Goal: Task Accomplishment & Management: Use online tool/utility

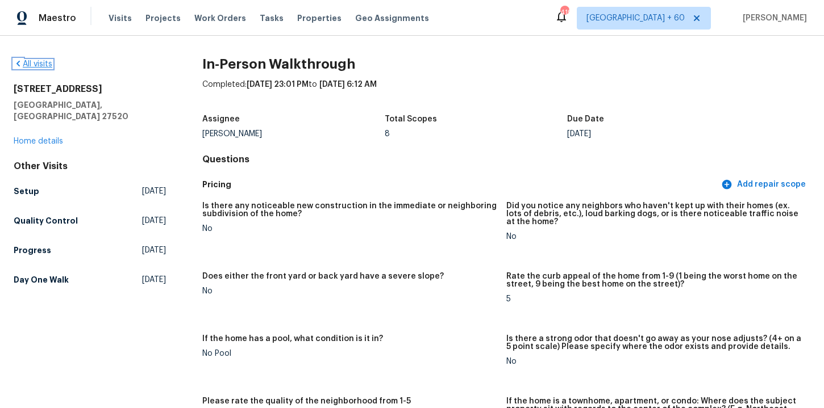
click at [40, 66] on link "All visits" at bounding box center [33, 64] width 39 height 8
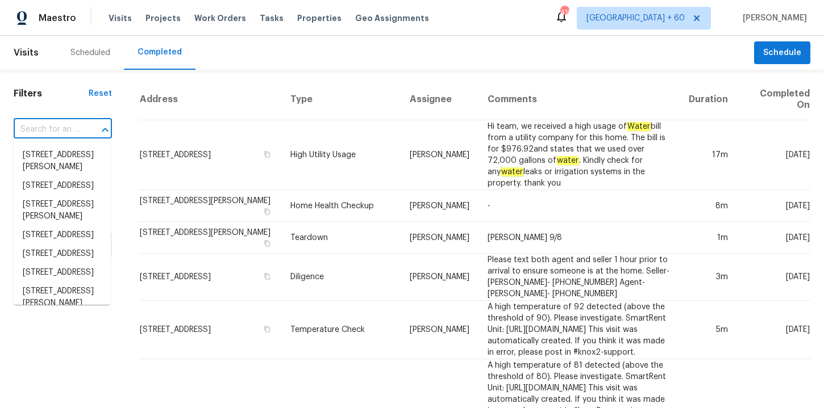
click at [51, 131] on input "text" at bounding box center [47, 130] width 66 height 18
paste input "1508 Royal Springs St Fayetteville, NC 28312"
type input "1508 Royal Springs St Fayetteville, NC 28312"
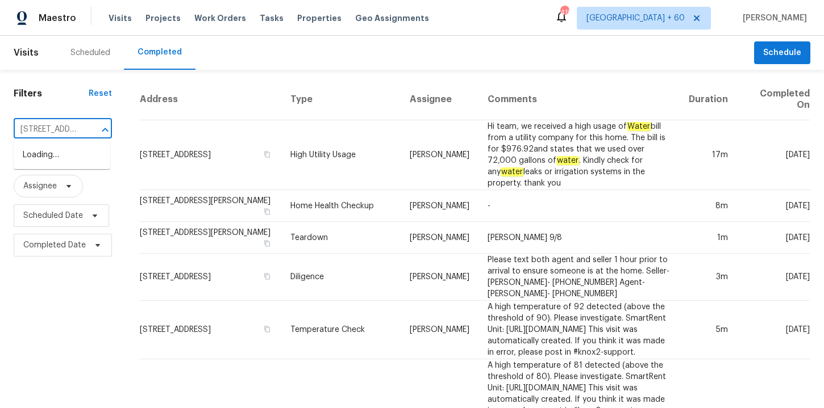
scroll to position [0, 106]
click at [68, 165] on li "1508 Royal Springs St, Fayetteville, NC 28312" at bounding box center [62, 155] width 97 height 19
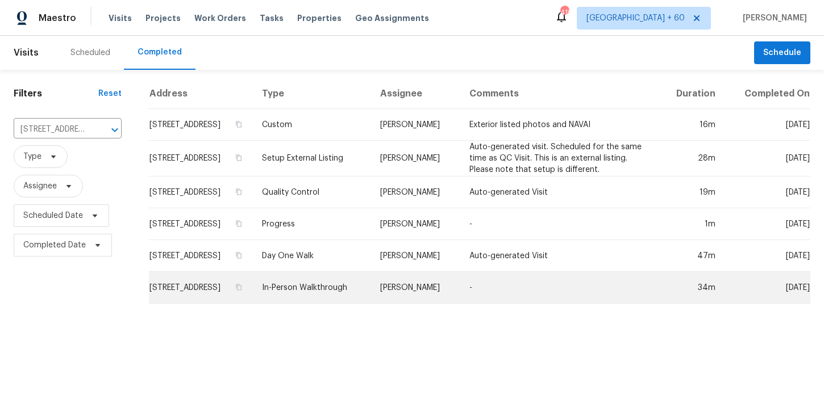
click at [350, 304] on td "In-Person Walkthrough" at bounding box center [312, 288] width 118 height 32
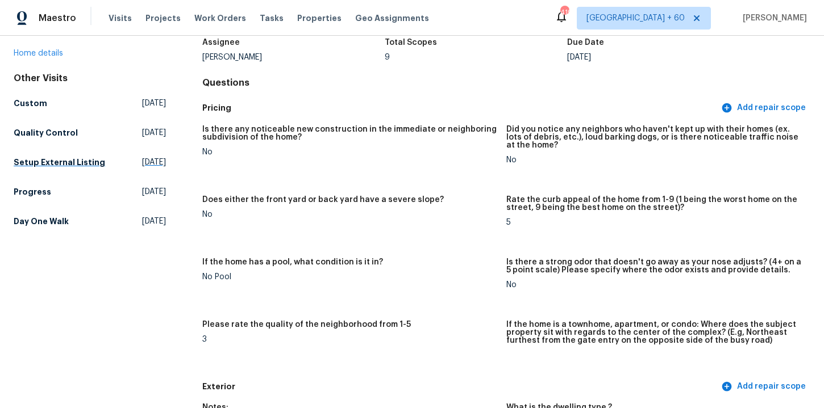
scroll to position [69, 0]
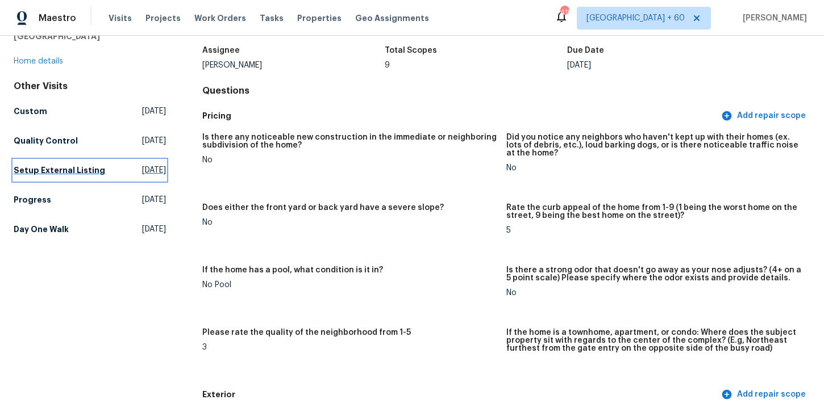
click at [63, 166] on h5 "Setup External Listing" at bounding box center [59, 170] width 91 height 11
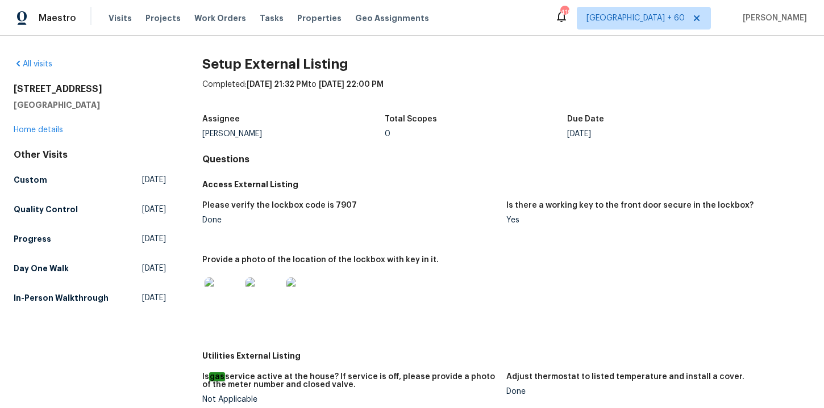
click at [73, 299] on h5 "In-Person Walkthrough" at bounding box center [61, 298] width 95 height 11
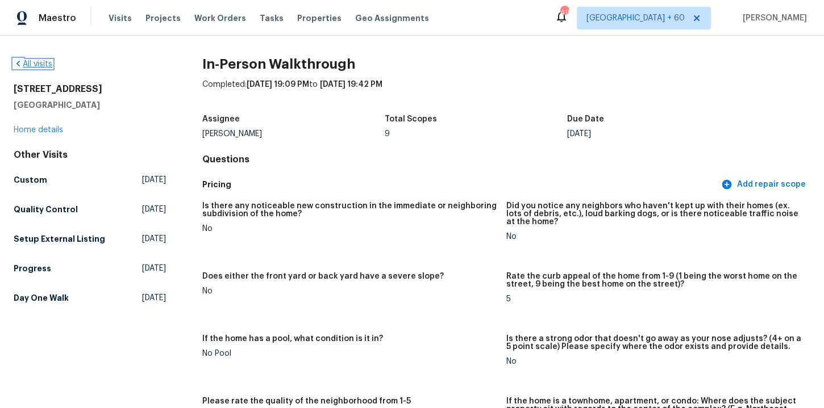
click at [45, 64] on link "All visits" at bounding box center [33, 64] width 39 height 8
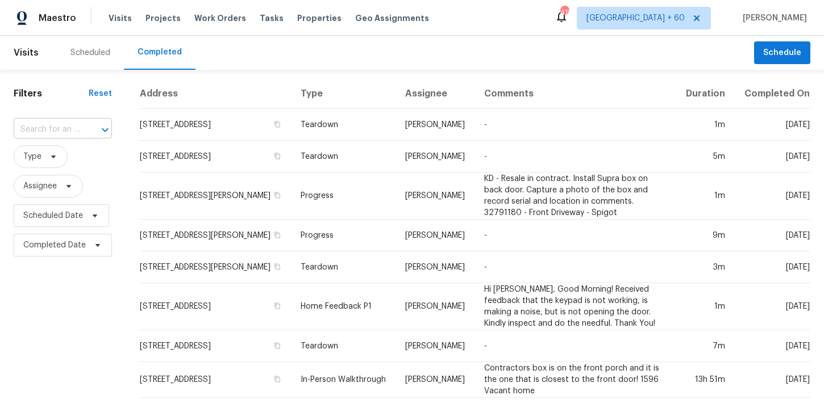
click at [82, 131] on div at bounding box center [97, 130] width 30 height 16
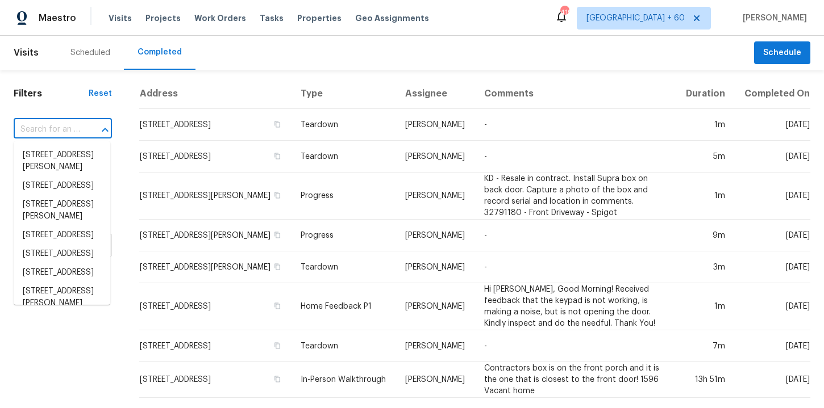
paste input "5365 Sherry Ct Columbus, OH 43232"
type input "5365 Sherry Ct Columbus, OH 43232"
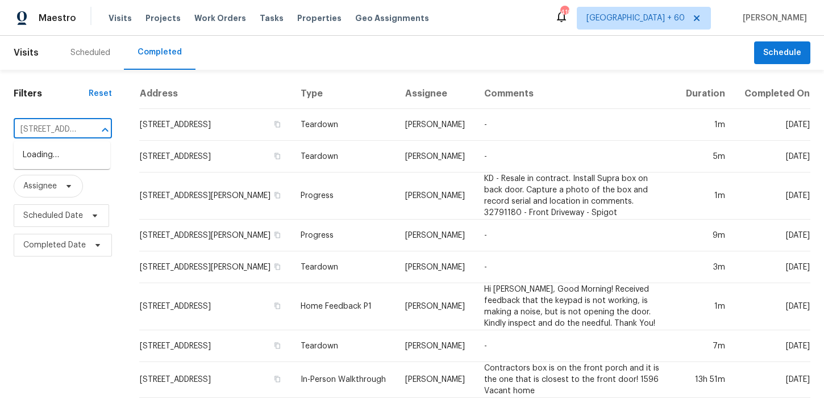
scroll to position [0, 80]
click at [81, 164] on li "5365 Sherry Ct, Columbus, OH 43232" at bounding box center [62, 161] width 97 height 31
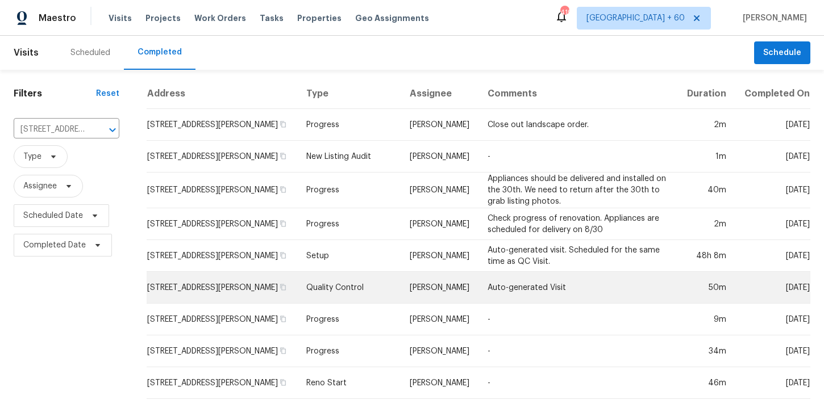
scroll to position [75, 0]
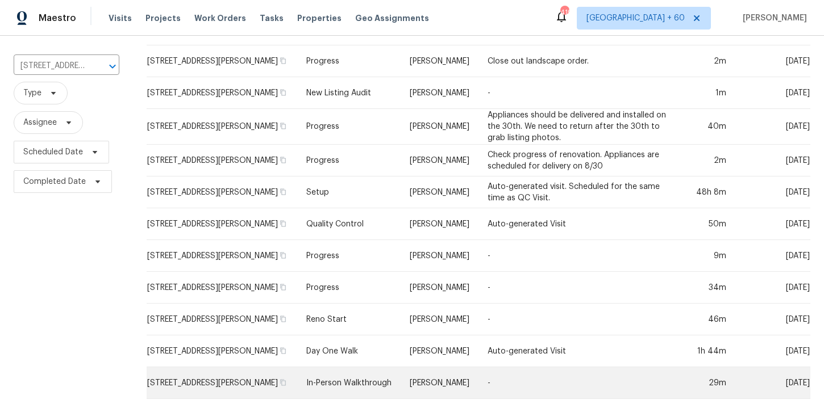
click at [323, 371] on td "In-Person Walkthrough" at bounding box center [348, 384] width 103 height 32
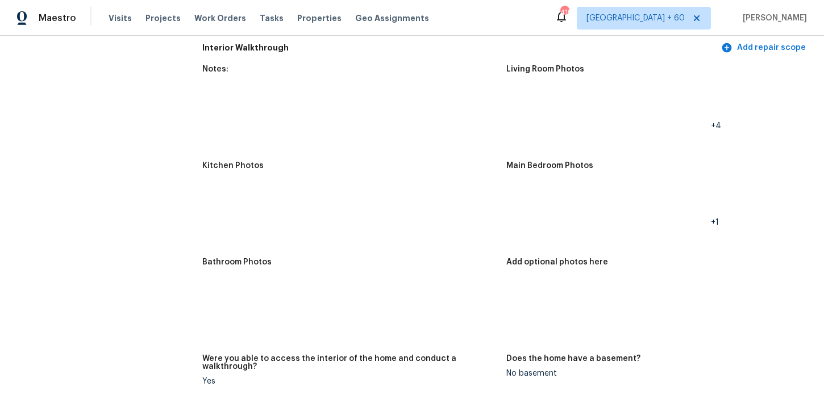
scroll to position [1147, 0]
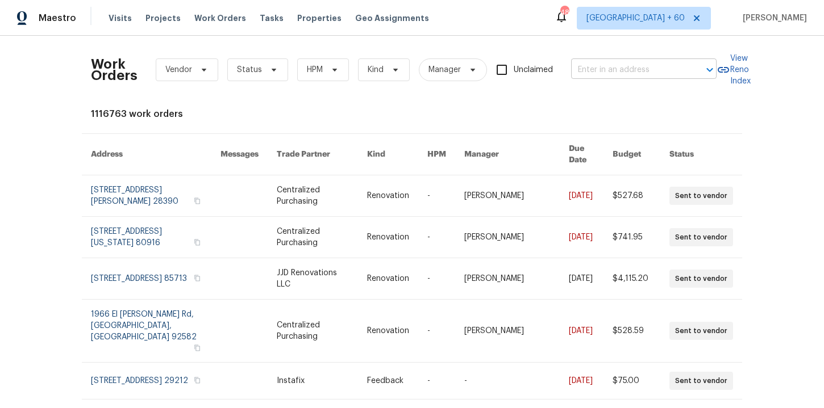
click at [587, 77] on input "text" at bounding box center [628, 70] width 114 height 18
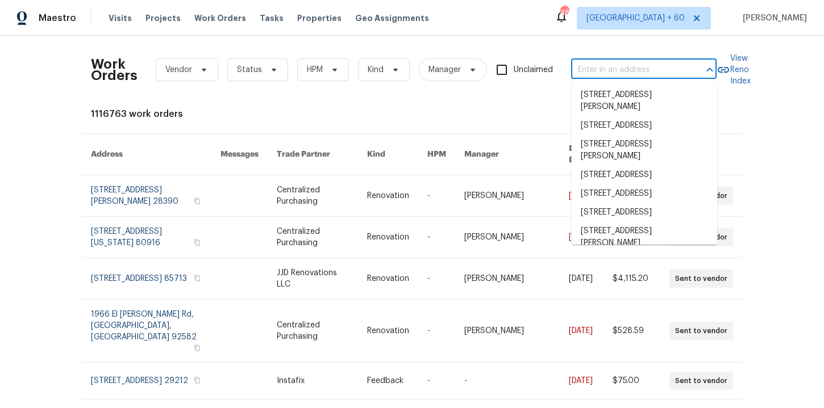
paste input "1508 Royal Springs St Fayetteville, NC 28312"
type input "1508 Royal Springs St Fayetteville, NC 28312"
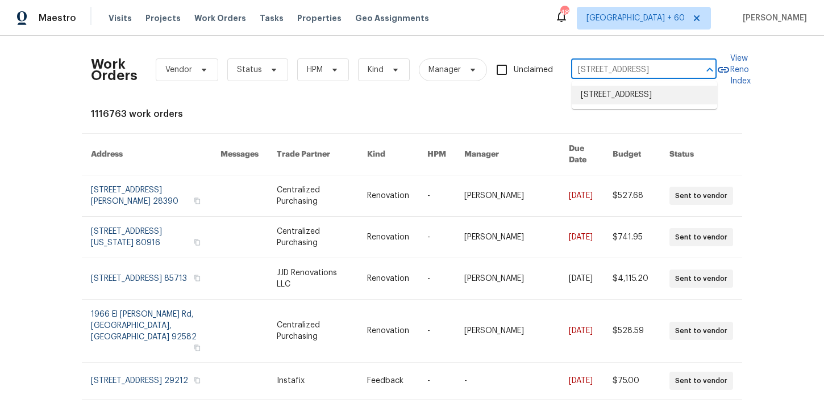
click at [625, 105] on li "[STREET_ADDRESS]" at bounding box center [643, 95] width 145 height 19
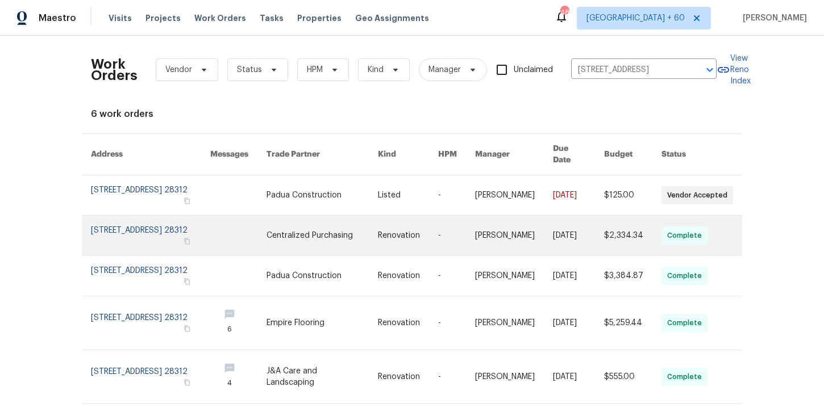
click at [117, 228] on link at bounding box center [150, 236] width 119 height 40
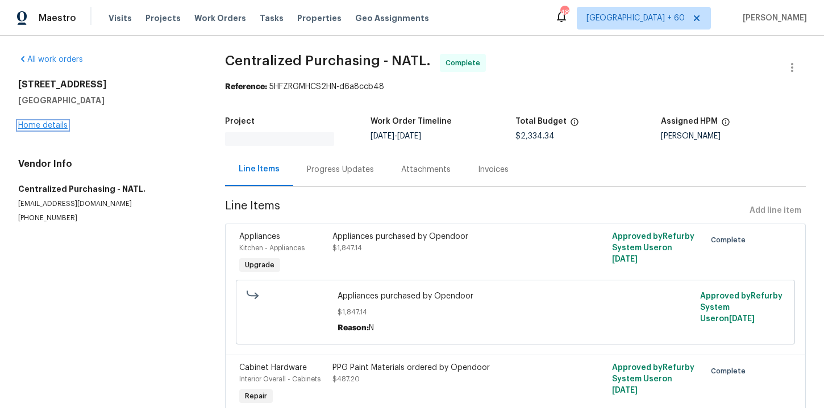
click at [44, 122] on link "Home details" at bounding box center [42, 126] width 49 height 8
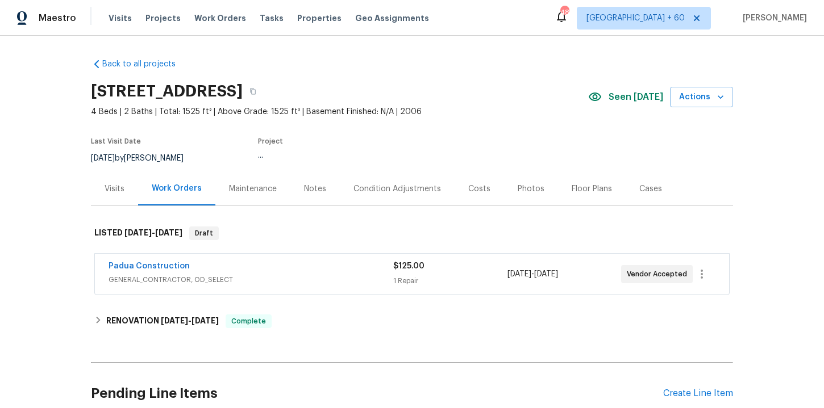
scroll to position [101, 0]
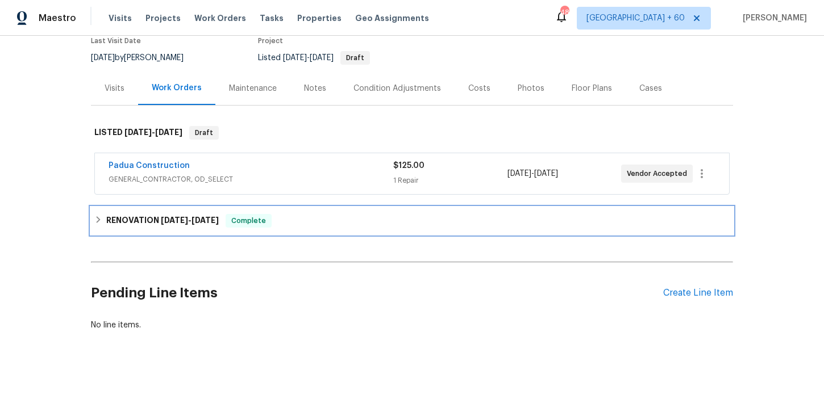
click at [323, 227] on div "RENOVATION 8/25/25 - 9/1/25 Complete" at bounding box center [411, 221] width 635 height 14
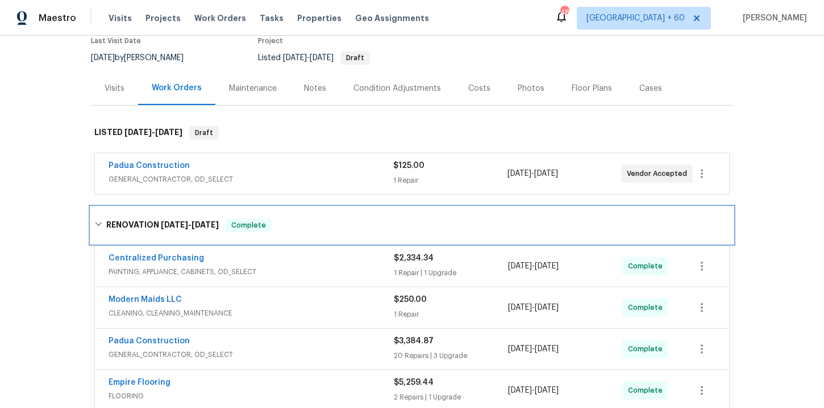
scroll to position [222, 0]
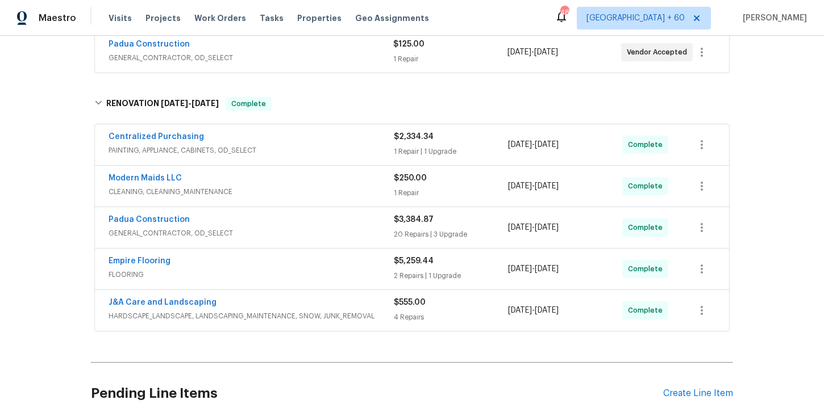
click at [373, 324] on div "J&A Care and Landscaping HARDSCAPE_LANDSCAPE, LANDSCAPING_MAINTENANCE, SNOW, JU…" at bounding box center [250, 310] width 285 height 27
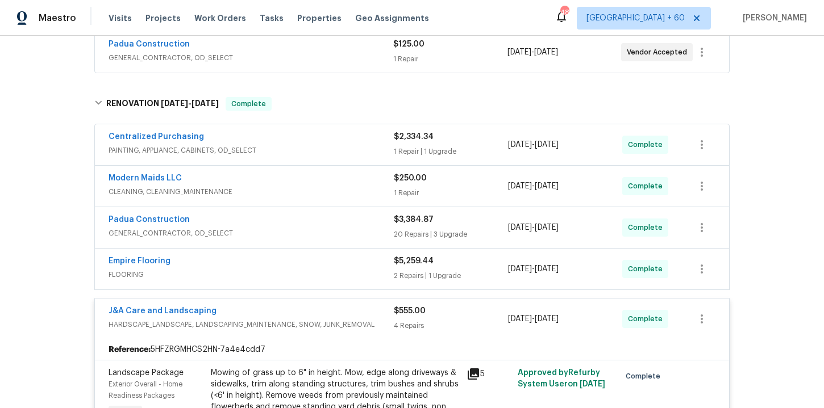
click at [352, 149] on span "PAINTING, APPLIANCE, CABINETS, OD_SELECT" at bounding box center [250, 150] width 285 height 11
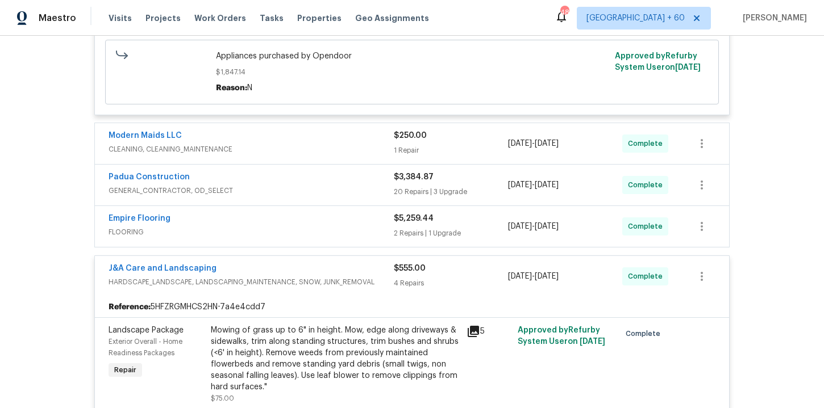
scroll to position [512, 0]
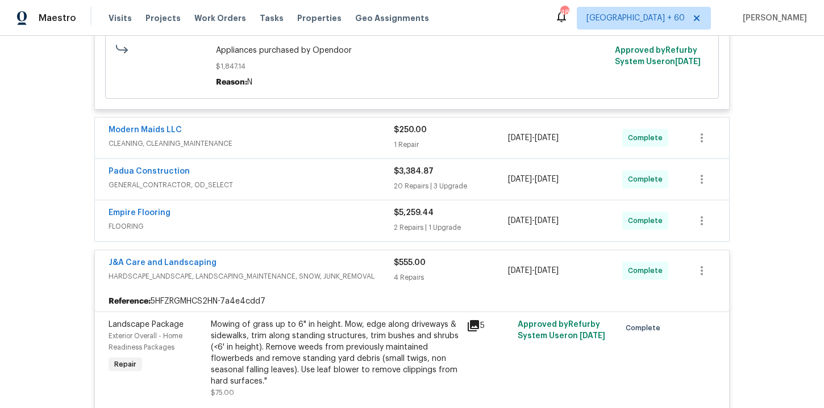
click at [332, 222] on span "FLOORING" at bounding box center [250, 226] width 285 height 11
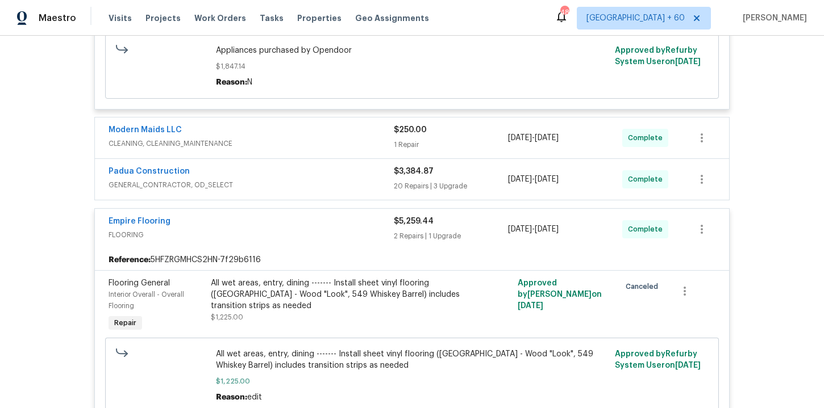
click at [335, 180] on span "GENERAL_CONTRACTOR, OD_SELECT" at bounding box center [250, 184] width 285 height 11
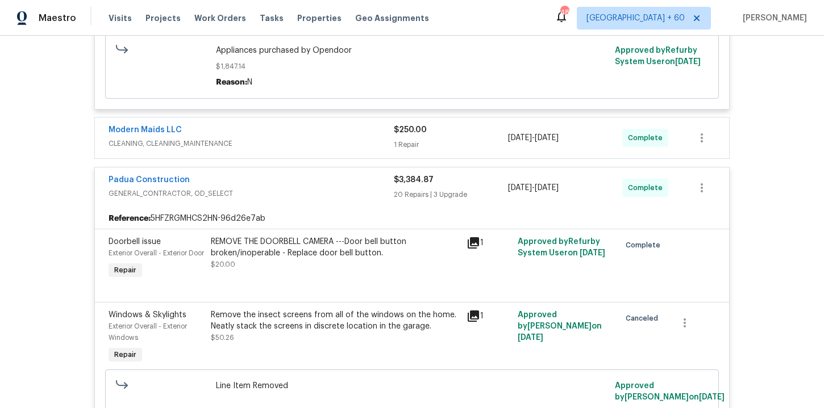
click at [340, 139] on span "CLEANING, CLEANING_MAINTENANCE" at bounding box center [250, 143] width 285 height 11
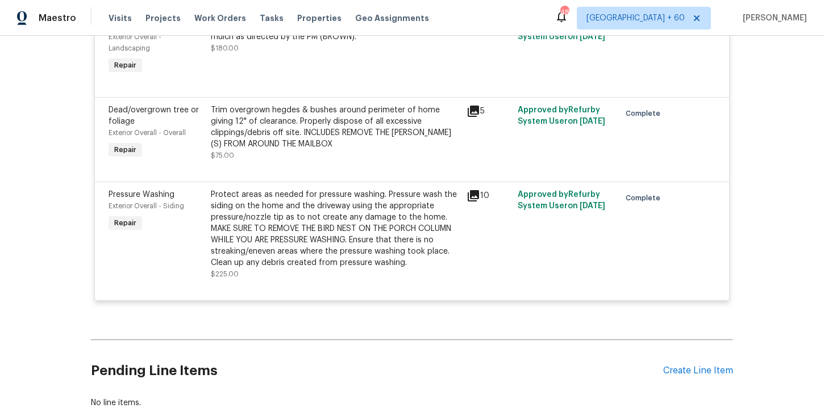
scroll to position [4464, 0]
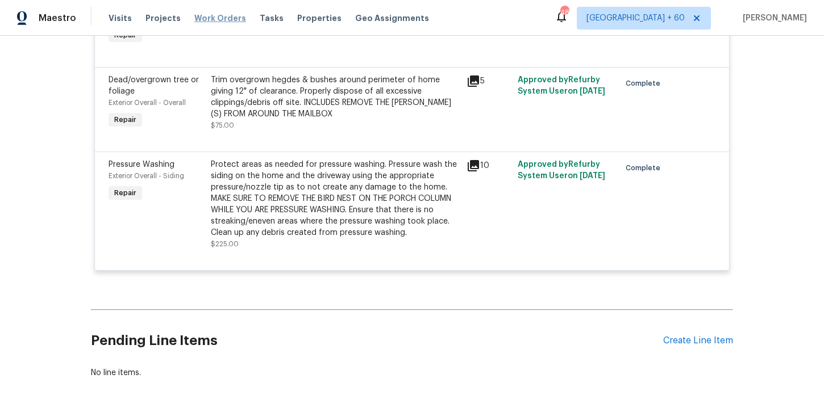
click at [225, 18] on span "Work Orders" at bounding box center [220, 17] width 52 height 11
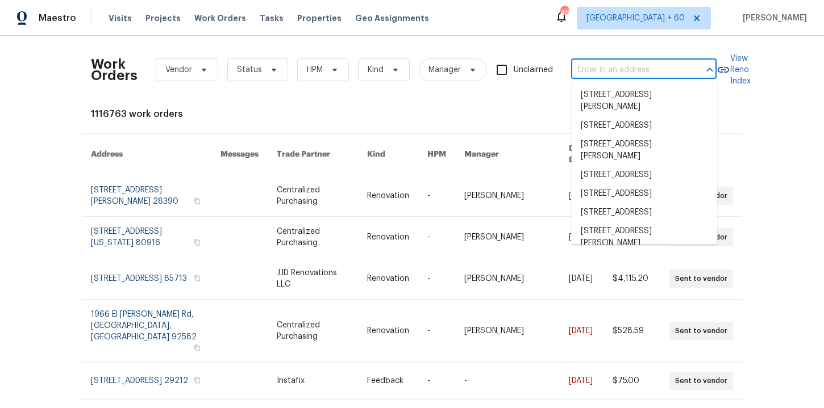
click at [638, 70] on input "text" at bounding box center [628, 70] width 114 height 18
paste input "5365 Sherry Ct Columbus, OH 43232"
type input "5365 Sherry Ct Columbus, OH 43232"
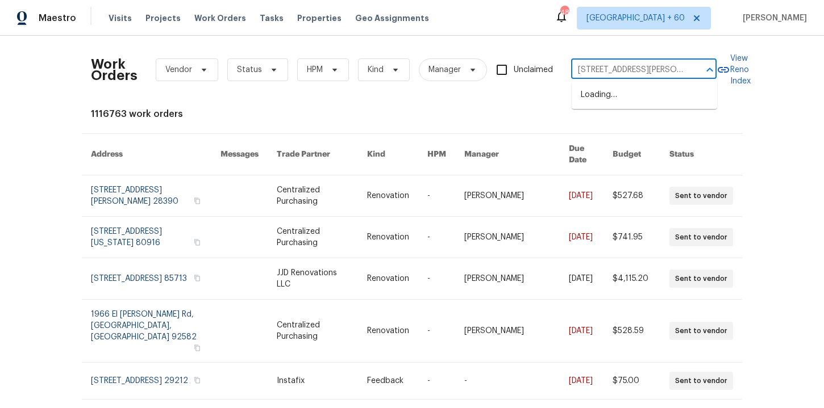
scroll to position [0, 32]
click at [616, 99] on li "5365 Sherry Ct, Columbus, OH 43232" at bounding box center [643, 101] width 145 height 31
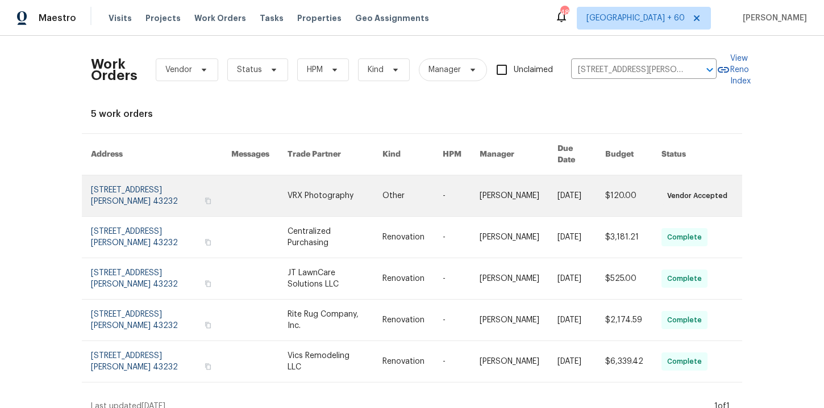
click at [141, 181] on link at bounding box center [161, 196] width 140 height 41
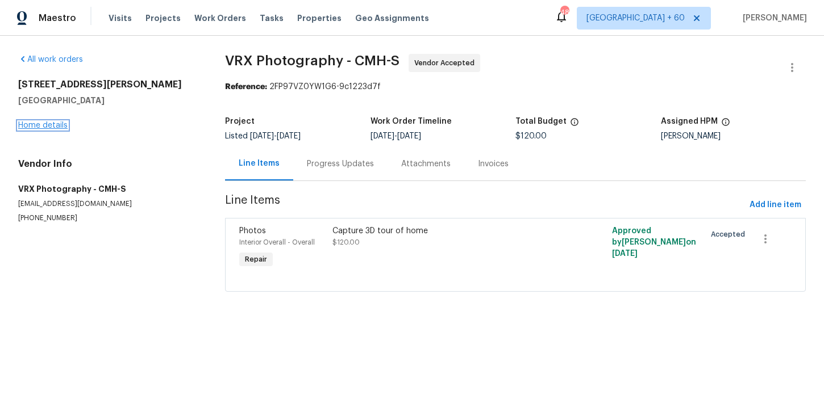
click at [60, 126] on link "Home details" at bounding box center [42, 126] width 49 height 8
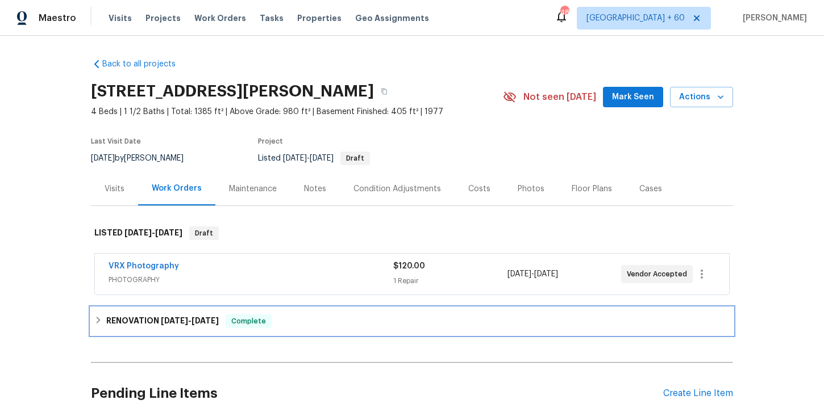
click at [266, 318] on span "Complete" at bounding box center [249, 321] width 44 height 11
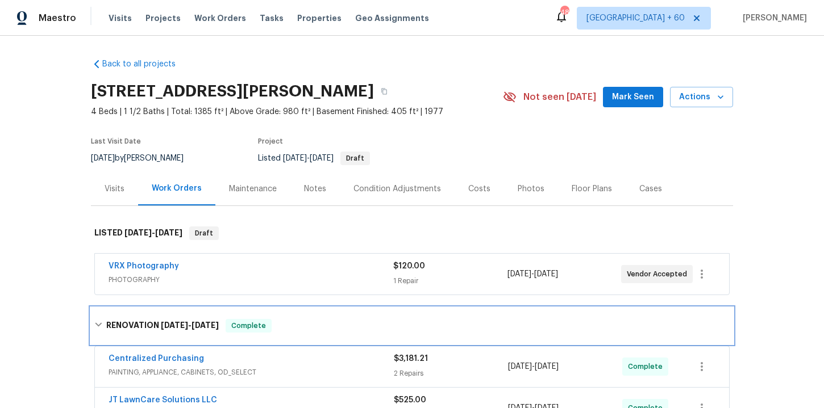
scroll to position [257, 0]
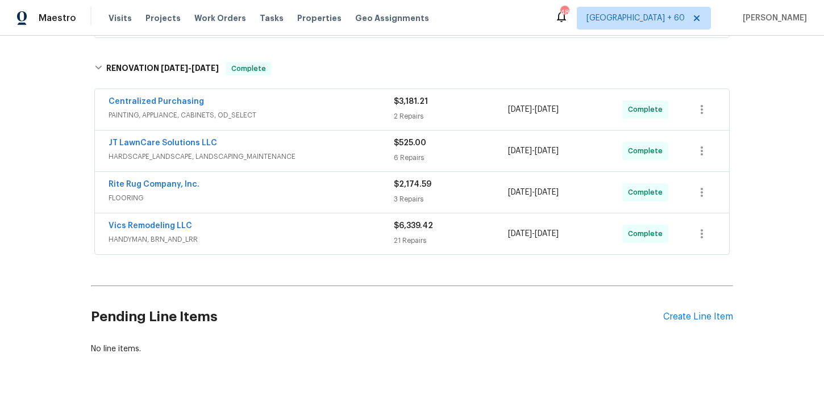
click at [306, 235] on span "HANDYMAN, BRN_AND_LRR" at bounding box center [250, 239] width 285 height 11
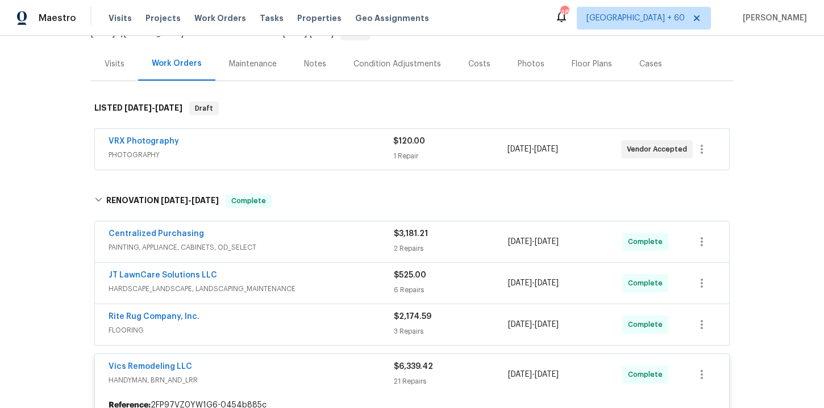
scroll to position [239, 0]
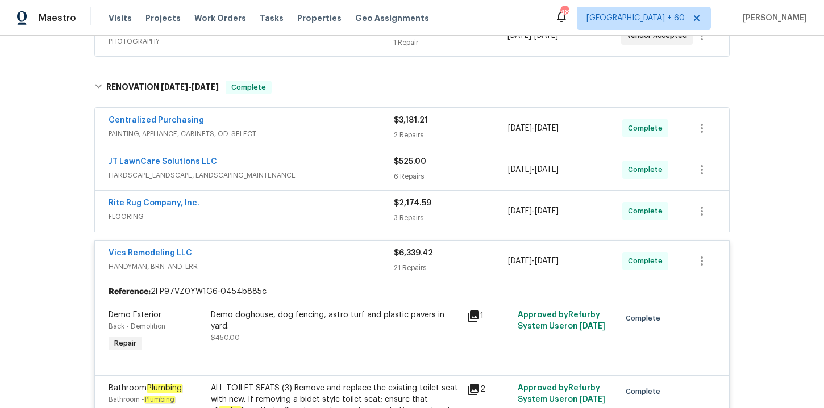
click at [331, 212] on span "FLOORING" at bounding box center [250, 216] width 285 height 11
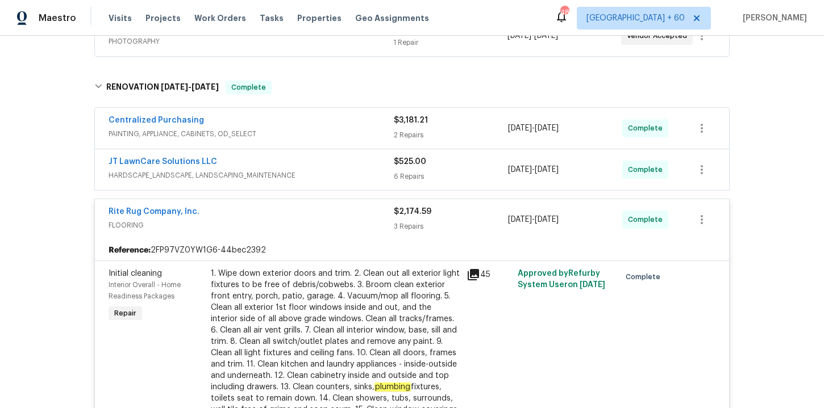
click at [336, 167] on div "JT LawnCare Solutions LLC" at bounding box center [250, 163] width 285 height 14
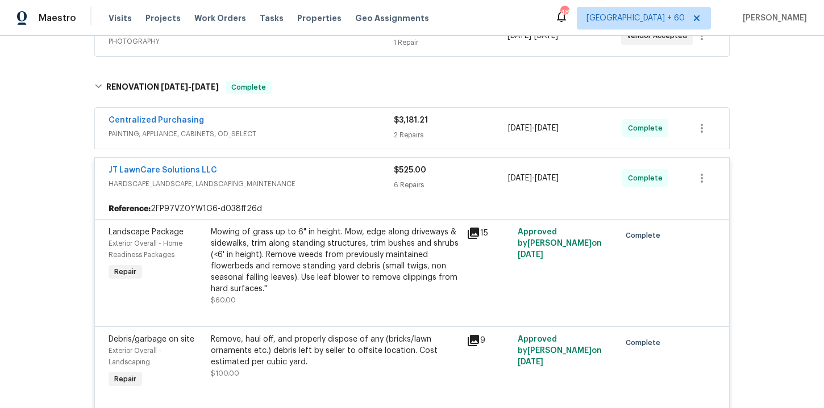
click at [328, 132] on span "PAINTING, APPLIANCE, CABINETS, OD_SELECT" at bounding box center [250, 133] width 285 height 11
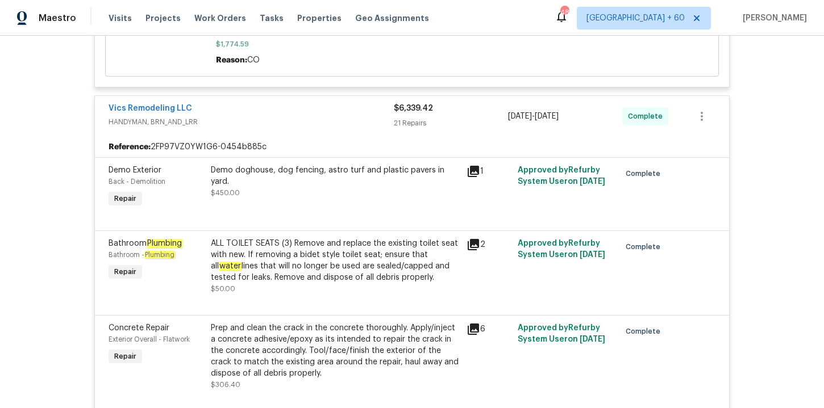
scroll to position [1907, 0]
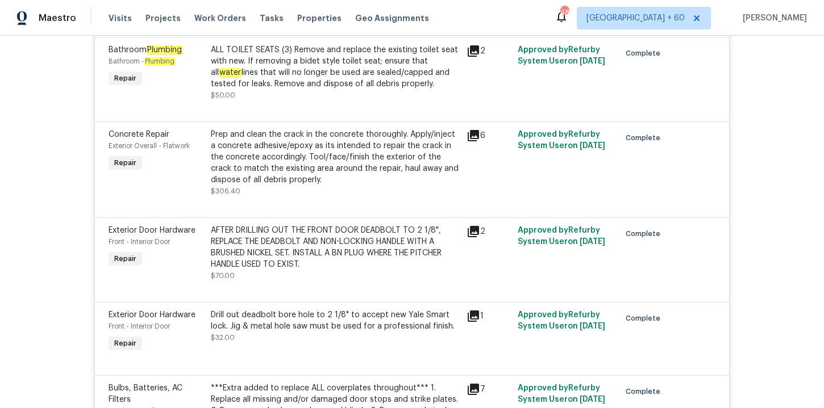
click at [391, 135] on div "Prep and clean the crack in the concrete thoroughly. Apply/inject a concrete ad…" at bounding box center [335, 157] width 249 height 57
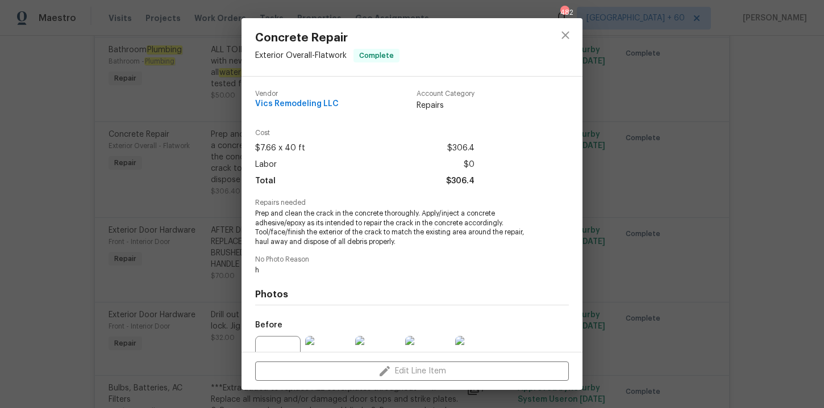
scroll to position [115, 0]
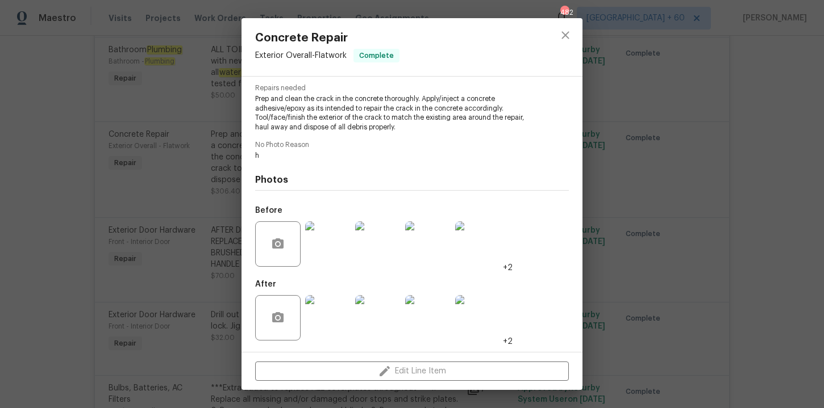
click at [152, 236] on div "Concrete Repair Exterior Overall - Flatwork Complete Vendor Vics Remodeling LLC…" at bounding box center [412, 204] width 824 height 408
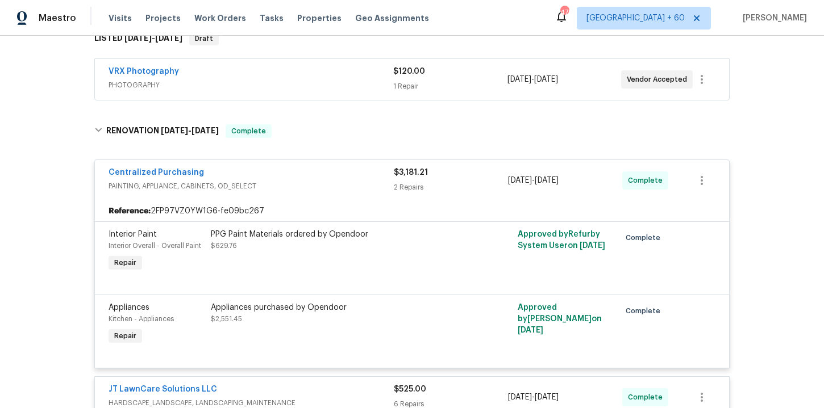
scroll to position [0, 0]
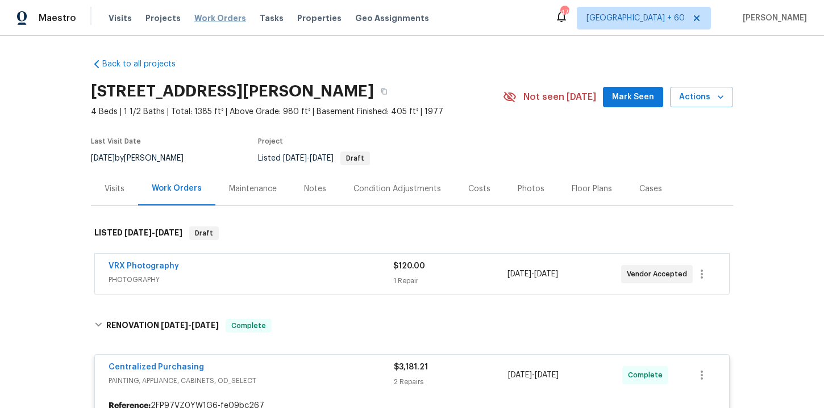
click at [222, 18] on span "Work Orders" at bounding box center [220, 17] width 52 height 11
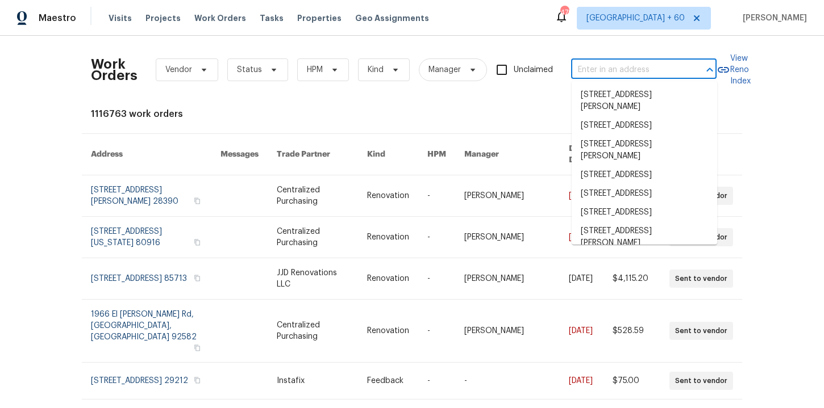
click at [596, 70] on input "text" at bounding box center [628, 70] width 114 height 18
paste input "952 Devonshire Cir Purcellville, VA 20132"
type input "952 Devonshire Cir Purcellville, VA 20132"
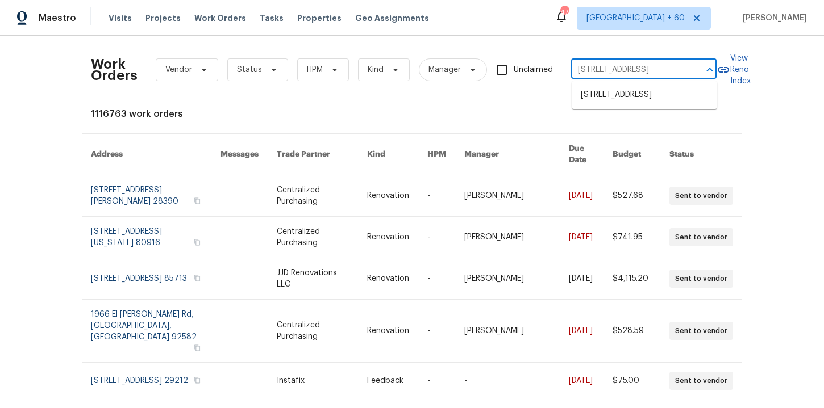
scroll to position [0, 45]
click at [611, 101] on li "952 Devonshire Cir, Purcellville, VA 20132" at bounding box center [643, 95] width 145 height 19
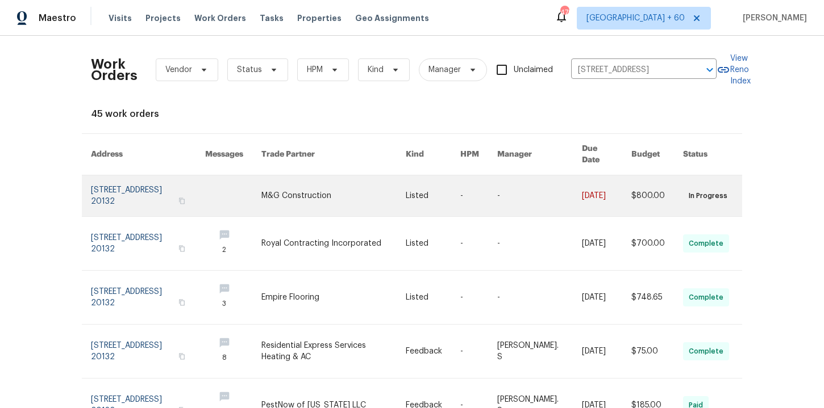
click at [132, 177] on link at bounding box center [148, 196] width 114 height 41
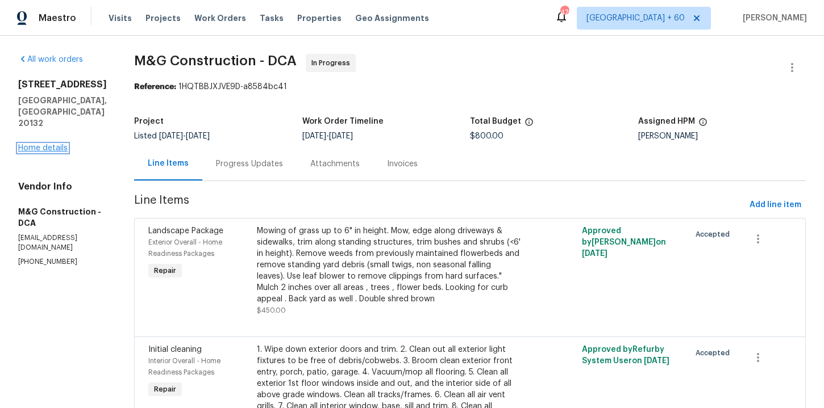
click at [59, 144] on link "Home details" at bounding box center [42, 148] width 49 height 8
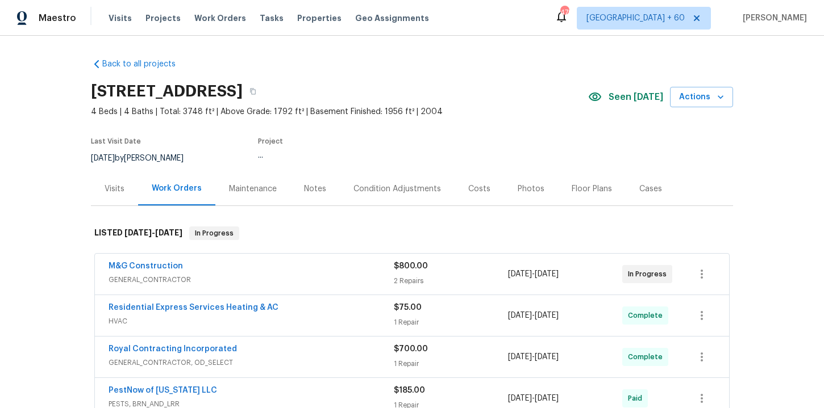
scroll to position [137, 0]
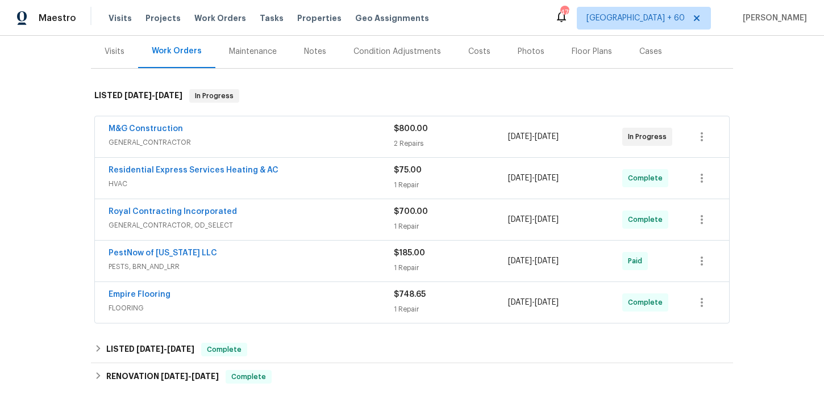
click at [325, 306] on span "FLOORING" at bounding box center [250, 308] width 285 height 11
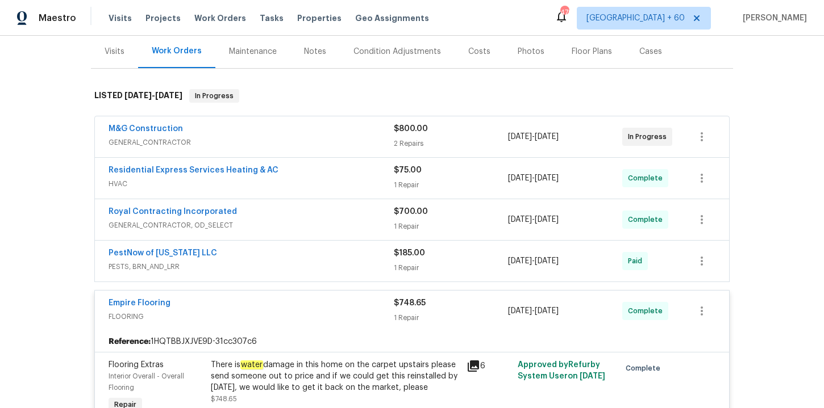
click at [325, 264] on span "PESTS, BRN_AND_LRR" at bounding box center [250, 266] width 285 height 11
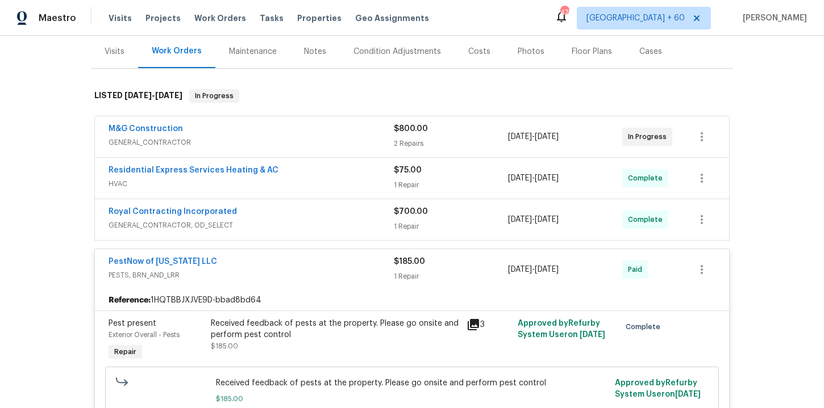
click at [309, 210] on div "Royal Contracting Incorporated" at bounding box center [250, 213] width 285 height 14
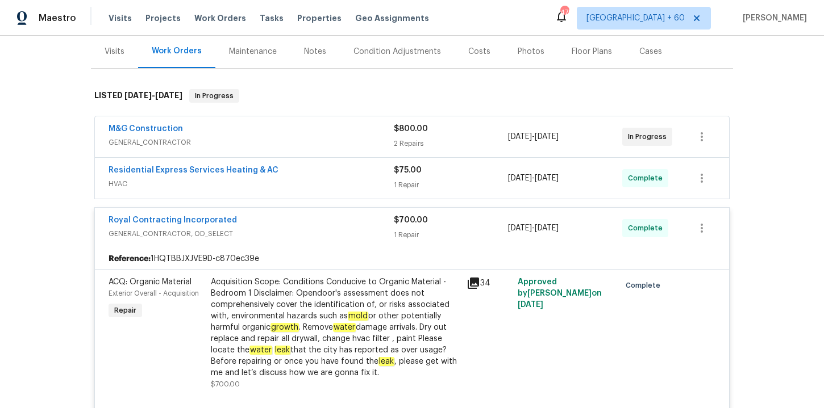
click at [303, 180] on span "HVAC" at bounding box center [250, 183] width 285 height 11
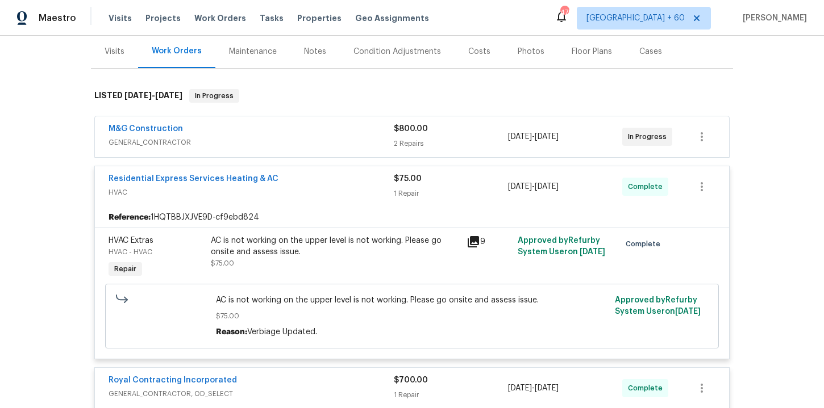
click at [321, 137] on span "GENERAL_CONTRACTOR" at bounding box center [250, 142] width 285 height 11
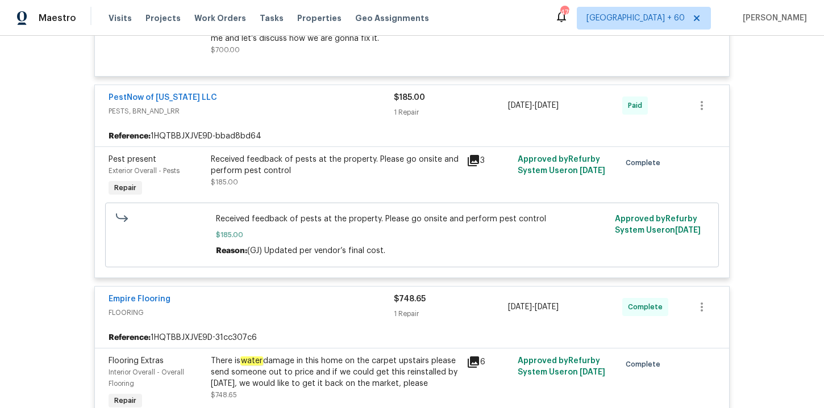
scroll to position [1212, 0]
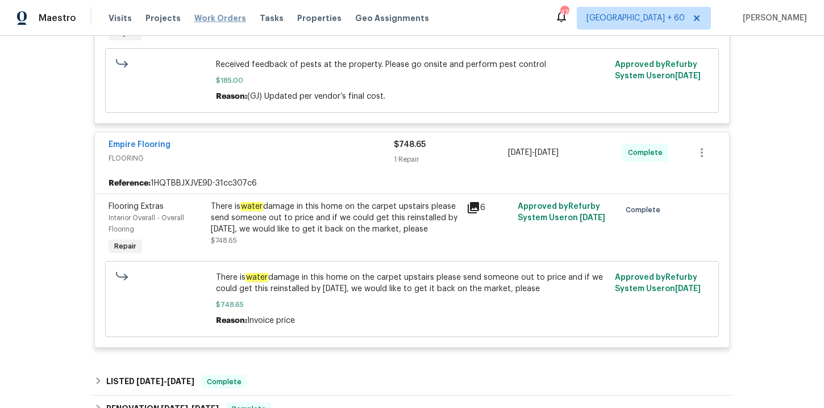
click at [218, 19] on span "Work Orders" at bounding box center [220, 17] width 52 height 11
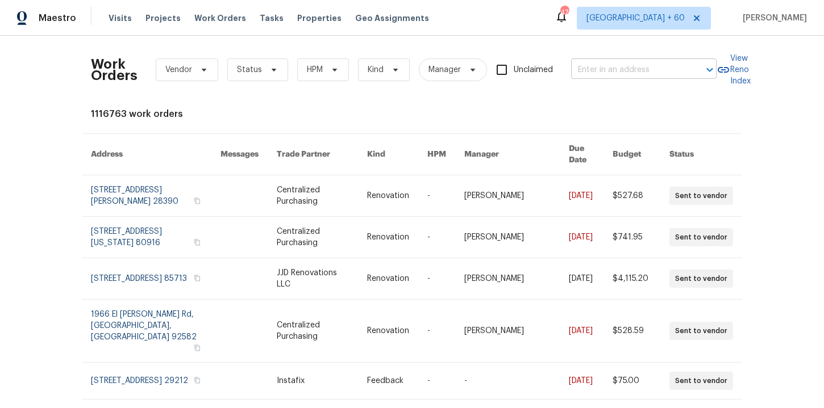
click at [608, 68] on input "text" at bounding box center [628, 70] width 114 height 18
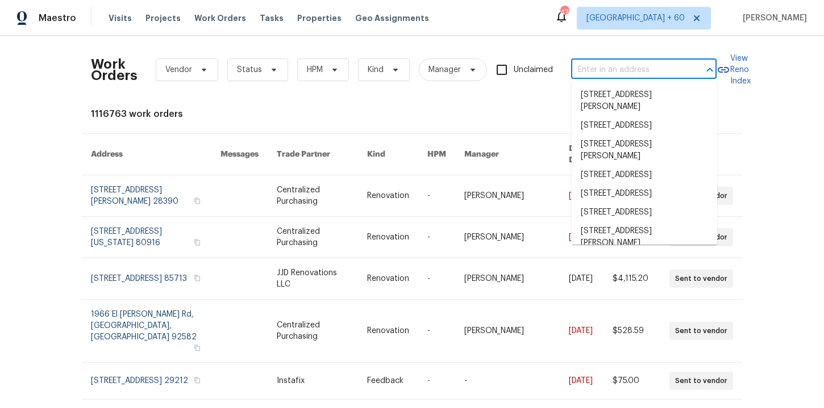
paste input "8929 Meadow Vista Rd Charlotte, NC 28213"
type input "8929 Meadow Vista Rd Charlotte, NC 28213"
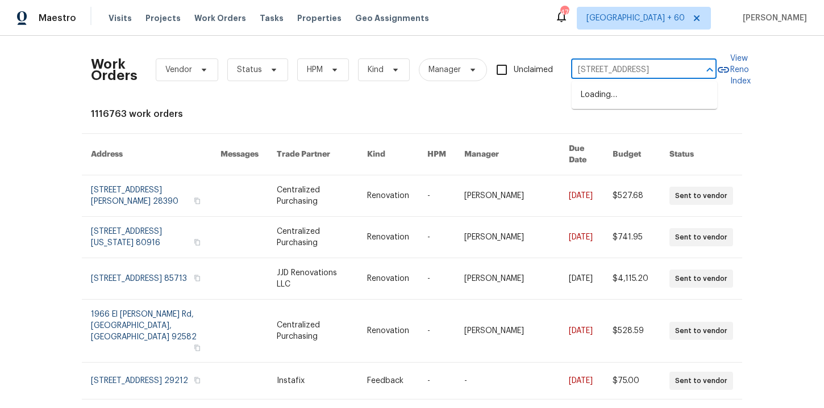
scroll to position [0, 55]
click at [631, 96] on li "8929 Meadow Vista Rd, Charlotte, NC 28213" at bounding box center [643, 95] width 145 height 19
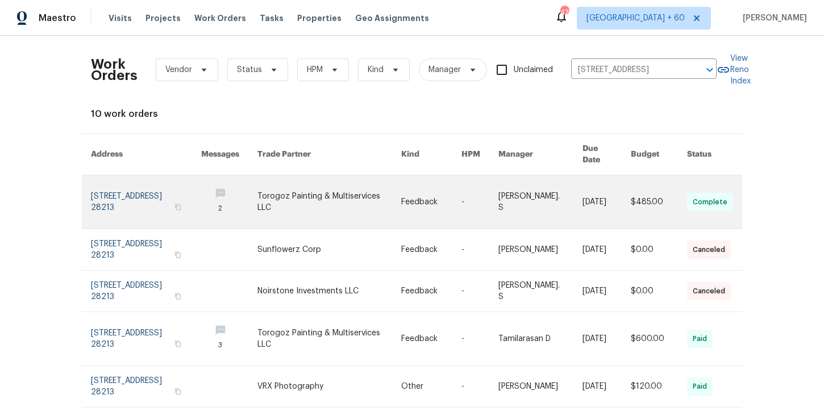
click at [148, 184] on link at bounding box center [146, 202] width 110 height 53
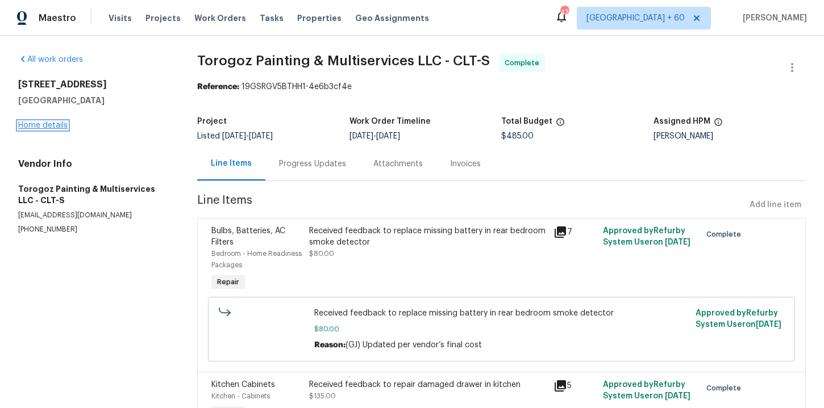
click at [56, 124] on link "Home details" at bounding box center [42, 126] width 49 height 8
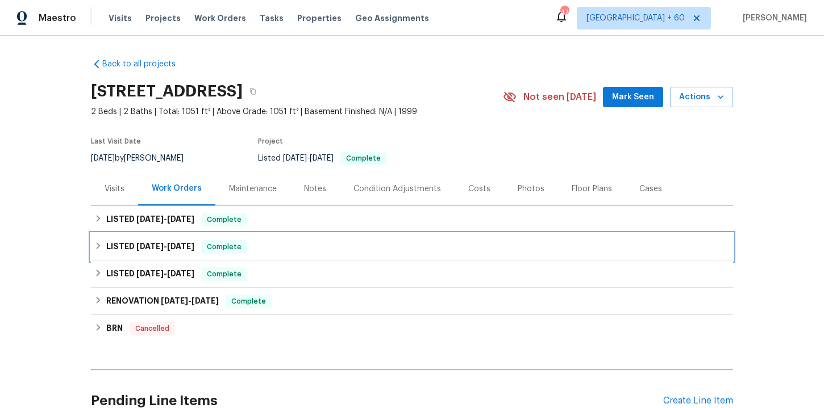
click at [280, 239] on div "LISTED 7/8/25 - 7/10/25 Complete" at bounding box center [412, 246] width 642 height 27
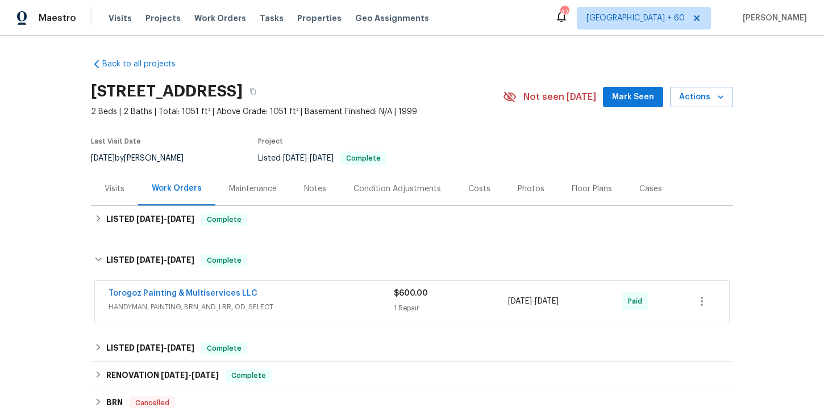
click at [297, 298] on div "Torogoz Painting & Multiservices LLC" at bounding box center [250, 295] width 285 height 14
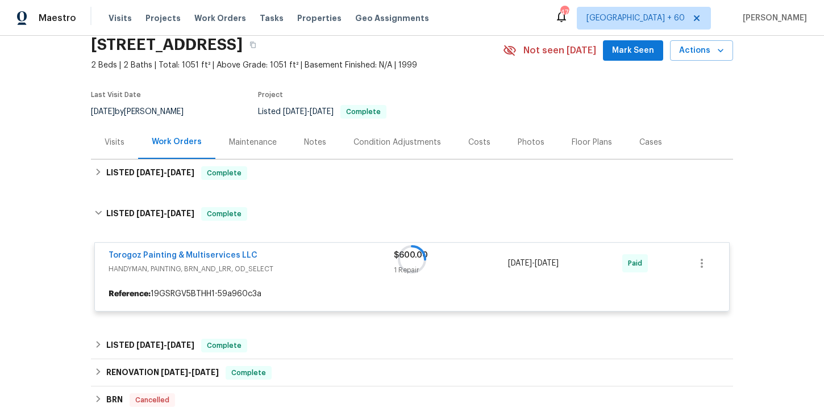
scroll to position [47, 0]
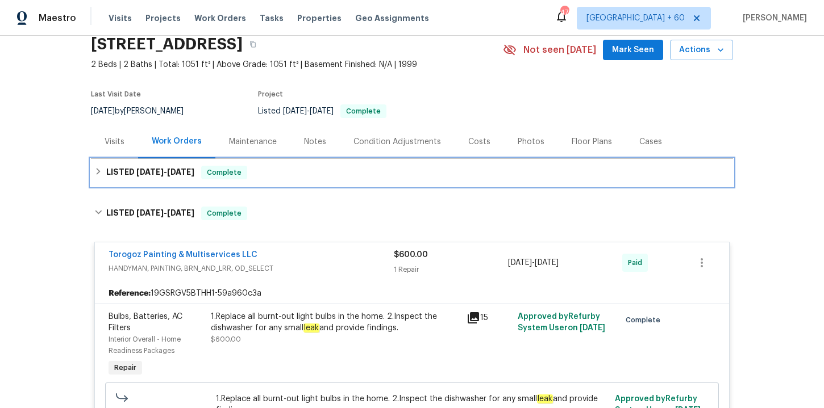
click at [307, 171] on div "LISTED 8/28/25 - 9/4/25 Complete" at bounding box center [411, 173] width 635 height 14
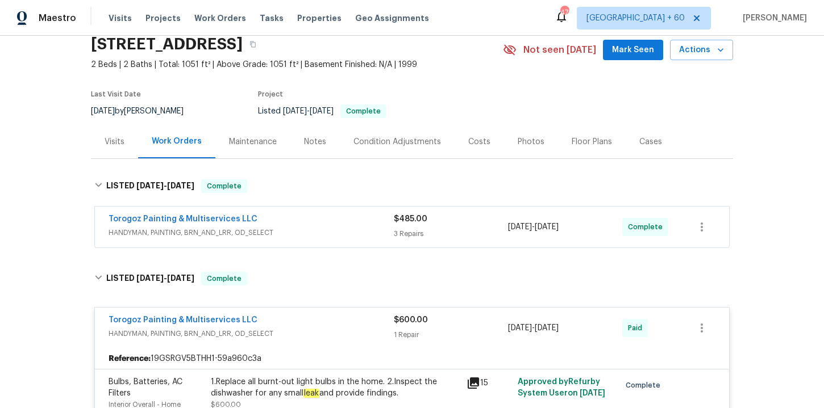
click at [320, 233] on span "HANDYMAN, PAINTING, BRN_AND_LRR, OD_SELECT" at bounding box center [250, 232] width 285 height 11
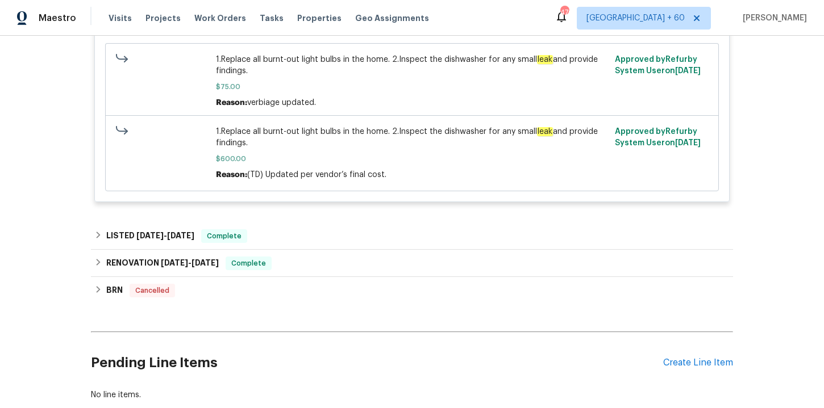
scroll to position [908, 0]
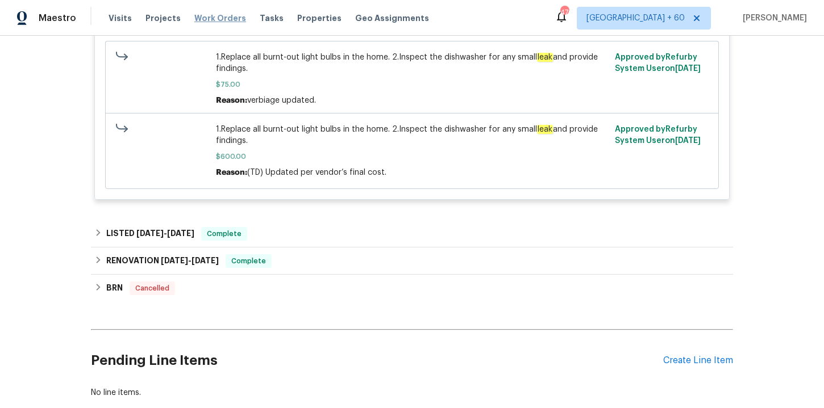
click at [203, 17] on span "Work Orders" at bounding box center [220, 17] width 52 height 11
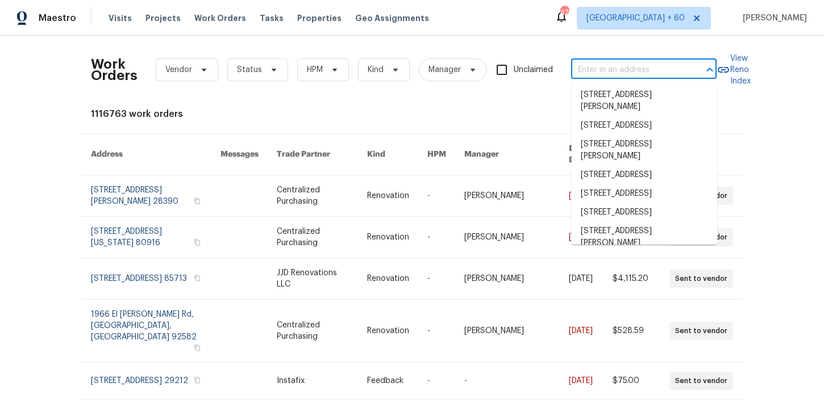
click at [615, 71] on input "text" at bounding box center [628, 70] width 114 height 18
paste input "3722 Shepherd St Brentwood, MD 20722"
type input "3722 Shepherd St Brentwood, MD 20722"
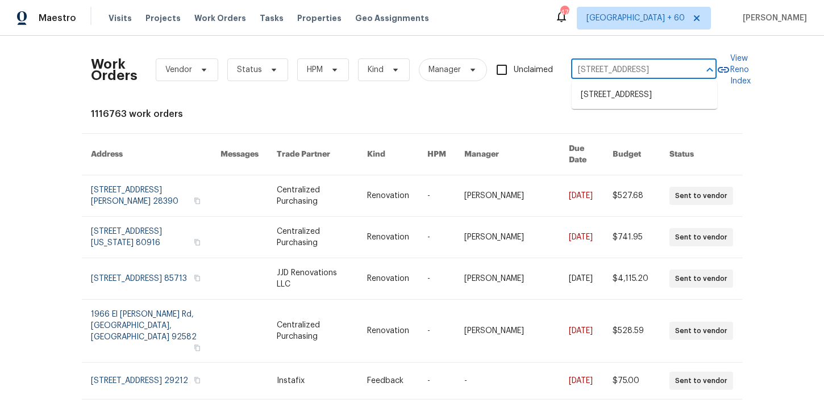
scroll to position [0, 43]
click at [621, 94] on li "3722 Shepherd St, Brentwood, MD 20722" at bounding box center [643, 95] width 145 height 19
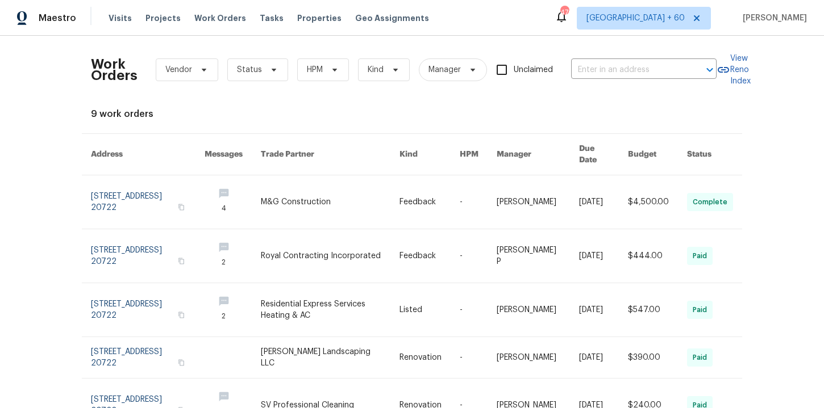
type input "3722 Shepherd St, Brentwood, MD 20722"
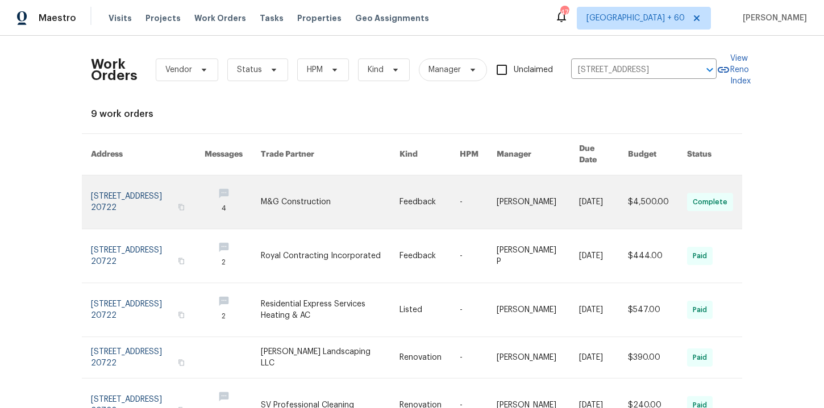
click at [132, 190] on link at bounding box center [148, 202] width 114 height 53
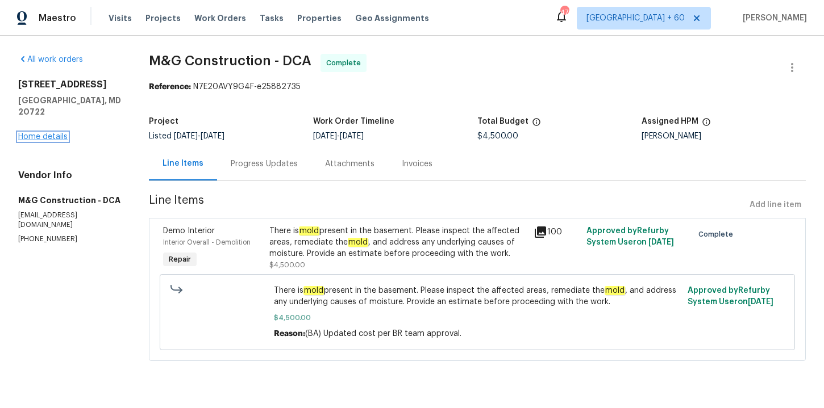
click at [55, 133] on link "Home details" at bounding box center [42, 137] width 49 height 8
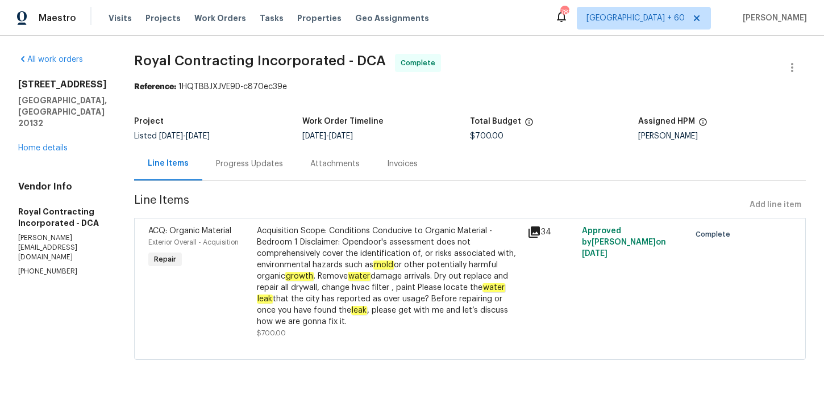
click at [246, 156] on div "Progress Updates" at bounding box center [249, 164] width 94 height 34
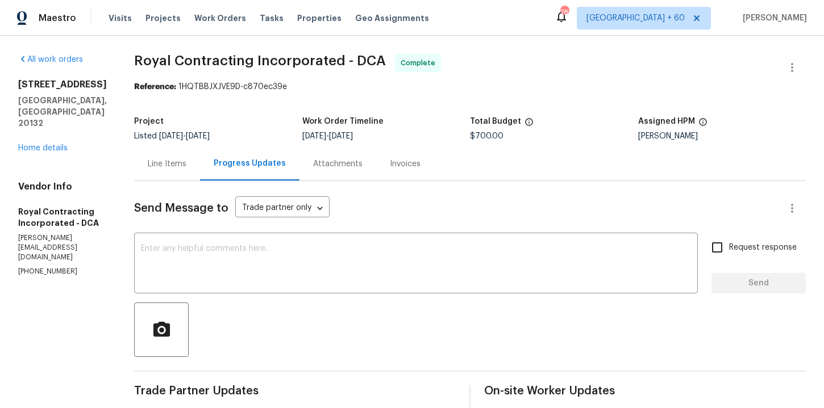
click at [182, 166] on div "Line Items" at bounding box center [167, 163] width 39 height 11
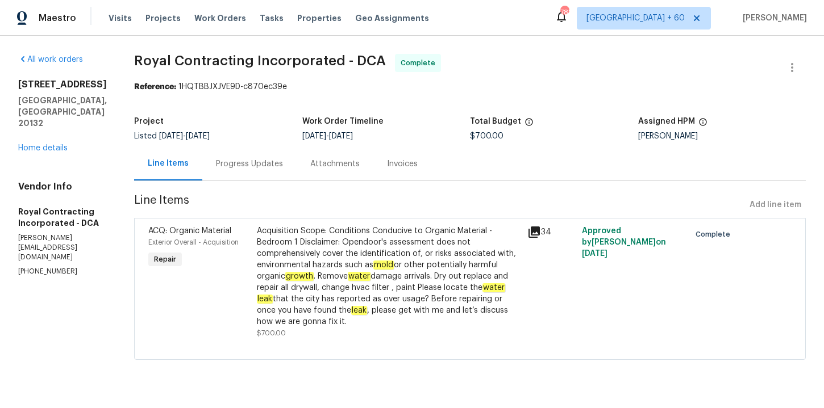
click at [249, 158] on div "Progress Updates" at bounding box center [249, 163] width 67 height 11
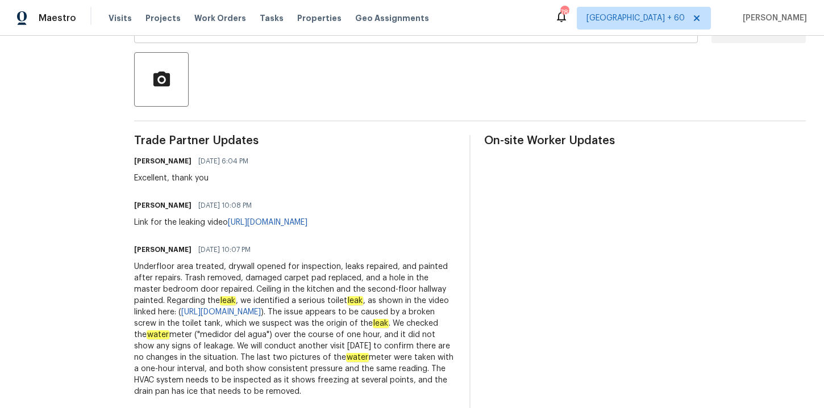
scroll to position [306, 0]
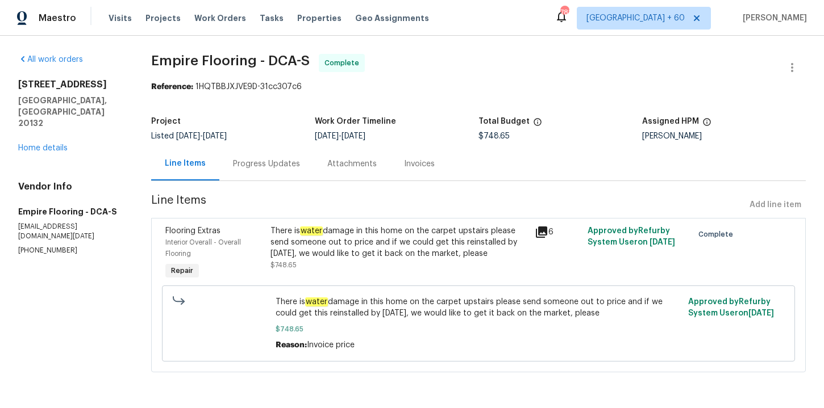
click at [267, 162] on div "Progress Updates" at bounding box center [266, 163] width 67 height 11
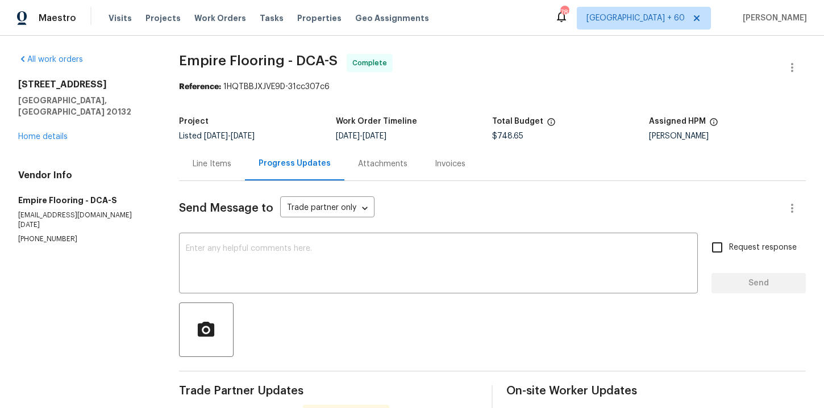
click at [437, 166] on div "Invoices" at bounding box center [450, 163] width 31 height 11
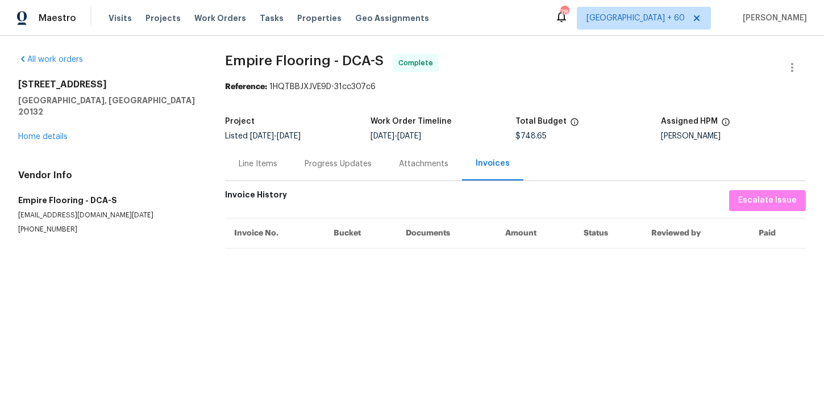
click at [346, 170] on div "Progress Updates" at bounding box center [338, 164] width 94 height 34
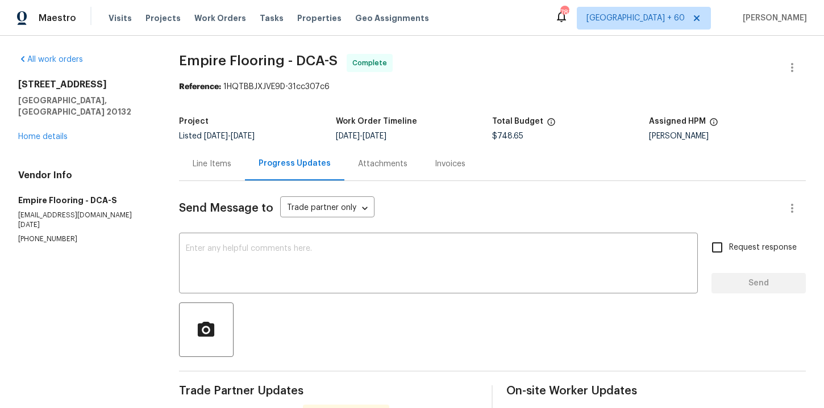
click at [228, 170] on div "Line Items" at bounding box center [212, 164] width 66 height 34
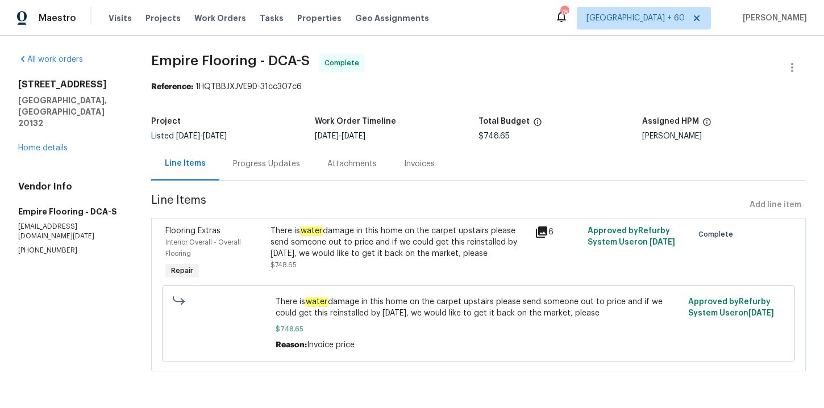
click at [357, 245] on div "There is water damage in this home on the carpet upstairs please send someone o…" at bounding box center [398, 243] width 257 height 34
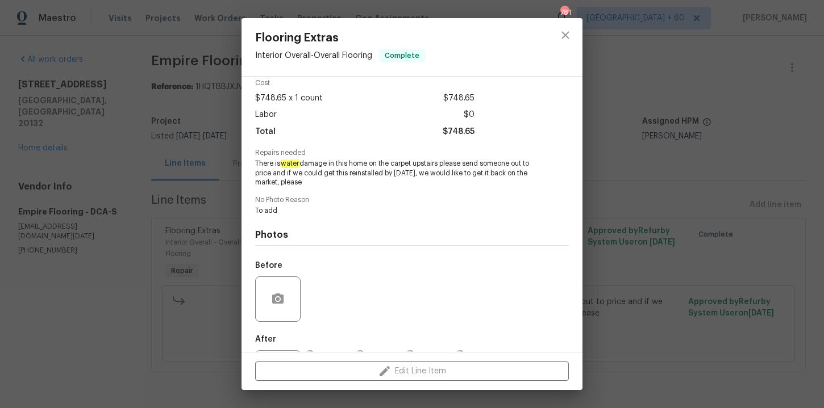
scroll to position [105, 0]
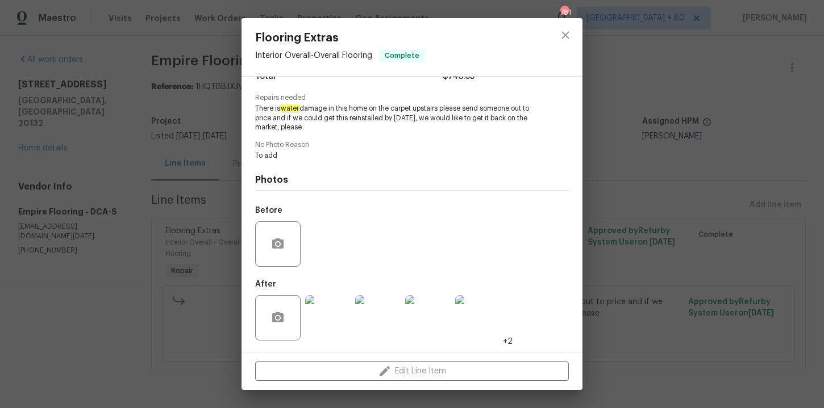
click at [644, 212] on div "Flooring Extras Interior Overall - Overall Flooring Complete Vendor Empire Floo…" at bounding box center [412, 204] width 824 height 408
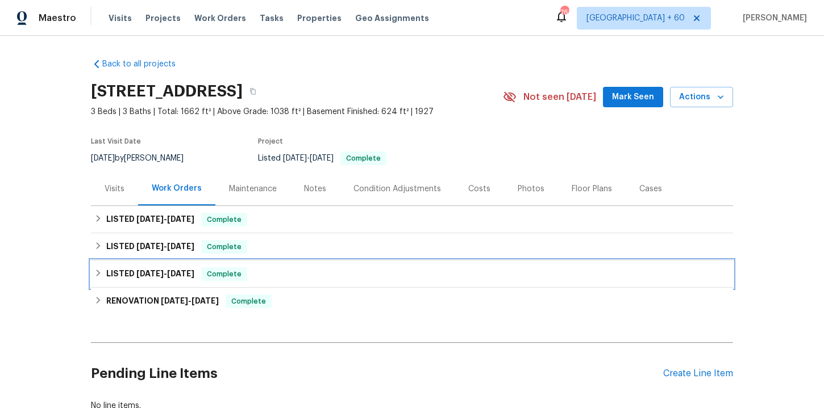
click at [299, 280] on div "LISTED [DATE] - [DATE] Complete" at bounding box center [411, 275] width 635 height 14
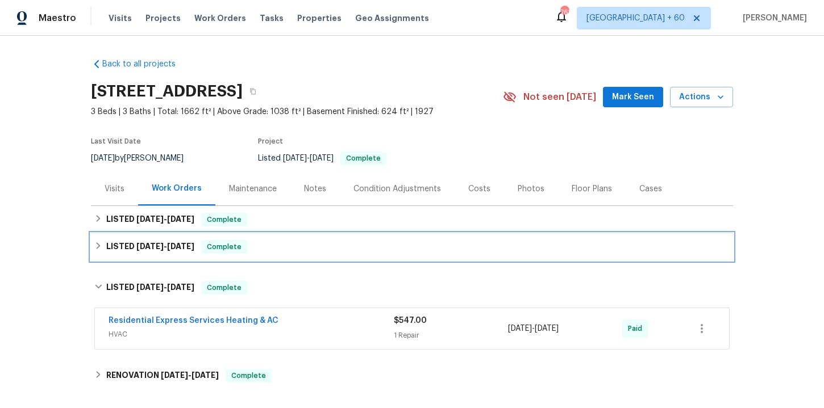
click at [289, 244] on div "LISTED [DATE] - [DATE] Complete" at bounding box center [411, 247] width 635 height 14
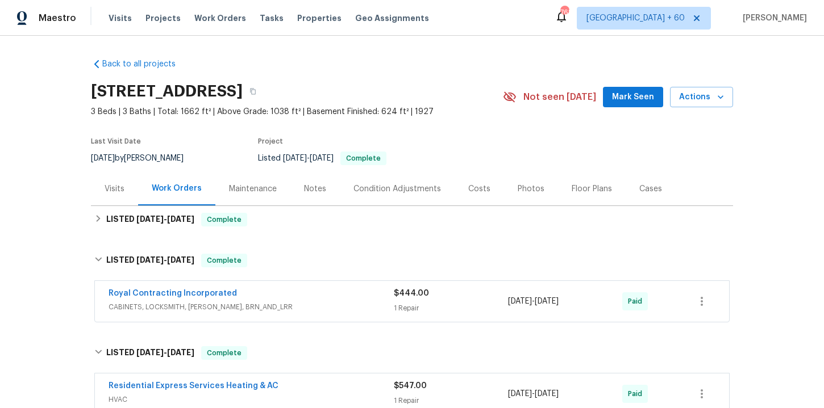
click at [300, 301] on div "Royal Contracting Incorporated CABINETS, LOCKSMITH, HANDYMAN, BRN_AND_LRR" at bounding box center [250, 300] width 285 height 25
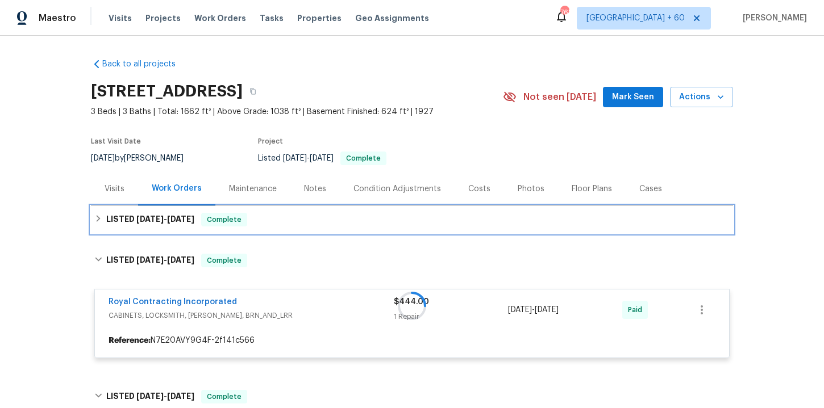
click at [289, 219] on div "LISTED [DATE] - [DATE] Complete" at bounding box center [411, 220] width 635 height 14
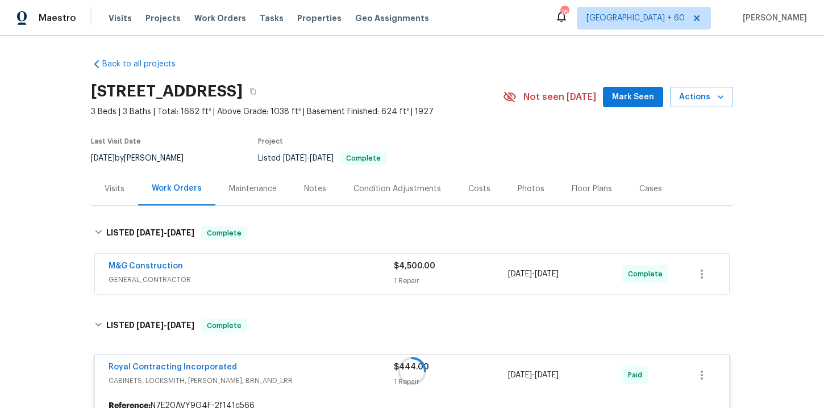
click at [300, 282] on span "GENERAL_CONTRACTOR" at bounding box center [250, 279] width 285 height 11
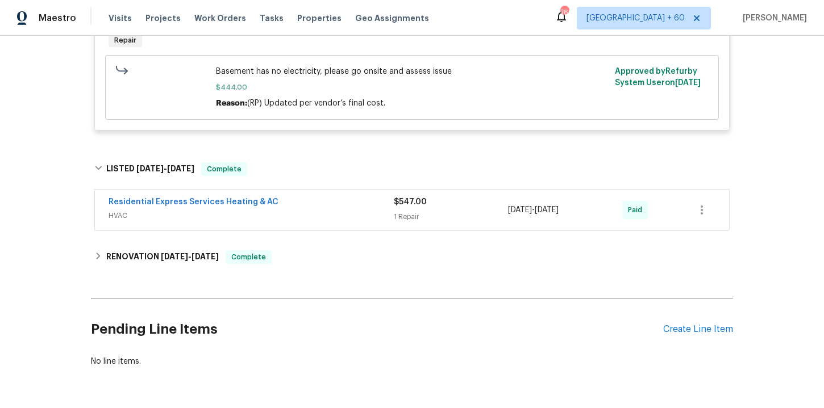
scroll to position [646, 0]
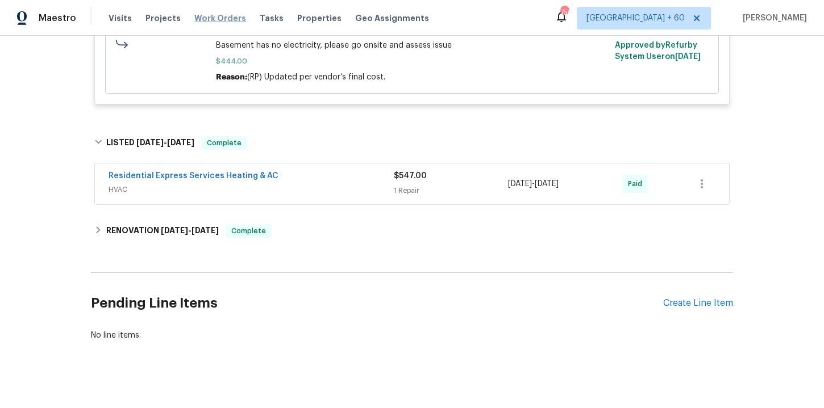
click at [212, 23] on span "Work Orders" at bounding box center [220, 17] width 52 height 11
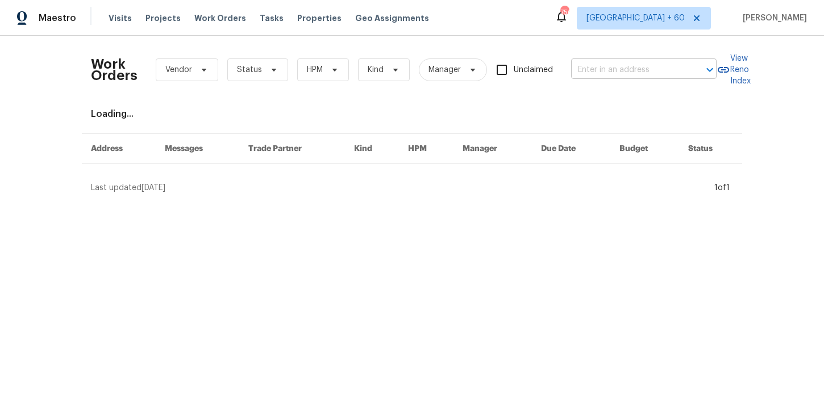
click at [587, 73] on input "text" at bounding box center [628, 70] width 114 height 18
paste input "1115 Morriswood Dr Joelton, TN 37080"
type input "1115 Morriswood Dr Joelton, TN 37080"
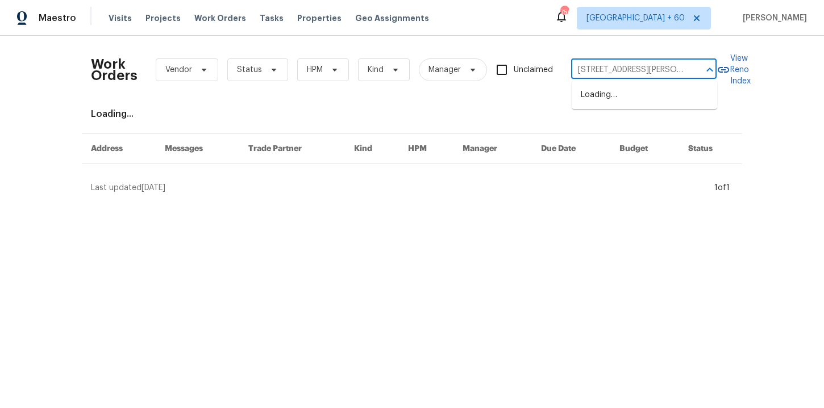
scroll to position [0, 34]
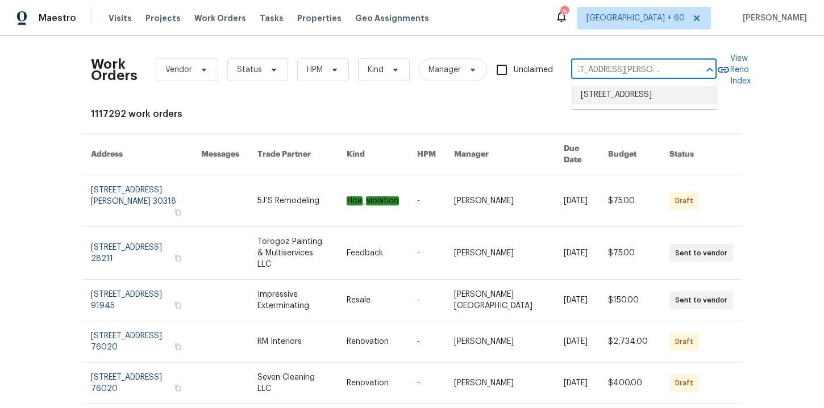
click at [593, 97] on li "1115 Morriswood Dr, Joelton, TN 37080" at bounding box center [643, 95] width 145 height 19
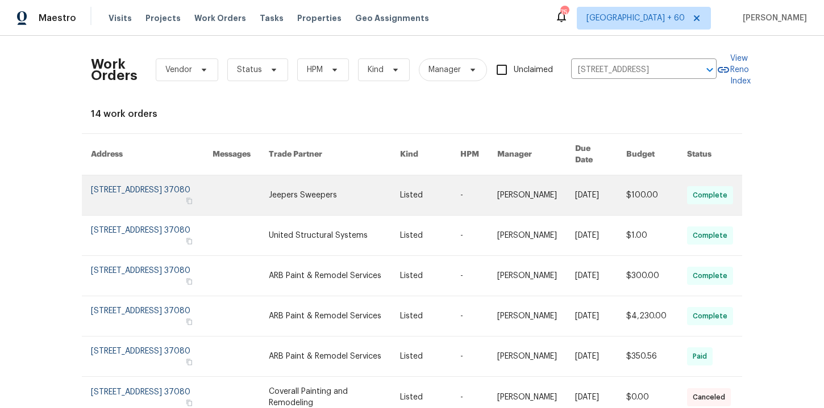
click at [110, 182] on link at bounding box center [152, 196] width 122 height 40
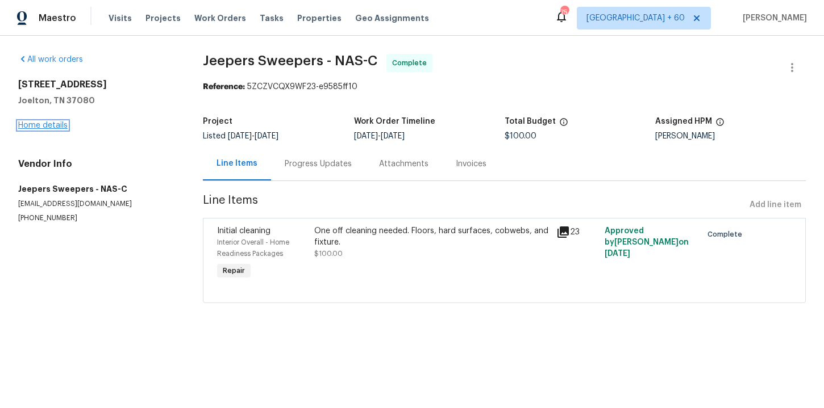
click at [52, 124] on link "Home details" at bounding box center [42, 126] width 49 height 8
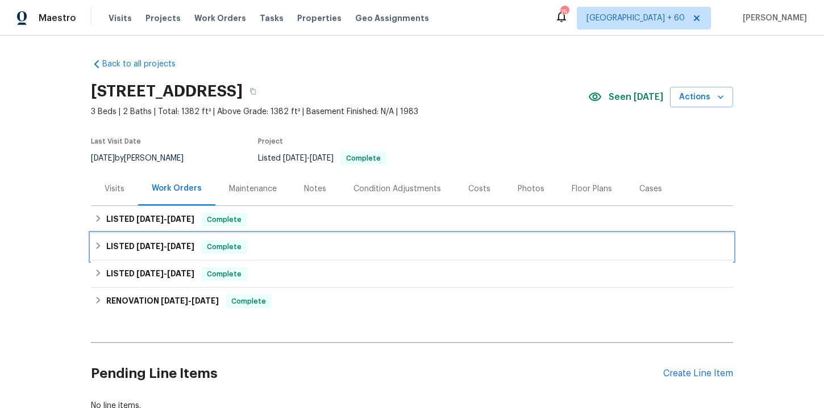
click at [273, 254] on div "LISTED 7/3/25 - 8/4/25 Complete" at bounding box center [412, 246] width 642 height 27
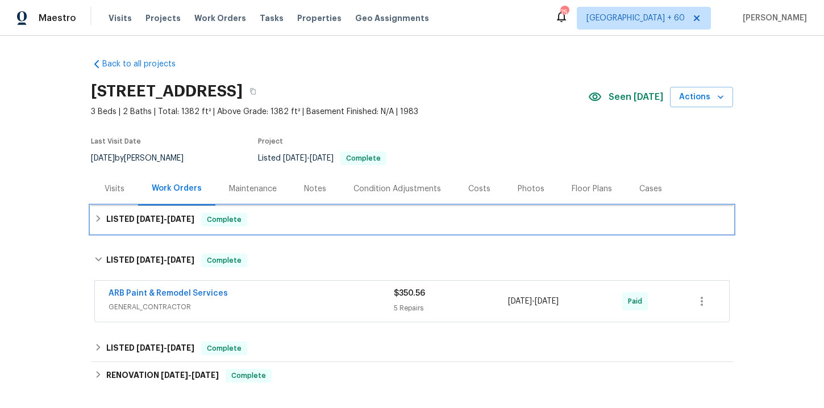
click at [280, 212] on div "LISTED 8/20/25 - 8/29/25 Complete" at bounding box center [412, 219] width 642 height 27
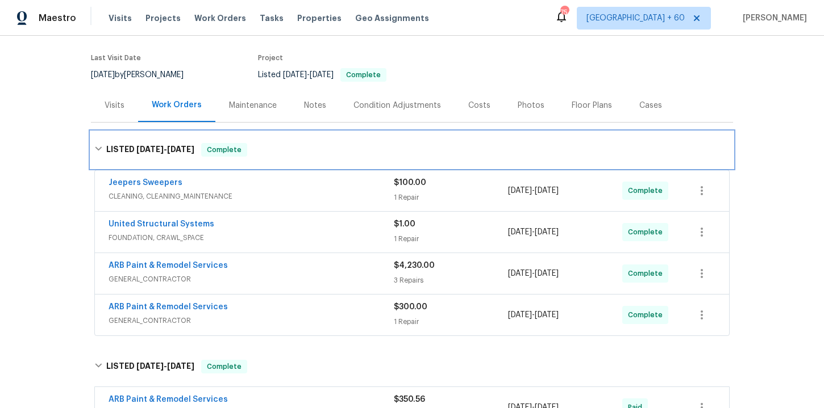
scroll to position [152, 0]
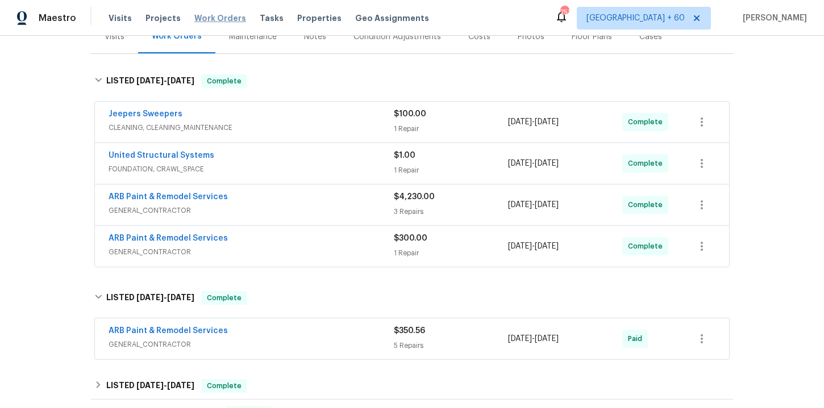
click at [197, 22] on span "Work Orders" at bounding box center [220, 17] width 52 height 11
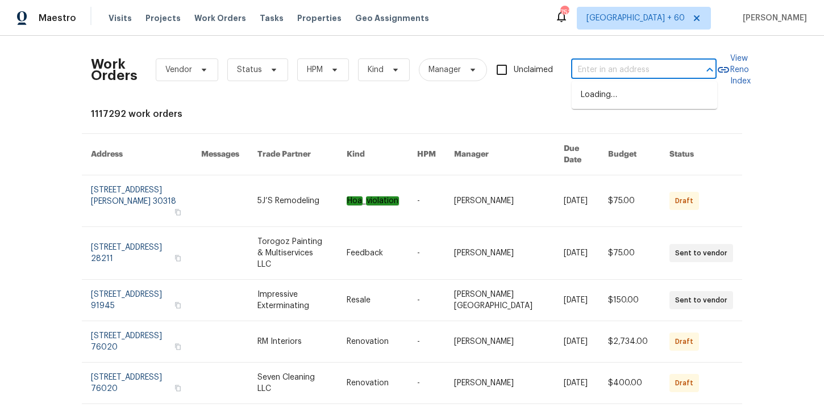
click at [588, 73] on input "text" at bounding box center [628, 70] width 114 height 18
paste input "15807 N 60th Ave Glendale, AZ 85306"
type input "15807 N 60th Ave Glendale, AZ 85306"
click at [620, 98] on li "15807 N 60th Ave, Glendale, AZ 85306" at bounding box center [643, 95] width 145 height 19
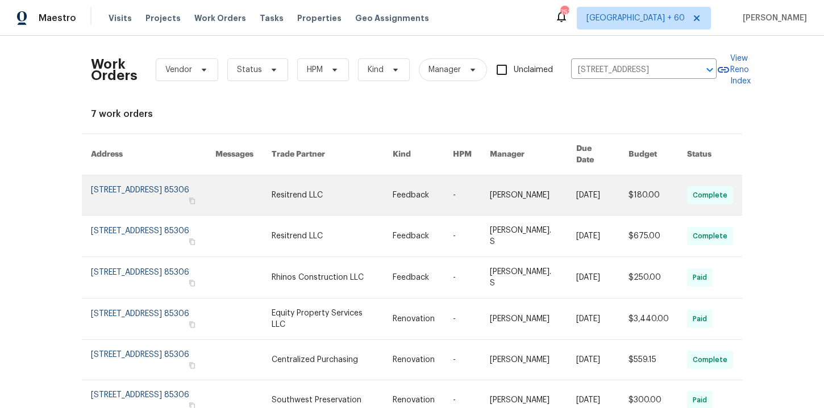
click at [127, 190] on link at bounding box center [153, 196] width 124 height 40
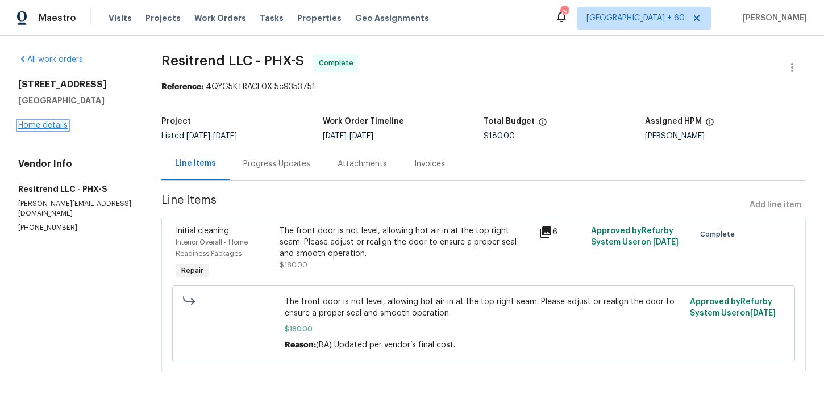
click at [55, 124] on link "Home details" at bounding box center [42, 126] width 49 height 8
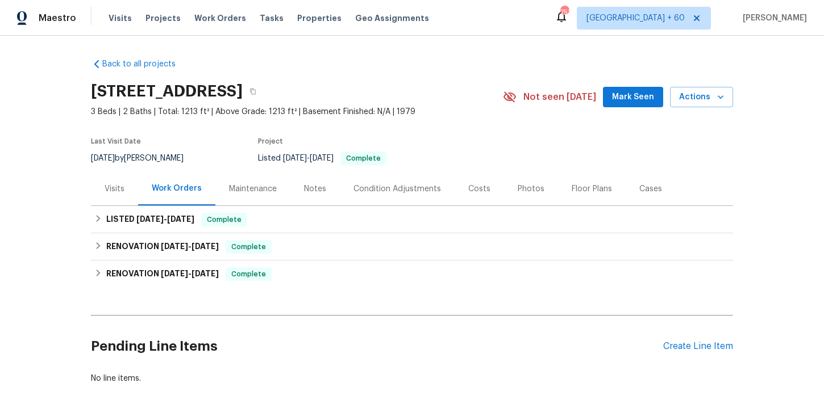
scroll to position [7, 0]
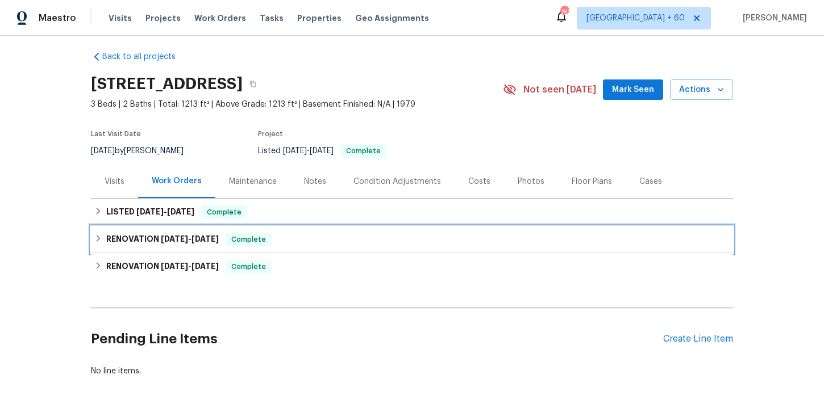
click at [287, 238] on div "RENOVATION 7/2/25 - 7/11/25 Complete" at bounding box center [411, 240] width 635 height 14
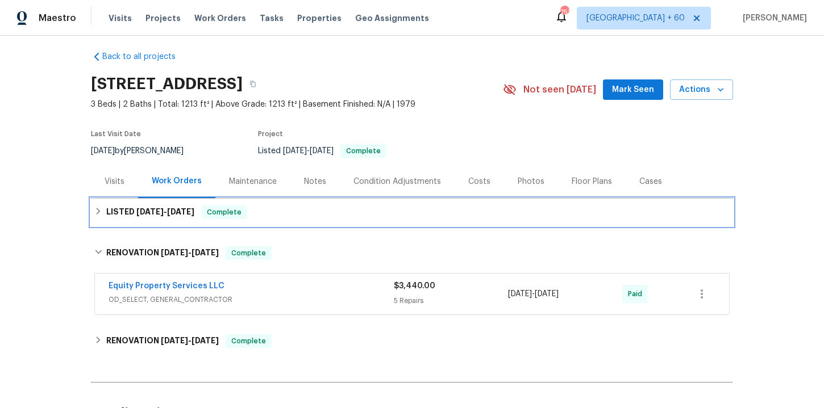
click at [283, 212] on div "LISTED 8/16/25 - 9/4/25 Complete" at bounding box center [411, 213] width 635 height 14
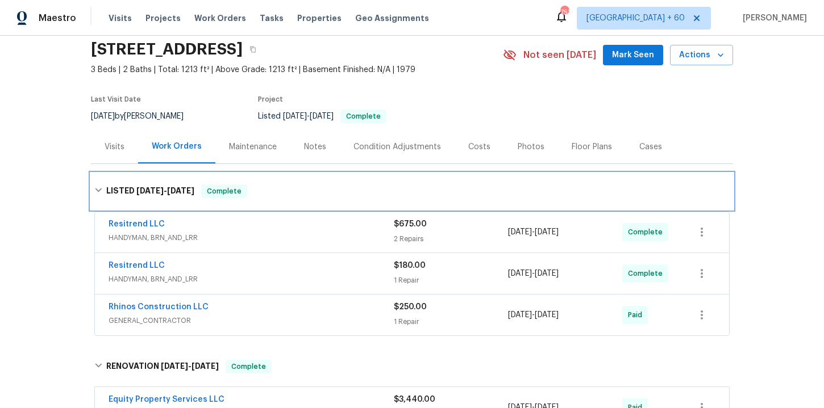
scroll to position [64, 0]
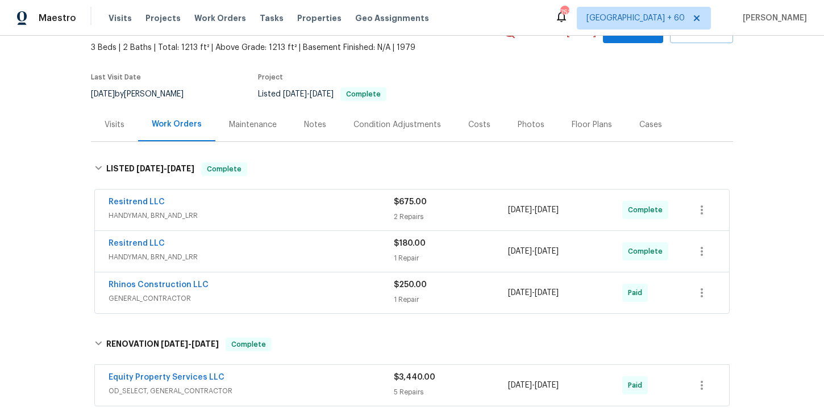
click at [295, 290] on div "Rhinos Construction LLC" at bounding box center [250, 286] width 285 height 14
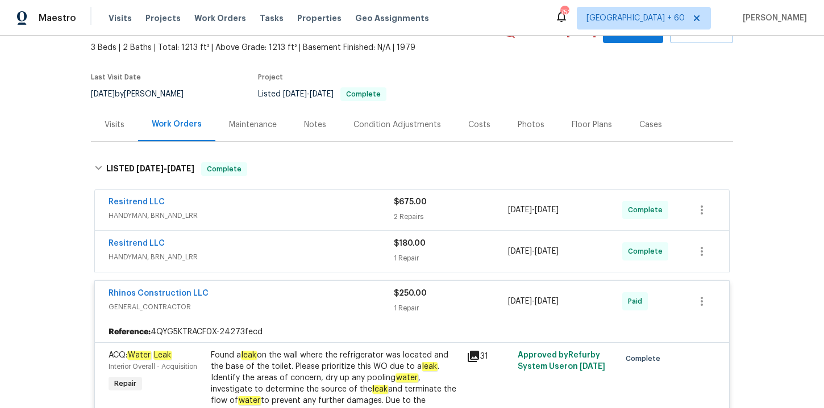
click at [279, 254] on span "HANDYMAN, BRN_AND_LRR" at bounding box center [250, 257] width 285 height 11
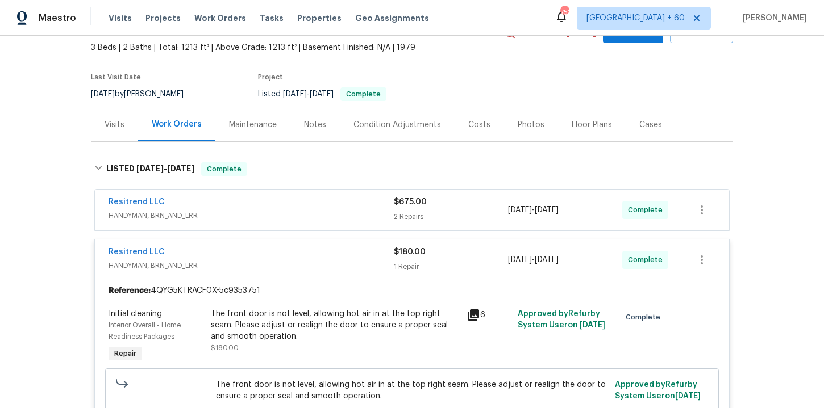
click at [275, 202] on div "Resitrend LLC" at bounding box center [250, 204] width 285 height 14
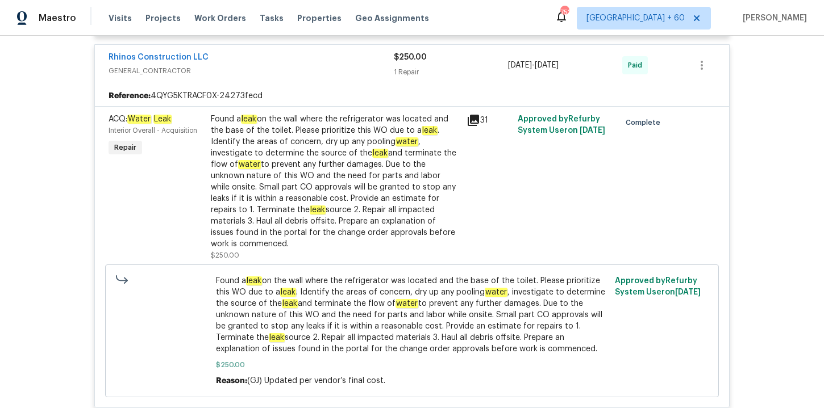
scroll to position [1263, 0]
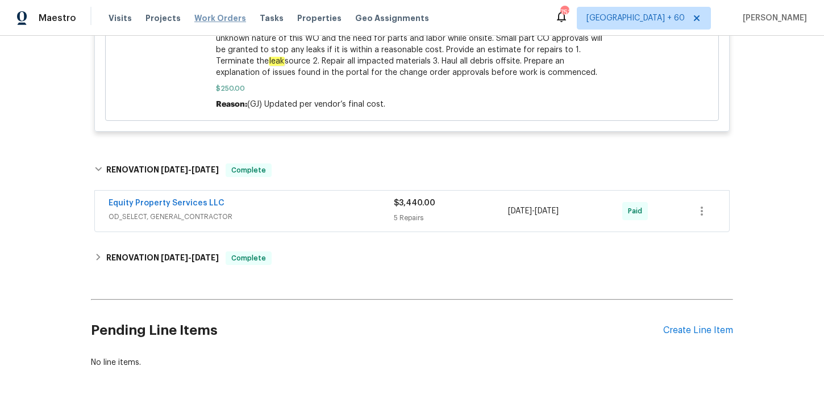
click at [203, 22] on span "Work Orders" at bounding box center [220, 17] width 52 height 11
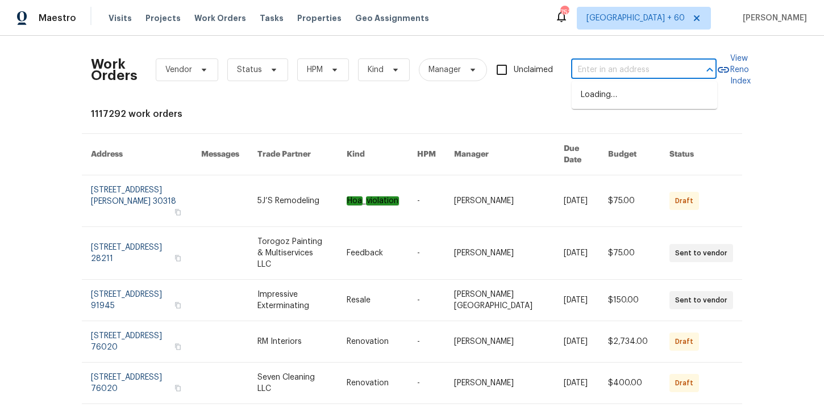
click at [600, 69] on input "text" at bounding box center [628, 70] width 114 height 18
paste input "260 Everett Rd Parsippany, NJ 07054"
type input "260 Everett Rd Parsippany, NJ 07054"
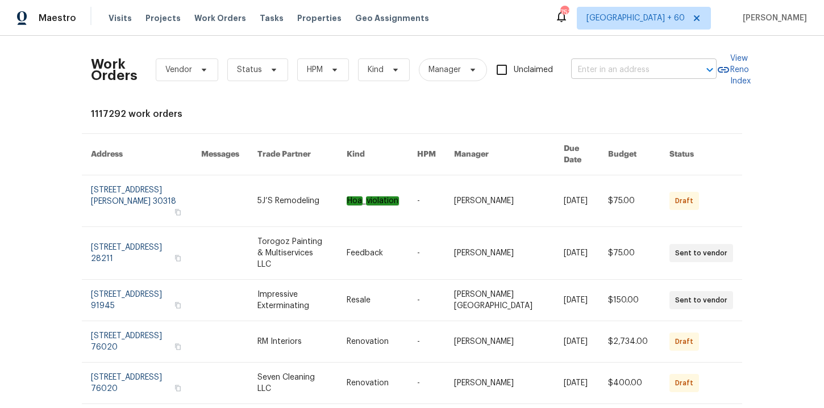
click at [621, 66] on input "text" at bounding box center [628, 70] width 114 height 18
paste input "260 Everett Rd Parsippany, NJ 07054"
type input "260 Everett Rd Parsippany, NJ 07054"
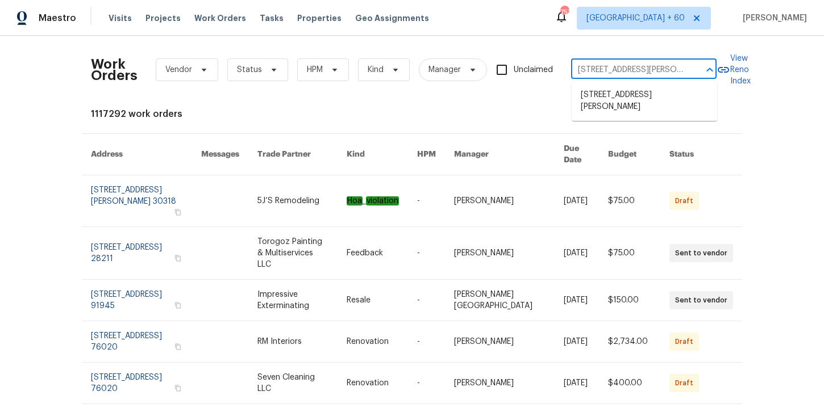
scroll to position [0, 30]
click at [621, 93] on li "260 Everett Rd, Parsippany, NJ 07054" at bounding box center [643, 101] width 145 height 31
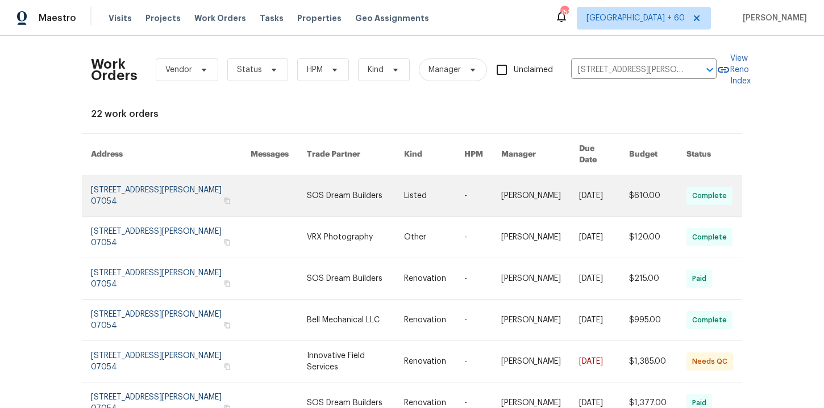
click at [137, 193] on link at bounding box center [171, 196] width 160 height 41
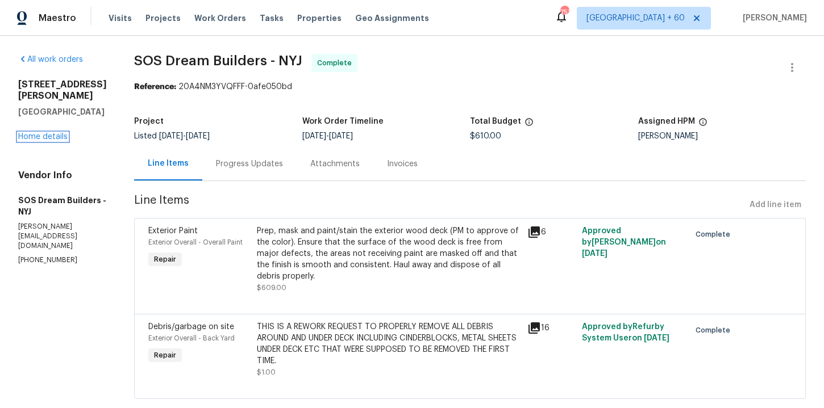
click at [56, 133] on link "Home details" at bounding box center [42, 137] width 49 height 8
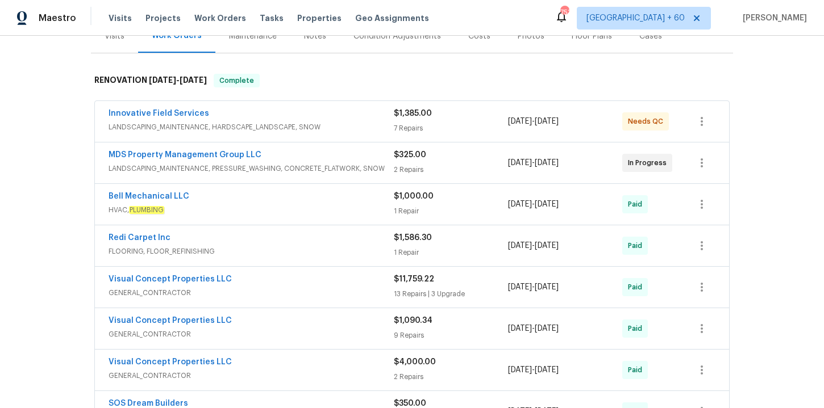
scroll to position [300, 0]
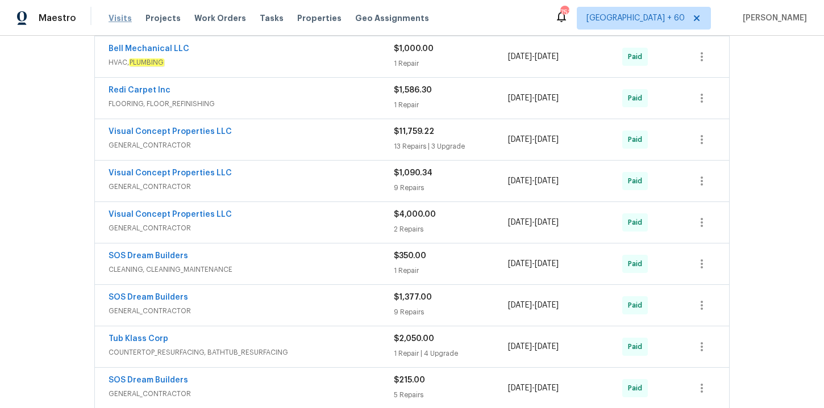
click at [120, 18] on span "Visits" at bounding box center [119, 17] width 23 height 11
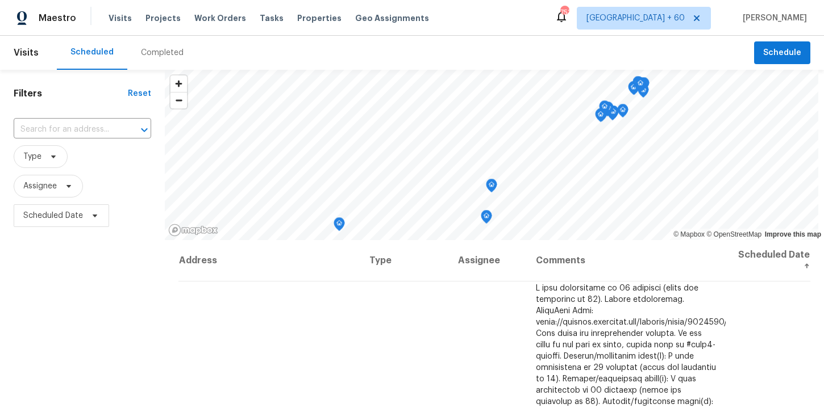
click at [160, 53] on div "Completed" at bounding box center [162, 52] width 43 height 11
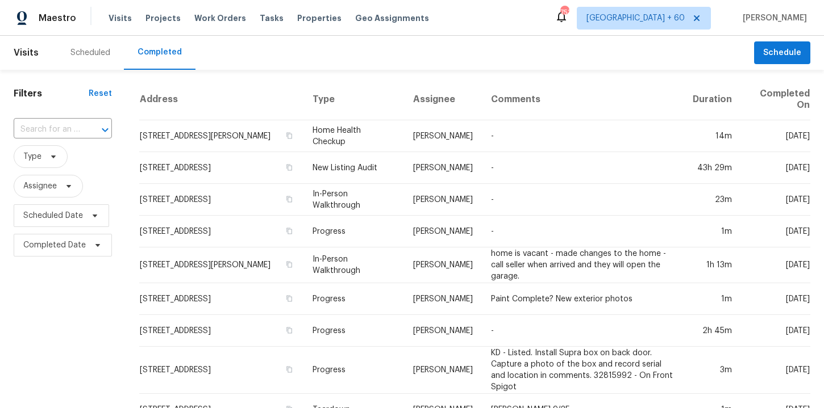
click at [82, 126] on div at bounding box center [97, 130] width 30 height 16
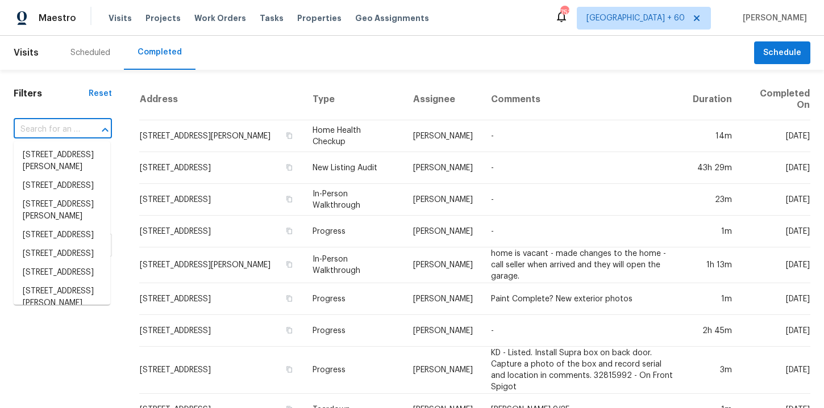
paste input "5005 Canton St Greenville, TX, 75402"
type input "5005 Canton St Greenville, TX, 75402"
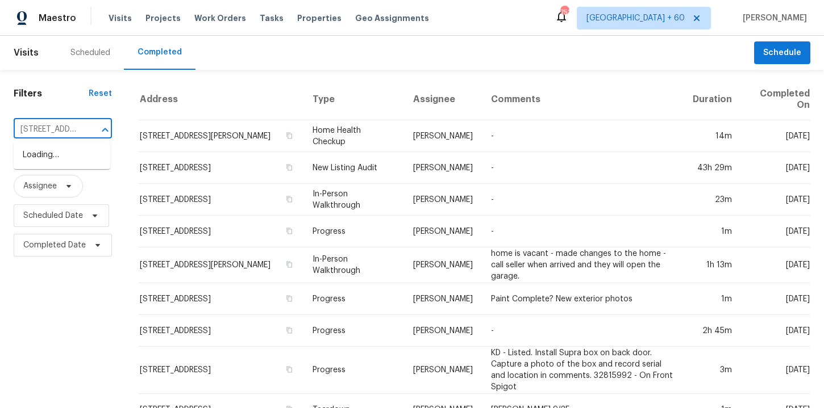
scroll to position [0, 82]
click at [69, 161] on li "5005 Canton St, Greenville, TX 75402" at bounding box center [62, 155] width 97 height 19
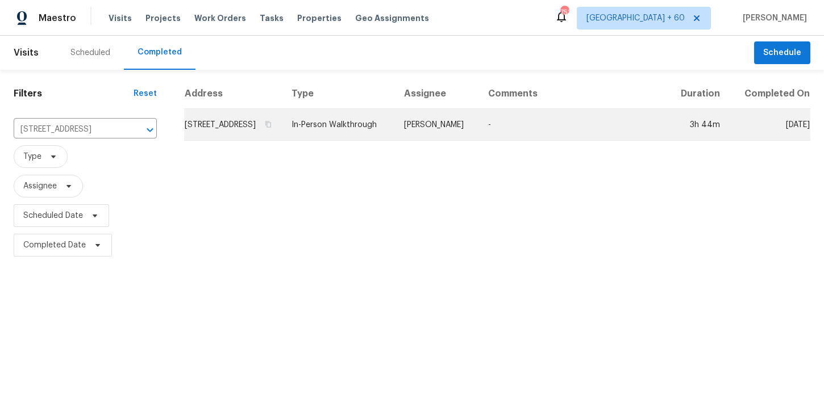
click at [374, 141] on td "In-Person Walkthrough" at bounding box center [338, 125] width 112 height 32
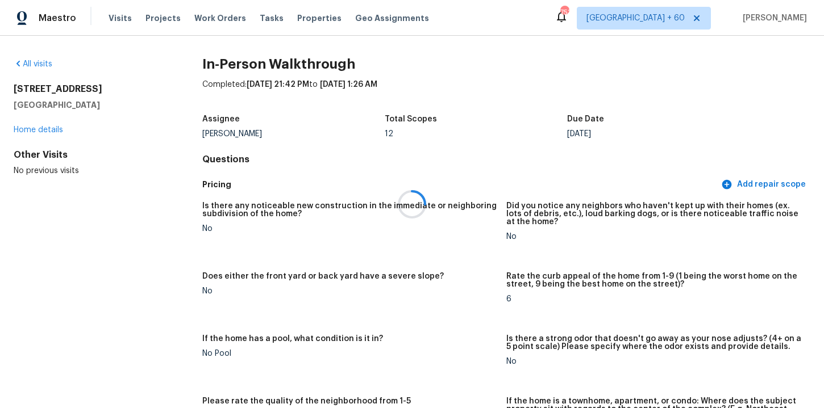
click at [443, 176] on div at bounding box center [412, 204] width 824 height 408
click at [475, 142] on div at bounding box center [412, 204] width 824 height 408
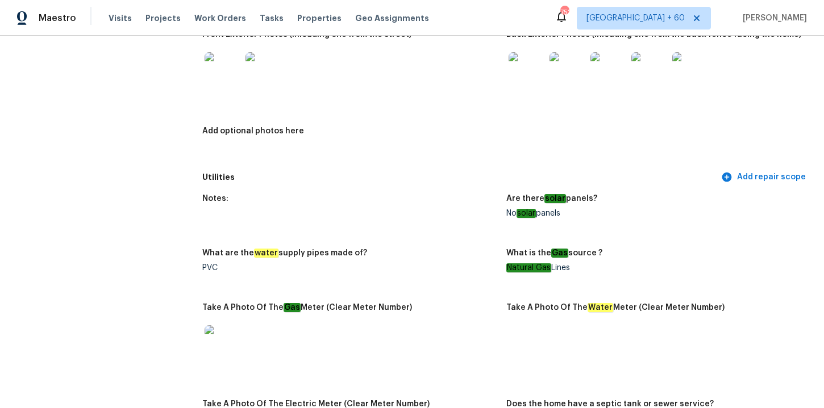
scroll to position [698, 0]
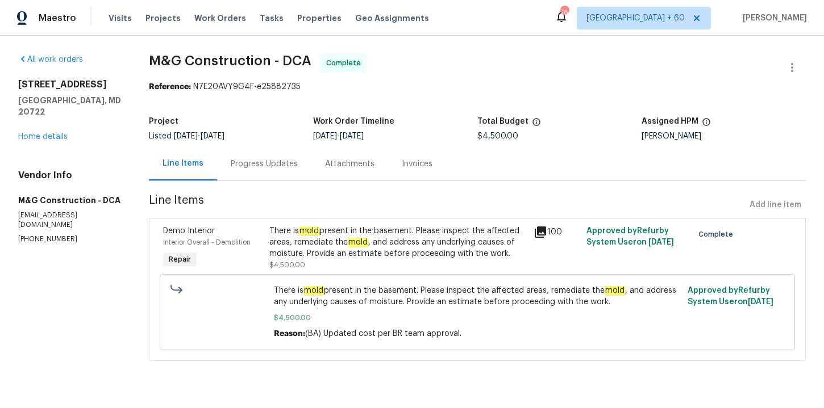
click at [270, 164] on div "Progress Updates" at bounding box center [264, 163] width 67 height 11
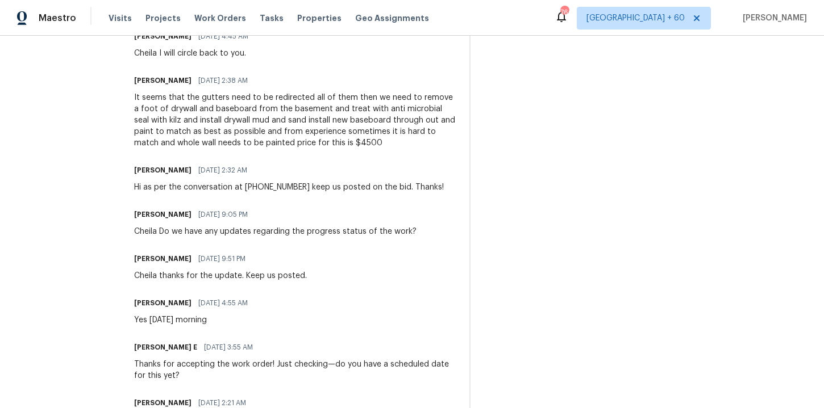
scroll to position [672, 0]
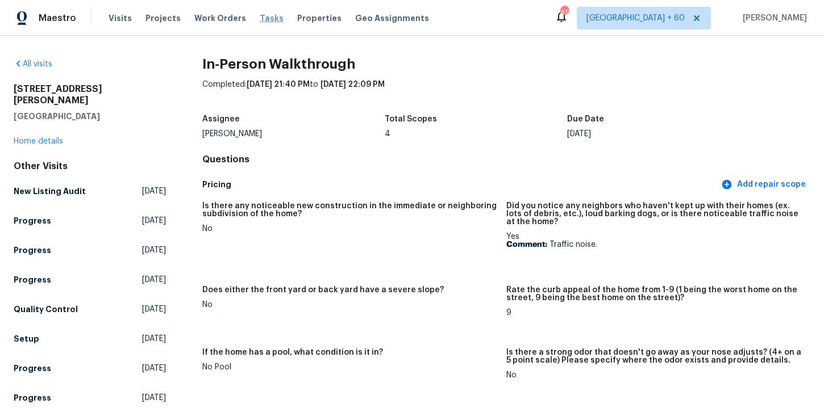
click at [262, 18] on span "Tasks" at bounding box center [272, 18] width 24 height 8
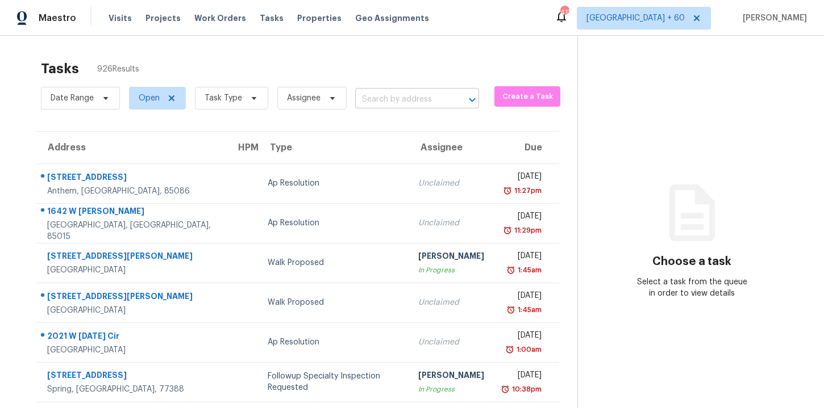
click at [391, 98] on input "text" at bounding box center [401, 100] width 92 height 18
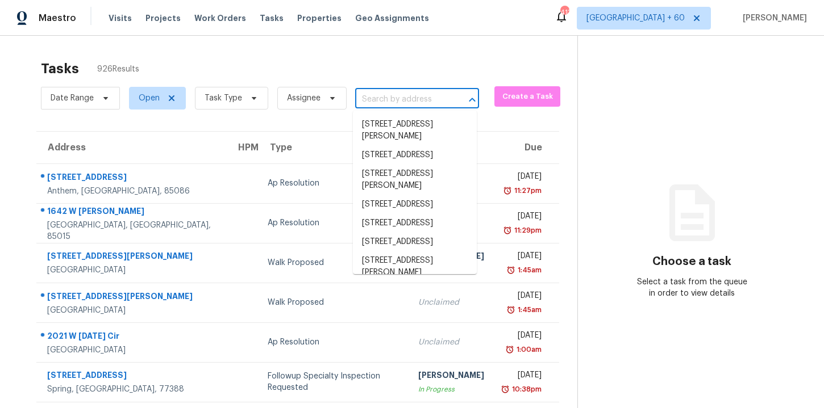
paste input "[STREET_ADDRESS]"
type input "[STREET_ADDRESS]"
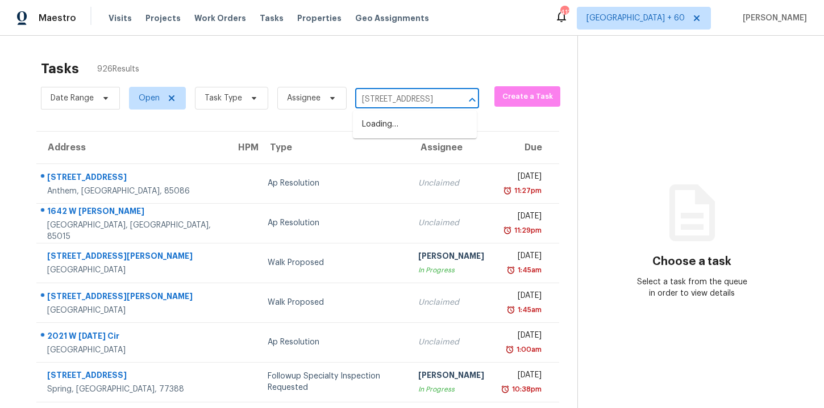
scroll to position [0, 56]
click at [404, 130] on li "[STREET_ADDRESS]" at bounding box center [415, 124] width 124 height 19
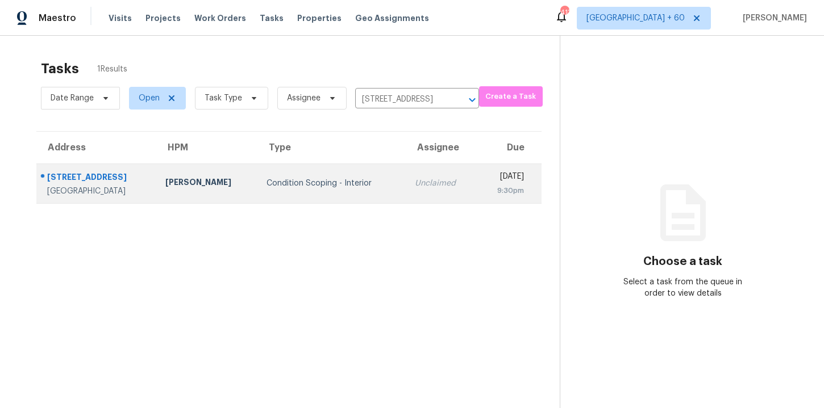
click at [257, 185] on td "Condition Scoping - Interior" at bounding box center [331, 184] width 148 height 40
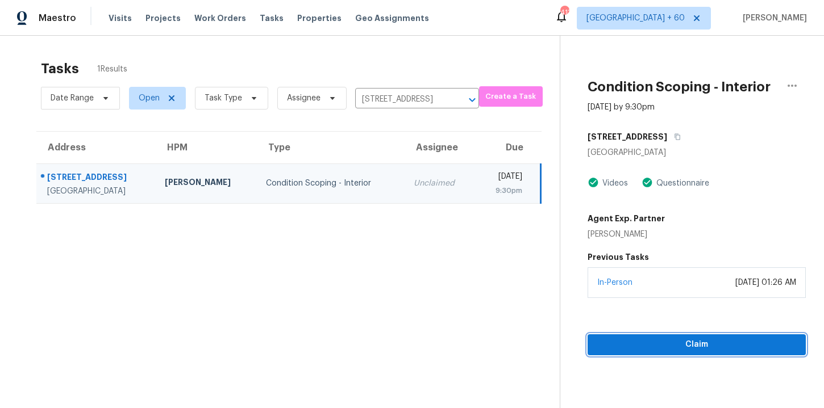
click at [646, 344] on span "Claim" at bounding box center [696, 345] width 200 height 14
click at [646, 344] on span "Start Assessment" at bounding box center [696, 345] width 200 height 14
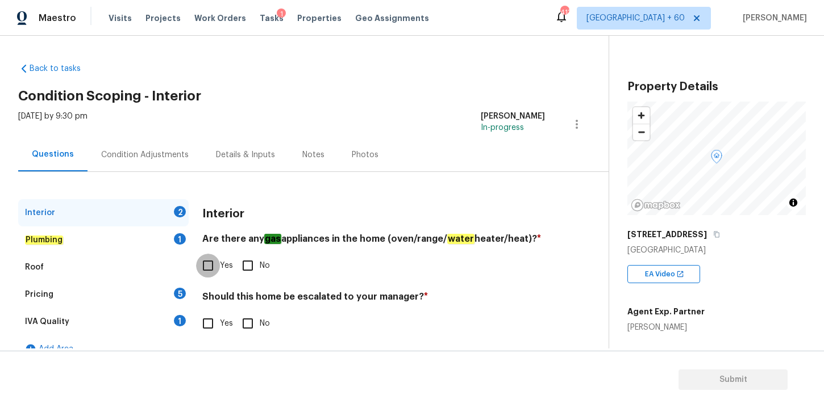
click at [210, 265] on input "Yes" at bounding box center [208, 266] width 24 height 24
checkbox input "true"
click at [247, 324] on input "No" at bounding box center [248, 324] width 24 height 24
checkbox input "true"
click at [56, 239] on em "Plumbing" at bounding box center [44, 240] width 38 height 9
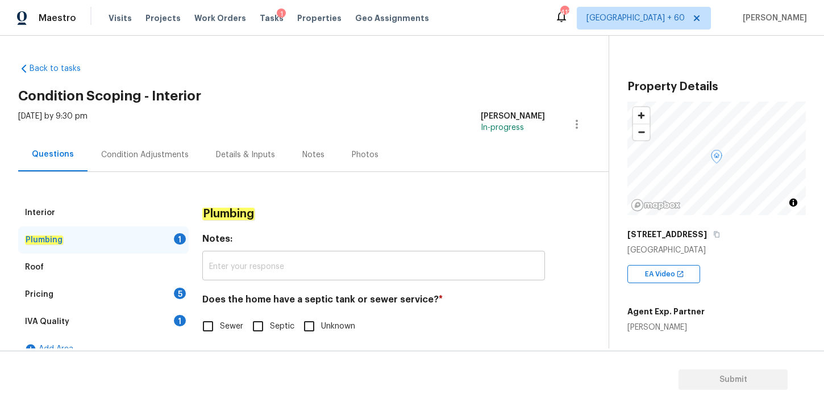
scroll to position [18, 0]
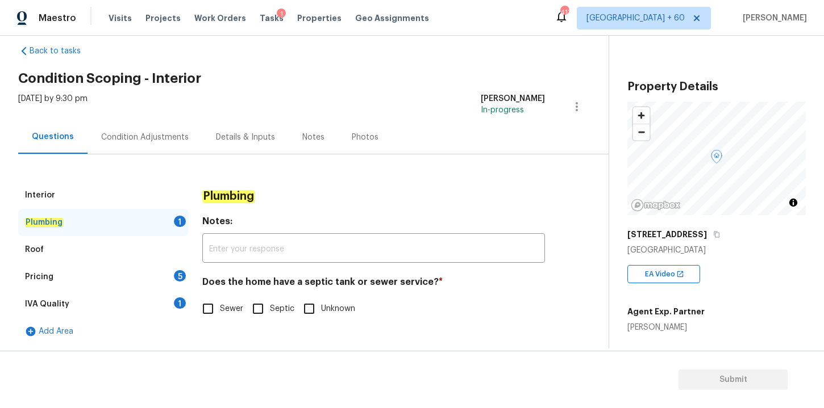
click at [210, 311] on input "Sewer" at bounding box center [208, 309] width 24 height 24
checkbox input "true"
click at [84, 245] on div "Roof" at bounding box center [103, 249] width 170 height 27
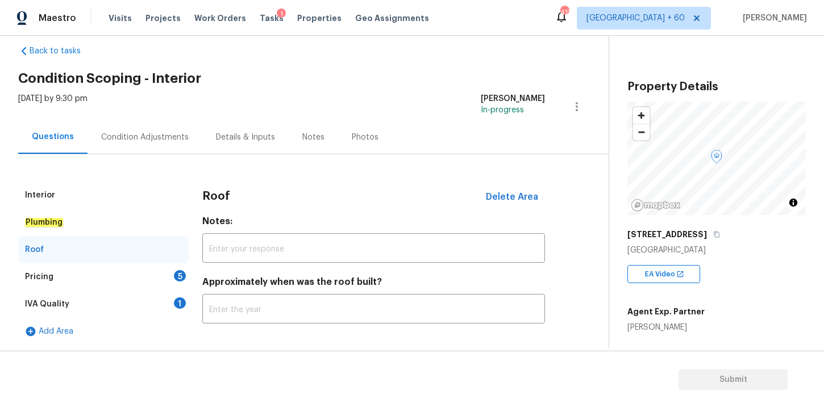
click at [58, 279] on div "Pricing 5" at bounding box center [103, 277] width 170 height 27
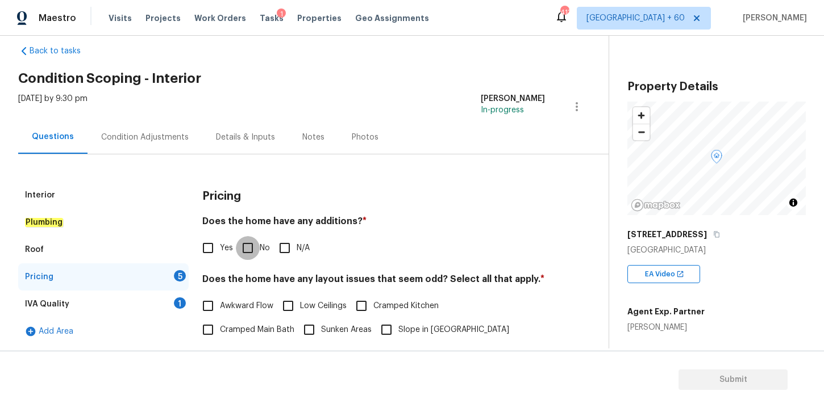
click at [247, 252] on input "No" at bounding box center [248, 248] width 24 height 24
checkbox input "true"
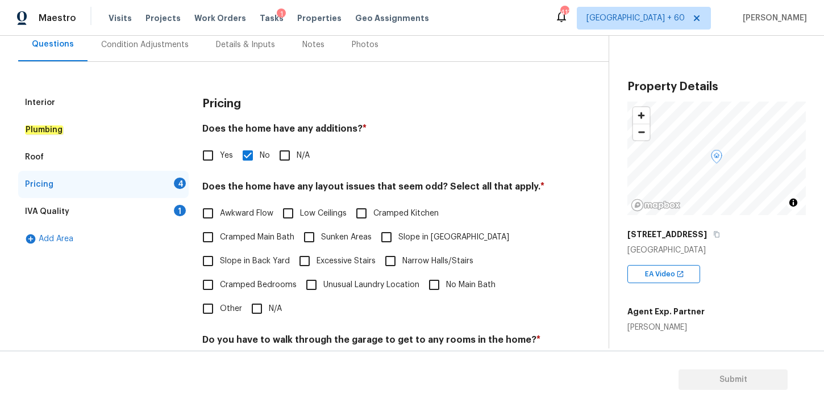
scroll to position [118, 0]
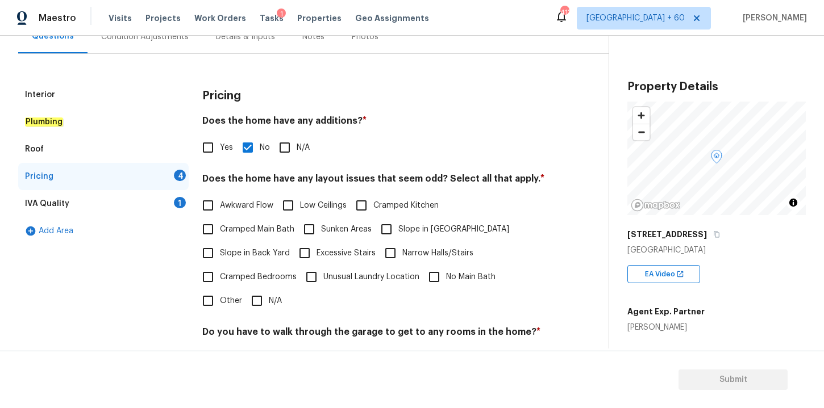
click at [287, 204] on input "Low Ceilings" at bounding box center [288, 206] width 24 height 24
checkbox input "true"
click at [363, 208] on input "Cramped Kitchen" at bounding box center [361, 206] width 24 height 24
checkbox input "true"
click at [208, 204] on input "Awkward Flow" at bounding box center [208, 206] width 24 height 24
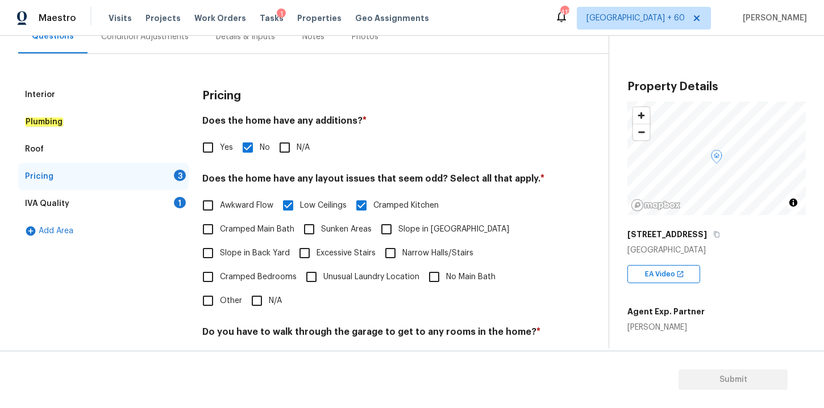
checkbox input "true"
click at [309, 277] on input "Unusual Laundry Location" at bounding box center [311, 277] width 24 height 24
checkbox input "true"
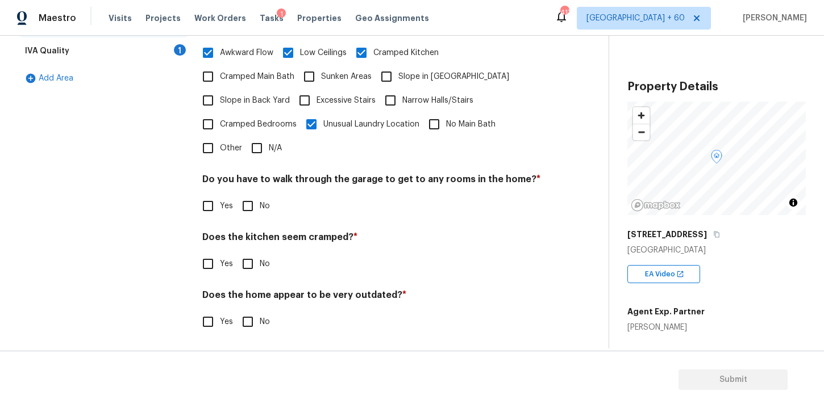
scroll to position [273, 0]
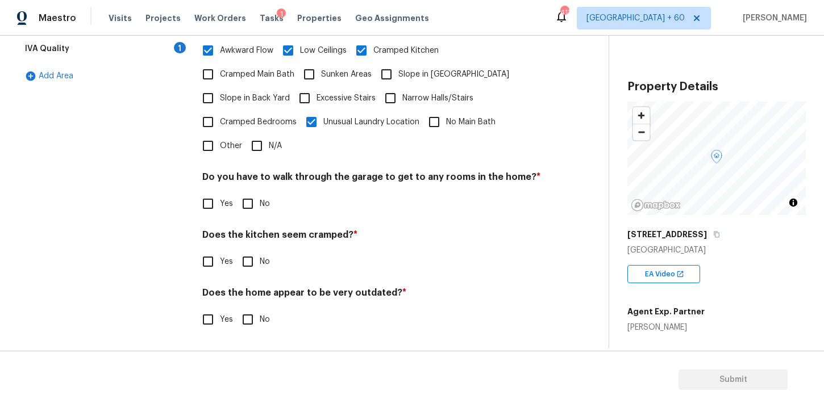
click at [248, 203] on input "No" at bounding box center [248, 204] width 24 height 24
checkbox input "true"
click at [211, 260] on input "Yes" at bounding box center [208, 262] width 24 height 24
checkbox input "true"
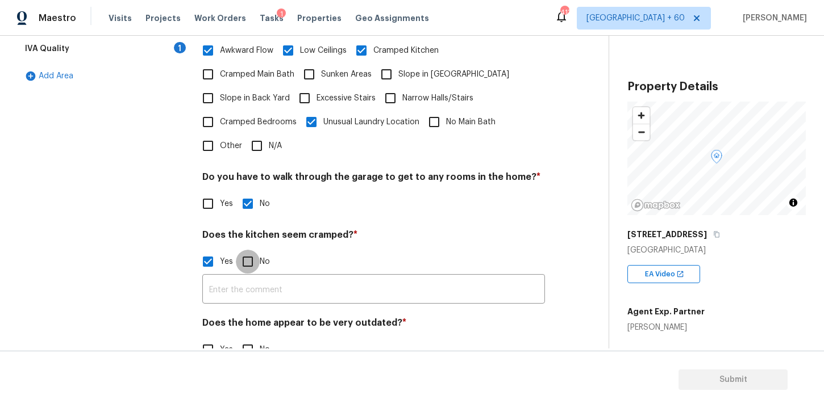
click at [249, 266] on input "No" at bounding box center [248, 262] width 24 height 24
checkbox input "true"
checkbox input "false"
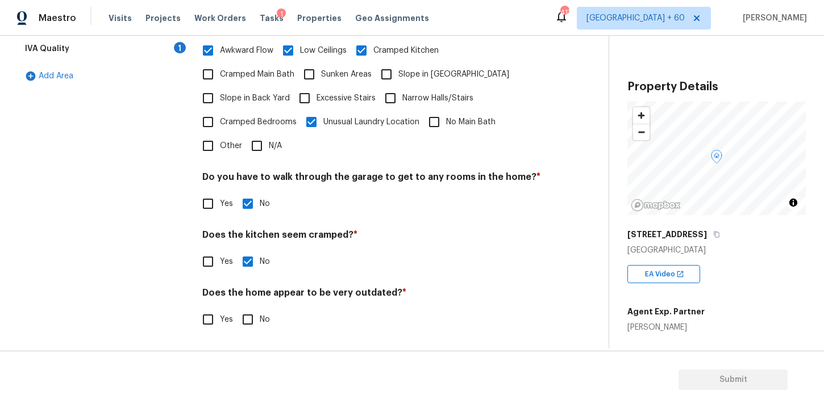
click at [249, 322] on input "No" at bounding box center [248, 320] width 24 height 24
checkbox input "true"
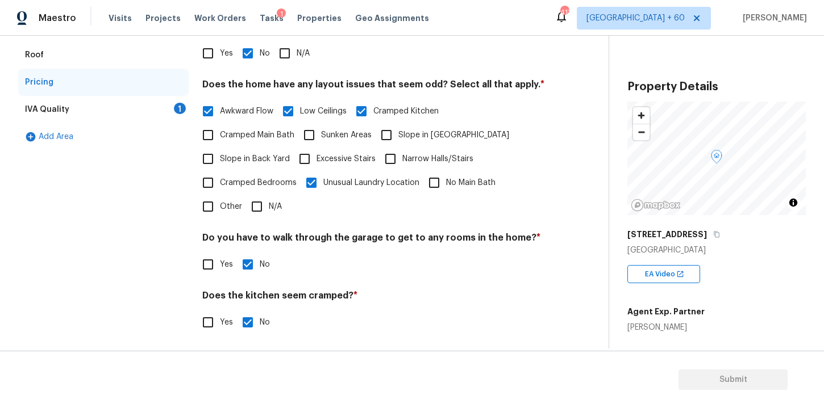
click at [98, 108] on div "IVA Quality 1" at bounding box center [103, 109] width 170 height 27
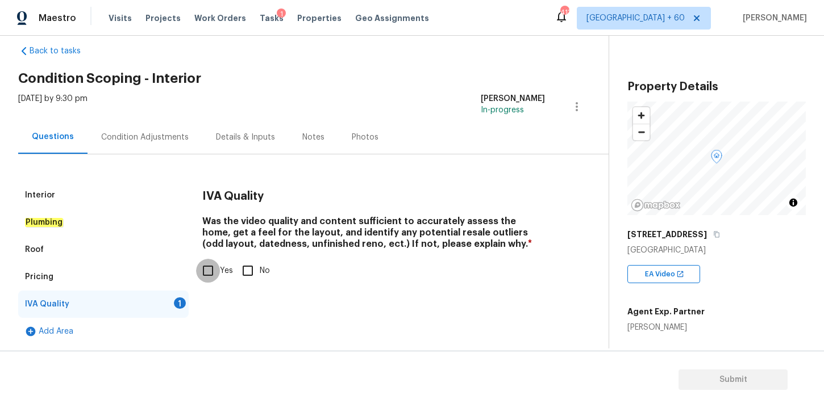
click at [211, 268] on input "Yes" at bounding box center [208, 271] width 24 height 24
checkbox input "true"
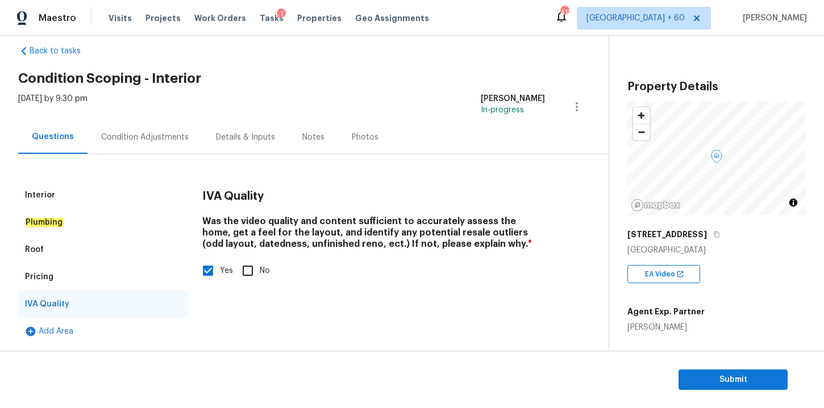
click at [152, 139] on div "Condition Adjustments" at bounding box center [144, 137] width 87 height 11
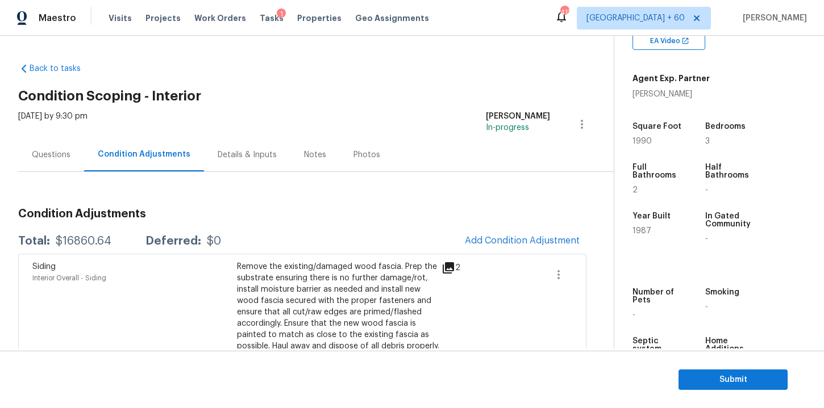
scroll to position [239, 0]
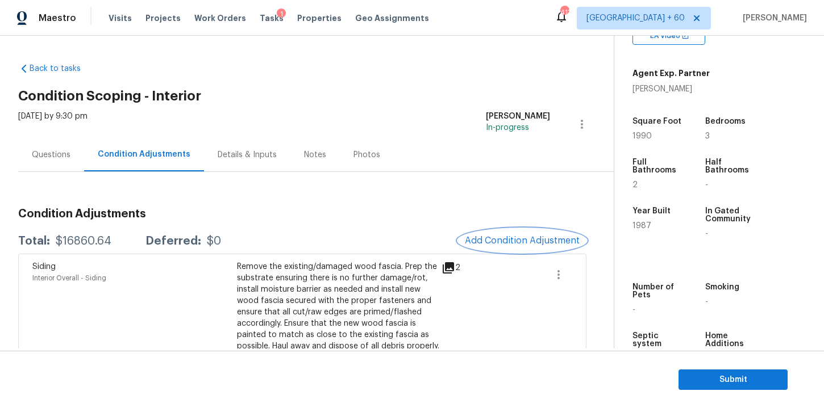
click at [544, 229] on button "Add Condition Adjustment" at bounding box center [522, 241] width 128 height 24
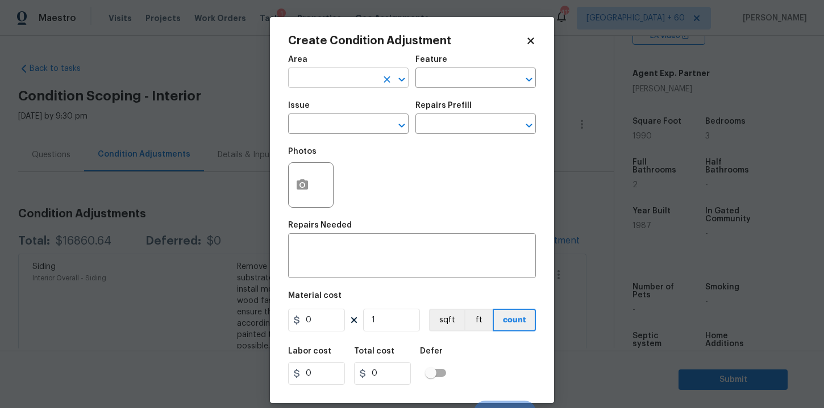
click at [368, 77] on input "text" at bounding box center [332, 79] width 89 height 18
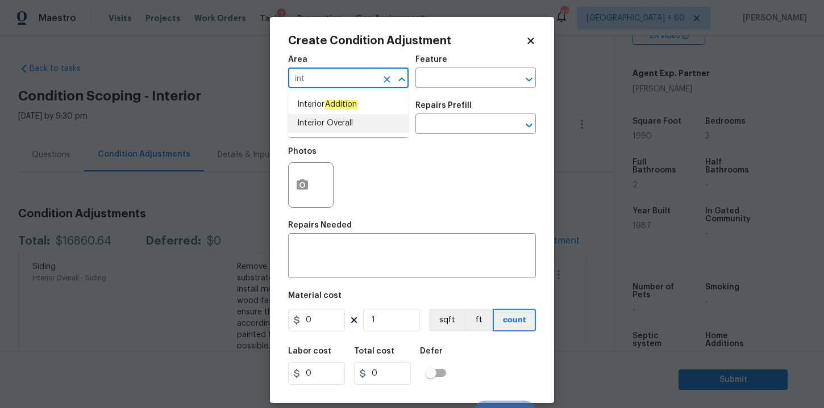
click at [346, 125] on li "Interior Overall" at bounding box center [348, 123] width 120 height 19
type input "Interior Overall"
click at [345, 126] on input "text" at bounding box center [332, 125] width 89 height 18
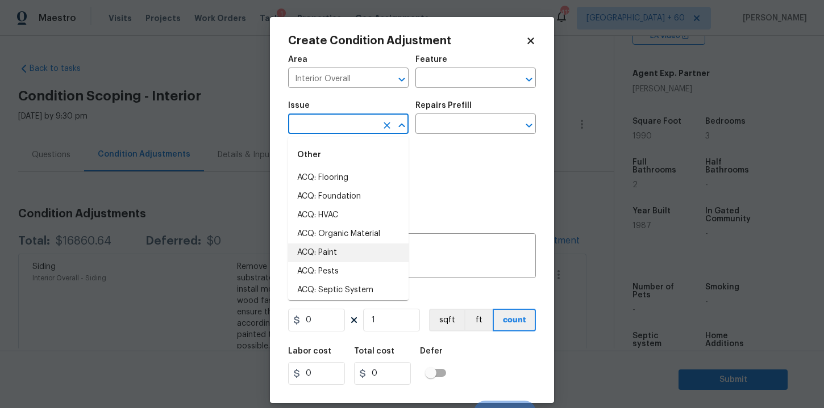
click at [325, 256] on li "ACQ: Paint" at bounding box center [348, 253] width 120 height 19
type input "ACQ: Paint"
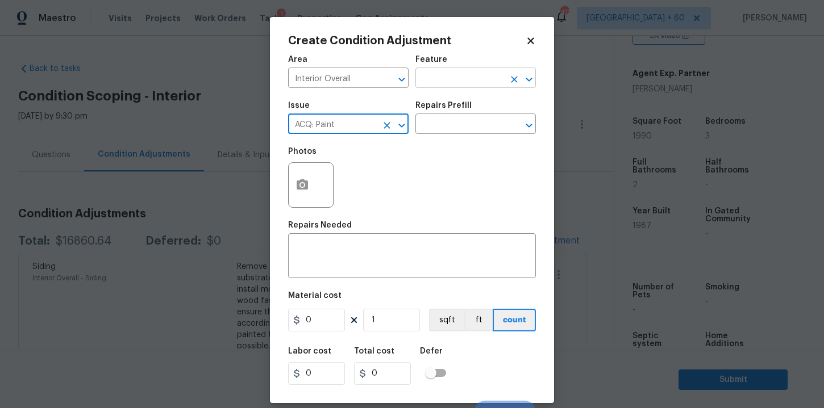
click at [449, 75] on input "text" at bounding box center [459, 79] width 89 height 18
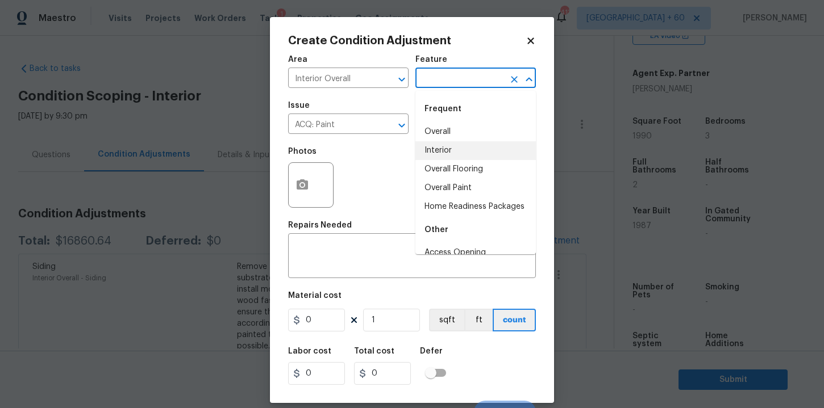
click at [446, 155] on li "Interior" at bounding box center [475, 150] width 120 height 19
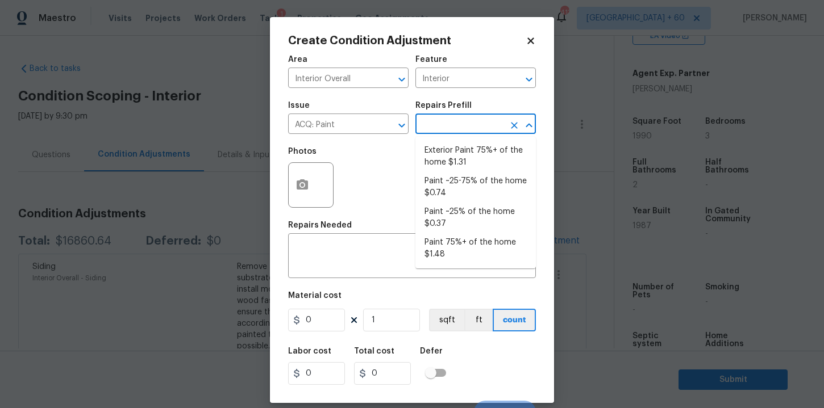
click at [444, 126] on input "text" at bounding box center [459, 125] width 89 height 18
click at [470, 244] on li "Paint 75%+ of the home $1.48" at bounding box center [475, 248] width 120 height 31
type input "Acquisition"
type textarea "Acquisition Scope: 75%+ of the home will likely require interior paint"
type input "1.48"
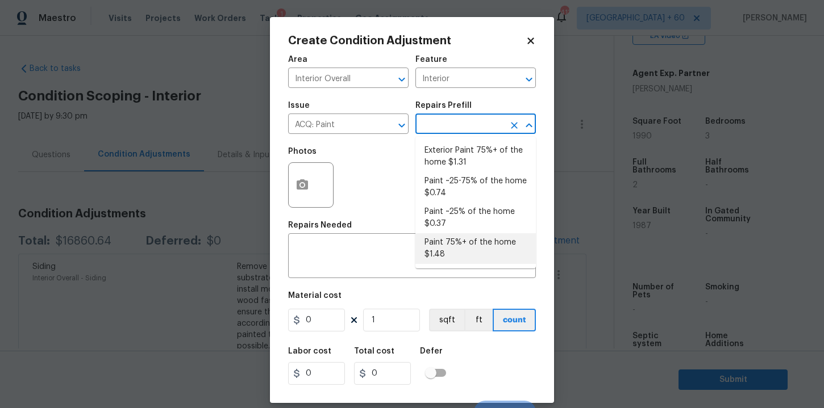
type input "1.48"
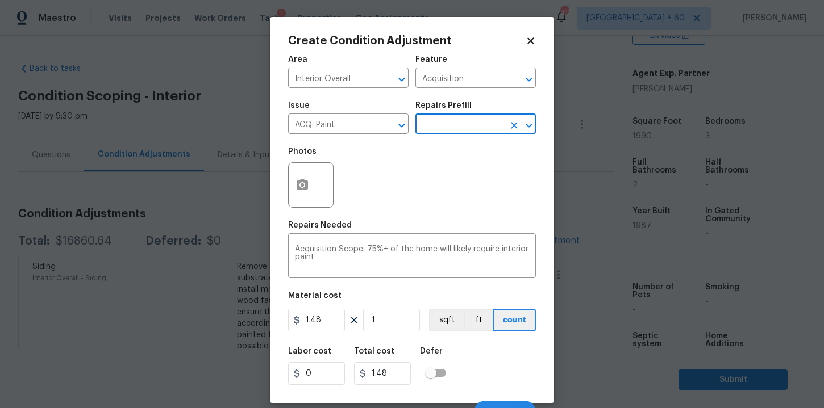
scroll to position [16, 0]
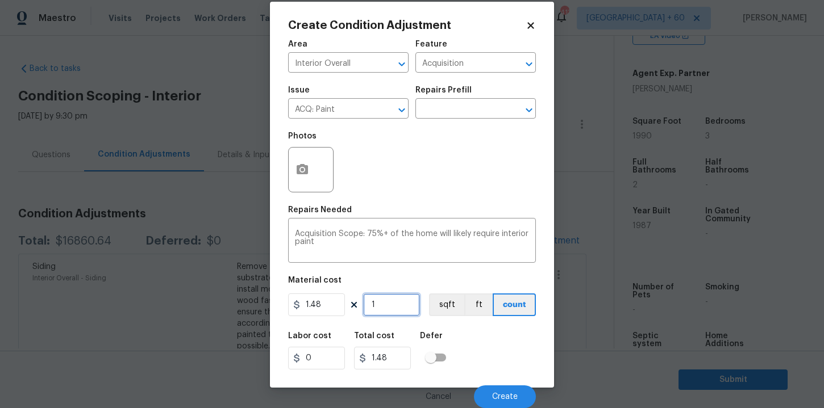
click at [378, 302] on input "1" at bounding box center [391, 305] width 57 height 23
type input "19"
type input "28.12"
type input "199"
type input "294.52"
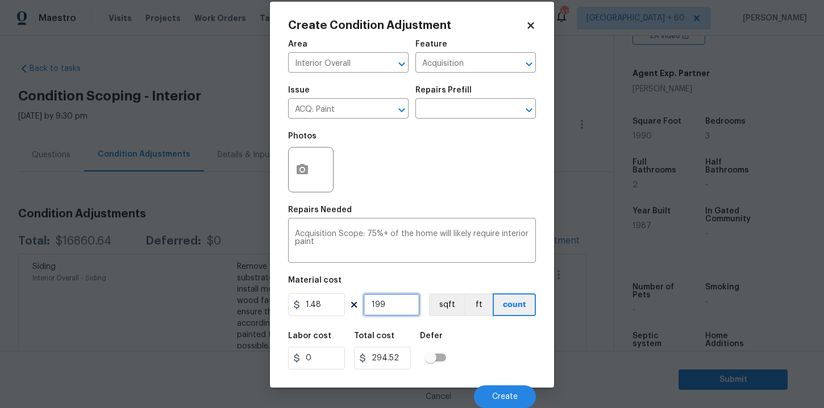
type input "1990"
type input "2945.2"
type input "1990"
click at [478, 354] on div "Labor cost 0 Total cost 2945.2 Defer" at bounding box center [412, 350] width 248 height 51
click at [302, 166] on icon "button" at bounding box center [302, 169] width 11 height 10
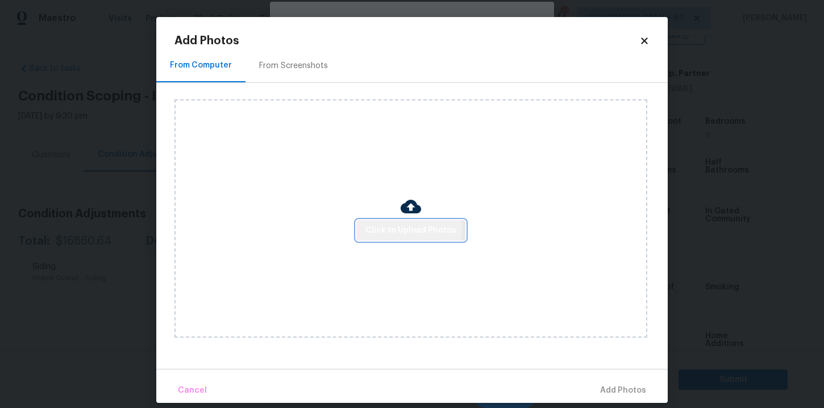
click at [408, 231] on span "Click to Upload Photos" at bounding box center [410, 231] width 91 height 14
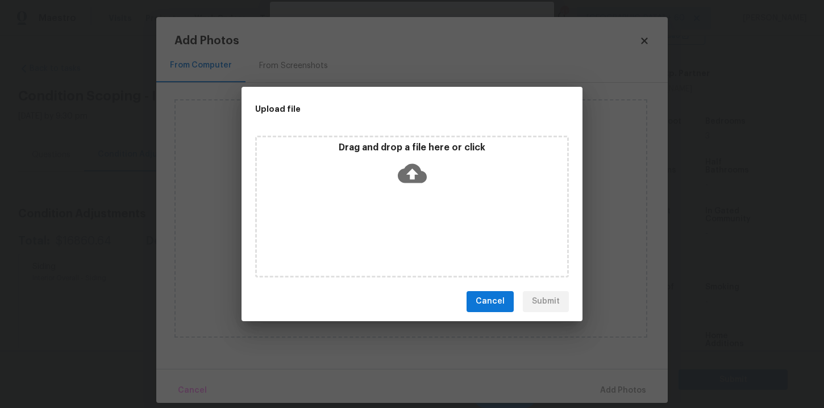
click at [414, 174] on icon at bounding box center [412, 173] width 29 height 19
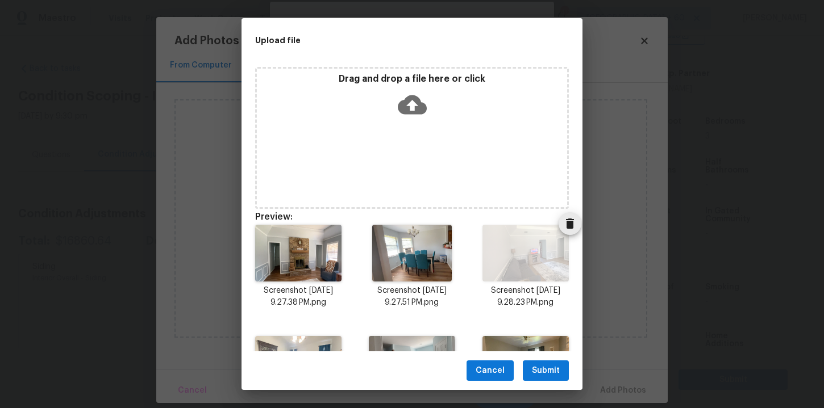
scroll to position [82, 0]
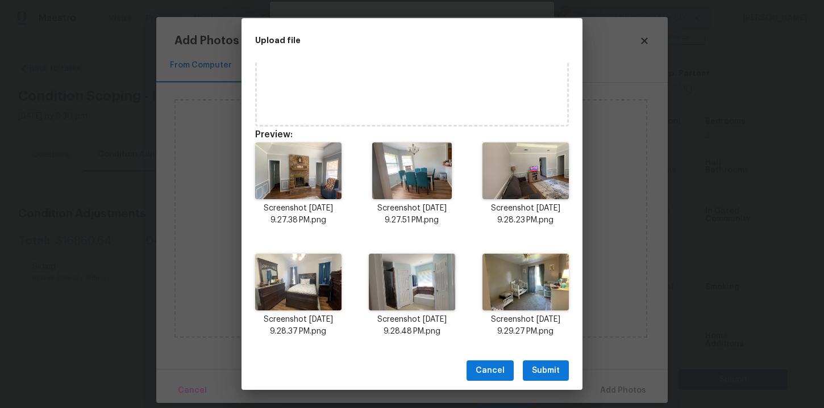
click at [553, 370] on span "Submit" at bounding box center [546, 371] width 28 height 14
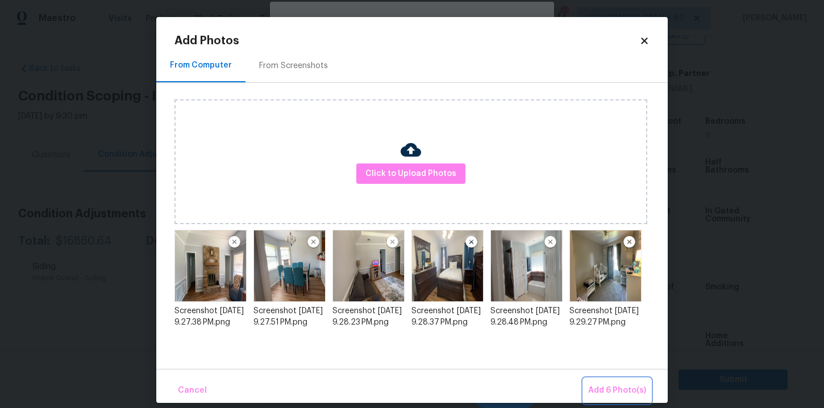
click at [610, 393] on span "Add 6 Photo(s)" at bounding box center [617, 391] width 58 height 14
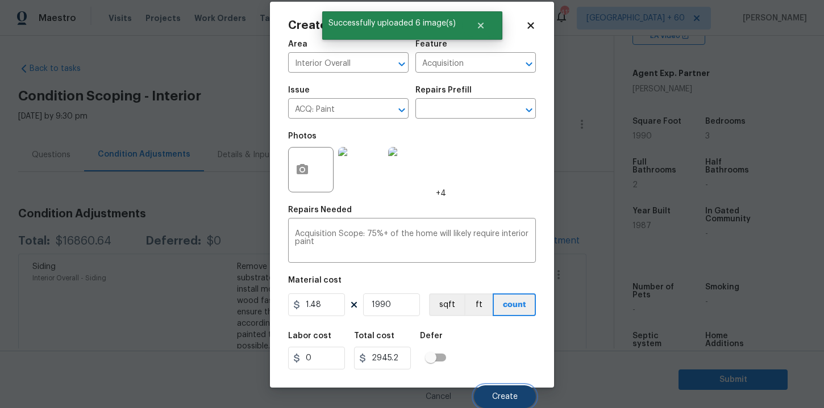
click at [500, 394] on span "Create" at bounding box center [505, 397] width 26 height 9
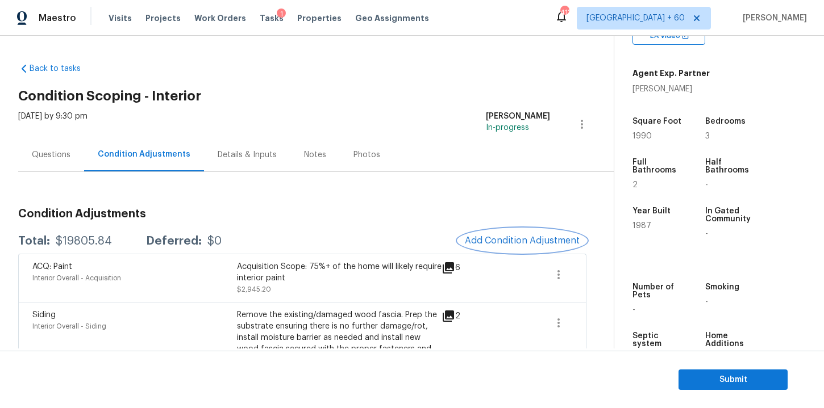
click at [499, 240] on span "Add Condition Adjustment" at bounding box center [522, 241] width 115 height 10
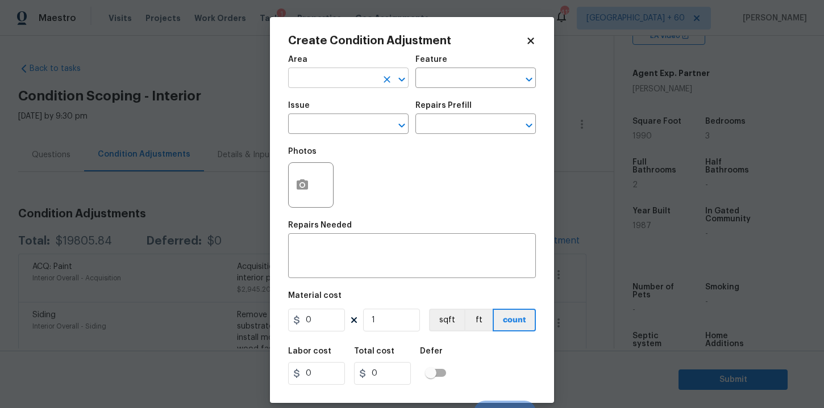
click at [324, 78] on input "text" at bounding box center [332, 79] width 89 height 18
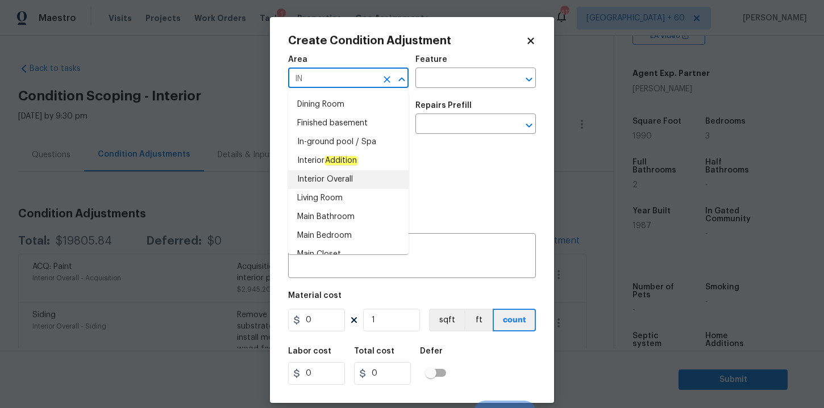
click at [332, 174] on li "Interior Overall" at bounding box center [348, 179] width 120 height 19
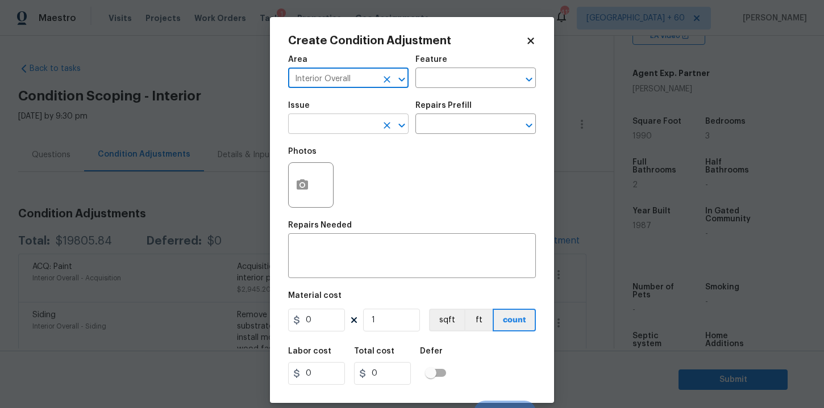
type input "Interior Overall"
click at [330, 130] on input "text" at bounding box center [332, 125] width 89 height 18
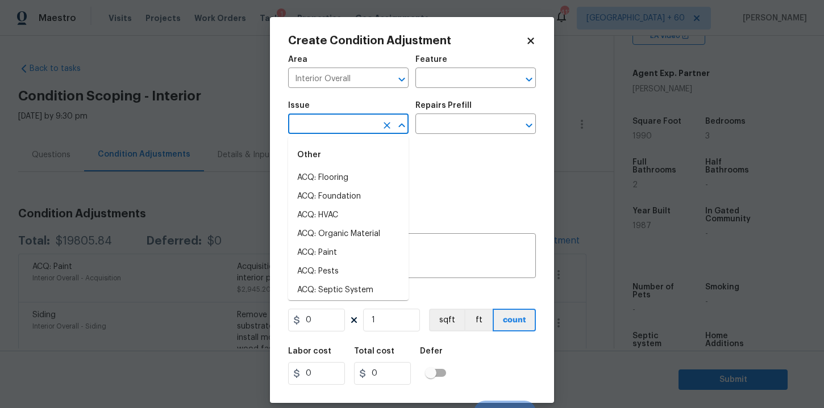
click at [323, 121] on input "text" at bounding box center [332, 125] width 89 height 18
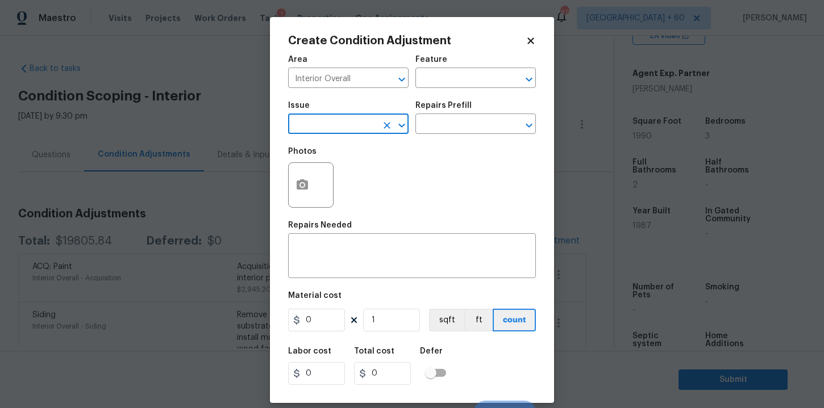
click at [323, 121] on input "text" at bounding box center [332, 125] width 89 height 18
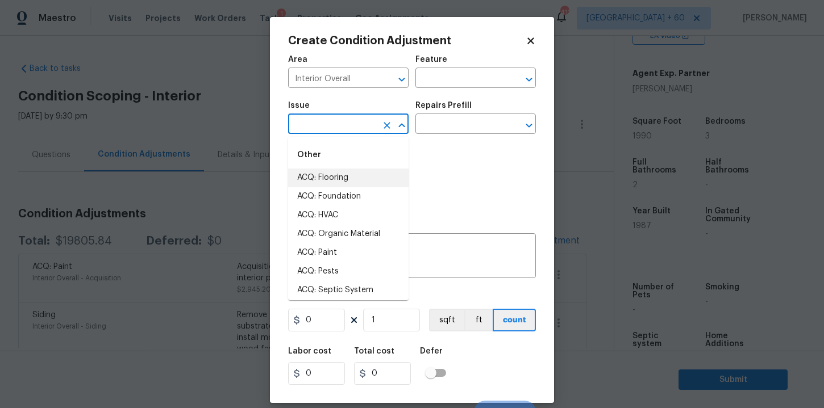
click at [343, 178] on li "ACQ: Flooring" at bounding box center [348, 178] width 120 height 19
type input "ACQ: Flooring"
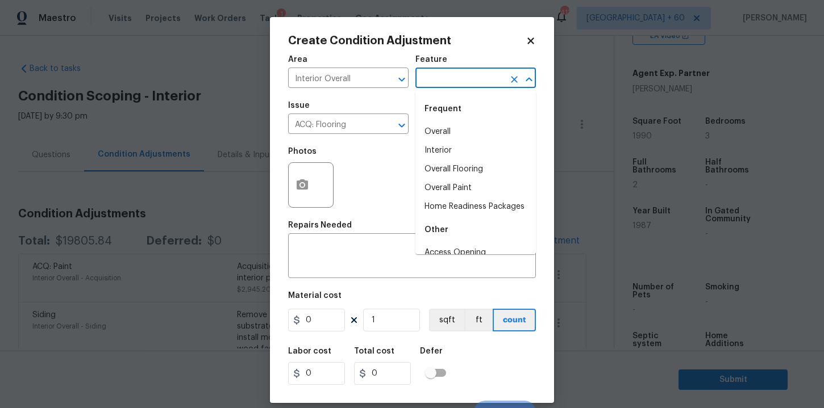
click at [436, 78] on input "text" at bounding box center [459, 79] width 89 height 18
click at [448, 152] on li "Interior" at bounding box center [475, 150] width 120 height 19
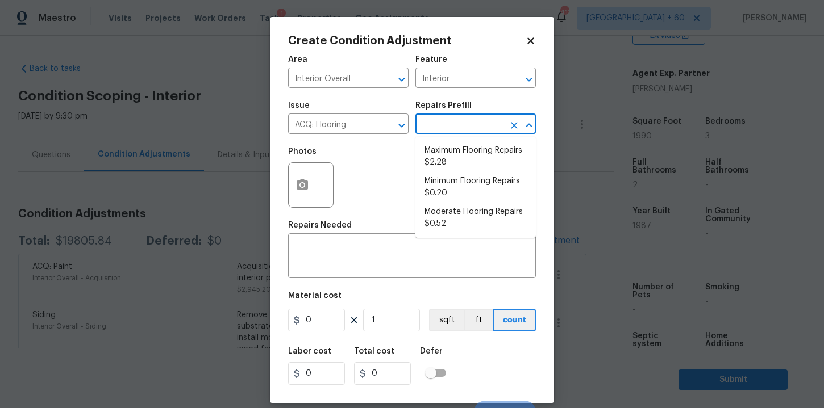
click at [446, 128] on input "text" at bounding box center [459, 125] width 89 height 18
click at [449, 221] on li "Moderate Flooring Repairs $0.52" at bounding box center [475, 218] width 120 height 31
type input "Acquisition"
type textarea "Acquisition Scope: Moderate flooring repairs"
type input "0.52"
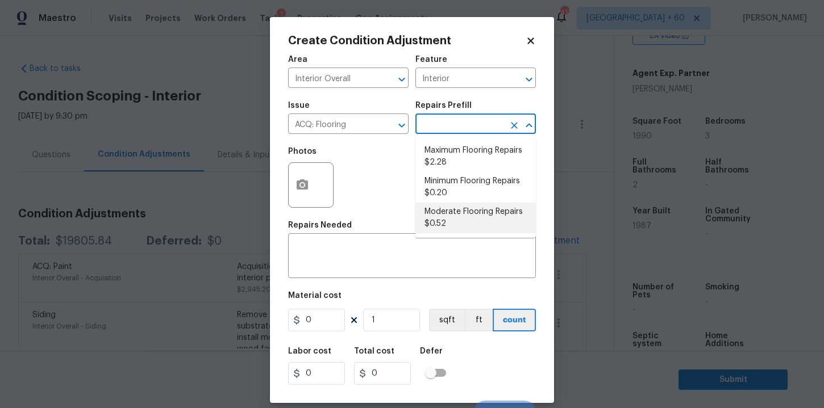
type input "0.52"
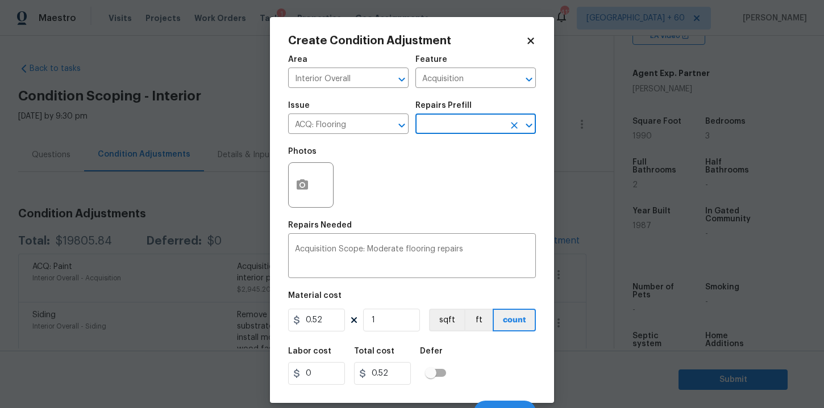
scroll to position [16, 0]
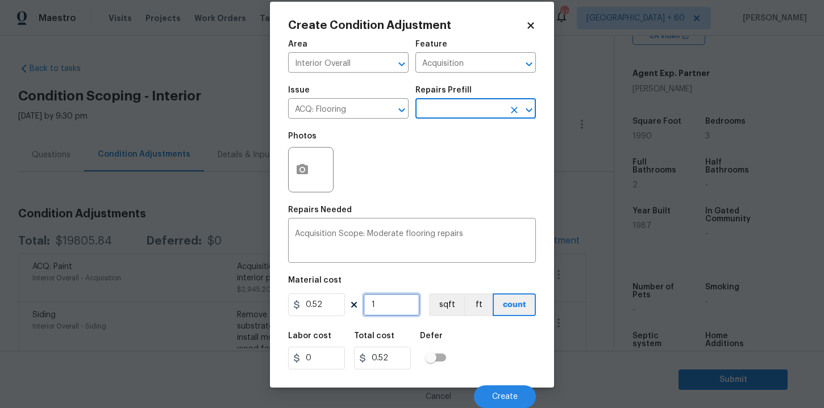
click at [387, 303] on input "1" at bounding box center [391, 305] width 57 height 23
type input "19"
type input "9.88"
type input "199"
type input "103.48"
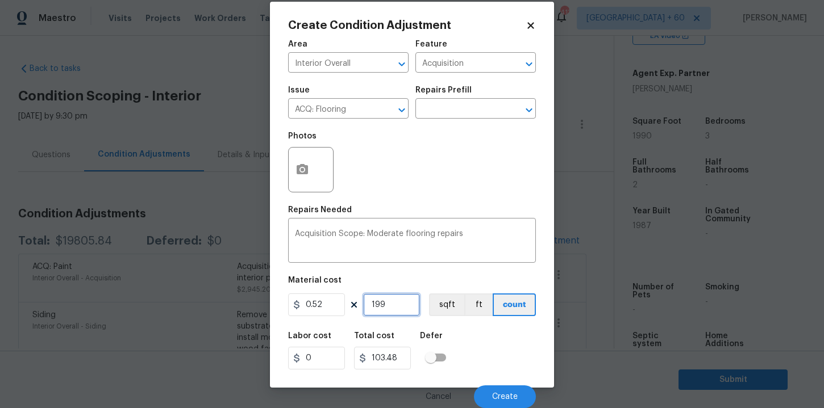
type input "1990"
type input "1034.8"
type input "1990"
click at [451, 110] on input "text" at bounding box center [459, 110] width 89 height 18
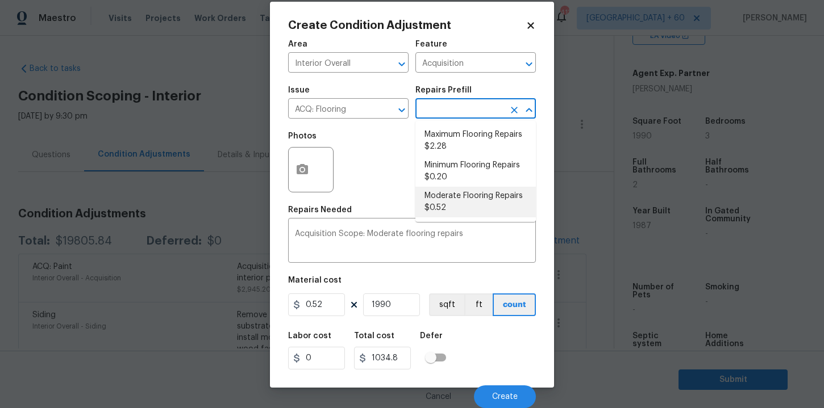
click at [449, 206] on li "Moderate Flooring Repairs $0.52" at bounding box center [475, 202] width 120 height 31
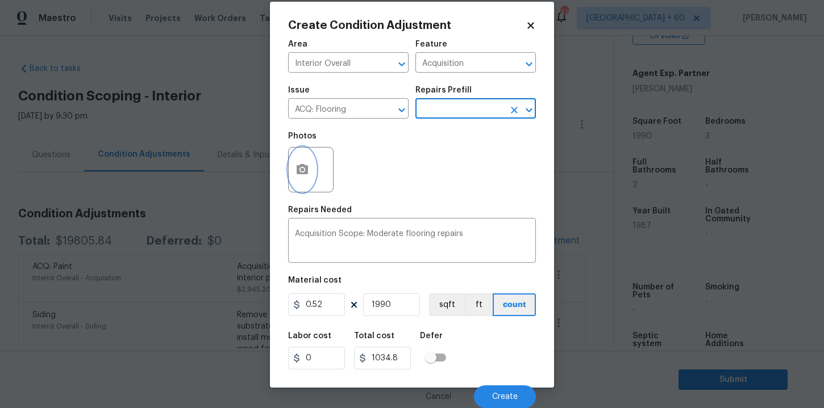
click at [304, 166] on icon "button" at bounding box center [302, 169] width 11 height 10
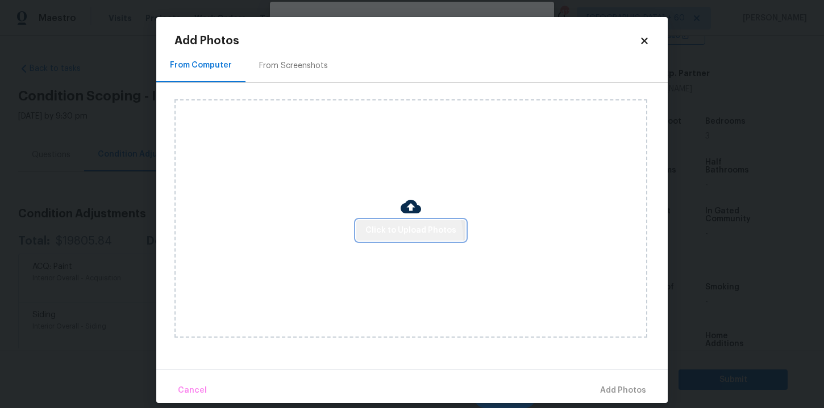
click at [398, 237] on span "Click to Upload Photos" at bounding box center [410, 231] width 91 height 14
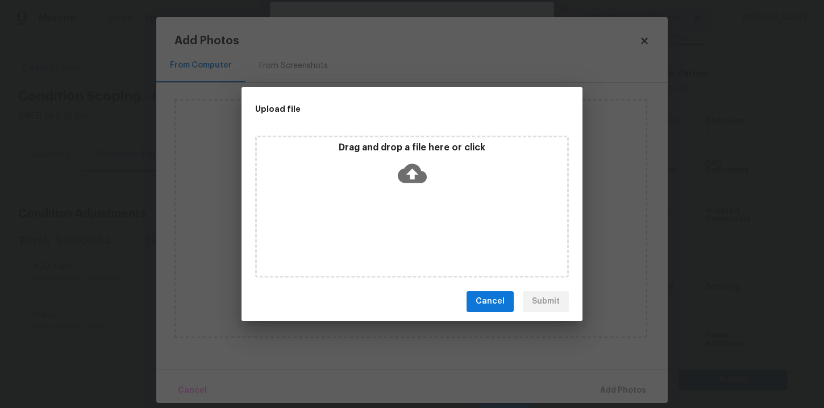
click at [409, 167] on icon at bounding box center [412, 173] width 29 height 19
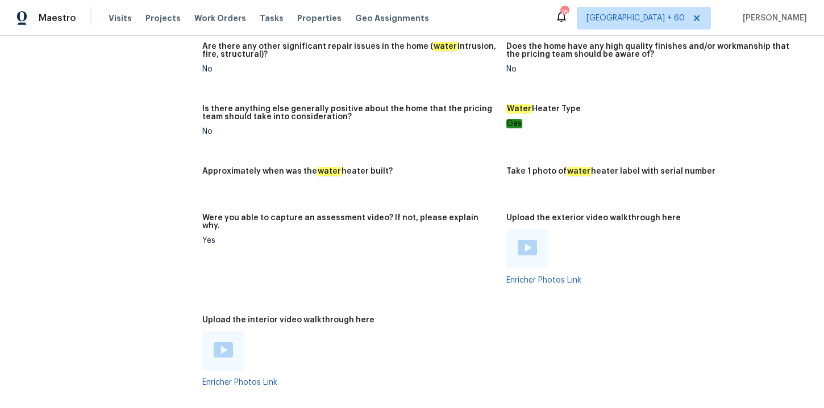
scroll to position [2153, 0]
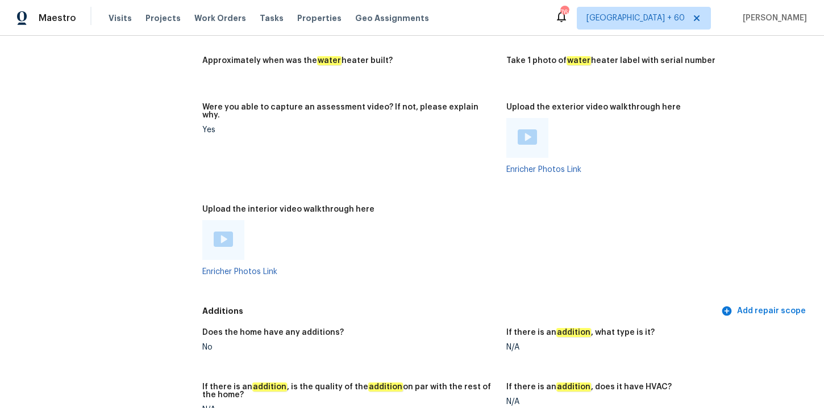
click at [229, 240] on div at bounding box center [223, 240] width 19 height 17
click at [421, 57] on div "Approximately when was the water heater built?" at bounding box center [349, 64] width 295 height 15
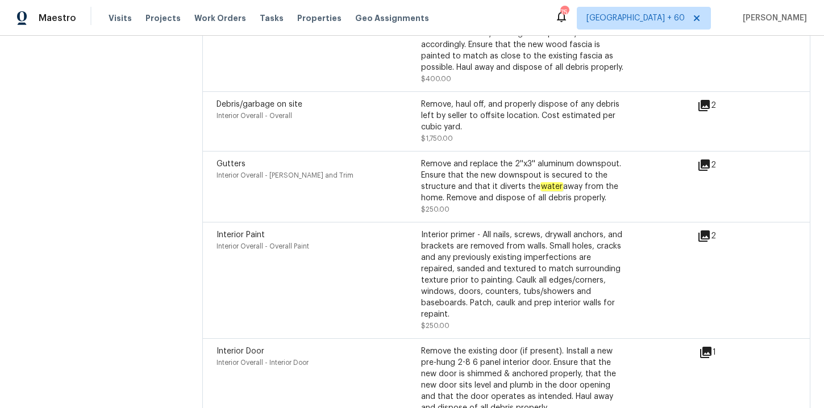
scroll to position [3022, 0]
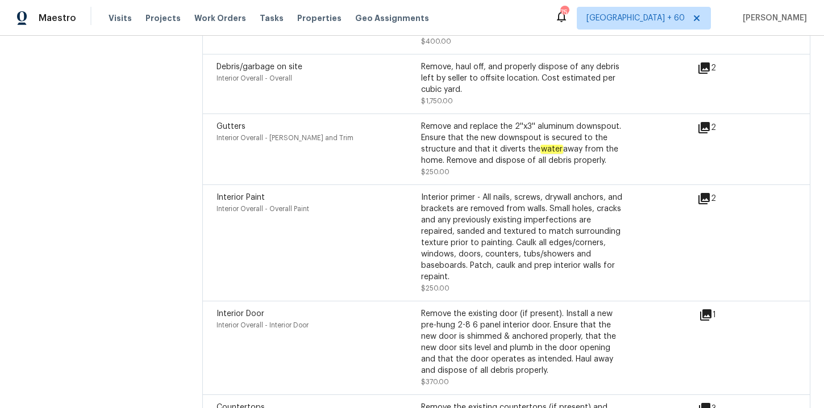
click at [460, 253] on div "Interior primer - All nails, screws, drywall anchors, and brackets are removed …" at bounding box center [523, 237] width 204 height 91
click at [457, 231] on div "Interior primer - All nails, screws, drywall anchors, and brackets are removed …" at bounding box center [523, 237] width 204 height 91
click at [709, 194] on icon at bounding box center [704, 199] width 14 height 14
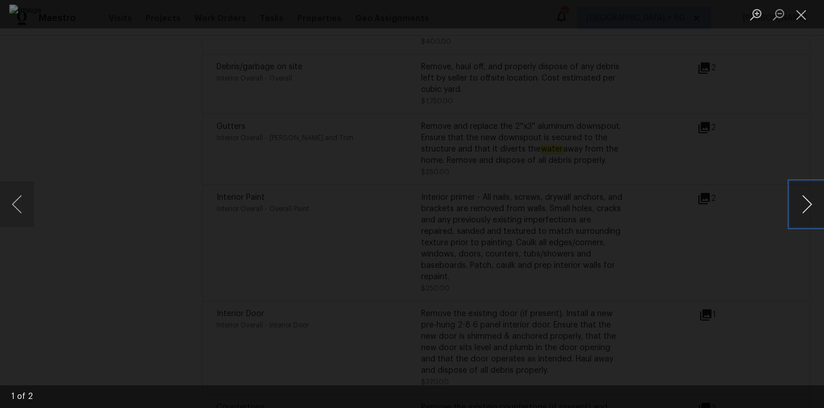
click at [806, 198] on button "Next image" at bounding box center [807, 204] width 34 height 45
click at [798, 20] on button "Close lightbox" at bounding box center [801, 15] width 23 height 20
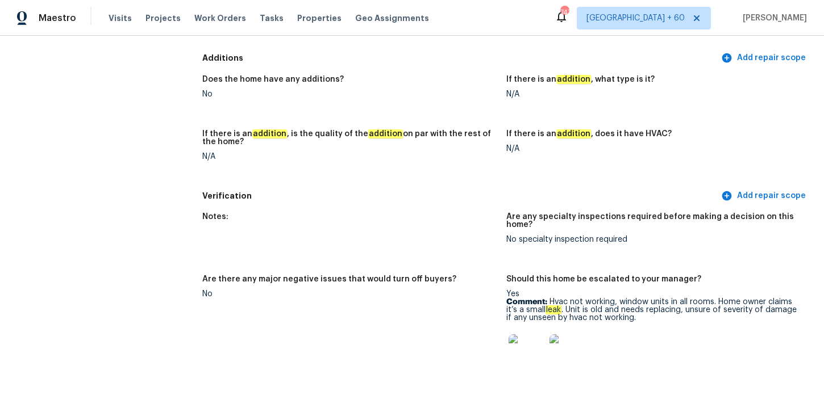
scroll to position [2499, 0]
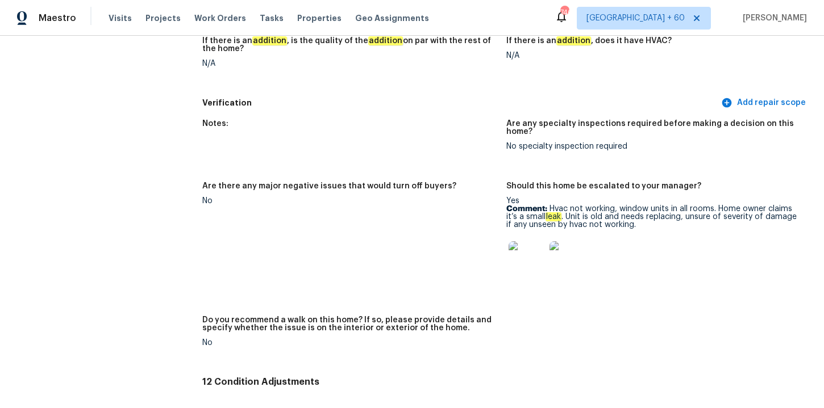
click at [469, 127] on figure "Notes:" at bounding box center [354, 144] width 304 height 49
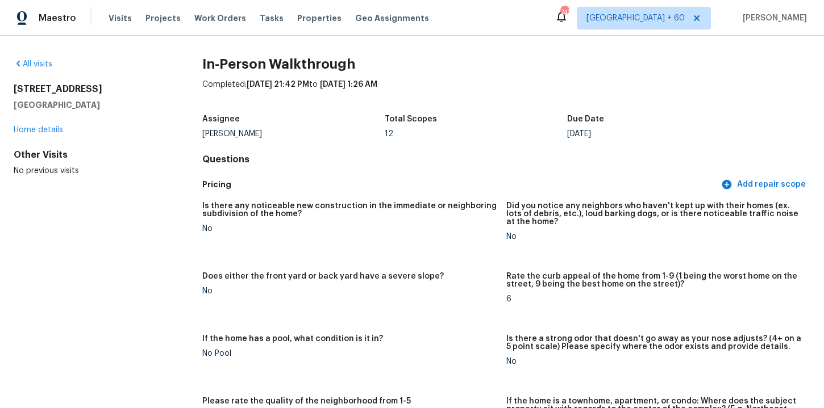
scroll to position [1, 0]
click at [40, 60] on link "All visits" at bounding box center [33, 64] width 39 height 8
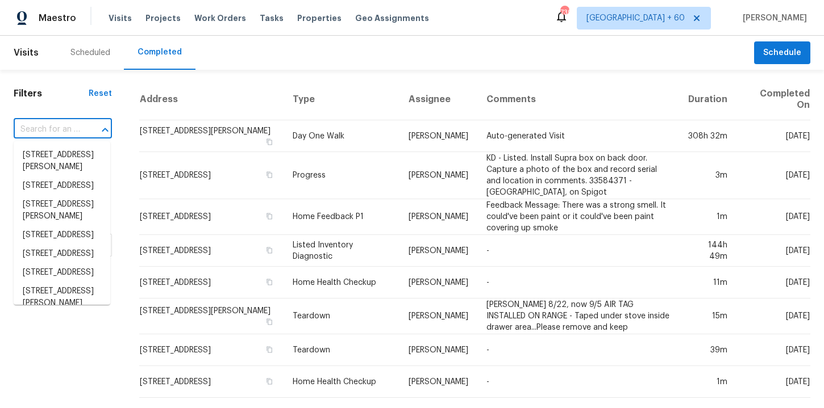
click at [69, 137] on input "text" at bounding box center [47, 130] width 66 height 18
paste input "[STREET_ADDRESS]"
type input "[STREET_ADDRESS]"
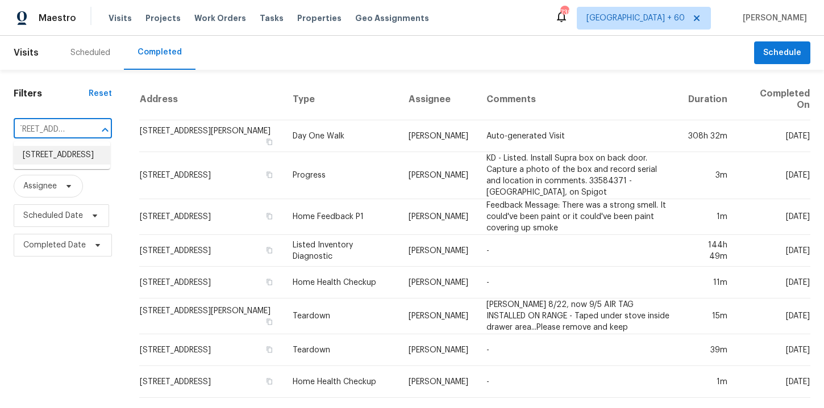
click at [77, 165] on li "[STREET_ADDRESS]" at bounding box center [62, 155] width 97 height 19
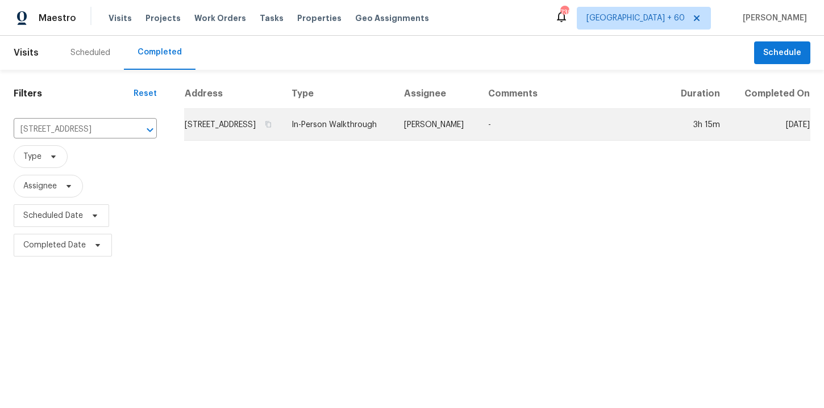
click at [352, 134] on td "In-Person Walkthrough" at bounding box center [338, 125] width 112 height 32
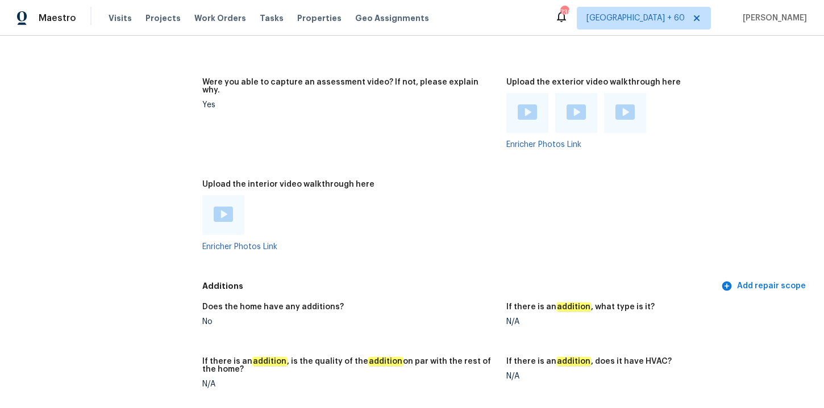
scroll to position [2081, 0]
click at [230, 211] on img at bounding box center [223, 213] width 19 height 15
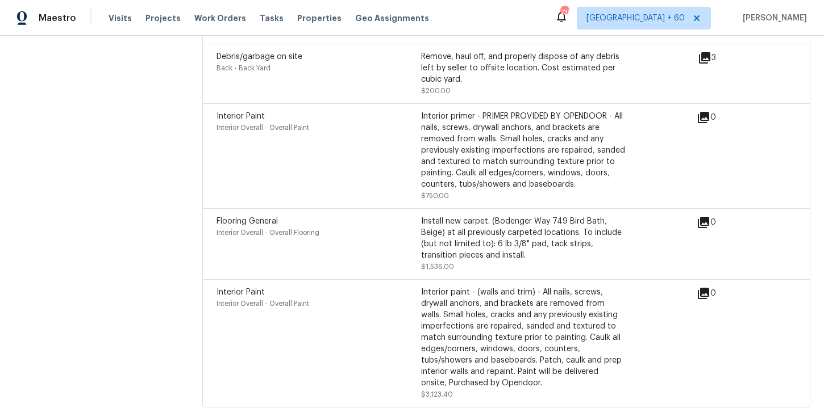
scroll to position [3184, 0]
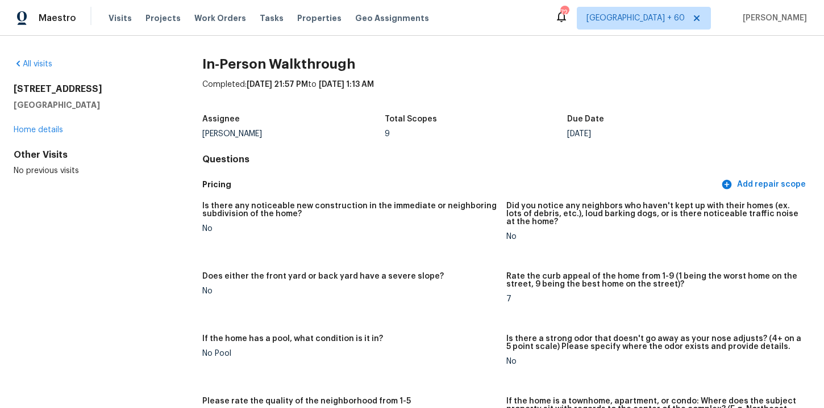
scroll to position [0, 0]
drag, startPoint x: 11, startPoint y: 87, endPoint x: 122, endPoint y: 108, distance: 112.7
click at [122, 108] on div "All visits 4903 Steer Ln Greensboro, NC 27405 Home details Other Visits No prev…" at bounding box center [412, 222] width 824 height 373
copy div "4903 Steer Ln Greensboro, NC 27405"
click at [34, 67] on link "All visits" at bounding box center [33, 64] width 39 height 8
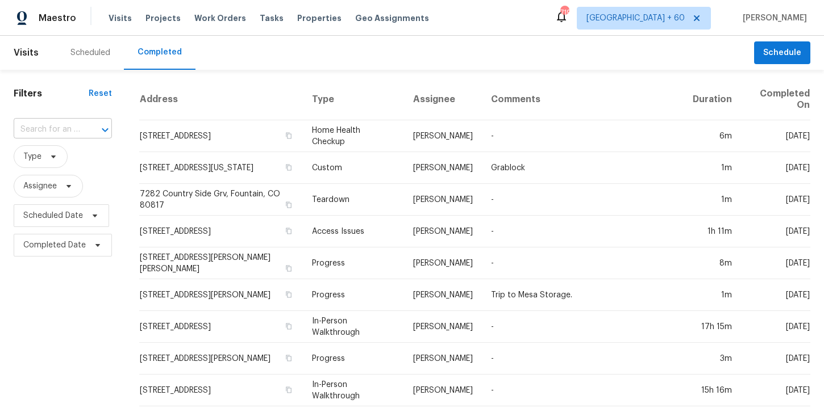
click at [82, 130] on div at bounding box center [97, 130] width 30 height 16
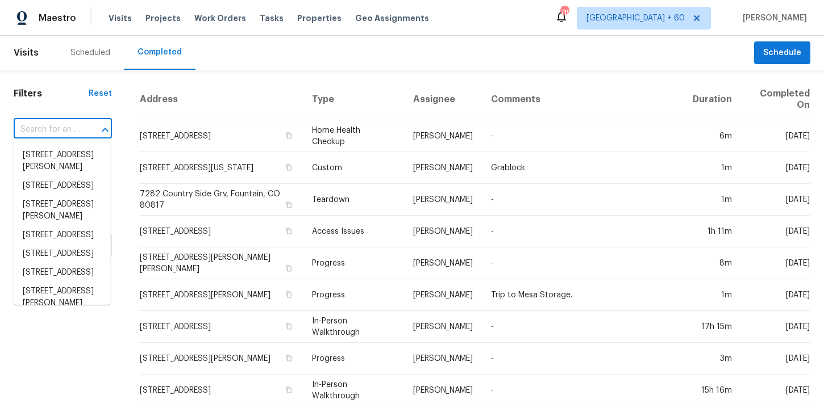
paste input "[STREET_ADDRESS]"
type input "[STREET_ADDRESS]"
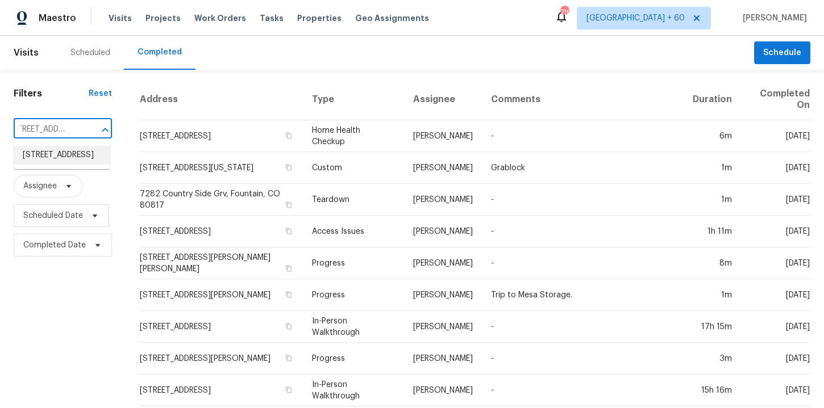
click at [78, 164] on li "[STREET_ADDRESS]" at bounding box center [62, 155] width 97 height 19
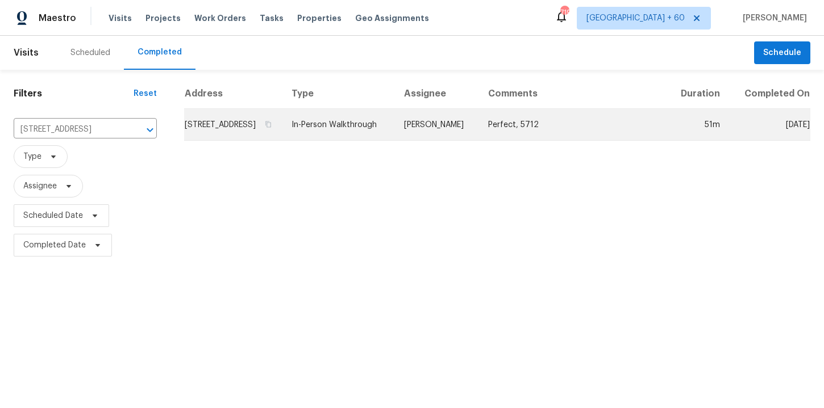
click at [361, 140] on td "In-Person Walkthrough" at bounding box center [338, 125] width 112 height 32
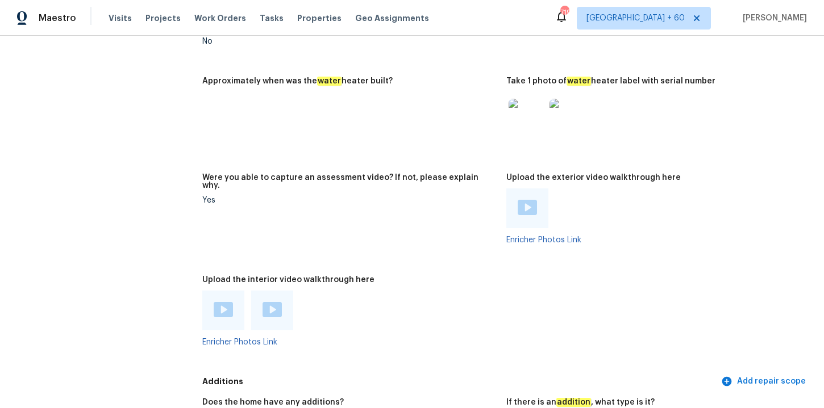
scroll to position [2019, 0]
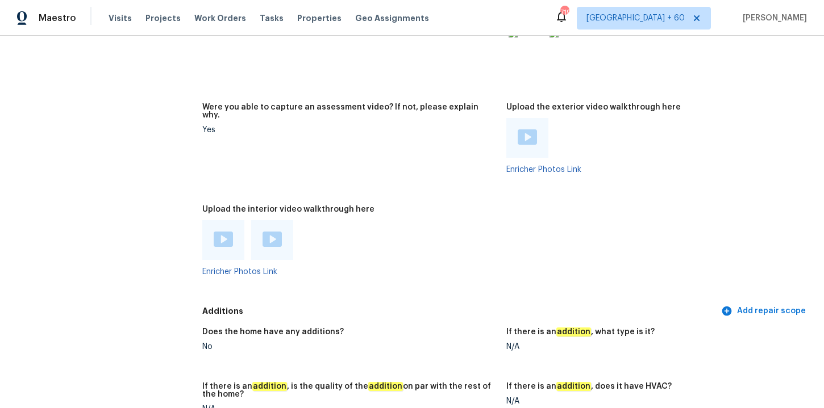
click at [224, 239] on div at bounding box center [223, 240] width 19 height 17
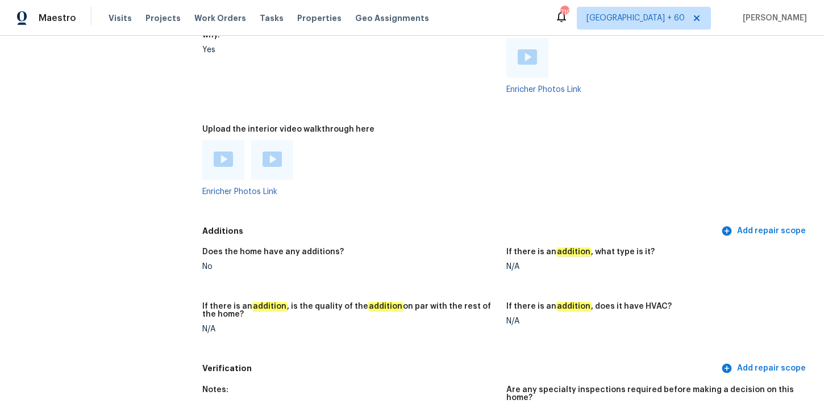
scroll to position [707, 0]
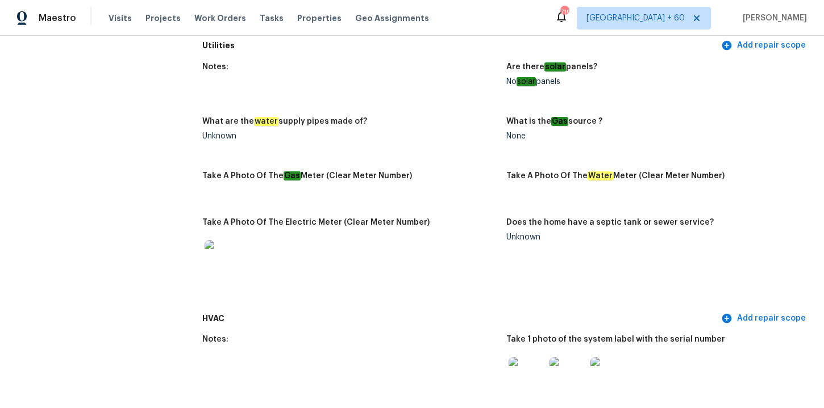
click at [400, 95] on figure "Notes:" at bounding box center [354, 83] width 304 height 41
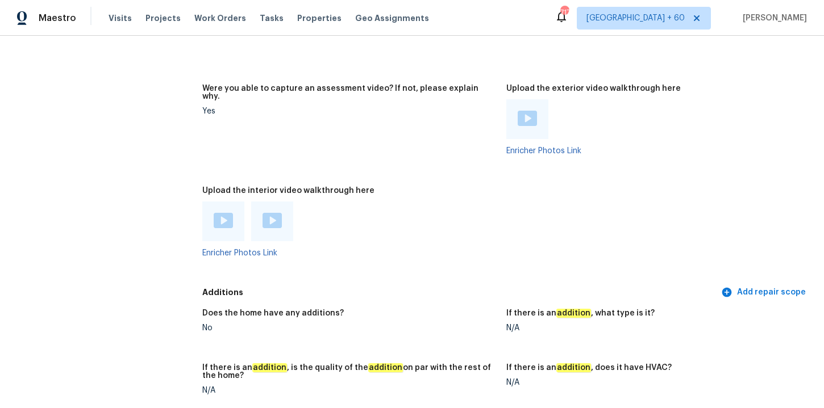
scroll to position [2174, 0]
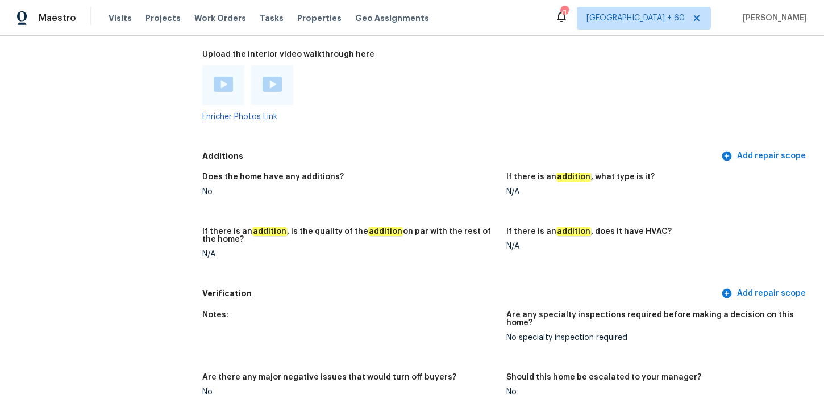
click at [271, 81] on img at bounding box center [271, 84] width 19 height 15
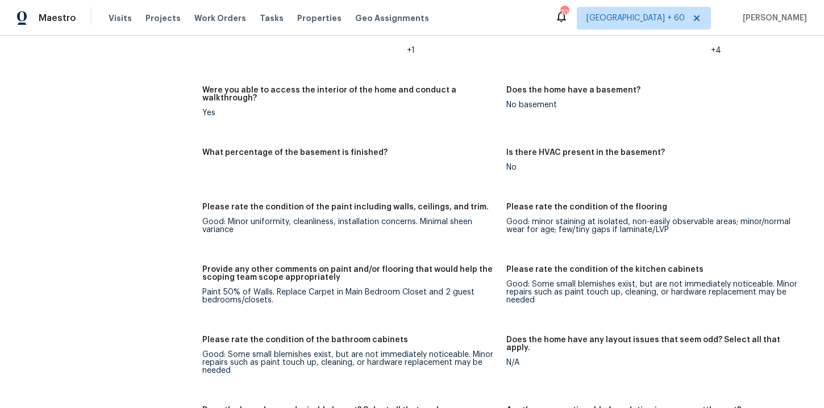
scroll to position [1436, 0]
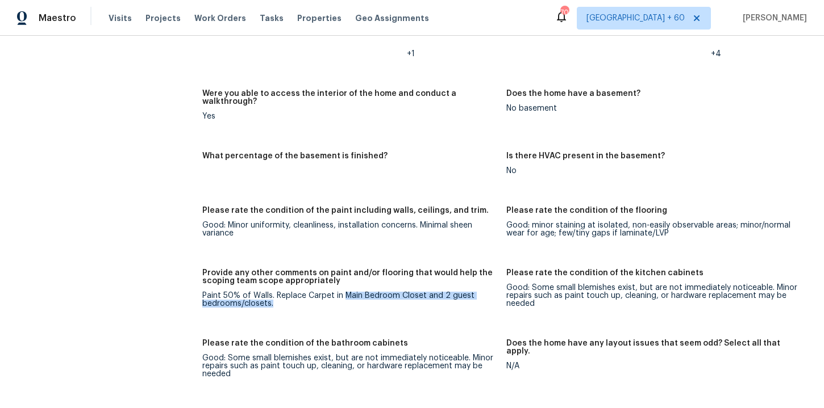
drag, startPoint x: 341, startPoint y: 286, endPoint x: 375, endPoint y: 295, distance: 34.7
click at [375, 295] on div "Paint 50% of Walls. Replace Carpet in Main Bedroom Closet and 2 guest bedrooms/…" at bounding box center [349, 300] width 295 height 16
copy div "Main Bedroom Closet and 2 guest bedrooms/closets."
click at [282, 292] on div "Paint 50% of Walls. Replace Carpet in Main Bedroom Closet and 2 guest bedrooms/…" at bounding box center [349, 300] width 295 height 16
drag, startPoint x: 273, startPoint y: 286, endPoint x: 284, endPoint y: 294, distance: 13.9
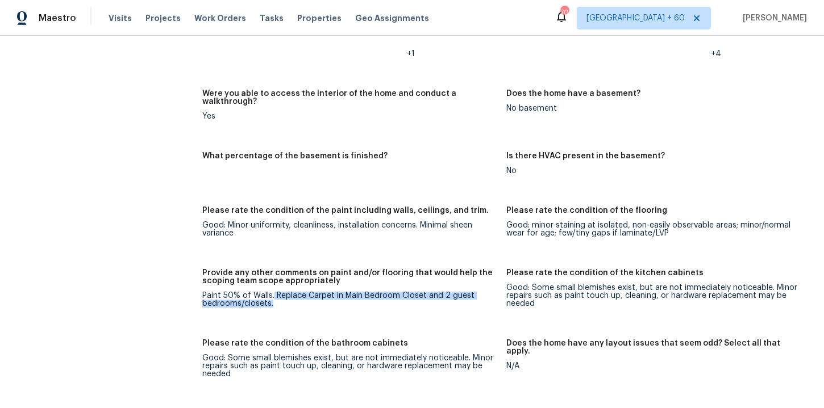
click at [284, 294] on div "Paint 50% of Walls. Replace Carpet in Main Bedroom Closet and 2 guest bedrooms/…" at bounding box center [349, 300] width 295 height 16
copy div "Replace Carpet in Main Bedroom Closet and 2 guest bedrooms/closets."
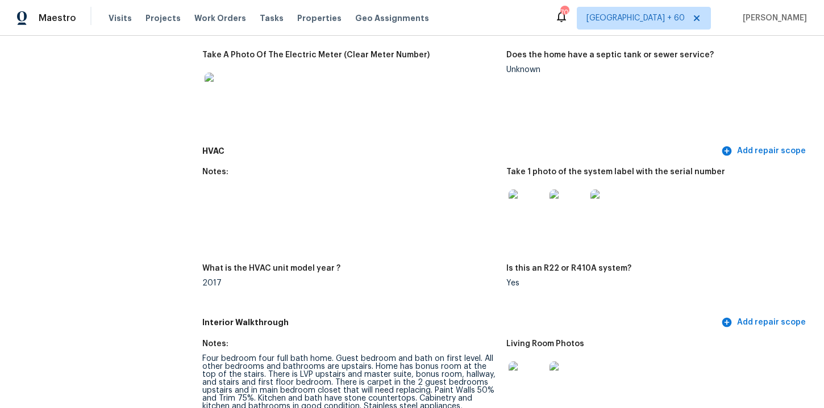
scroll to position [845, 0]
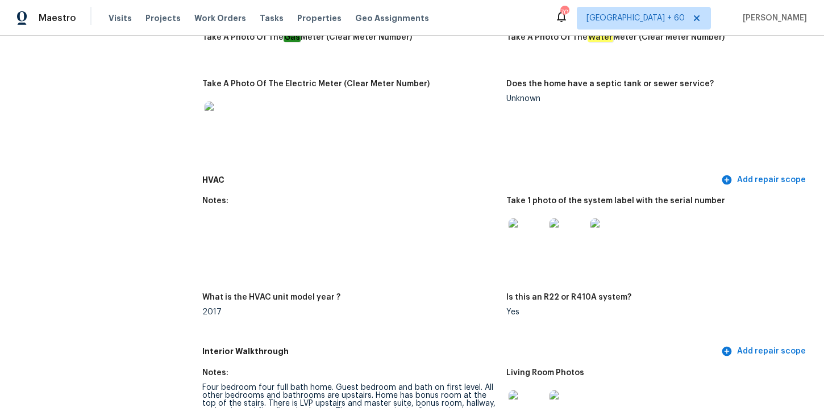
click at [410, 166] on div "Notes: Are there solar panels? No solar panels What are the water supply pipes …" at bounding box center [506, 44] width 608 height 252
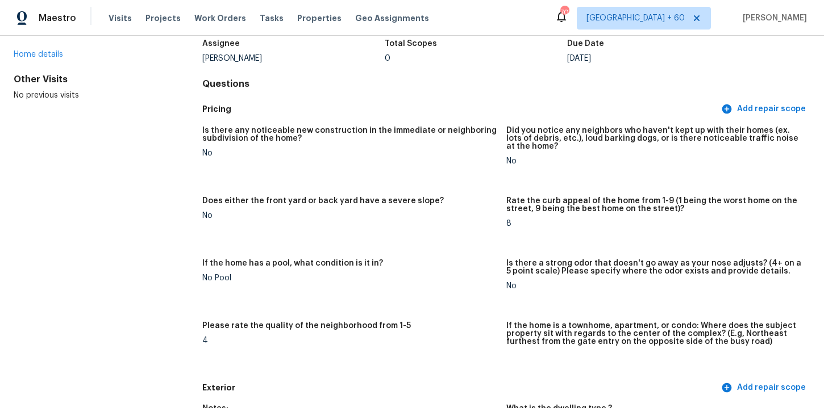
scroll to position [0, 0]
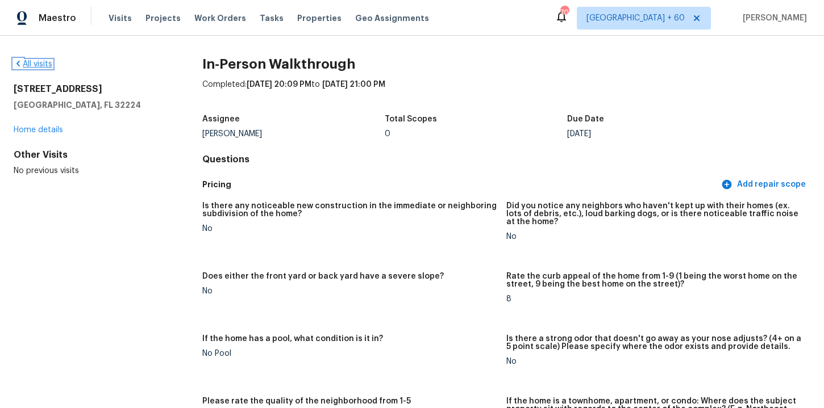
click at [36, 62] on link "All visits" at bounding box center [33, 64] width 39 height 8
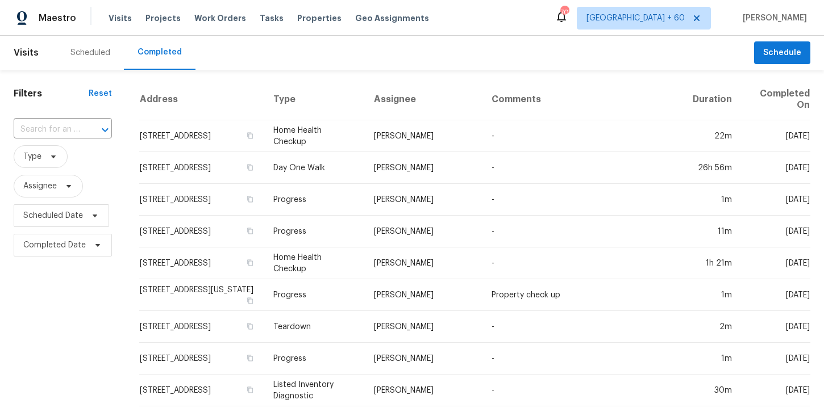
click at [73, 139] on div "​" at bounding box center [63, 130] width 98 height 24
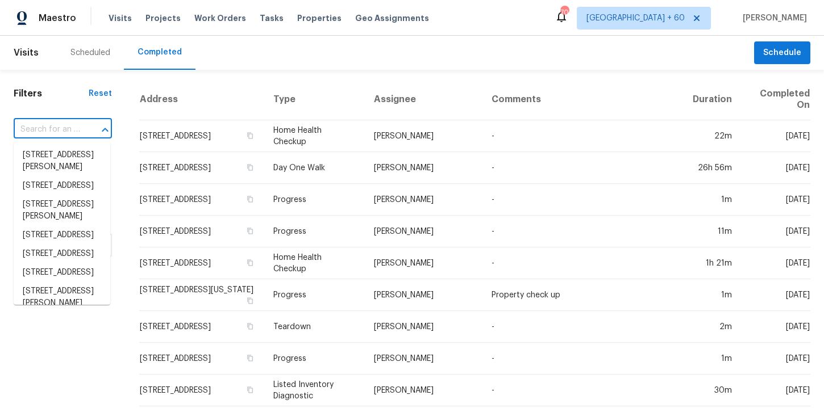
click at [72, 126] on input "text" at bounding box center [47, 130] width 66 height 18
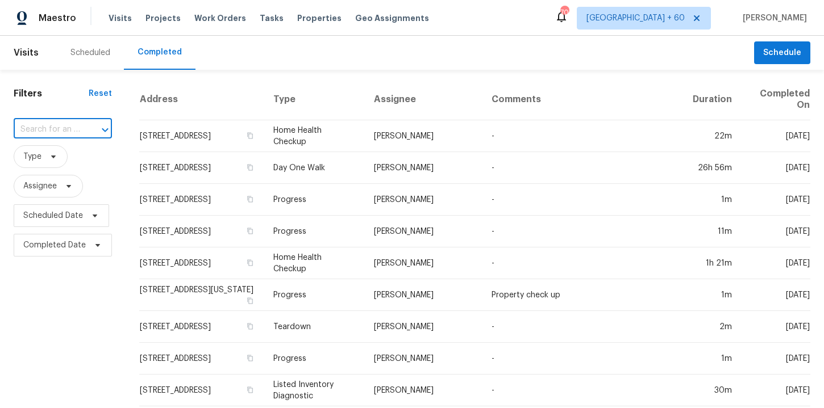
paste input "1910 Brightwood School Rd Greensboro, NC, 27405"
type input "1910 Brightwood School Rd Greensboro, NC, 27405"
click at [78, 161] on li "1910 Brightwood School Rd, Greensboro, NC 27405" at bounding box center [62, 155] width 97 height 19
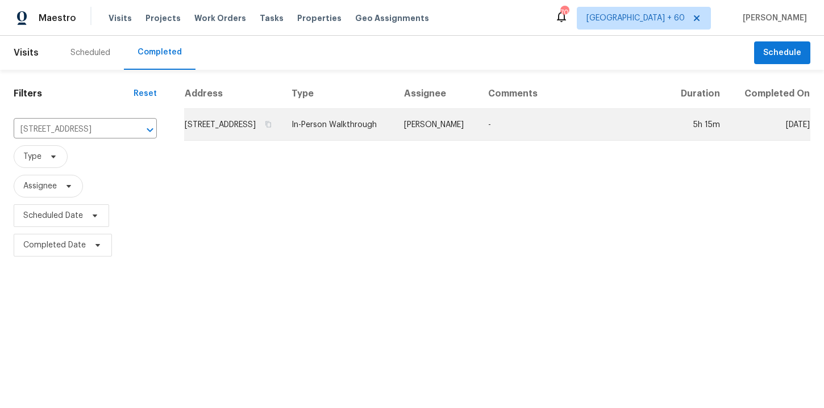
click at [387, 138] on td "In-Person Walkthrough" at bounding box center [338, 125] width 112 height 32
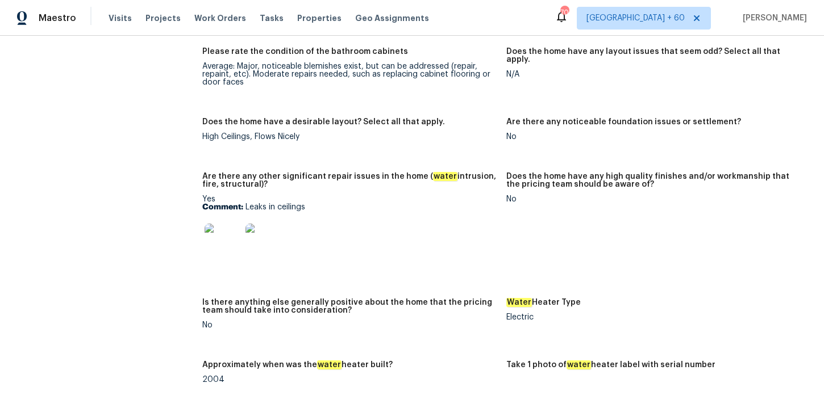
scroll to position [1943, 0]
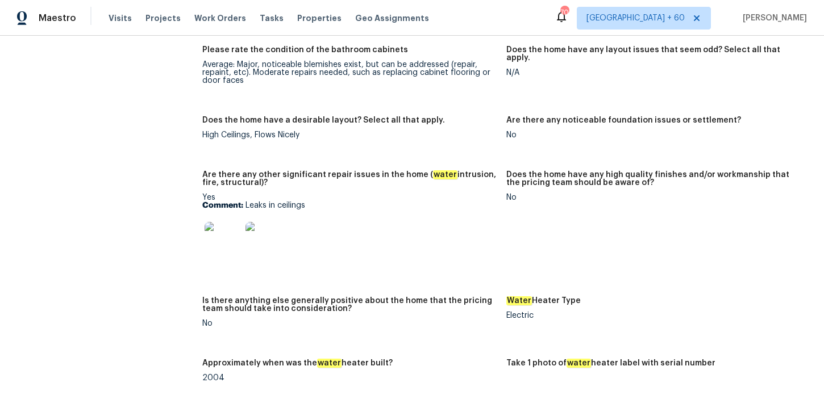
click at [226, 233] on img at bounding box center [222, 240] width 36 height 36
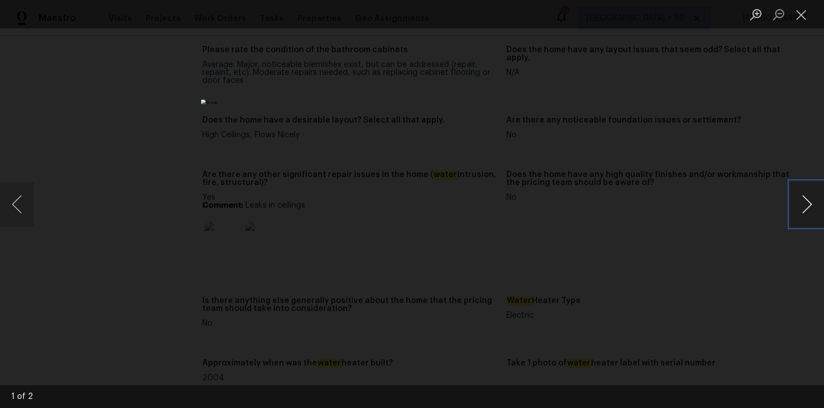
click at [803, 209] on button "Next image" at bounding box center [807, 204] width 34 height 45
click at [778, 127] on div "Lightbox" at bounding box center [412, 204] width 824 height 408
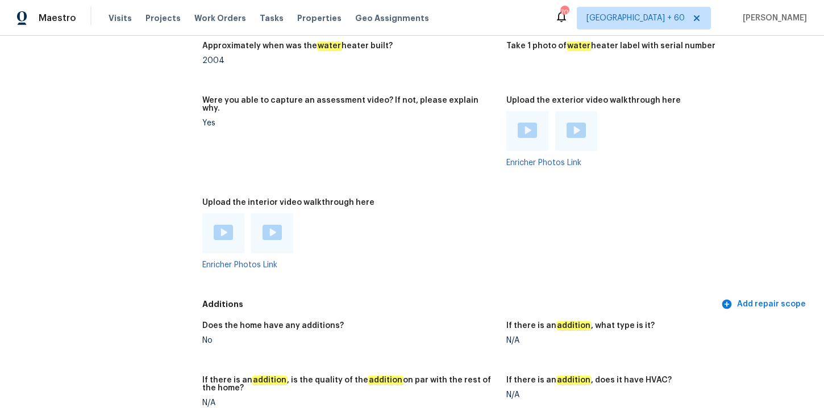
scroll to position [2265, 0]
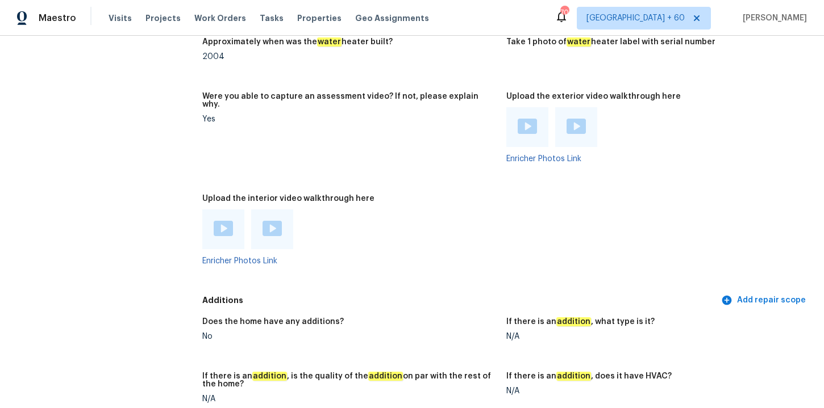
click at [227, 223] on img at bounding box center [223, 228] width 19 height 15
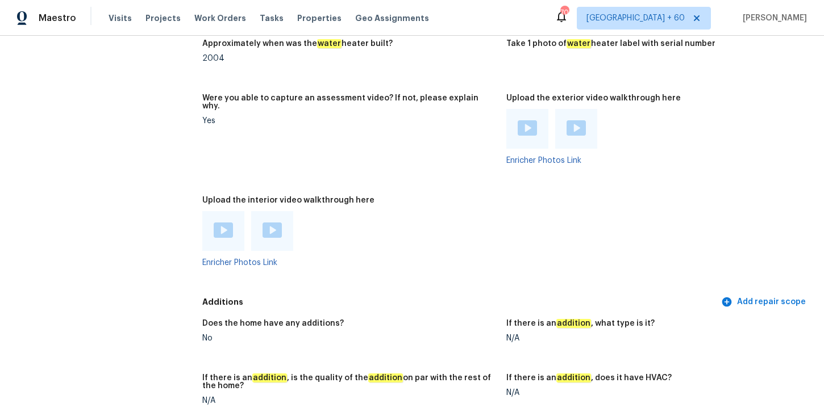
scroll to position [2284, 0]
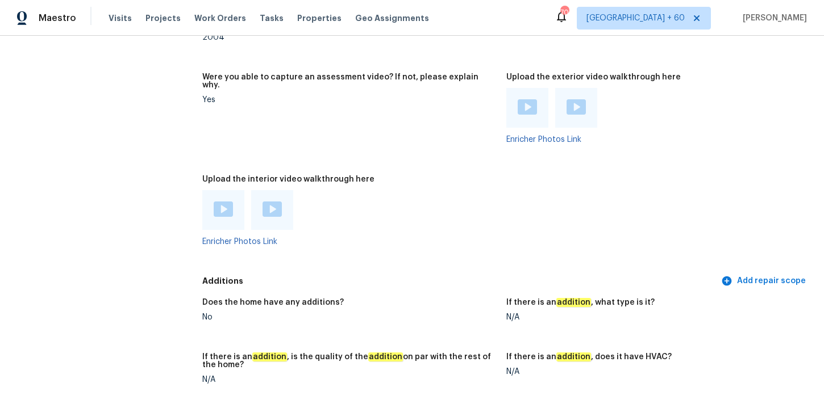
click at [278, 202] on img at bounding box center [271, 209] width 19 height 15
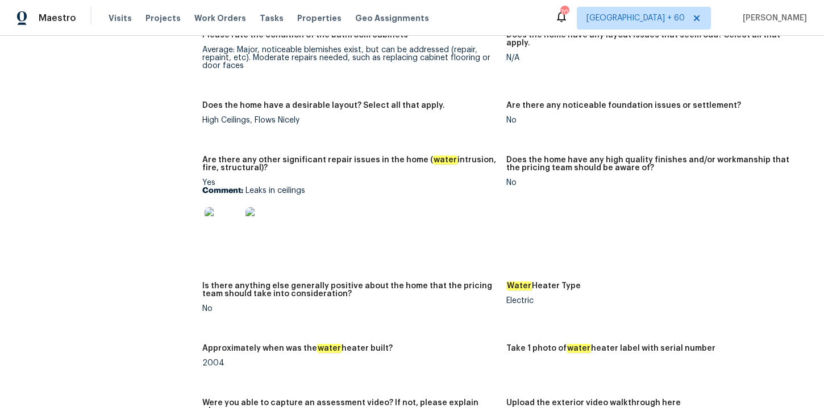
scroll to position [1951, 0]
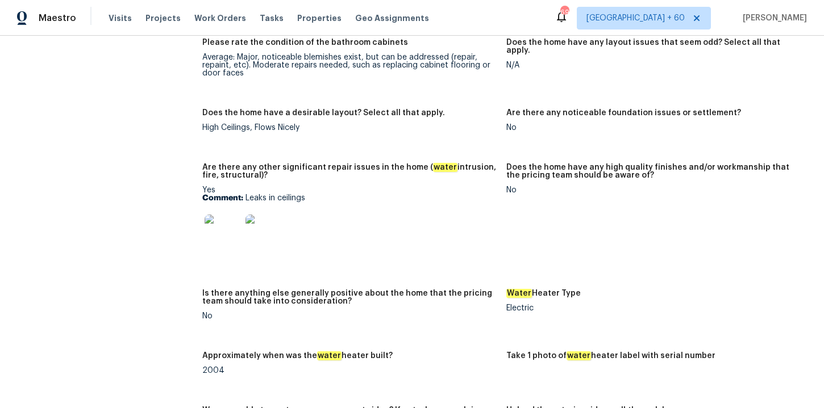
click at [224, 224] on img at bounding box center [222, 233] width 36 height 36
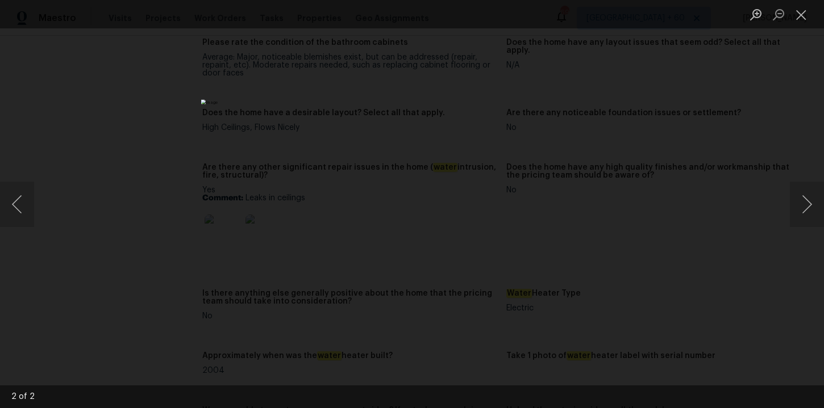
click at [235, 291] on div "Lightbox" at bounding box center [412, 204] width 824 height 408
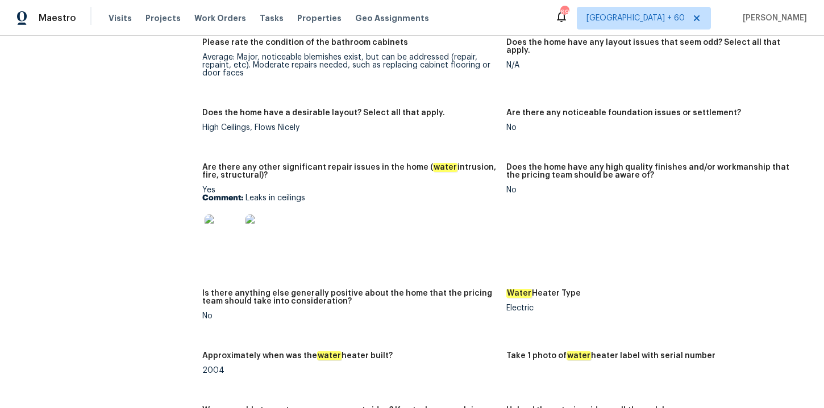
click at [268, 222] on img at bounding box center [263, 233] width 36 height 36
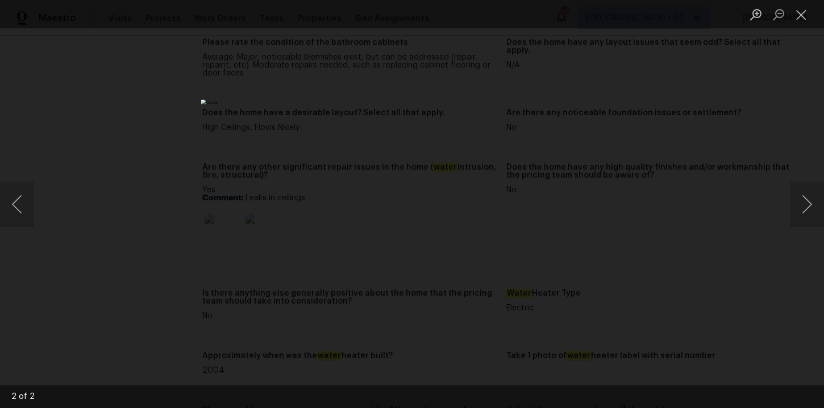
click at [153, 283] on div "Lightbox" at bounding box center [412, 204] width 824 height 408
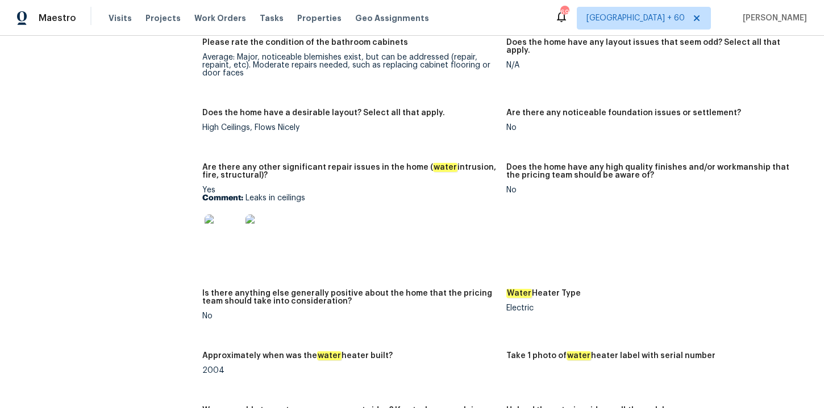
click at [226, 230] on img at bounding box center [222, 233] width 36 height 36
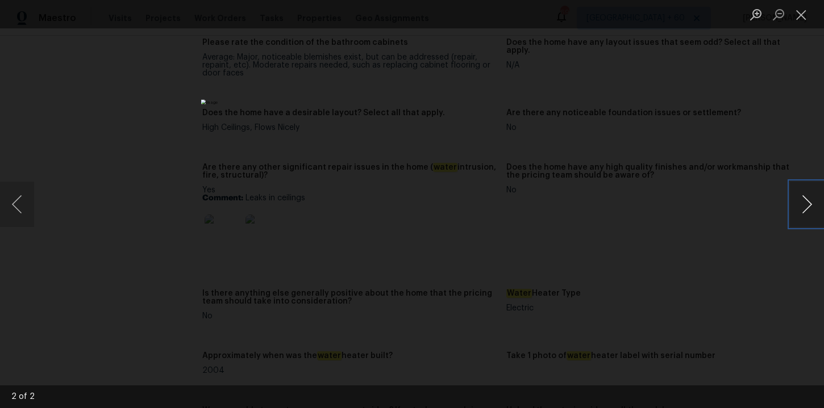
click at [812, 211] on button "Next image" at bounding box center [807, 204] width 34 height 45
click at [684, 80] on div "Lightbox" at bounding box center [412, 204] width 824 height 408
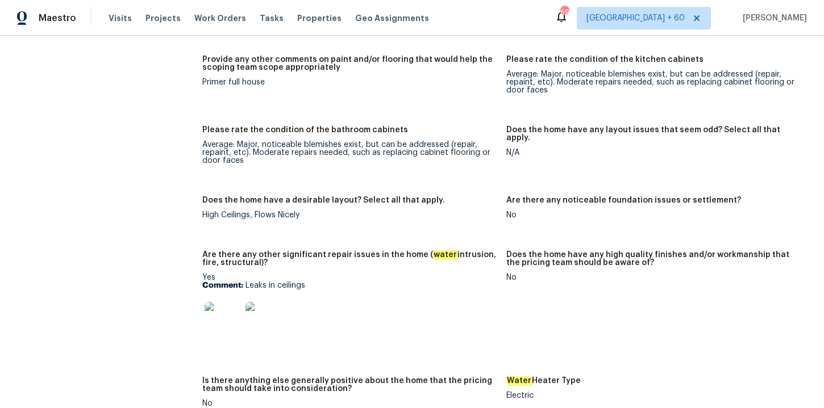
scroll to position [1864, 0]
click at [287, 281] on p "Comment: Leaks in ceilings" at bounding box center [349, 285] width 295 height 8
copy p "Comment: Leaks in ceilings"
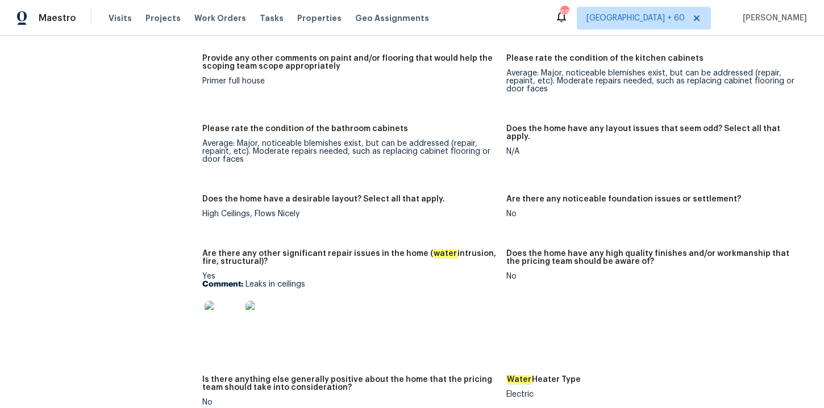
click at [287, 281] on p "Comment: Leaks in ceilings" at bounding box center [349, 285] width 295 height 8
drag, startPoint x: 245, startPoint y: 277, endPoint x: 314, endPoint y: 276, distance: 68.7
click at [314, 281] on p "Comment: Leaks in ceilings" at bounding box center [349, 285] width 295 height 8
copy p "Leaks in ceilings"
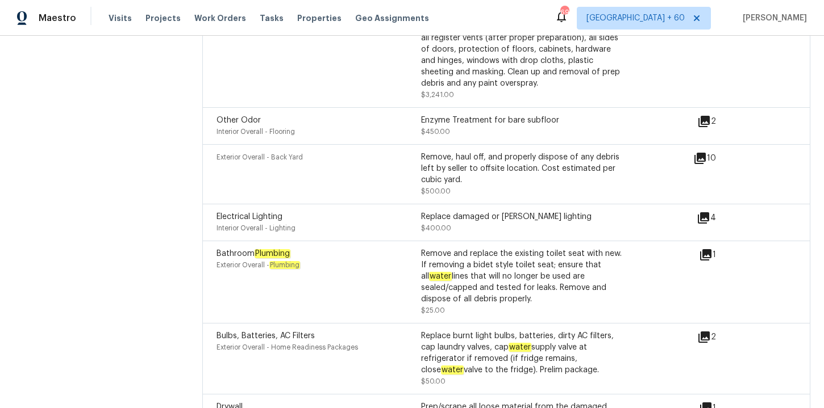
scroll to position [3671, 0]
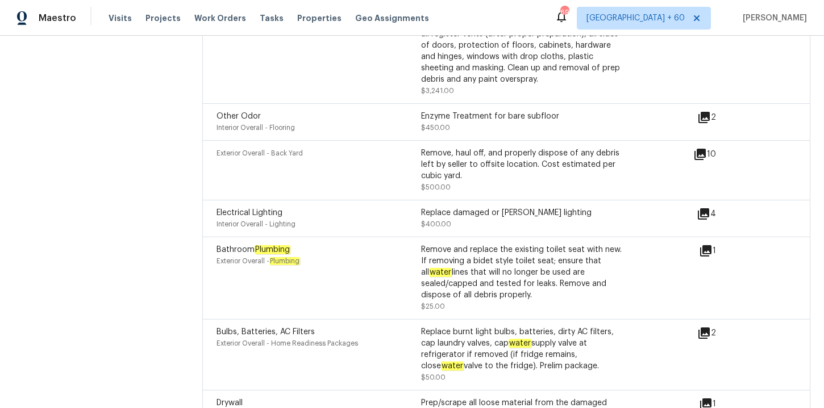
click at [708, 111] on icon at bounding box center [704, 118] width 14 height 14
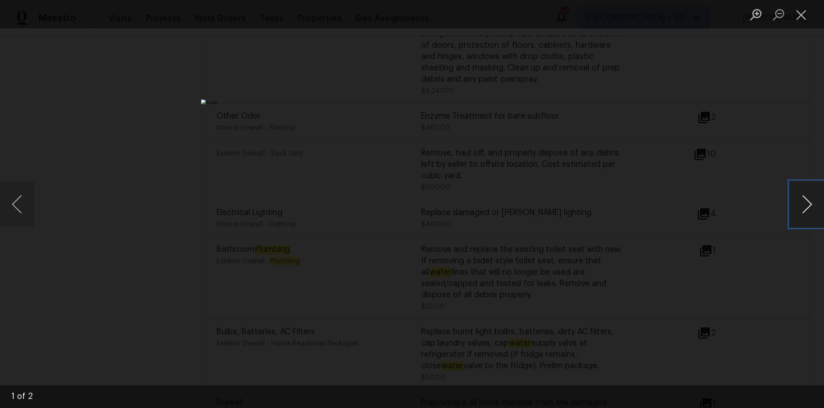
click at [800, 212] on button "Next image" at bounding box center [807, 204] width 34 height 45
click at [775, 115] on div "Lightbox" at bounding box center [412, 204] width 824 height 408
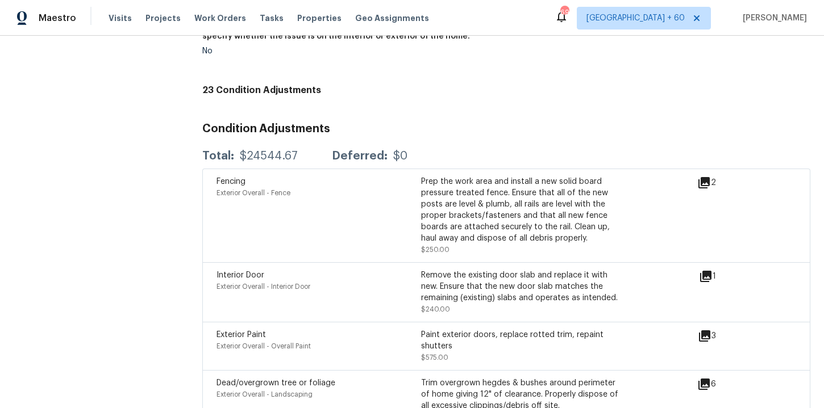
scroll to position [771, 0]
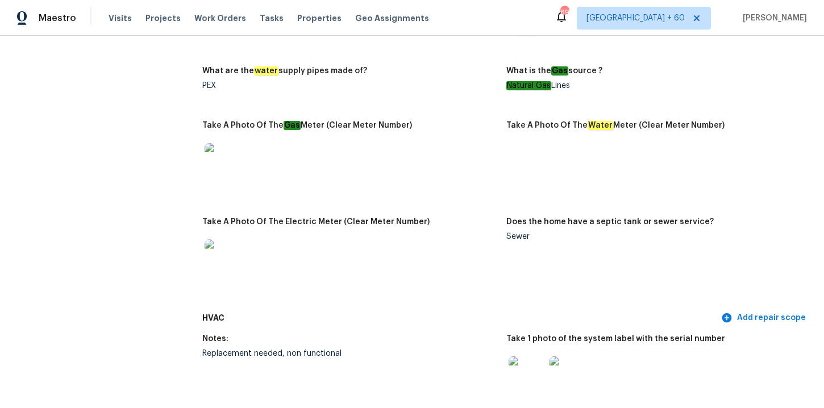
click at [483, 133] on div "Take A Photo Of The Gas Meter (Clear Meter Number)" at bounding box center [349, 129] width 295 height 15
click at [466, 52] on figure "Notes:" at bounding box center [354, 32] width 304 height 41
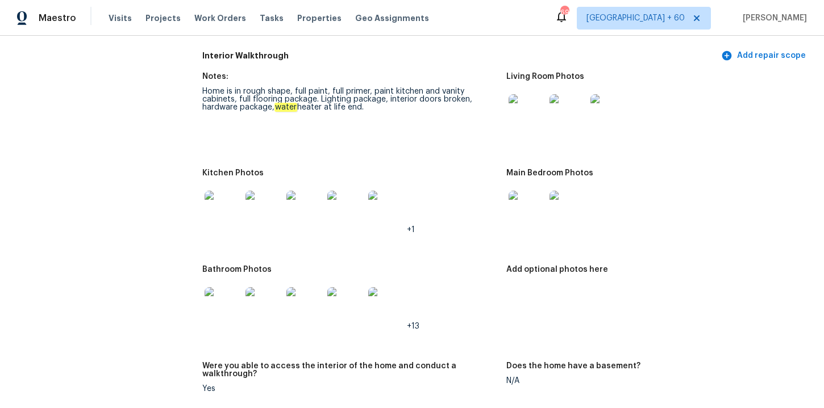
scroll to position [1379, 0]
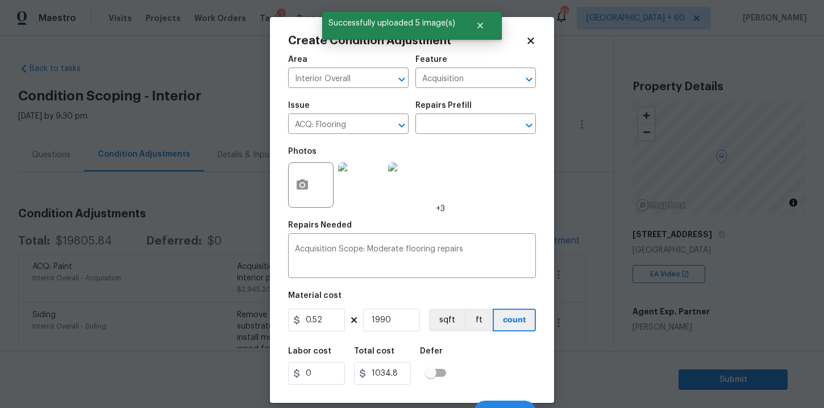
scroll to position [16, 0]
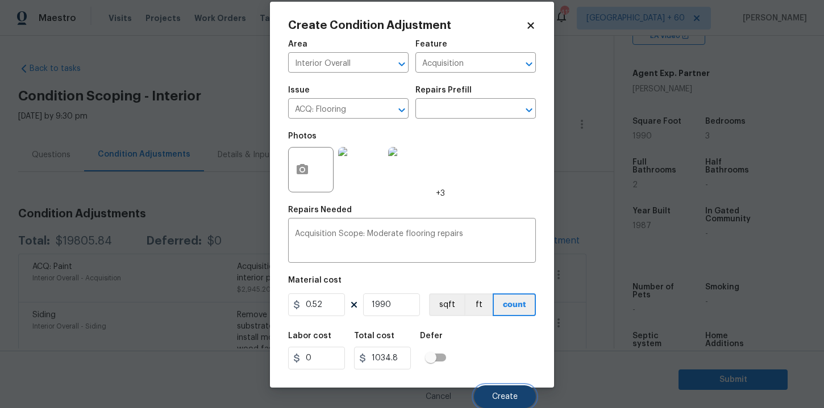
click at [505, 398] on span "Create" at bounding box center [505, 397] width 26 height 9
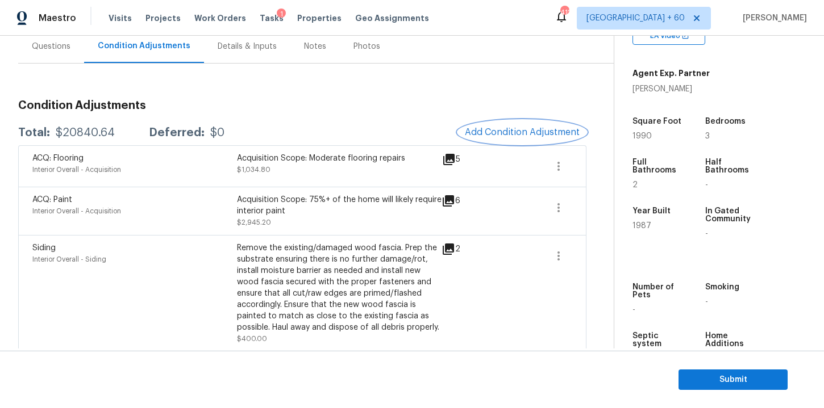
scroll to position [112, 0]
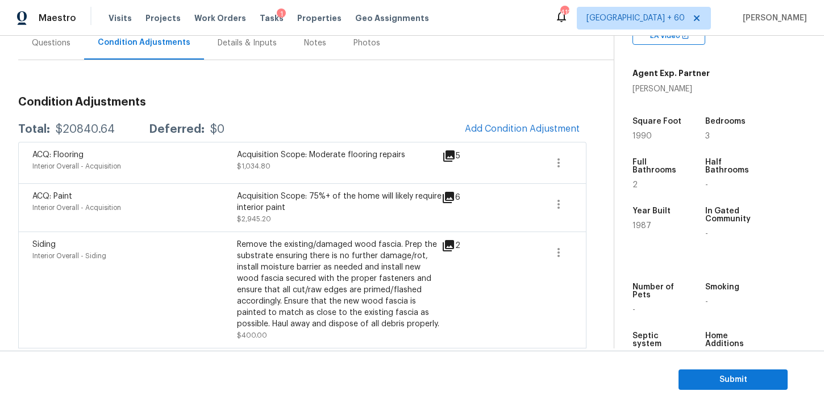
click at [53, 49] on div "Questions" at bounding box center [51, 43] width 66 height 34
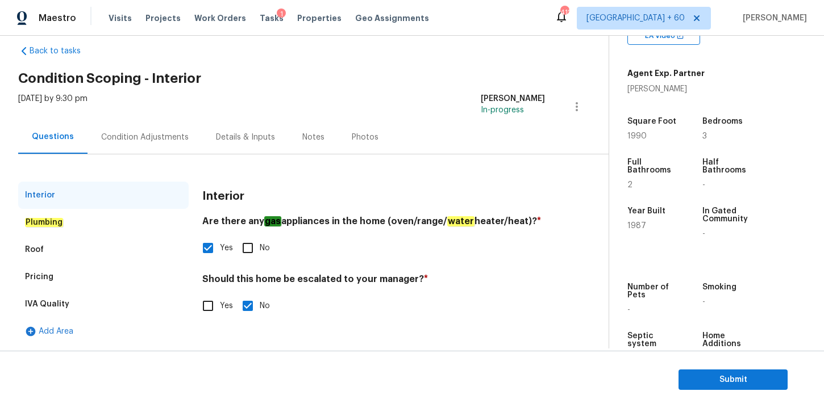
click at [136, 136] on div "Condition Adjustments" at bounding box center [144, 137] width 87 height 11
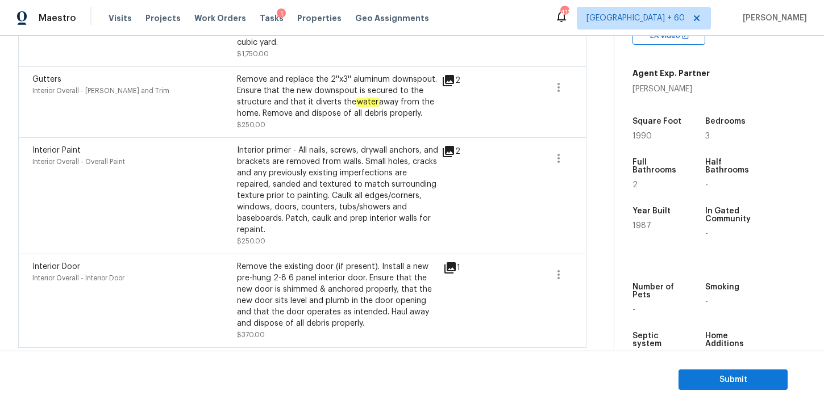
scroll to position [557, 0]
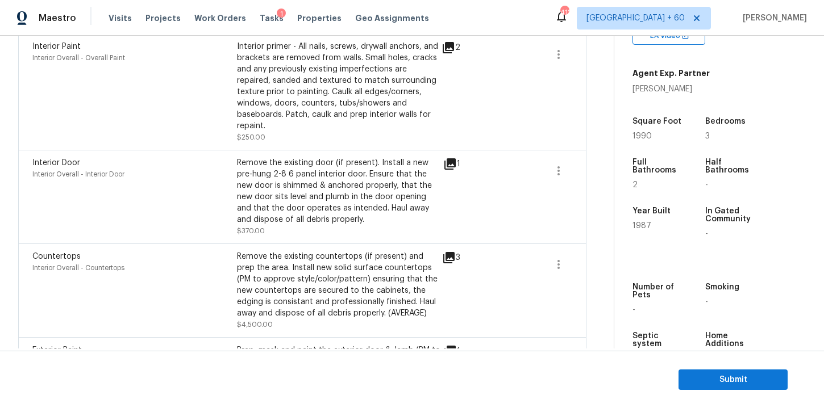
click at [318, 168] on div "Remove the existing door (if present). Install a new pre-hung 2-8 6 panel inter…" at bounding box center [339, 191] width 204 height 68
click at [349, 174] on div "Remove the existing door (if present). Install a new pre-hung 2-8 6 panel inter…" at bounding box center [339, 191] width 204 height 68
click at [444, 157] on icon at bounding box center [450, 164] width 14 height 14
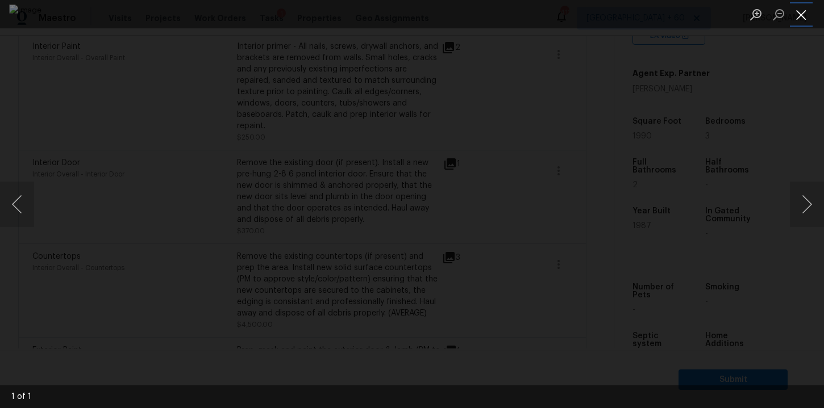
click at [799, 12] on button "Close lightbox" at bounding box center [801, 15] width 23 height 20
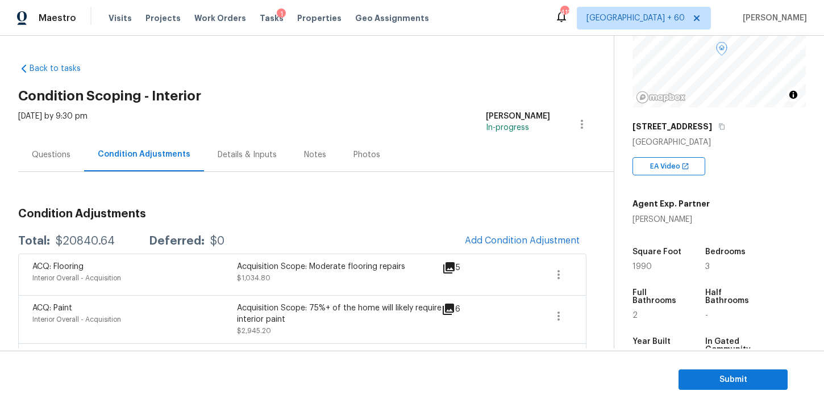
scroll to position [0, 0]
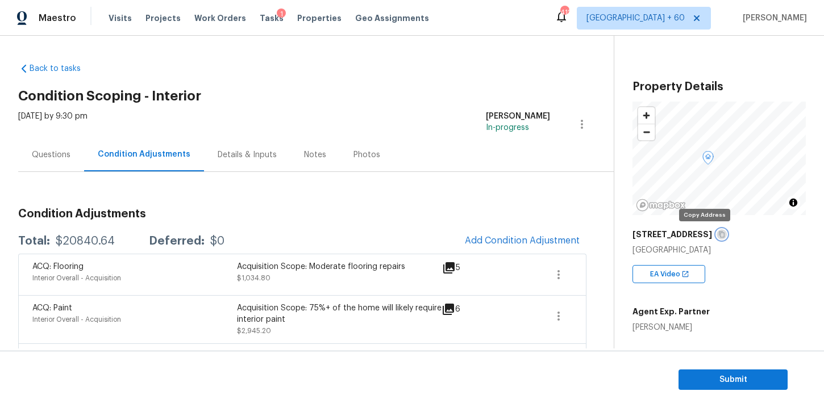
click at [718, 235] on icon "button" at bounding box center [721, 234] width 7 height 7
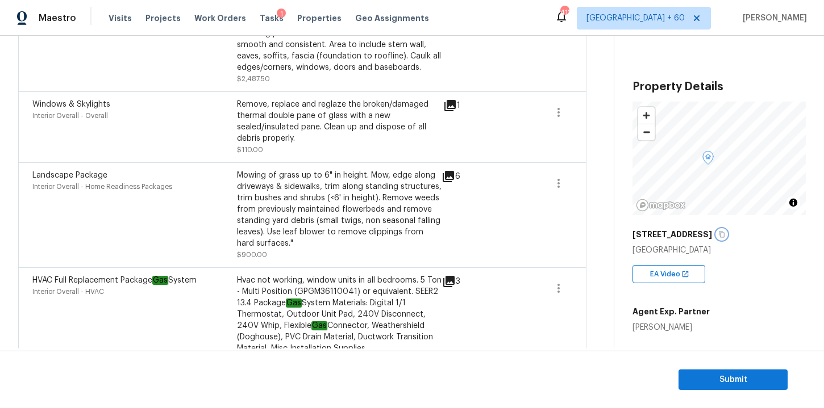
scroll to position [1104, 0]
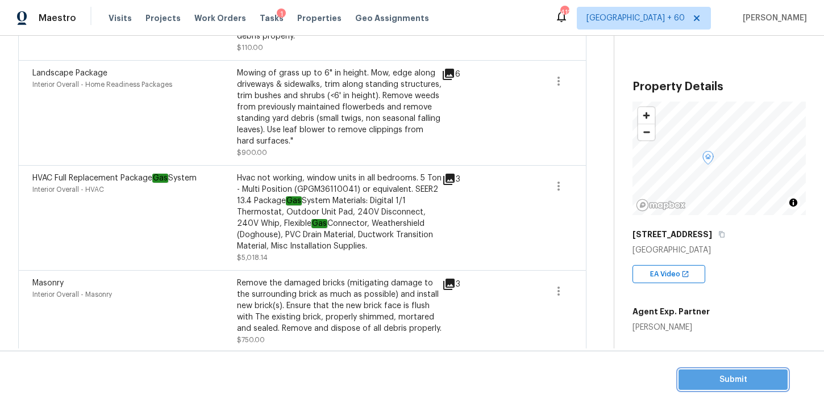
click at [701, 381] on span "Submit" at bounding box center [732, 380] width 91 height 14
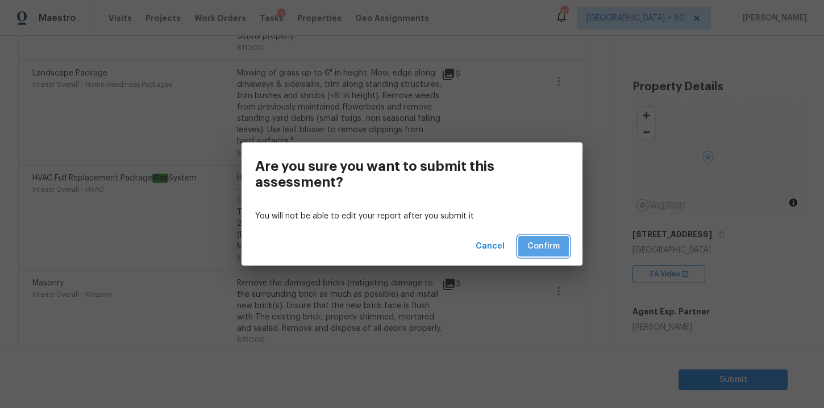
click at [554, 247] on span "Confirm" at bounding box center [543, 247] width 32 height 14
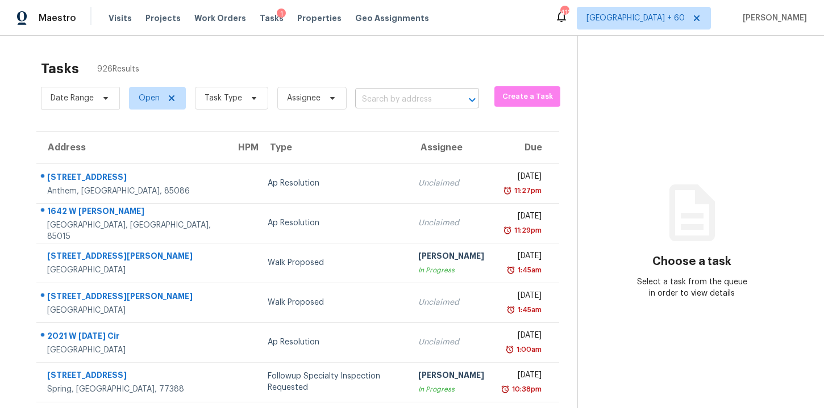
click at [393, 99] on input "text" at bounding box center [401, 100] width 92 height 18
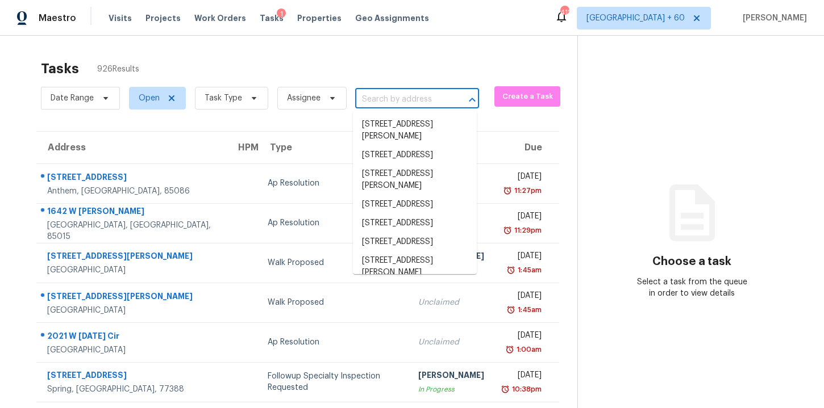
paste input "[STREET_ADDRESS]"
type input "[STREET_ADDRESS]"
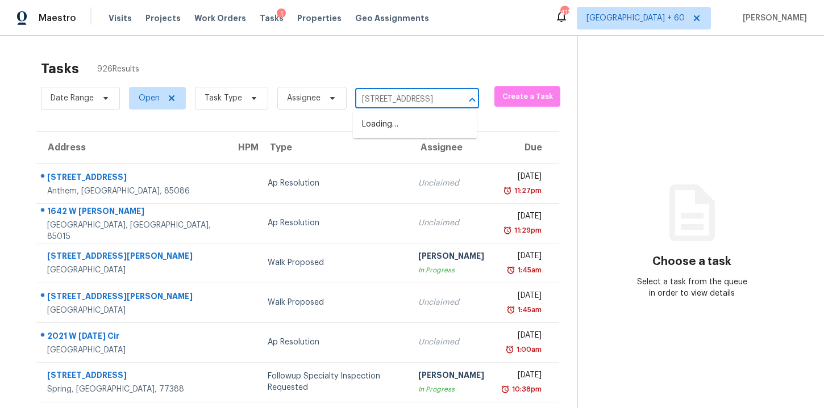
scroll to position [0, 57]
click at [404, 130] on li "[STREET_ADDRESS]" at bounding box center [415, 124] width 124 height 19
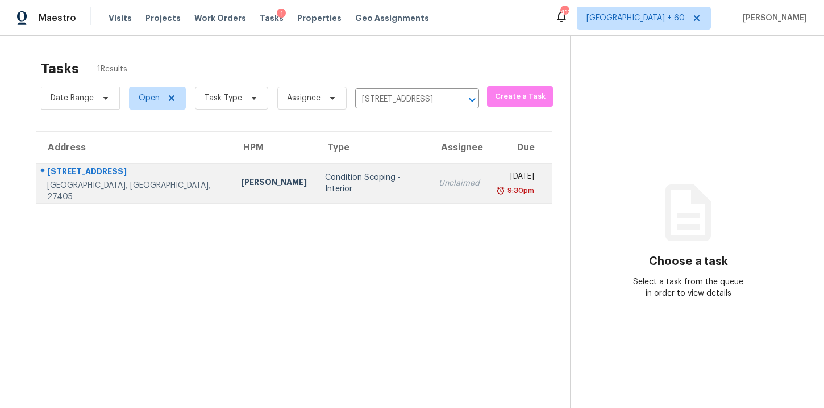
click at [361, 185] on td "Condition Scoping - Interior" at bounding box center [373, 184] width 114 height 40
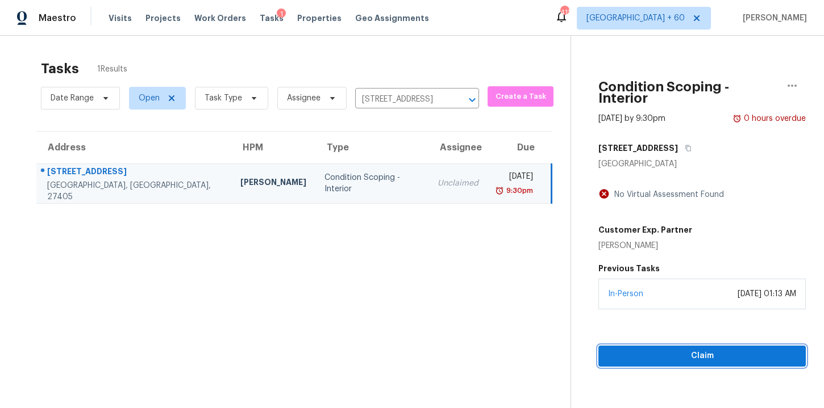
click at [629, 349] on span "Claim" at bounding box center [701, 356] width 189 height 14
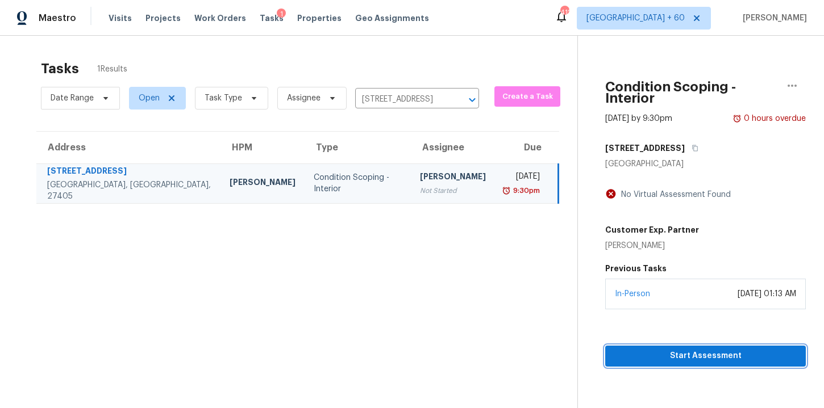
click at [629, 349] on span "Start Assessment" at bounding box center [705, 356] width 182 height 14
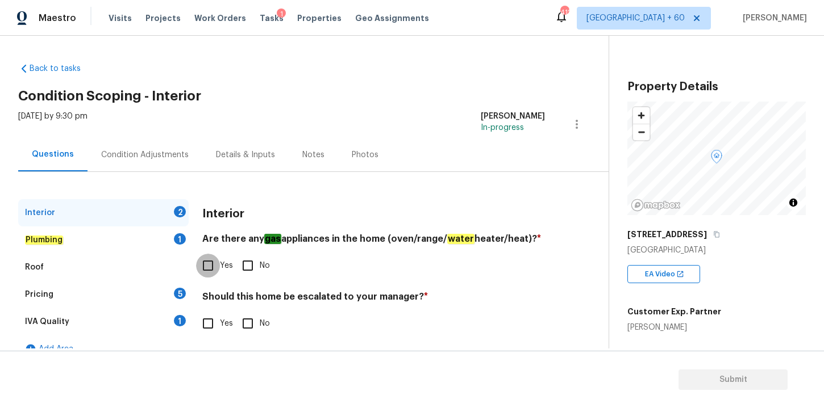
click at [210, 265] on input "Yes" at bounding box center [208, 266] width 24 height 24
checkbox input "true"
click at [249, 323] on input "No" at bounding box center [248, 324] width 24 height 24
checkbox input "true"
click at [82, 241] on div "Plumbing 1" at bounding box center [103, 240] width 170 height 27
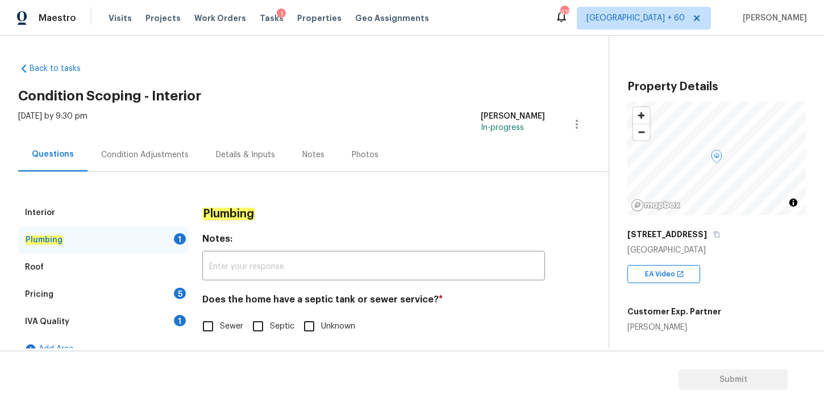
click at [214, 328] on input "Sewer" at bounding box center [208, 327] width 24 height 24
checkbox input "true"
click at [74, 269] on div "Roof" at bounding box center [103, 267] width 170 height 27
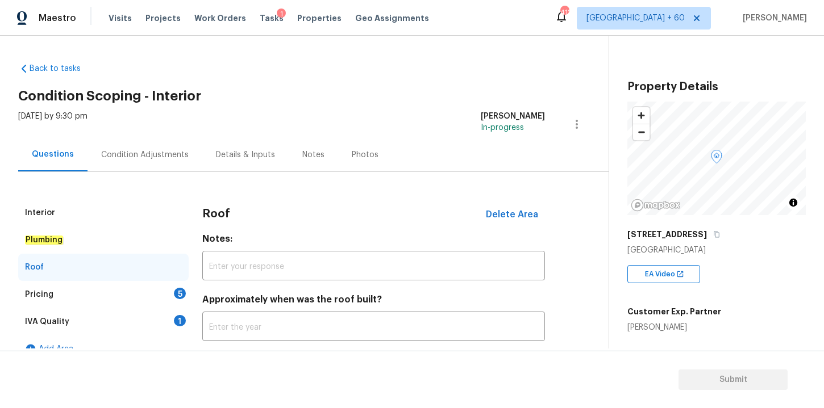
scroll to position [18, 0]
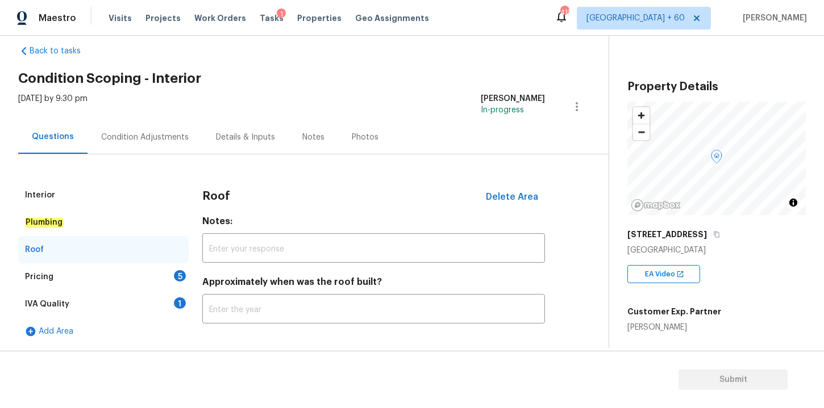
click at [62, 277] on div "Pricing 5" at bounding box center [103, 277] width 170 height 27
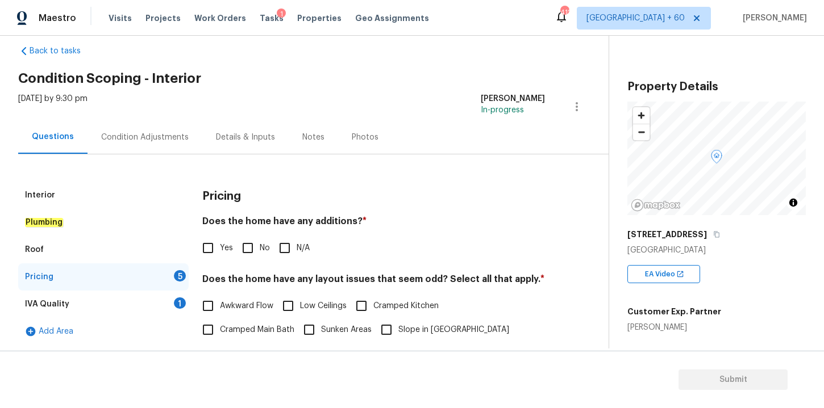
click at [247, 250] on input "No" at bounding box center [248, 248] width 24 height 24
checkbox input "true"
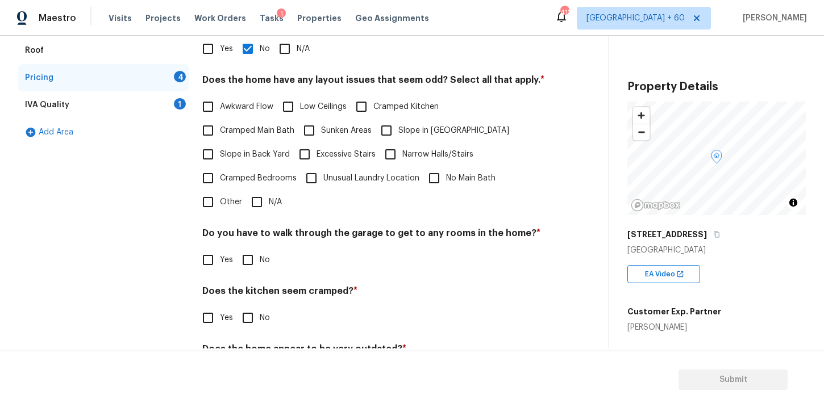
scroll to position [234, 0]
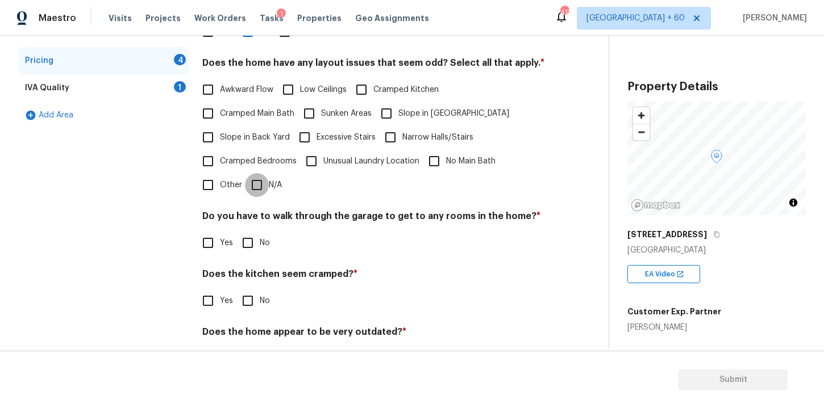
click at [259, 185] on input "N/A" at bounding box center [257, 185] width 24 height 24
checkbox input "true"
click at [250, 246] on input "No" at bounding box center [248, 243] width 24 height 24
checkbox input "true"
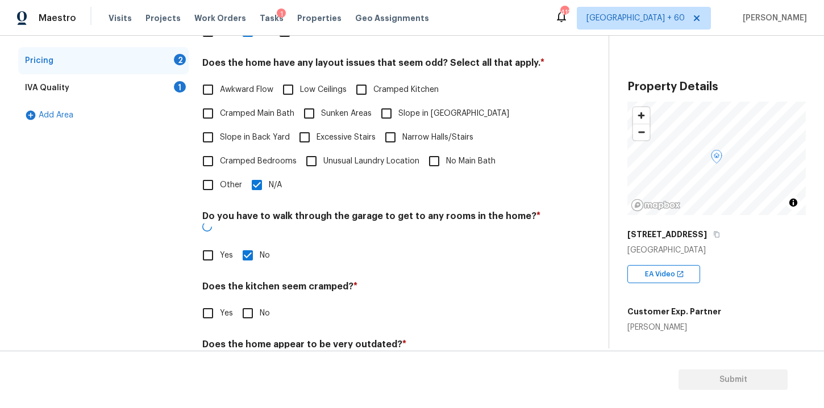
scroll to position [273, 0]
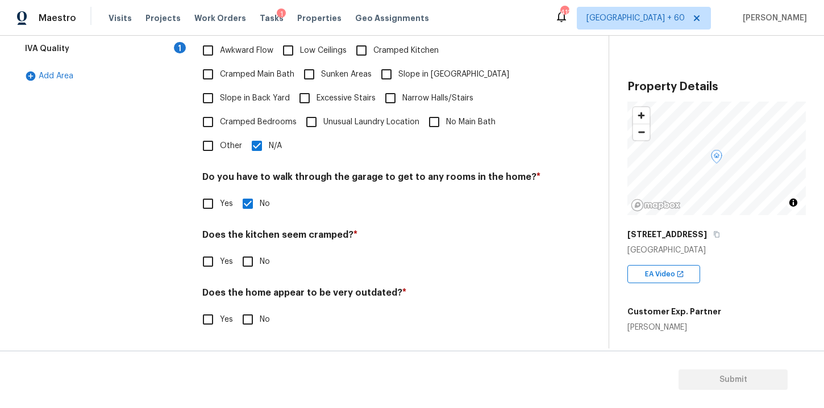
click at [245, 258] on input "No" at bounding box center [248, 262] width 24 height 24
checkbox input "true"
click at [250, 324] on input "No" at bounding box center [248, 321] width 24 height 24
checkbox input "true"
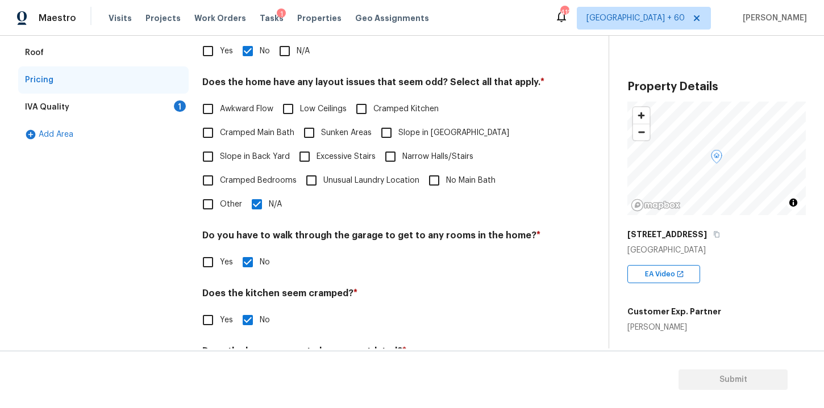
click at [74, 104] on div "IVA Quality 1" at bounding box center [103, 107] width 170 height 27
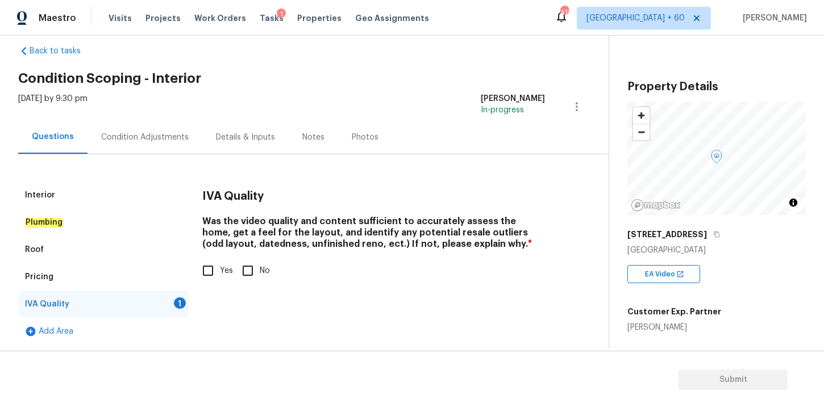
scroll to position [18, 0]
click at [210, 273] on input "Yes" at bounding box center [208, 271] width 24 height 24
checkbox input "true"
click at [162, 137] on div "Condition Adjustments" at bounding box center [144, 137] width 87 height 11
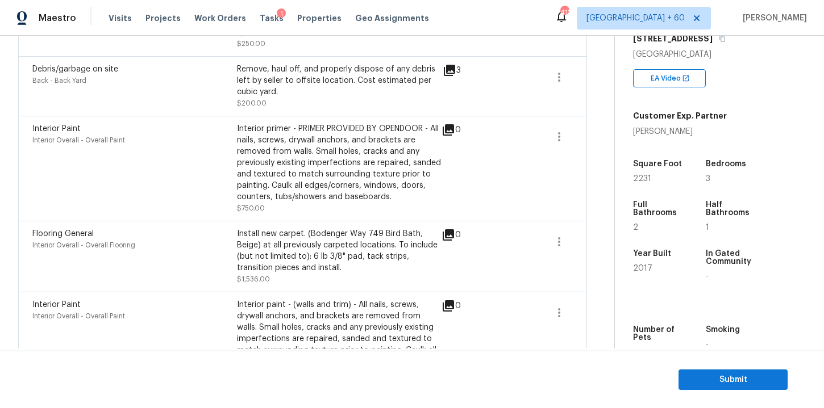
scroll to position [628, 0]
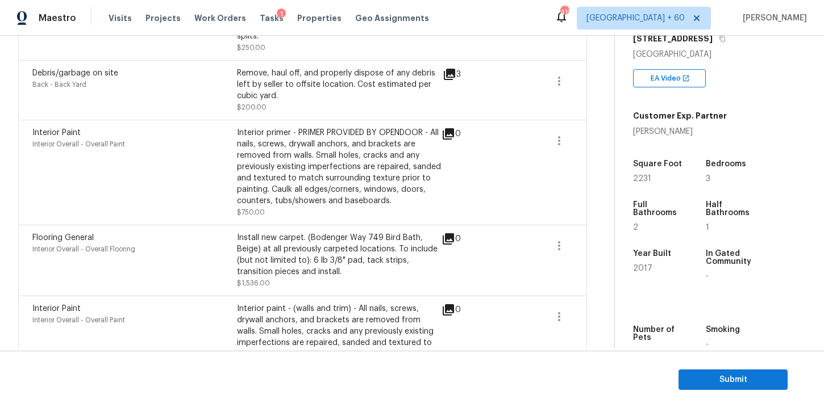
click at [370, 157] on div "Interior primer - PRIMER PROVIDED BY OPENDOOR - All nails, screws, drywall anch…" at bounding box center [339, 167] width 204 height 80
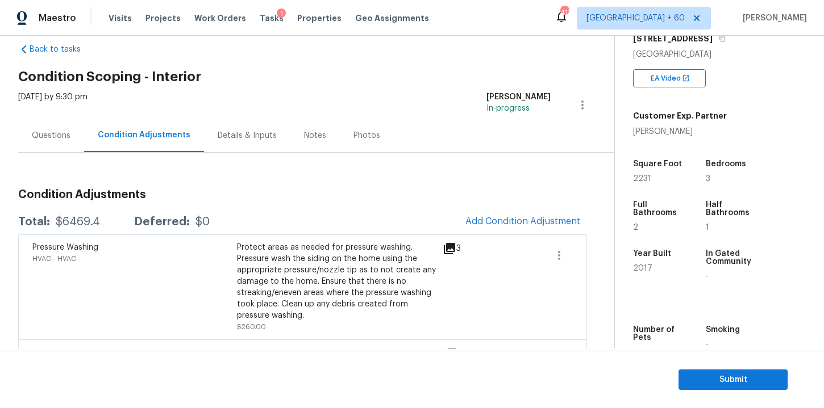
scroll to position [0, 0]
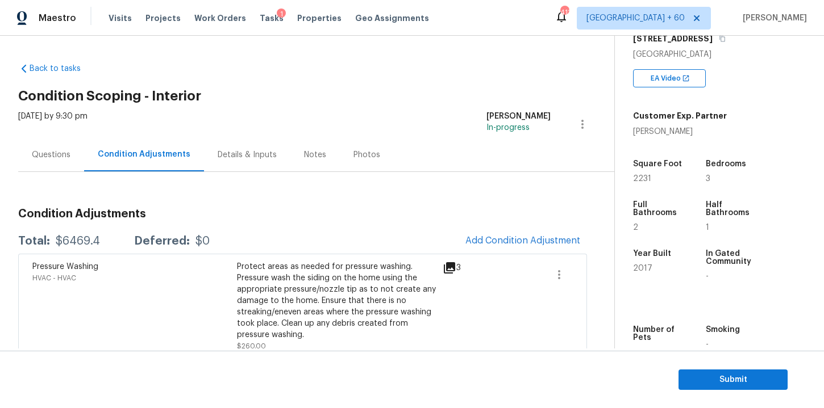
click at [65, 157] on div "Questions" at bounding box center [51, 154] width 39 height 11
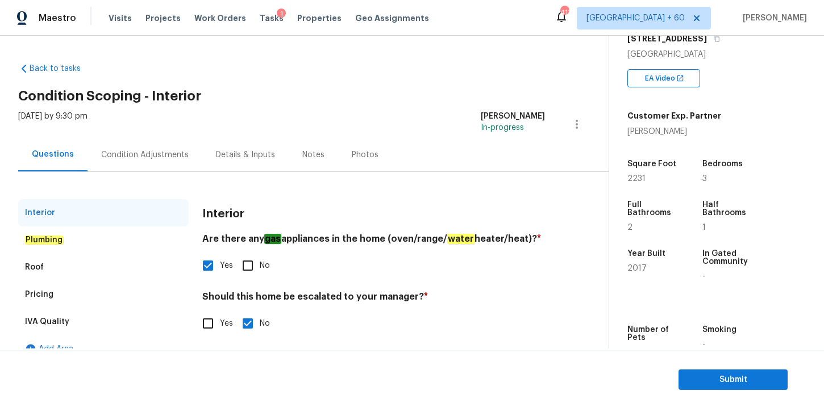
scroll to position [18, 0]
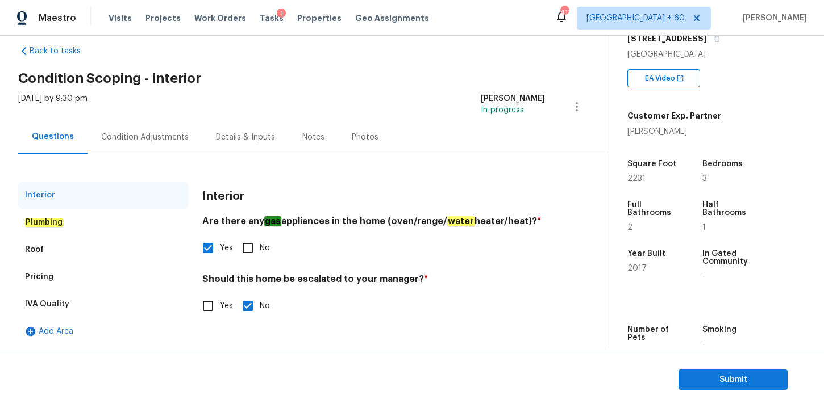
click at [98, 228] on div "Plumbing" at bounding box center [103, 222] width 170 height 27
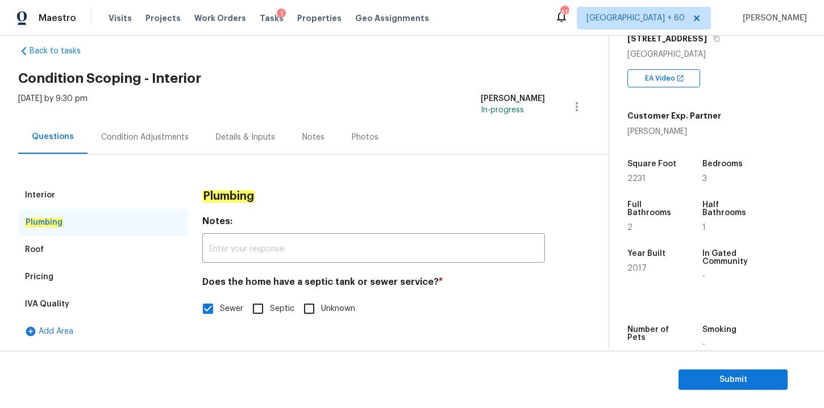
click at [82, 252] on div "Roof" at bounding box center [103, 249] width 170 height 27
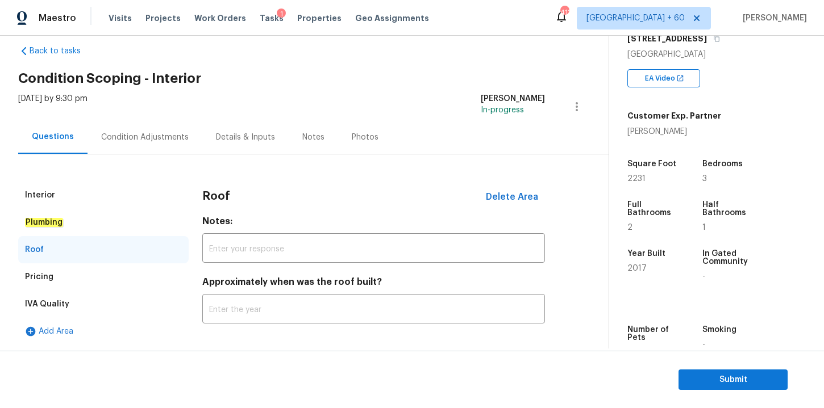
click at [84, 272] on div "Pricing" at bounding box center [103, 277] width 170 height 27
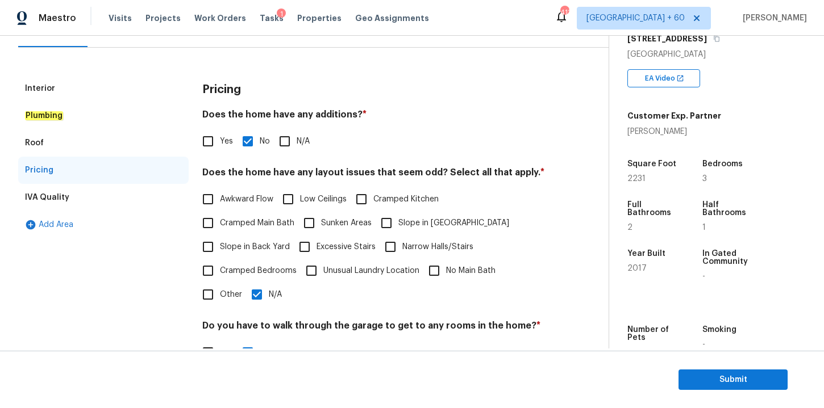
click at [86, 199] on div "IVA Quality" at bounding box center [103, 197] width 170 height 27
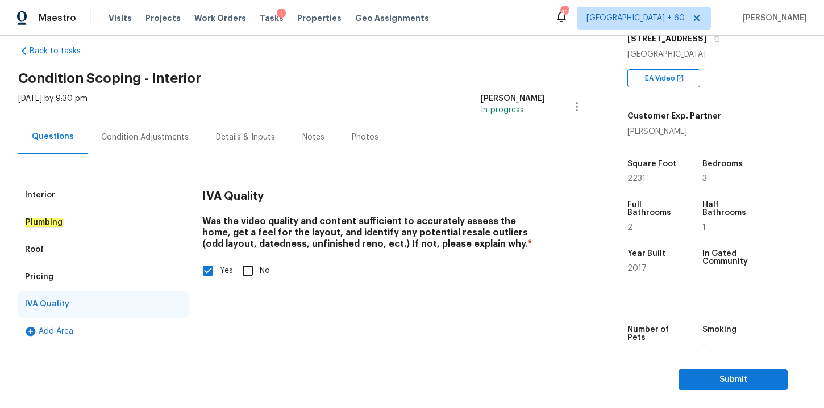
click at [172, 140] on div "Condition Adjustments" at bounding box center [144, 137] width 87 height 11
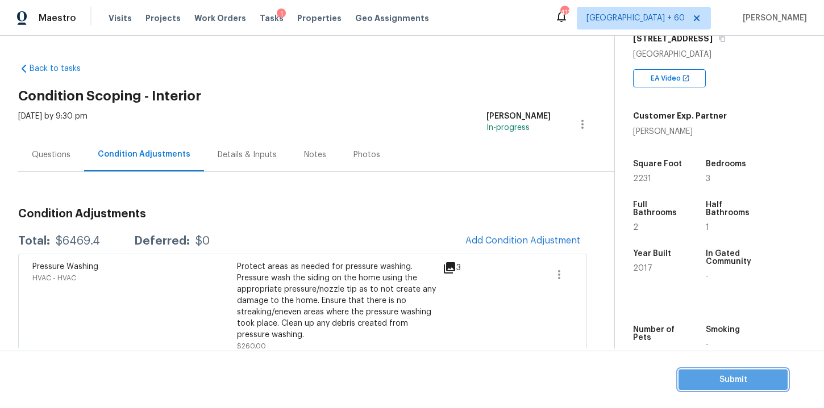
click at [692, 384] on span "Submit" at bounding box center [732, 380] width 91 height 14
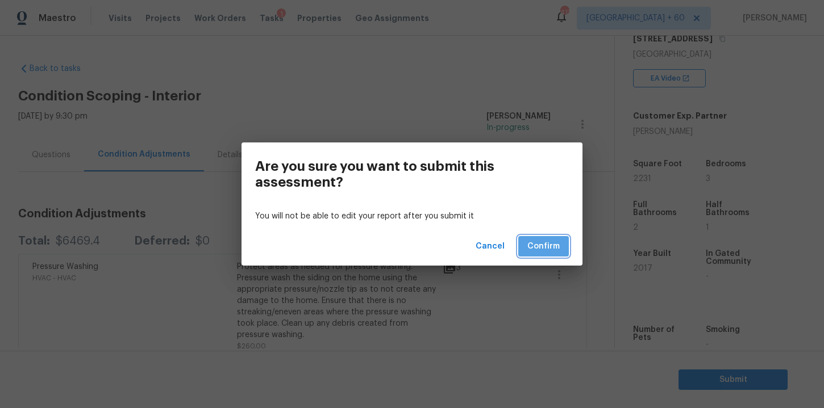
click at [549, 249] on span "Confirm" at bounding box center [543, 247] width 32 height 14
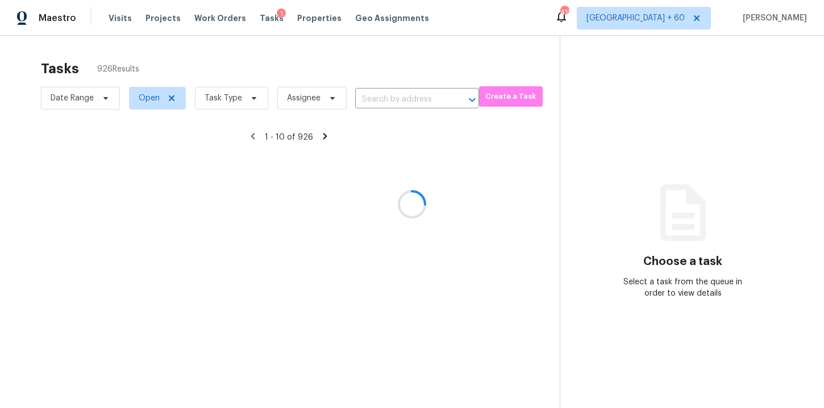
click at [394, 100] on div at bounding box center [412, 204] width 824 height 408
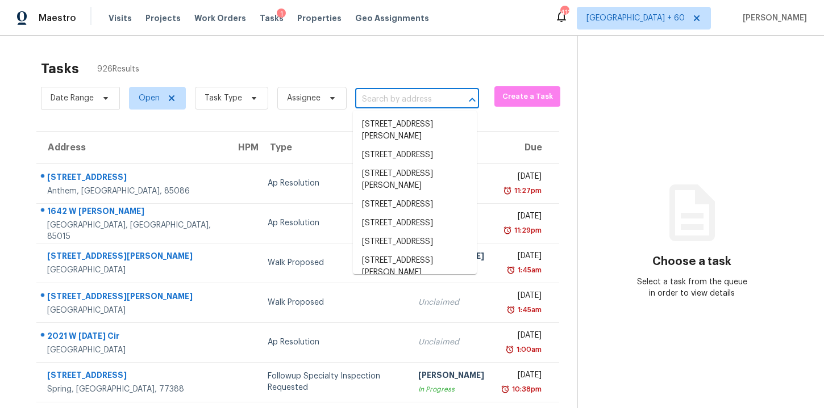
click at [394, 100] on input "text" at bounding box center [401, 100] width 92 height 18
paste input "3821 Coastal Cove Cir Jacksonville, FL, 32224"
type input "3821 Coastal Cove Cir Jacksonville, FL, 32224"
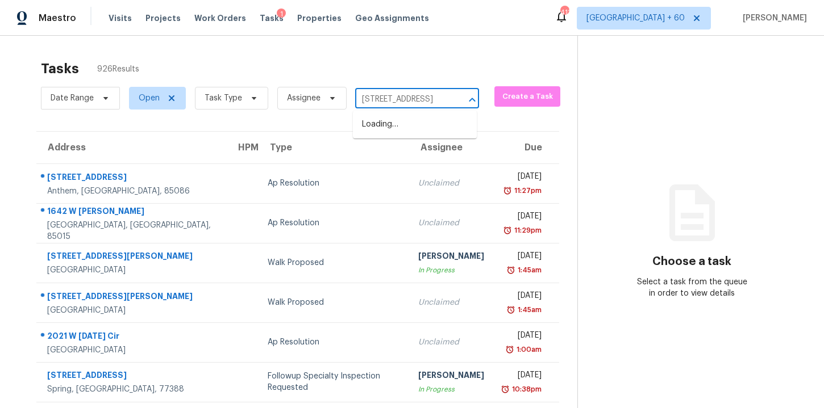
scroll to position [0, 83]
click at [403, 129] on li "3821 Coastal Cove Cir, Jacksonville, FL 32224" at bounding box center [415, 124] width 124 height 19
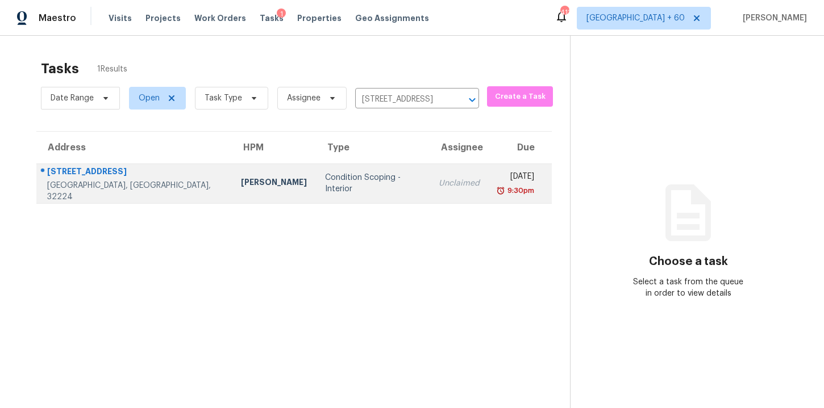
click at [356, 173] on td "Condition Scoping - Interior" at bounding box center [373, 184] width 114 height 40
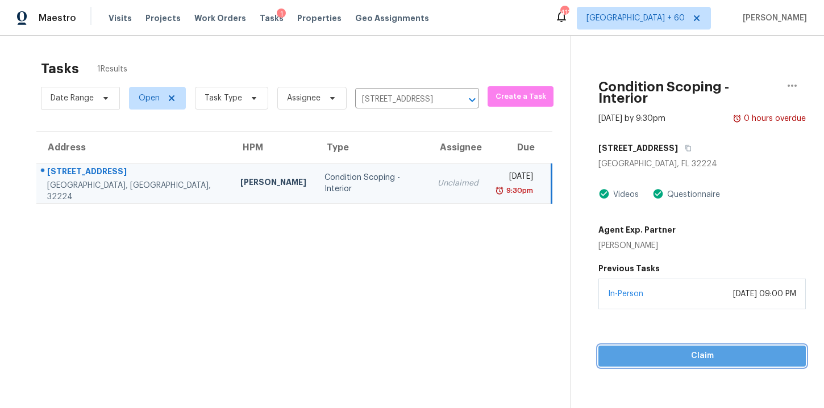
click at [638, 349] on span "Claim" at bounding box center [701, 356] width 189 height 14
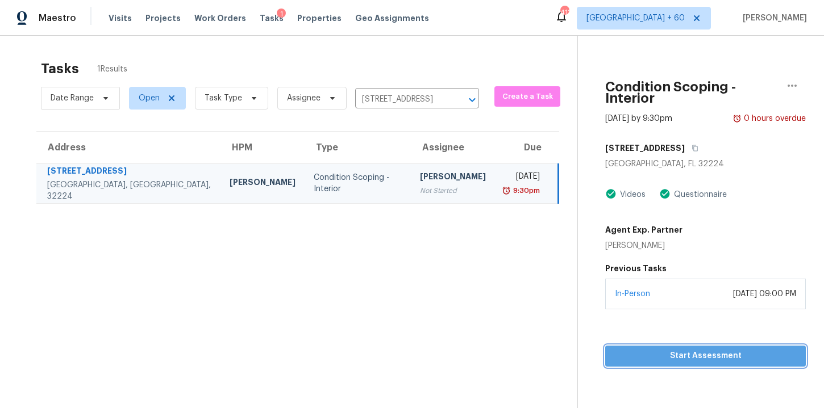
click at [632, 349] on span "Start Assessment" at bounding box center [705, 356] width 182 height 14
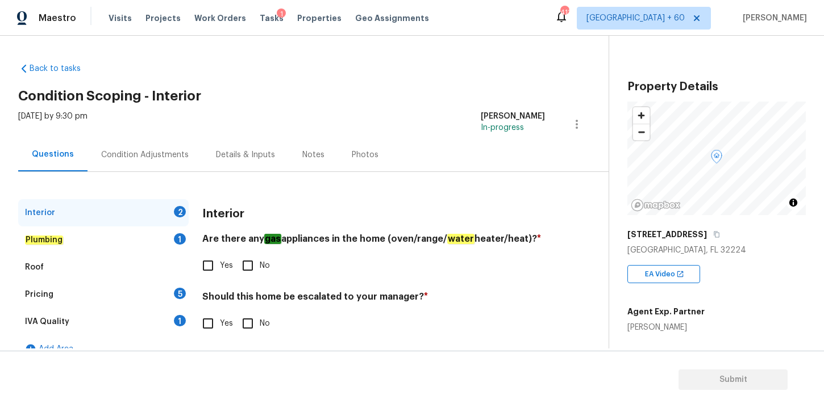
scroll to position [18, 0]
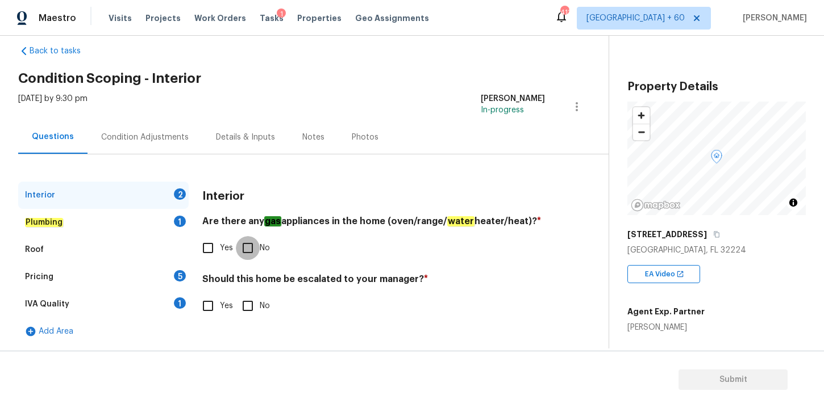
click at [249, 249] on input "No" at bounding box center [248, 248] width 24 height 24
checkbox input "true"
click at [250, 308] on input "No" at bounding box center [248, 306] width 24 height 24
checkbox input "true"
click at [68, 220] on div "Plumbing 1" at bounding box center [103, 222] width 170 height 27
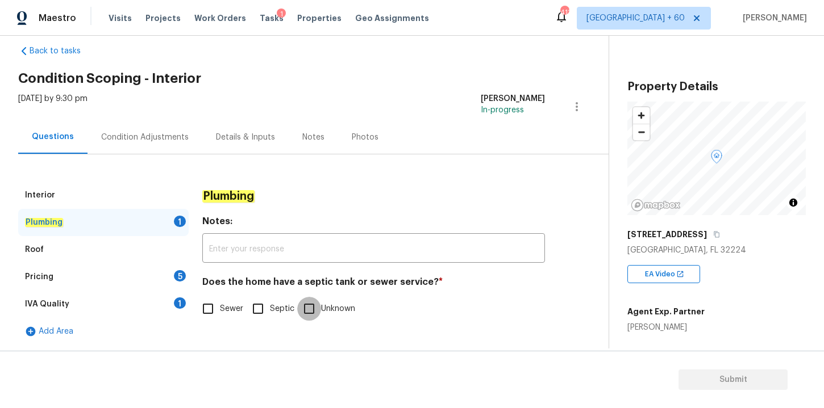
click at [311, 310] on input "Unknown" at bounding box center [309, 309] width 24 height 24
checkbox input "true"
click at [49, 249] on div "Roof" at bounding box center [103, 249] width 170 height 27
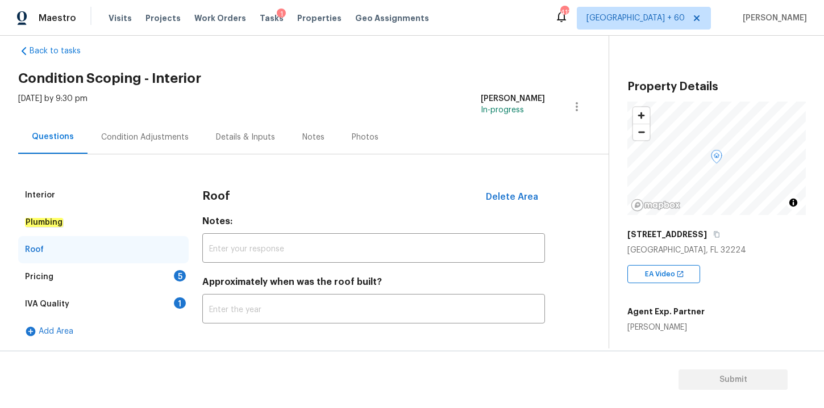
click at [67, 275] on div "Pricing 5" at bounding box center [103, 277] width 170 height 27
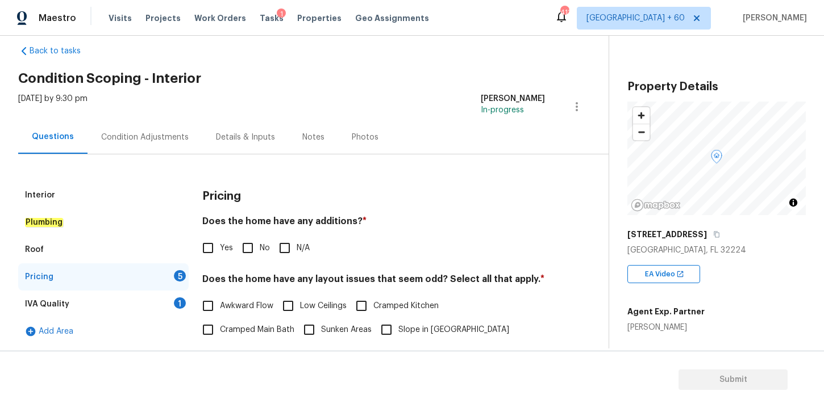
click at [245, 248] on input "No" at bounding box center [248, 248] width 24 height 24
checkbox input "true"
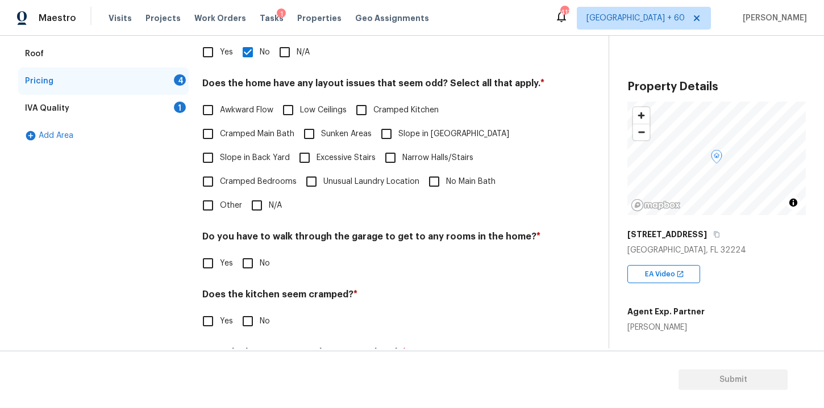
click at [246, 262] on input "No" at bounding box center [248, 264] width 24 height 24
checkbox input "true"
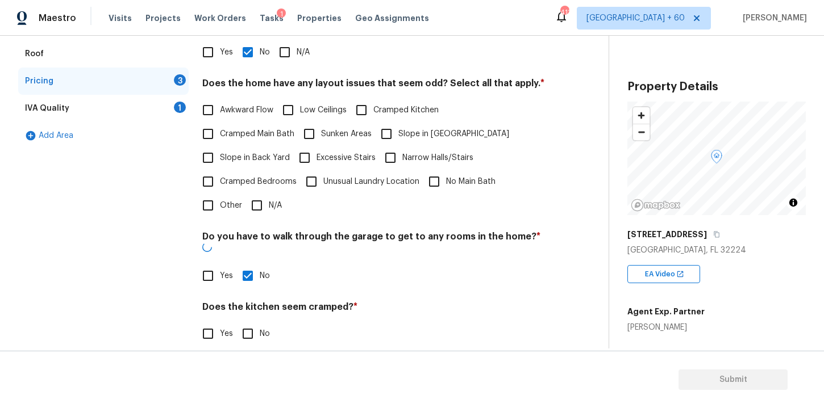
click at [257, 210] on input "N/A" at bounding box center [257, 206] width 24 height 24
checkbox input "true"
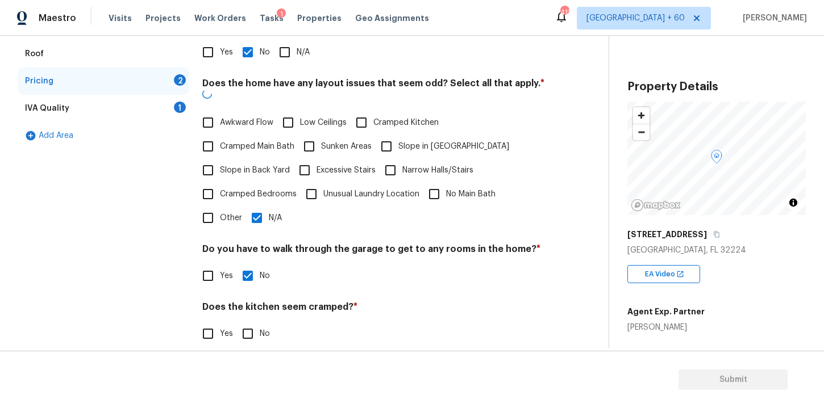
scroll to position [273, 0]
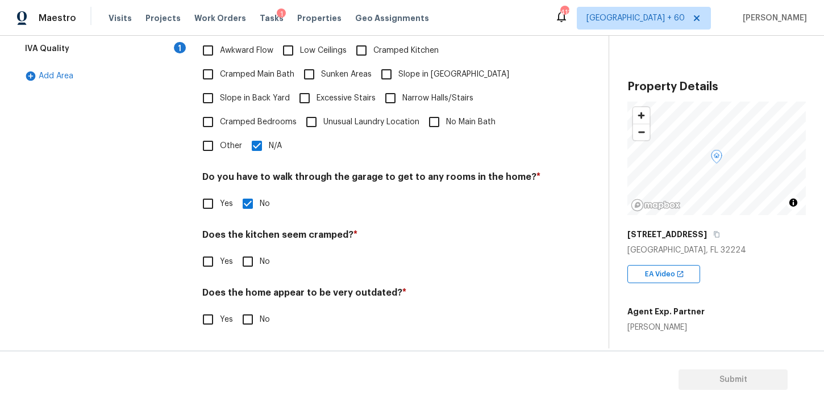
click at [248, 260] on input "No" at bounding box center [248, 262] width 24 height 24
checkbox input "true"
click at [251, 316] on input "No" at bounding box center [248, 320] width 24 height 24
checkbox input "true"
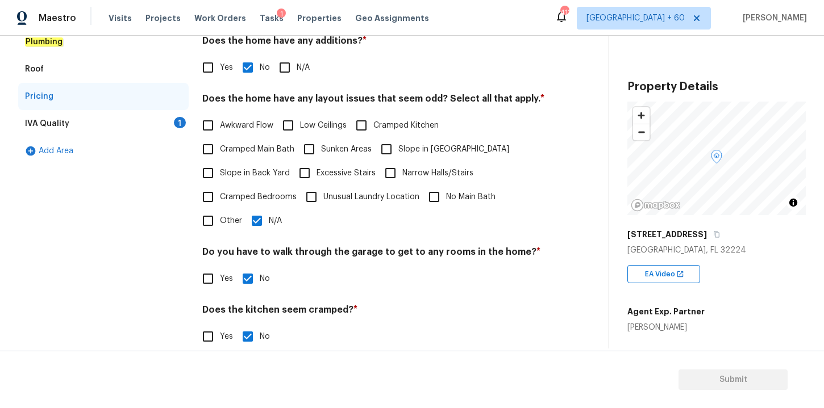
click at [84, 127] on div "IVA Quality 1" at bounding box center [103, 123] width 170 height 27
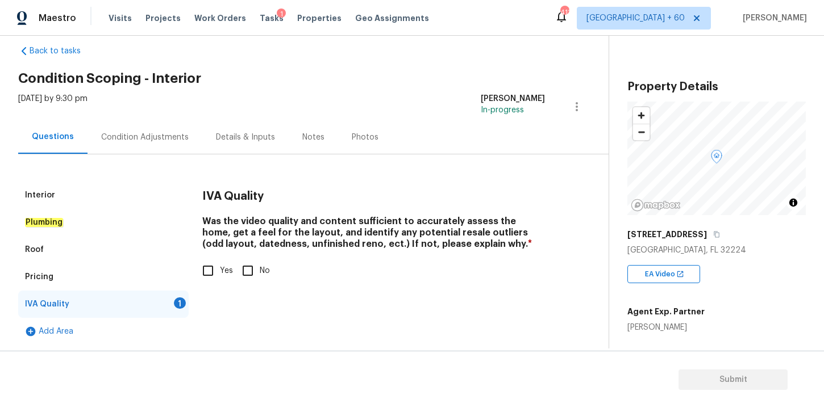
scroll to position [18, 0]
click at [211, 270] on input "Yes" at bounding box center [208, 271] width 24 height 24
checkbox input "true"
click at [159, 136] on div "Condition Adjustments" at bounding box center [144, 137] width 87 height 11
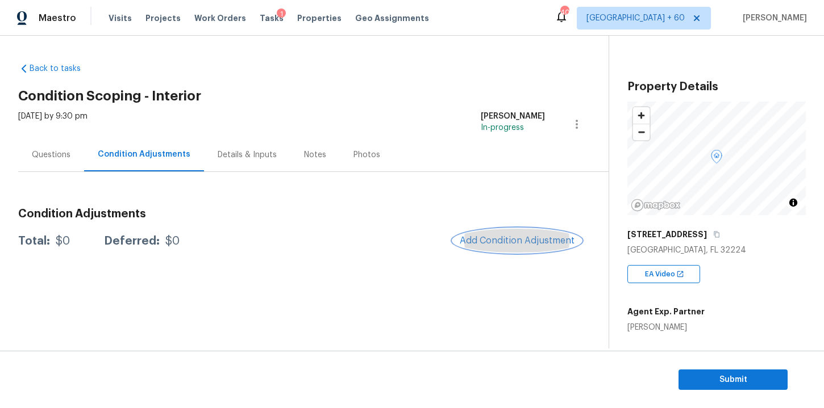
click at [495, 245] on span "Add Condition Adjustment" at bounding box center [517, 241] width 115 height 10
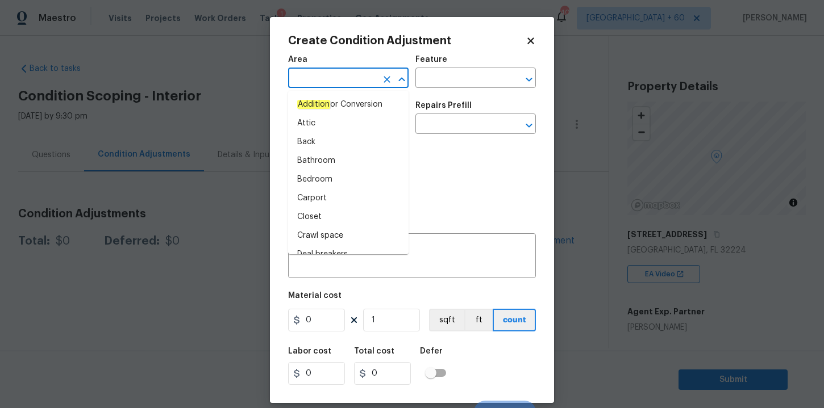
click at [369, 78] on input "text" at bounding box center [332, 79] width 89 height 18
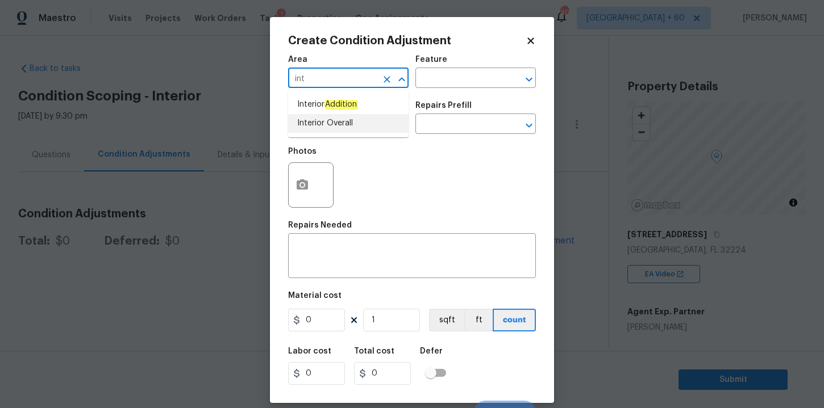
click at [338, 115] on li "Interior Overall" at bounding box center [348, 123] width 120 height 19
type input "Interior Overall"
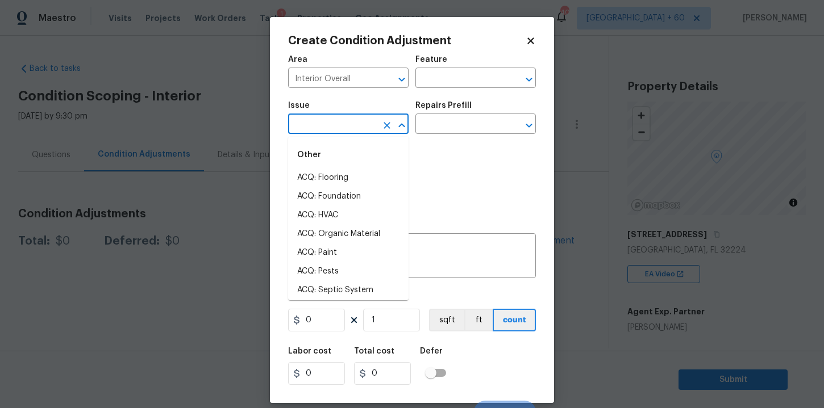
click at [339, 123] on input "text" at bounding box center [332, 125] width 89 height 18
click at [325, 253] on li "ACQ: Paint" at bounding box center [348, 253] width 120 height 19
type input "ACQ: Paint"
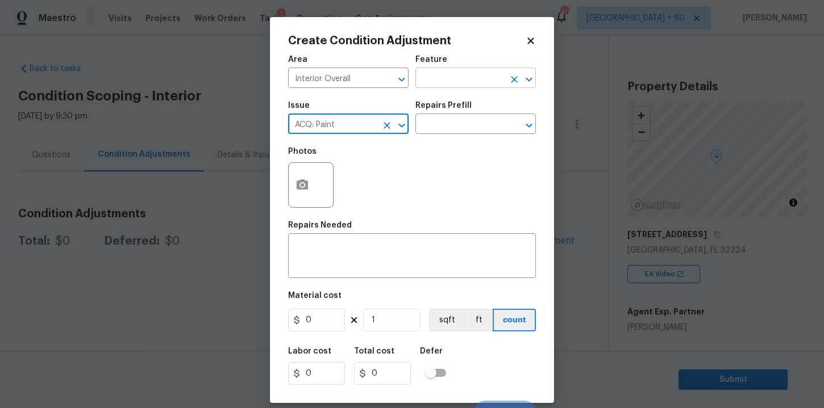
click at [448, 74] on input "text" at bounding box center [459, 79] width 89 height 18
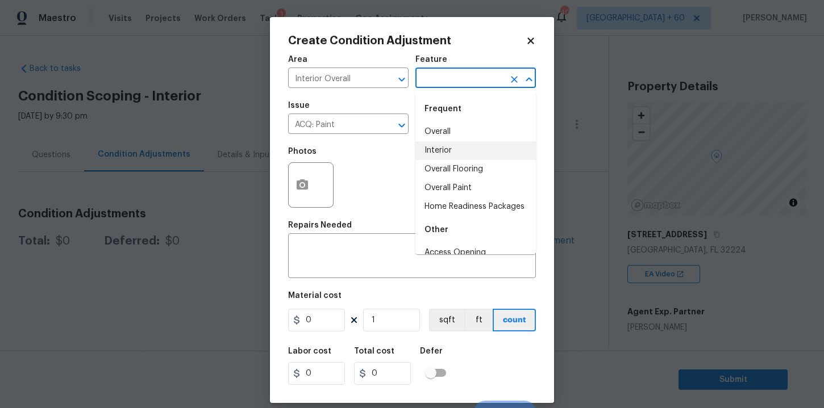
click at [449, 147] on li "Interior" at bounding box center [475, 150] width 120 height 19
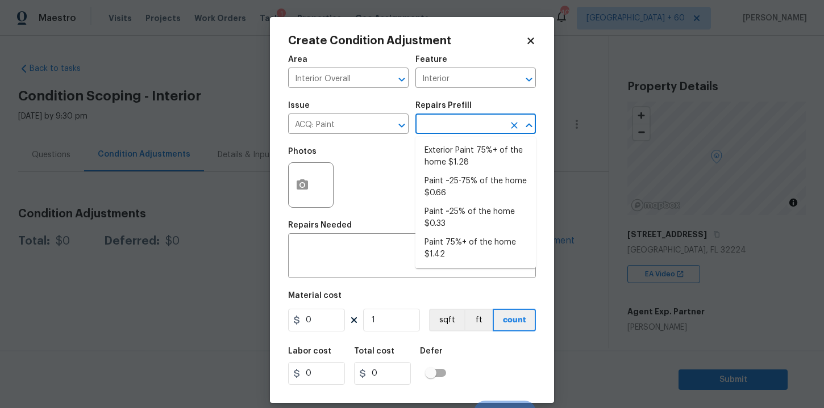
click at [447, 125] on input "text" at bounding box center [459, 125] width 89 height 18
click at [458, 193] on li "Paint ~25-75% of the home $0.66" at bounding box center [475, 187] width 120 height 31
type input "Acquisition"
type textarea "Acquisition Scope: ~25 - 75% of the home needs interior paint"
type input "0.66"
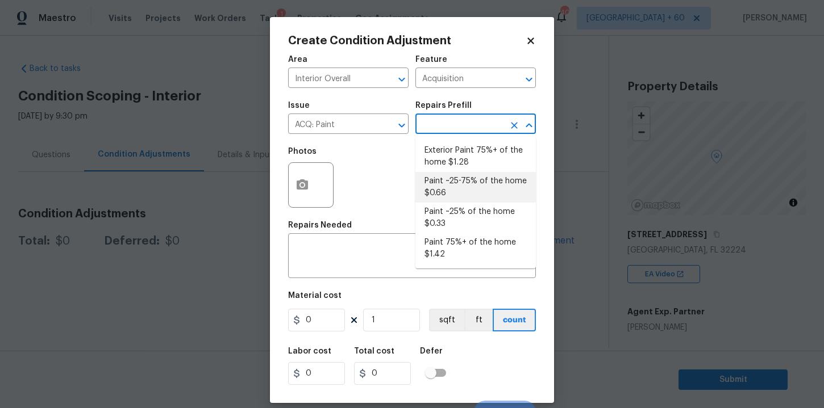
type input "0.66"
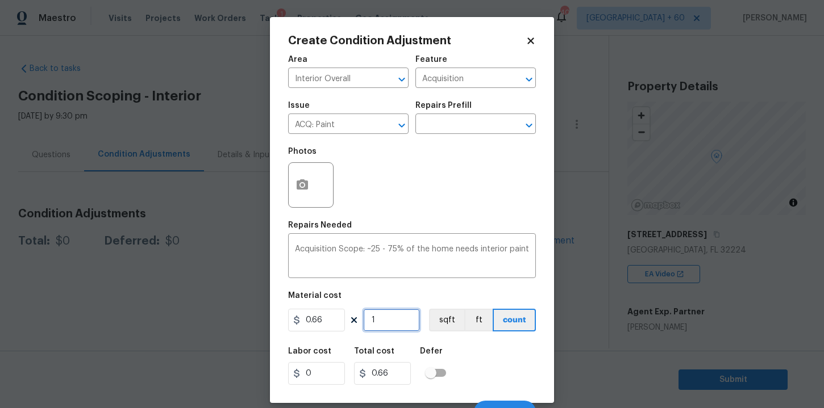
click at [393, 320] on input "1" at bounding box center [391, 320] width 57 height 23
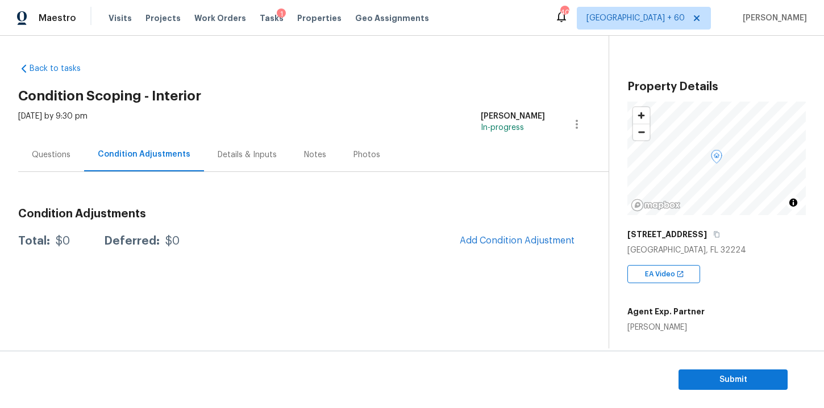
click at [653, 241] on body "Maestro Visits Projects Work Orders Tasks 1 Properties Geo Assignments 407 Tamp…" at bounding box center [412, 204] width 824 height 408
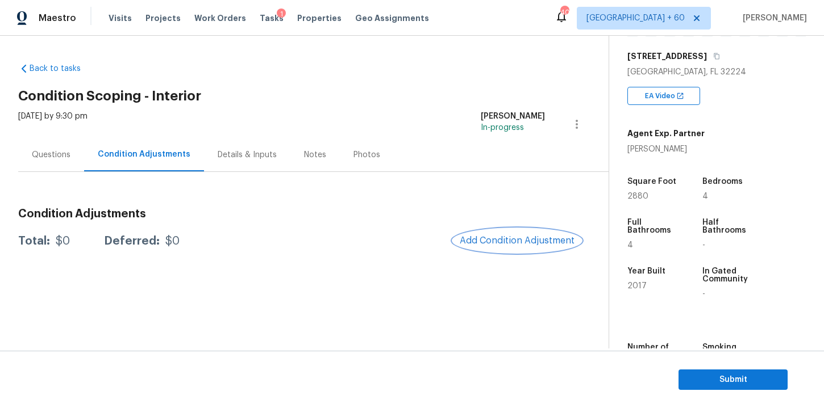
scroll to position [179, 0]
click at [485, 238] on span "Add Condition Adjustment" at bounding box center [517, 241] width 115 height 10
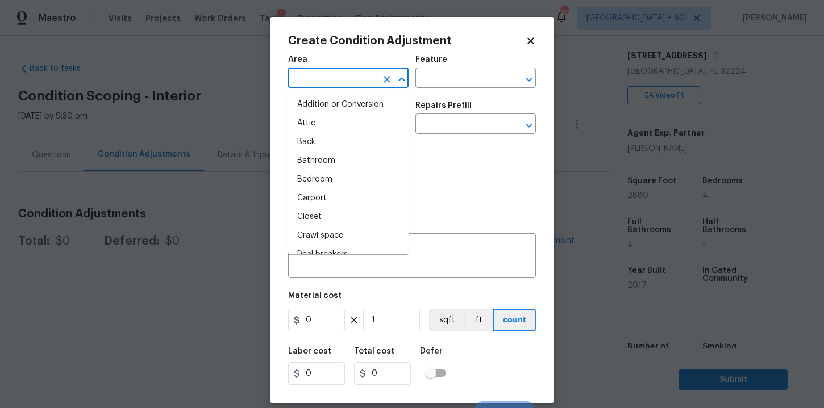
click at [360, 76] on input "text" at bounding box center [332, 79] width 89 height 18
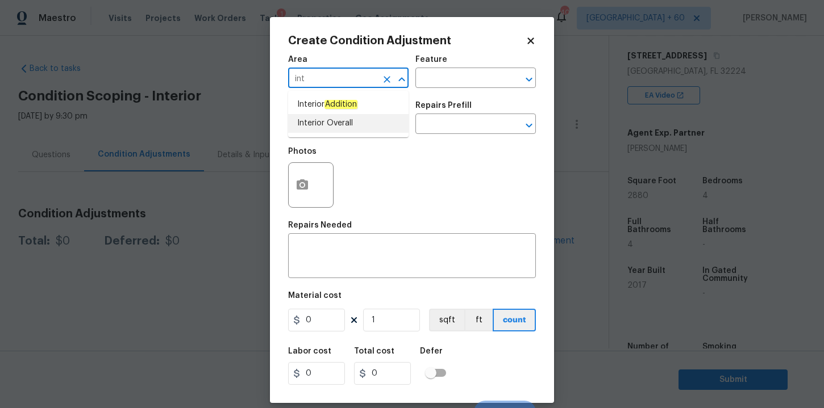
click at [336, 115] on li "Interior Overall" at bounding box center [348, 123] width 120 height 19
type input "Interior Overall"
click at [339, 126] on input "text" at bounding box center [332, 125] width 89 height 18
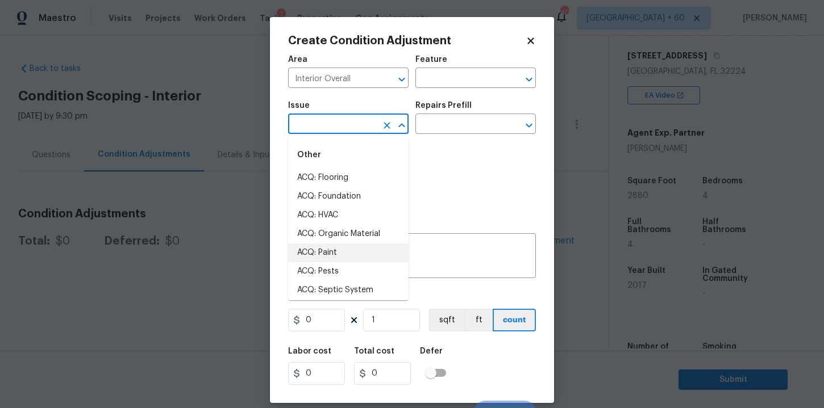
click at [333, 254] on li "ACQ: Paint" at bounding box center [348, 253] width 120 height 19
type input "ACQ: Paint"
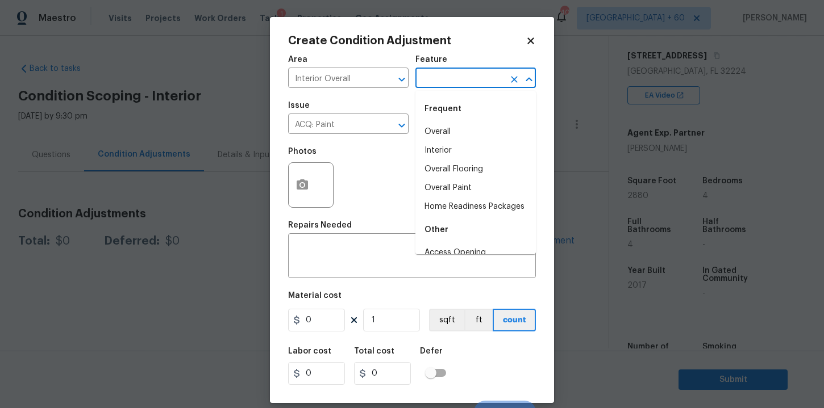
click at [462, 79] on input "text" at bounding box center [459, 79] width 89 height 18
click at [453, 147] on li "Interior" at bounding box center [475, 150] width 120 height 19
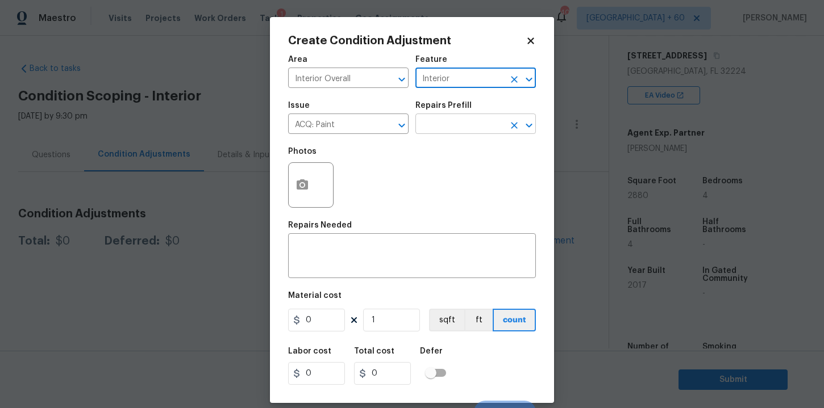
click at [449, 133] on input "text" at bounding box center [459, 125] width 89 height 18
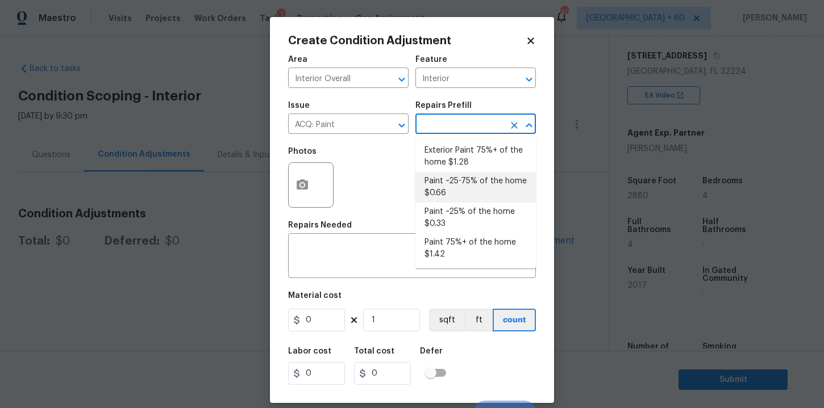
click at [460, 185] on li "Paint ~25-75% of the home $0.66" at bounding box center [475, 187] width 120 height 31
type input "Acquisition"
type textarea "Acquisition Scope: ~25 - 75% of the home needs interior paint"
type input "0.66"
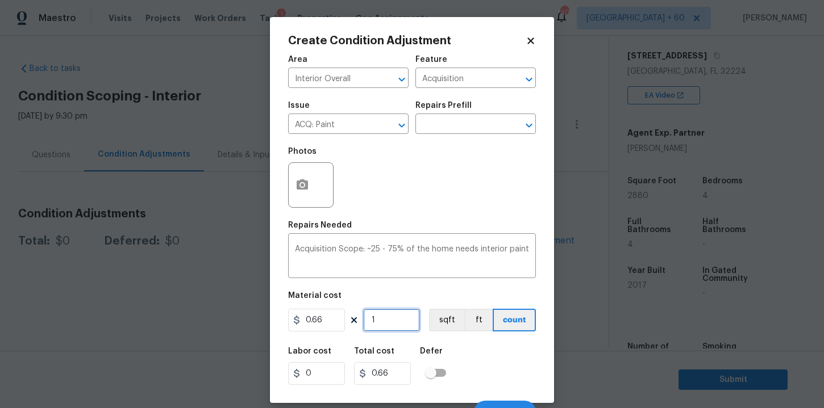
click at [390, 321] on input "1" at bounding box center [391, 320] width 57 height 23
type input "0"
type input "2"
type input "1.32"
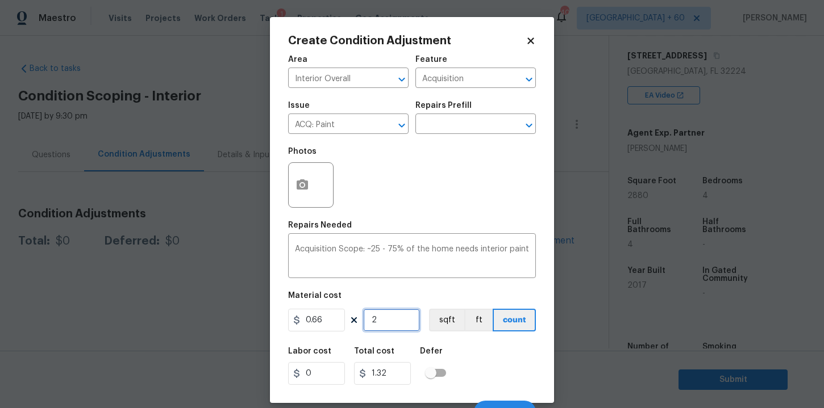
type input "28"
type input "18.48"
type input "288"
type input "190.08"
type input "2880"
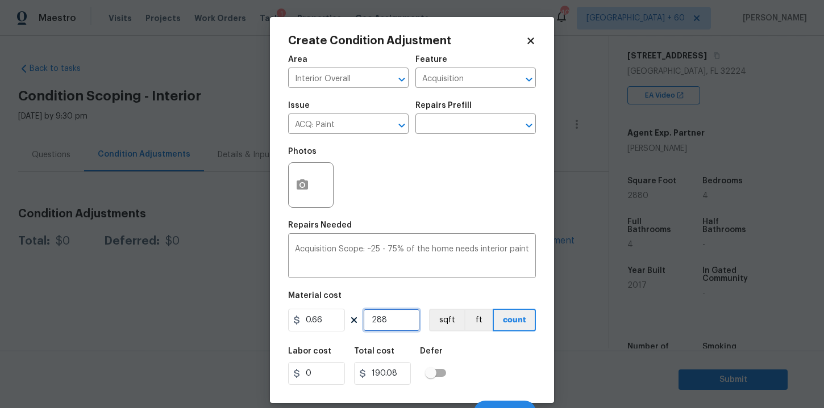
type input "1900.8"
type input "2880"
click at [310, 188] on button "button" at bounding box center [302, 185] width 27 height 44
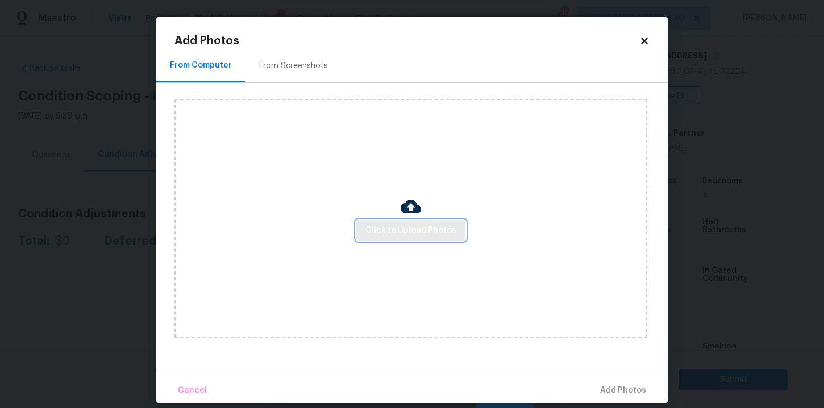
click at [380, 230] on span "Click to Upload Photos" at bounding box center [410, 231] width 91 height 14
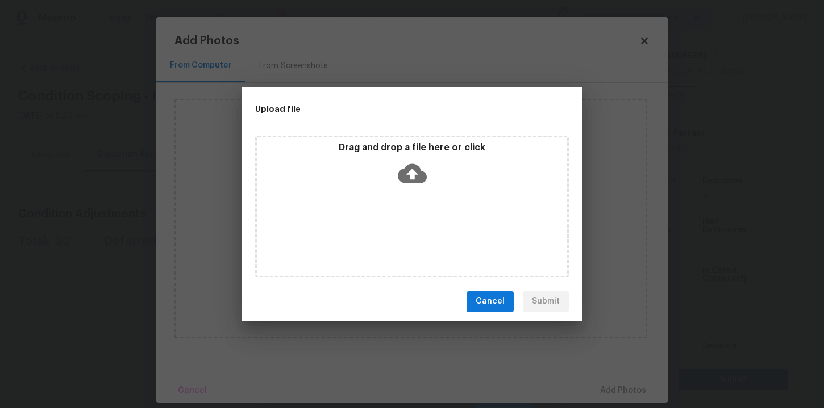
click at [410, 176] on icon at bounding box center [412, 173] width 29 height 29
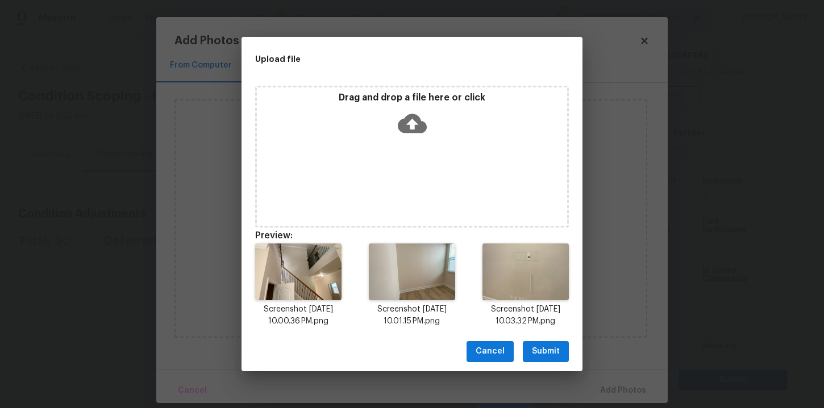
click at [554, 352] on span "Submit" at bounding box center [546, 352] width 28 height 14
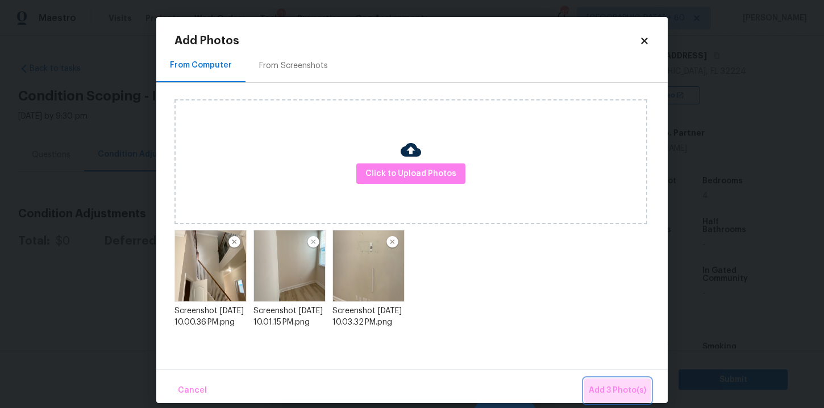
click at [612, 387] on span "Add 3 Photo(s)" at bounding box center [616, 391] width 57 height 14
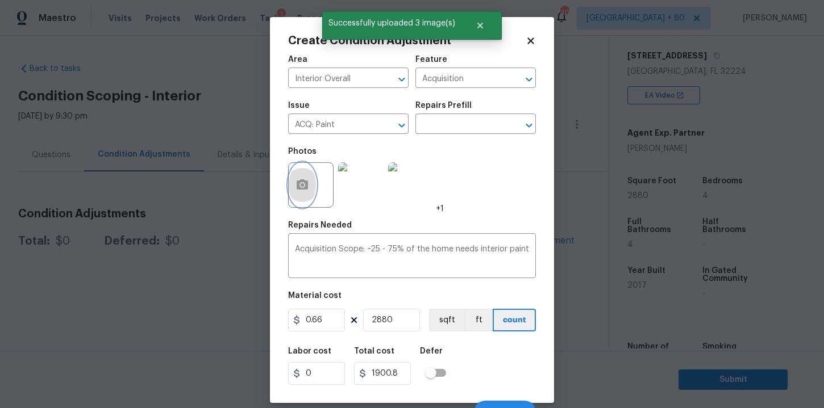
click at [303, 185] on circle "button" at bounding box center [301, 184] width 3 height 3
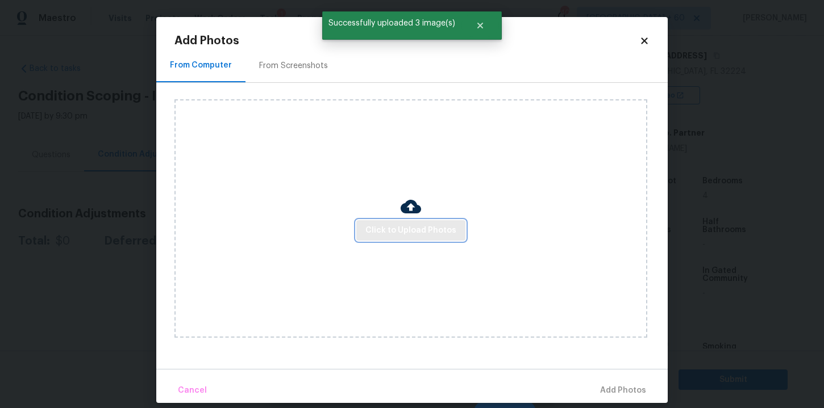
click at [404, 224] on span "Click to Upload Photos" at bounding box center [410, 231] width 91 height 14
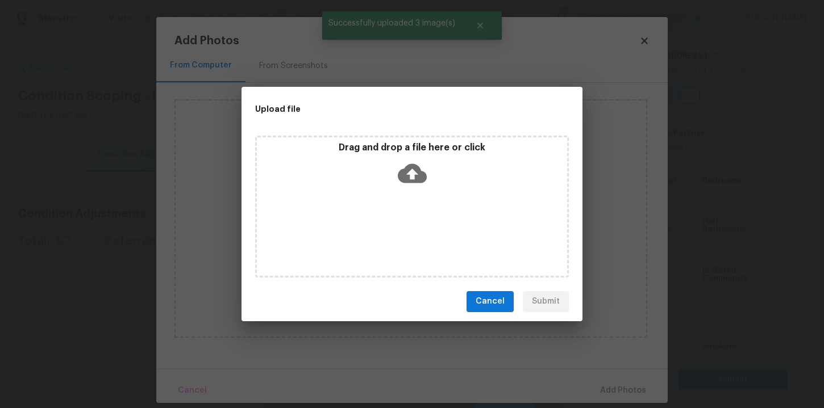
click at [412, 176] on icon at bounding box center [412, 173] width 29 height 29
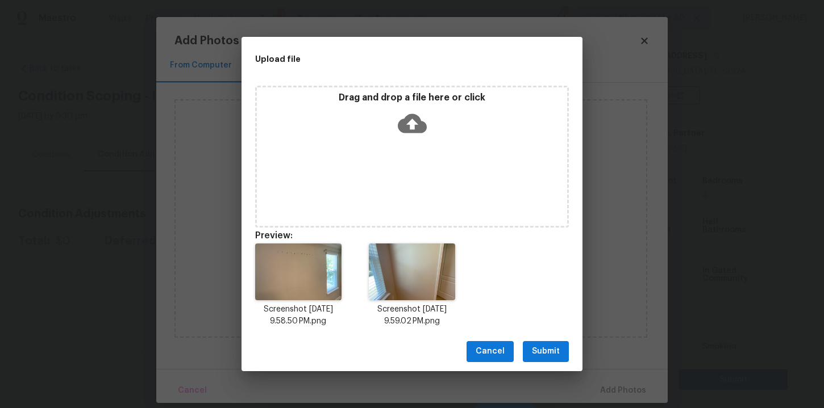
click at [550, 356] on span "Submit" at bounding box center [546, 352] width 28 height 14
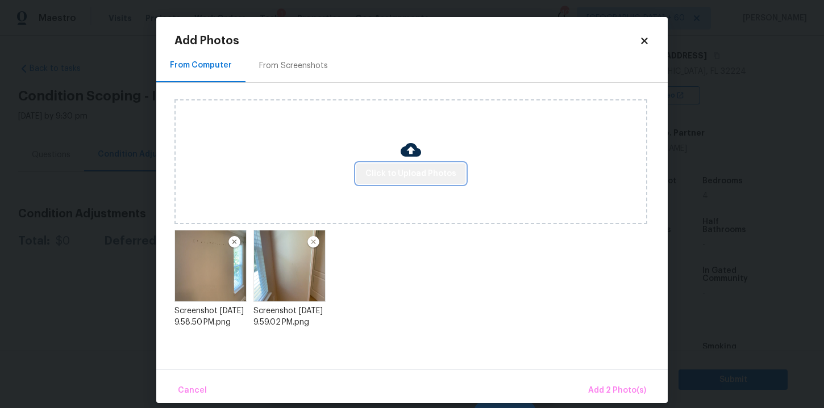
click at [416, 177] on span "Click to Upload Photos" at bounding box center [410, 174] width 91 height 14
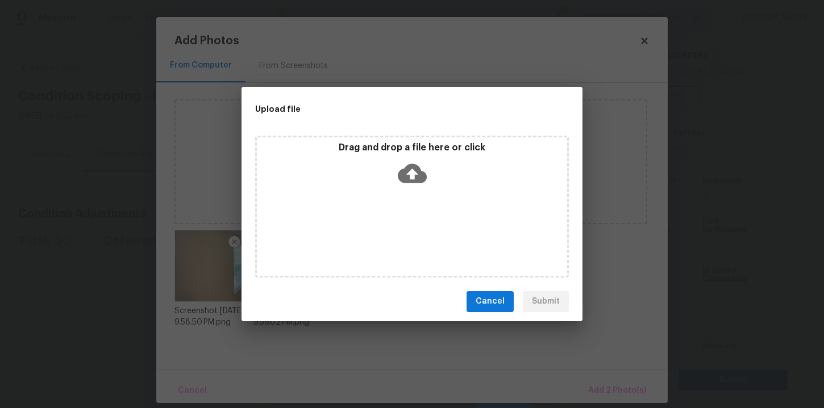
click at [406, 171] on icon at bounding box center [412, 173] width 29 height 19
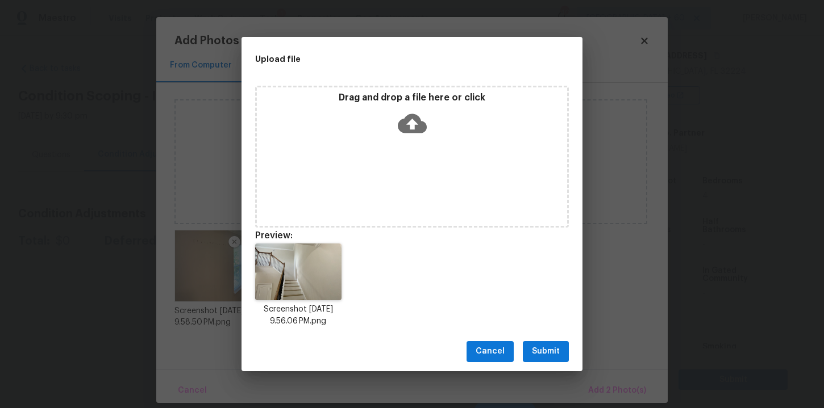
click at [542, 344] on button "Submit" at bounding box center [546, 351] width 46 height 21
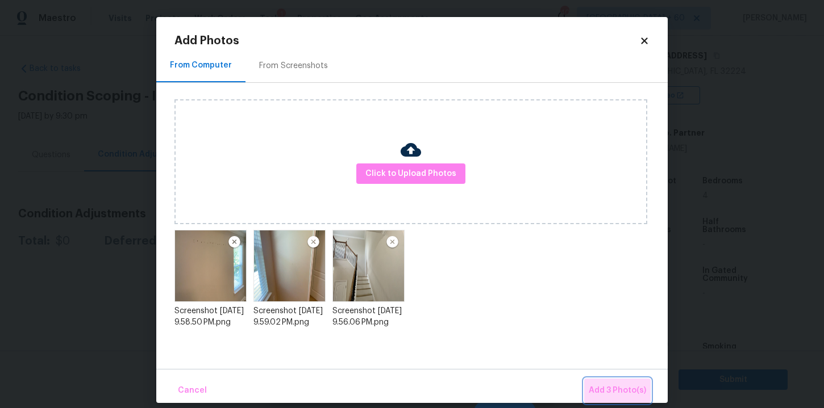
click at [613, 386] on span "Add 3 Photo(s)" at bounding box center [616, 391] width 57 height 14
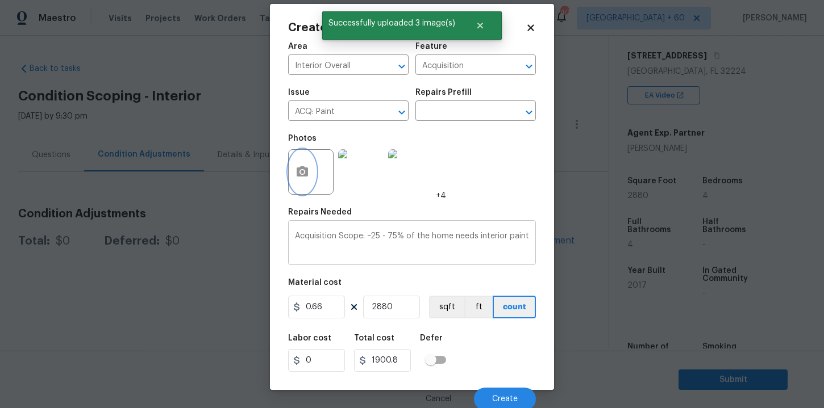
scroll to position [16, 0]
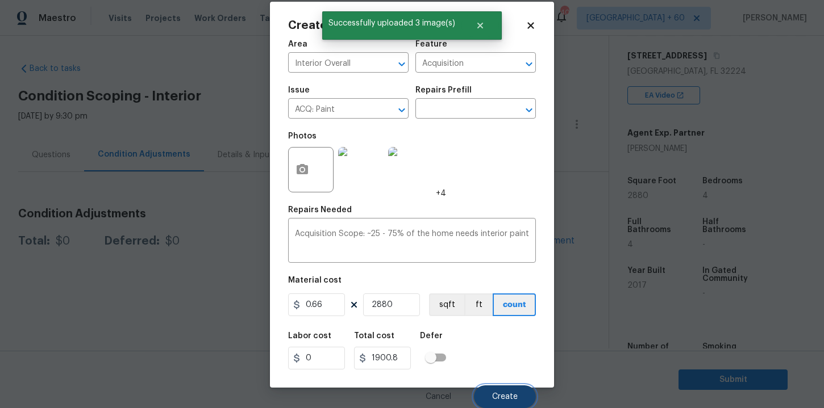
click at [495, 398] on span "Create" at bounding box center [505, 397] width 26 height 9
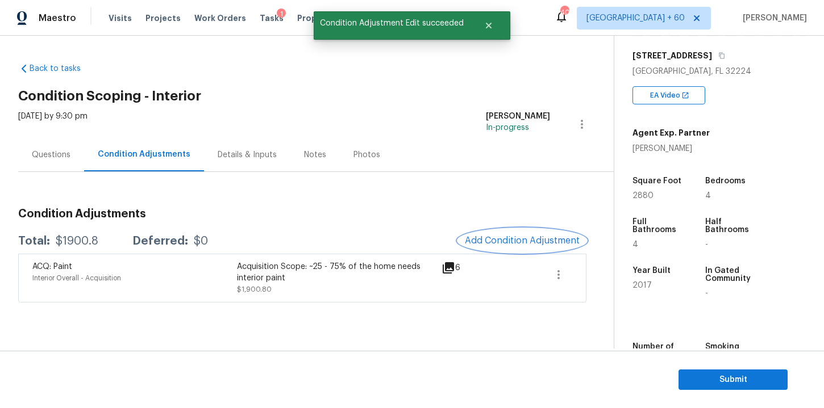
scroll to position [0, 0]
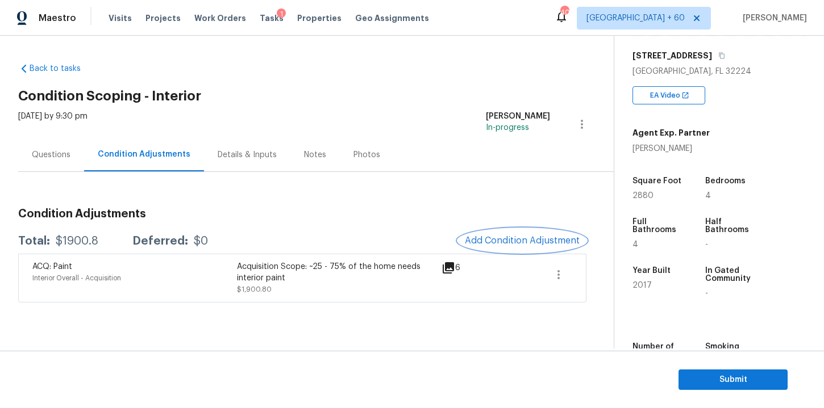
click at [511, 243] on span "Add Condition Adjustment" at bounding box center [522, 241] width 115 height 10
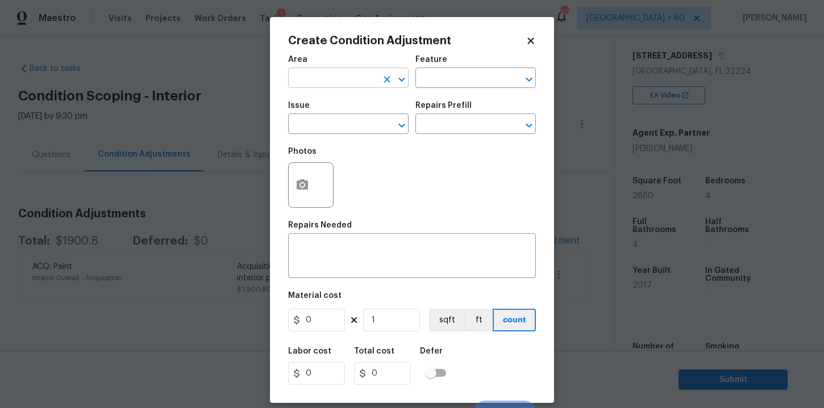
click at [364, 80] on input "text" at bounding box center [332, 79] width 89 height 18
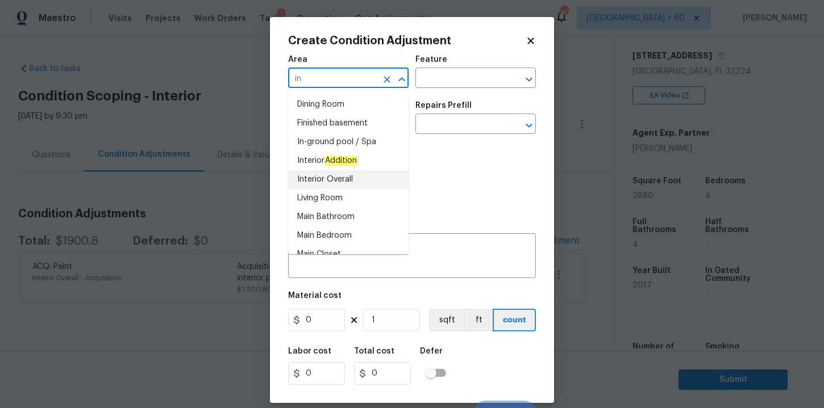
click at [329, 181] on li "Interior Overall" at bounding box center [348, 179] width 120 height 19
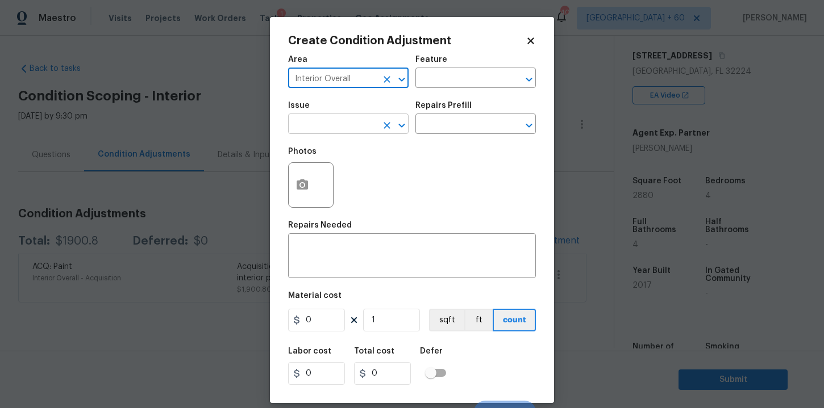
type input "Interior Overall"
click at [323, 130] on input "text" at bounding box center [332, 125] width 89 height 18
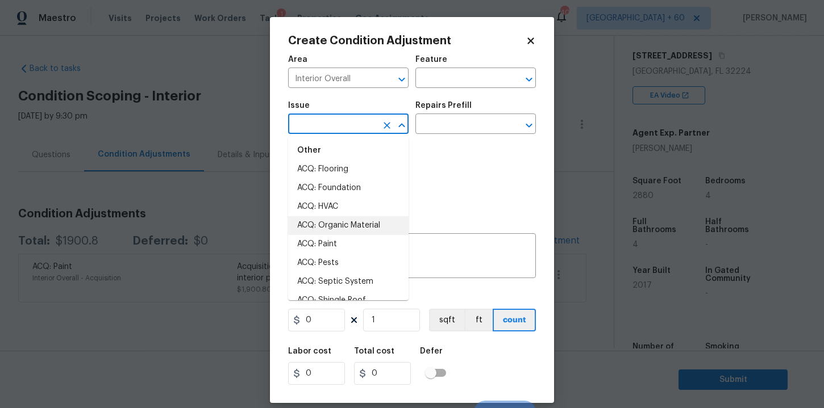
scroll to position [10, 0]
click at [332, 237] on li "ACQ: Paint" at bounding box center [348, 243] width 120 height 19
type input "ACQ: Paint"
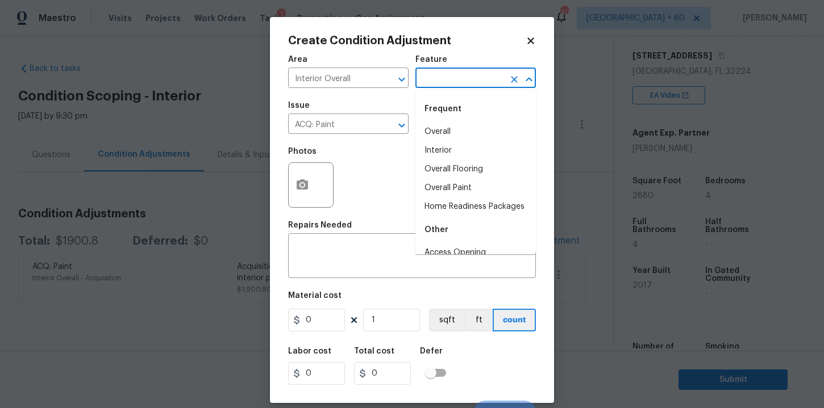
click at [467, 76] on input "text" at bounding box center [459, 79] width 89 height 18
click at [461, 149] on li "Interior" at bounding box center [475, 150] width 120 height 19
type input "Interior"
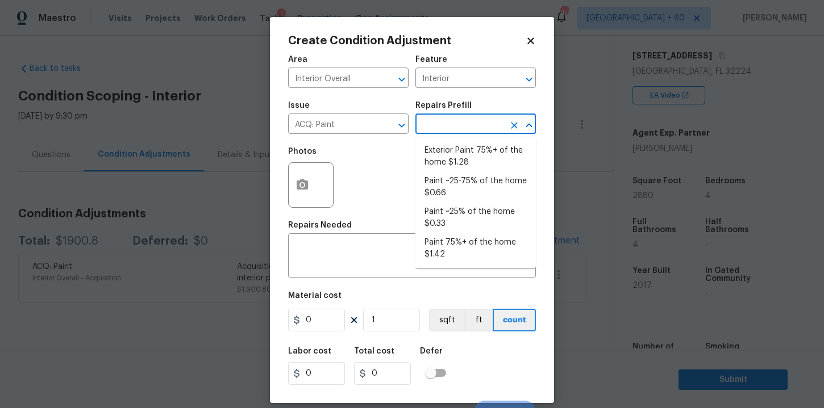
click at [460, 124] on input "text" at bounding box center [459, 125] width 89 height 18
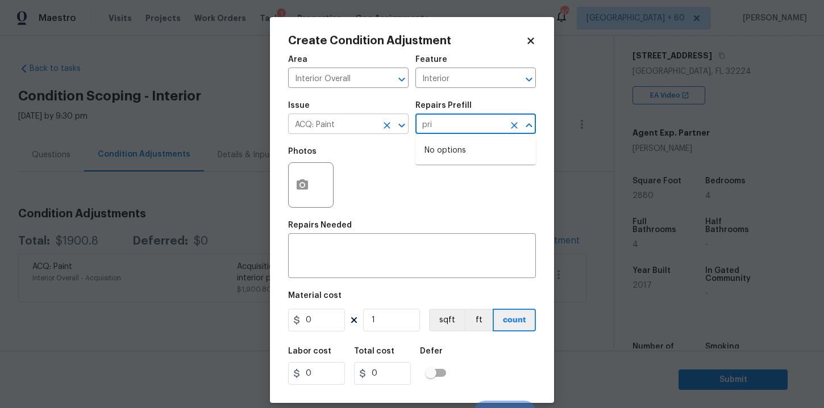
type input "pri"
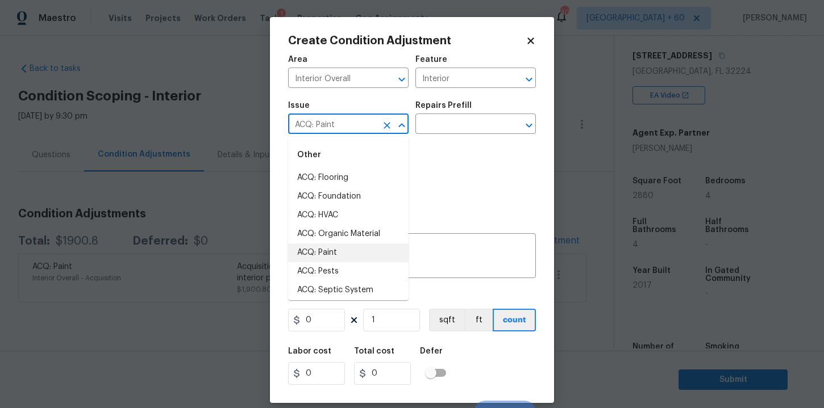
click at [371, 131] on input "ACQ: Paint" at bounding box center [332, 125] width 89 height 18
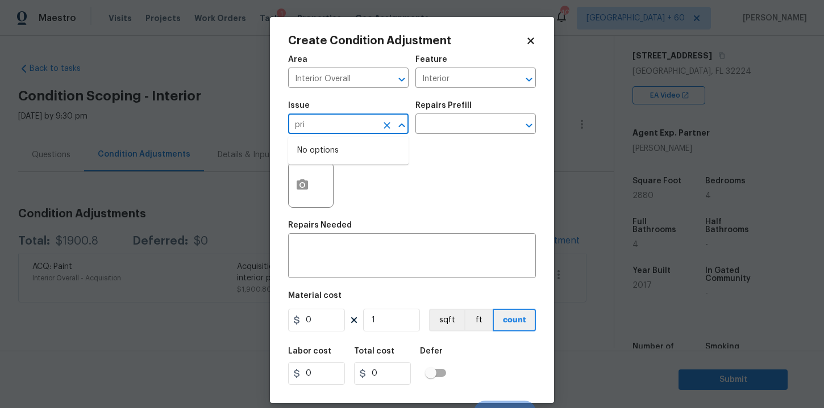
type input "prim"
click at [389, 124] on icon "Clear" at bounding box center [386, 125] width 11 height 11
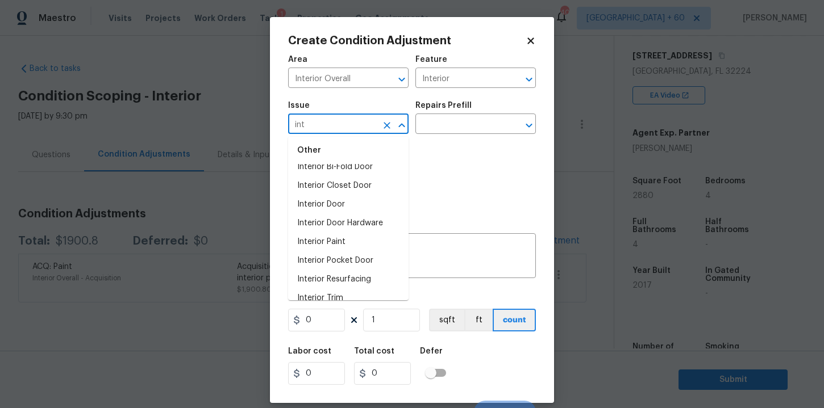
scroll to position [68, 0]
click at [341, 232] on li "Interior Paint" at bounding box center [348, 241] width 120 height 19
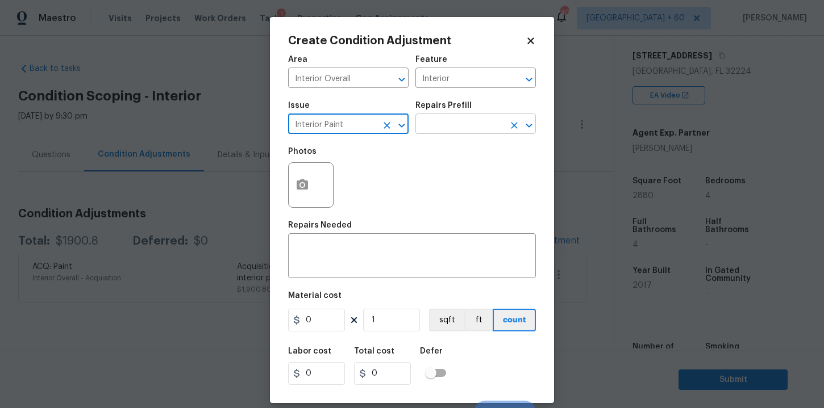
type input "Interior Paint"
click at [450, 127] on input "text" at bounding box center [459, 125] width 89 height 18
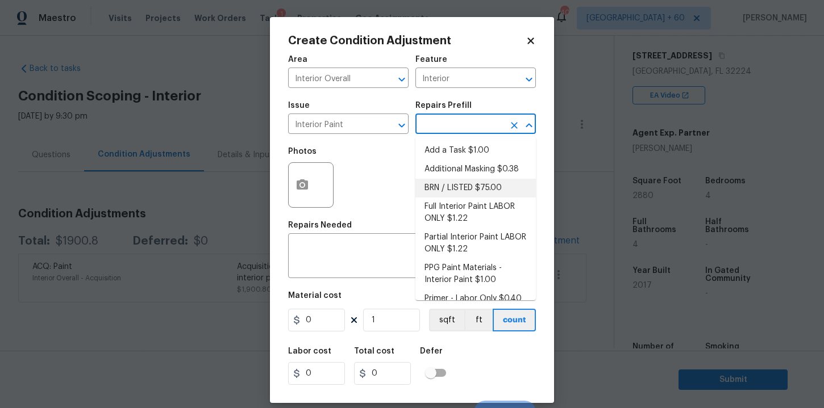
scroll to position [12, 0]
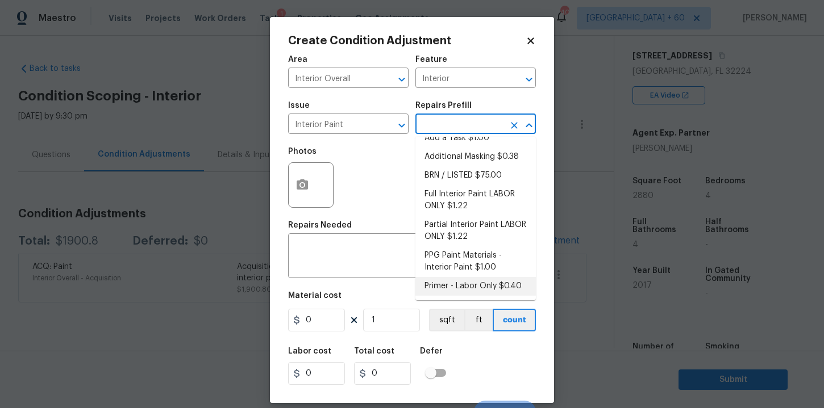
click at [453, 281] on li "Primer - Labor Only $0.40" at bounding box center [475, 286] width 120 height 19
type input "Overall Paint"
type textarea "Interior primer - PRIMER PROVIDED BY OPENDOOR - All nails, screws, drywall anch…"
type input "0.4"
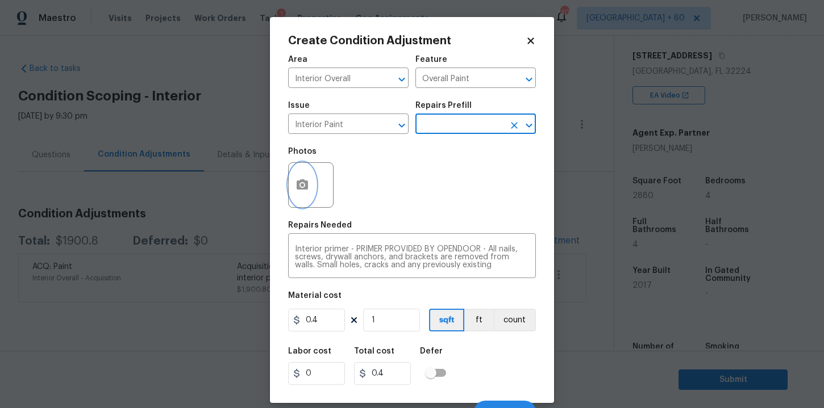
click at [308, 186] on icon "button" at bounding box center [302, 185] width 14 height 14
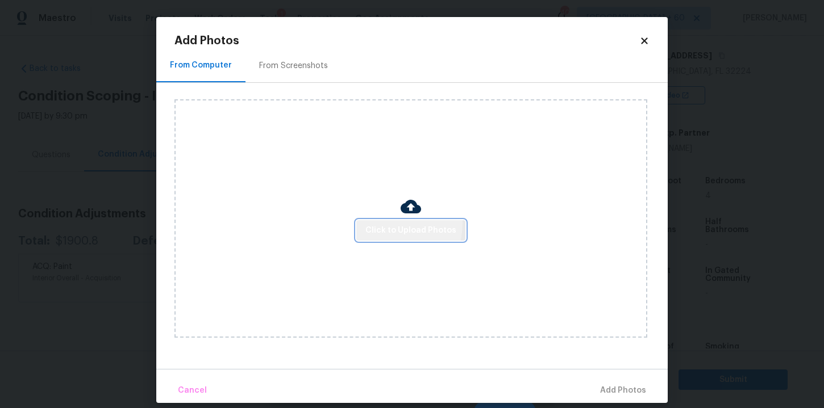
click at [362, 222] on button "Click to Upload Photos" at bounding box center [410, 230] width 109 height 21
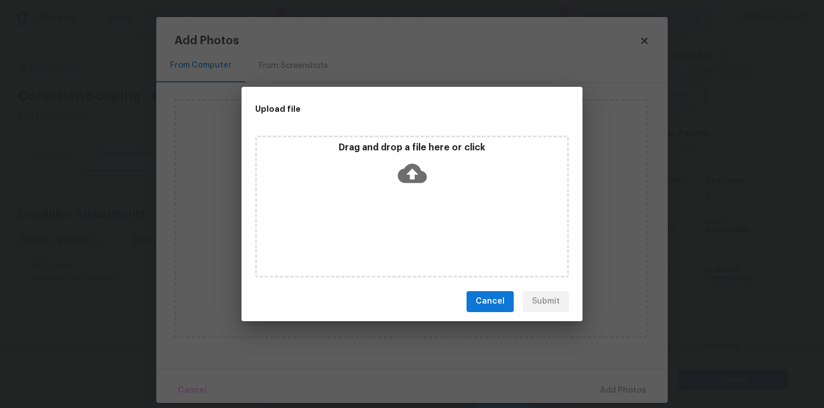
click at [411, 170] on icon at bounding box center [412, 173] width 29 height 29
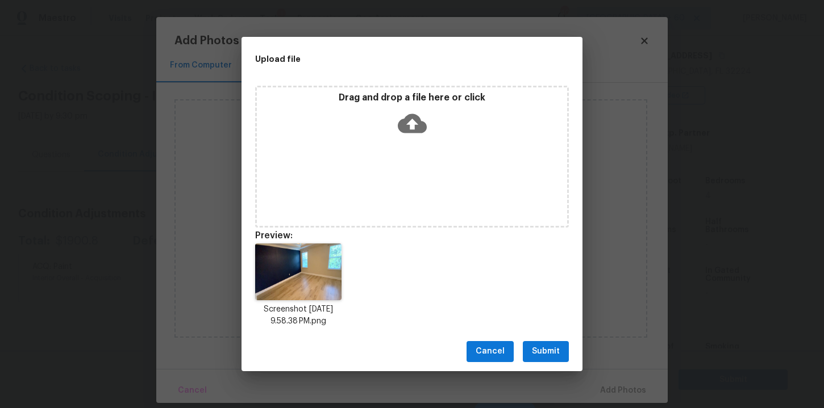
click at [548, 351] on span "Submit" at bounding box center [546, 352] width 28 height 14
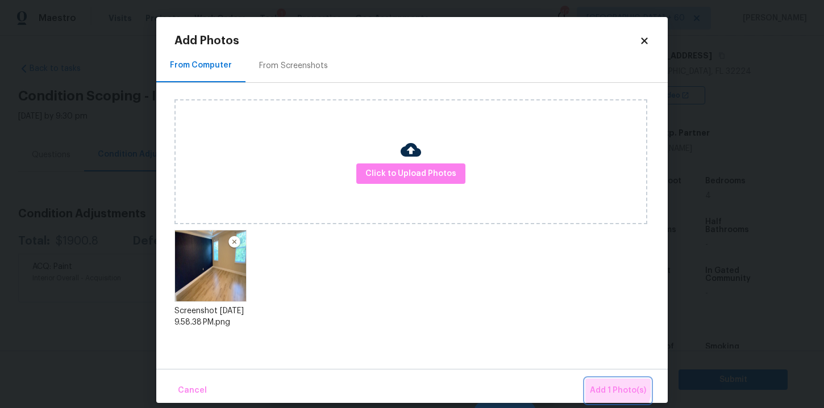
click at [599, 386] on span "Add 1 Photo(s)" at bounding box center [618, 391] width 56 height 14
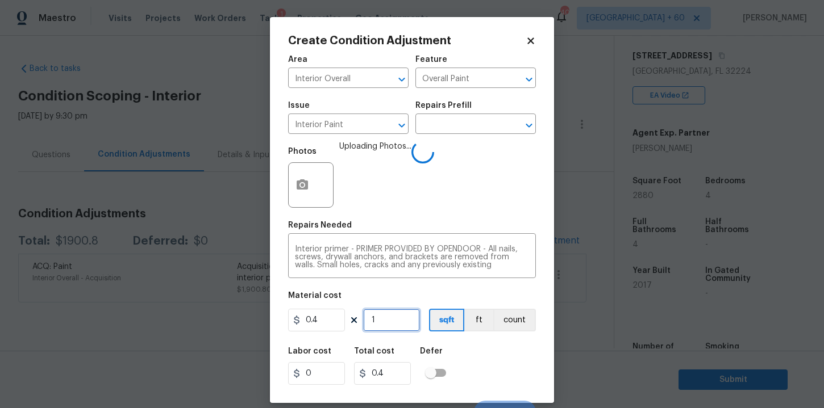
click at [383, 323] on input "1" at bounding box center [391, 320] width 57 height 23
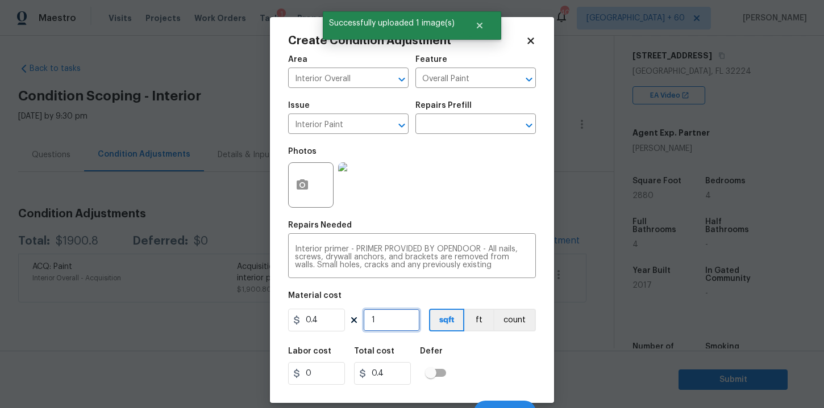
type input "10"
type input "4"
type input "100"
type input "40"
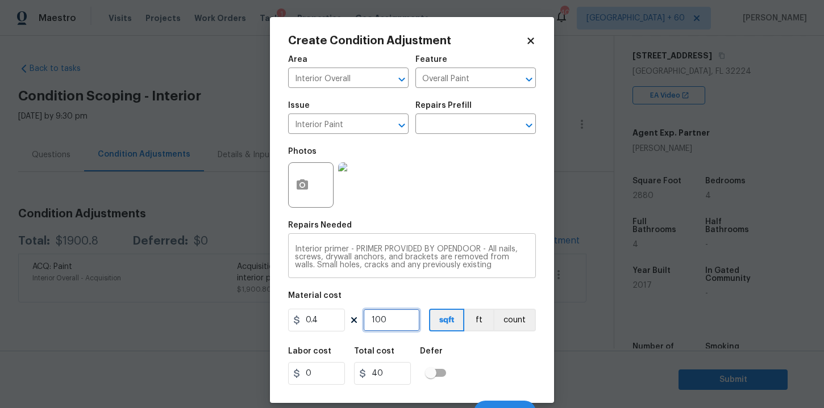
scroll to position [24, 0]
type input "10"
type input "4"
type input "1"
type input "0.4"
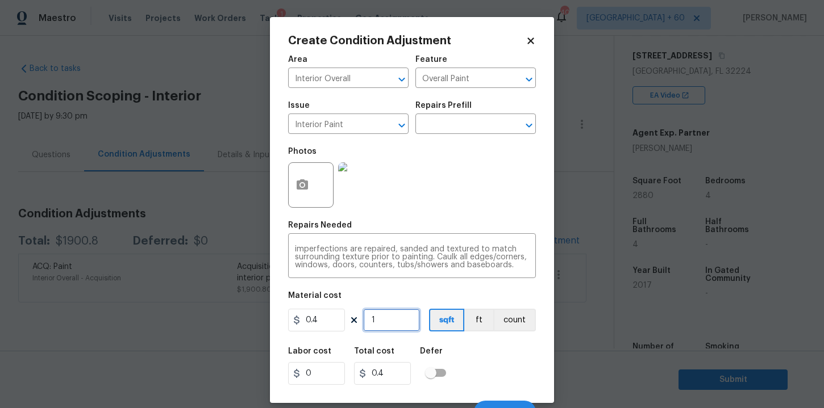
type input "0"
type input "2"
type input "0.8"
type input "20"
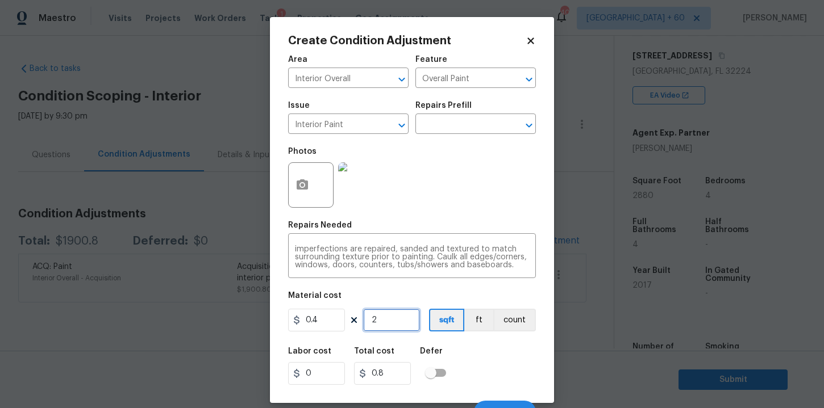
type input "8"
type input "200"
type input "80"
type input "200"
click at [486, 374] on div "Labor cost 0 Total cost 80 Defer" at bounding box center [412, 366] width 248 height 51
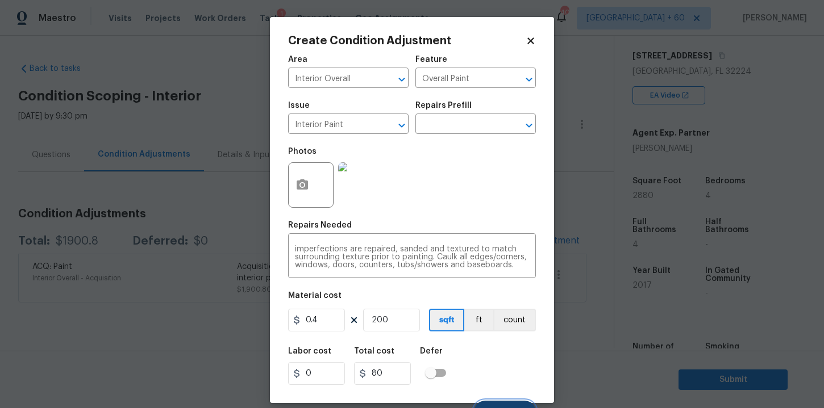
click at [507, 402] on button "Create" at bounding box center [505, 412] width 62 height 23
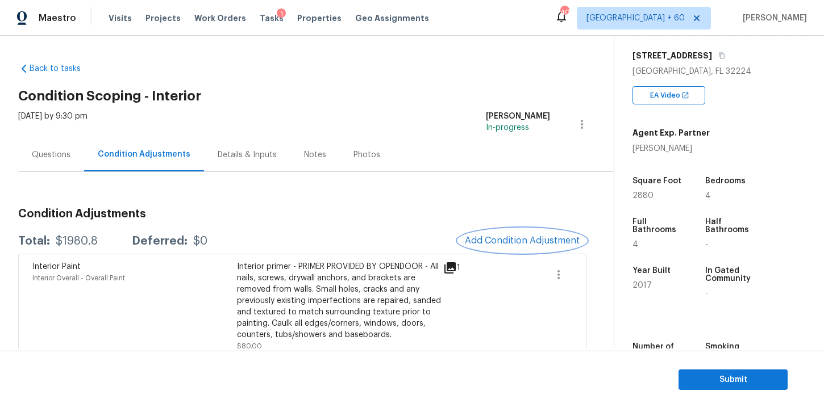
scroll to position [63, 0]
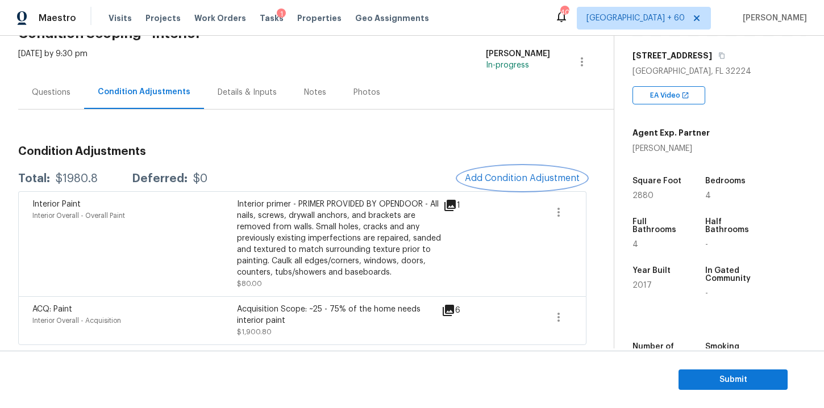
click at [483, 175] on span "Add Condition Adjustment" at bounding box center [522, 178] width 115 height 10
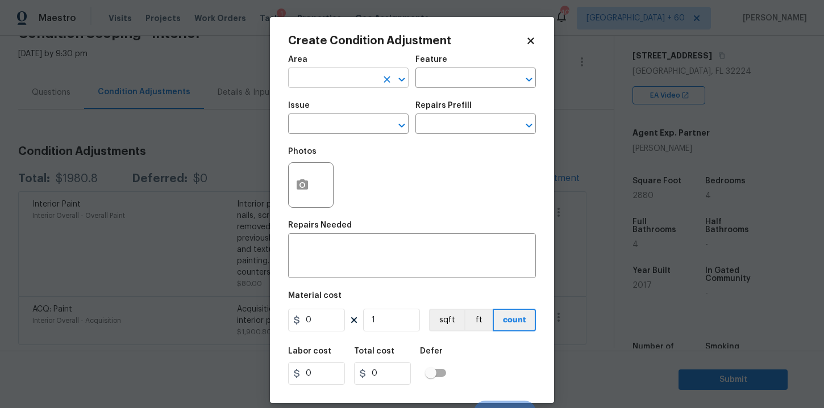
click at [328, 86] on input "text" at bounding box center [332, 79] width 89 height 18
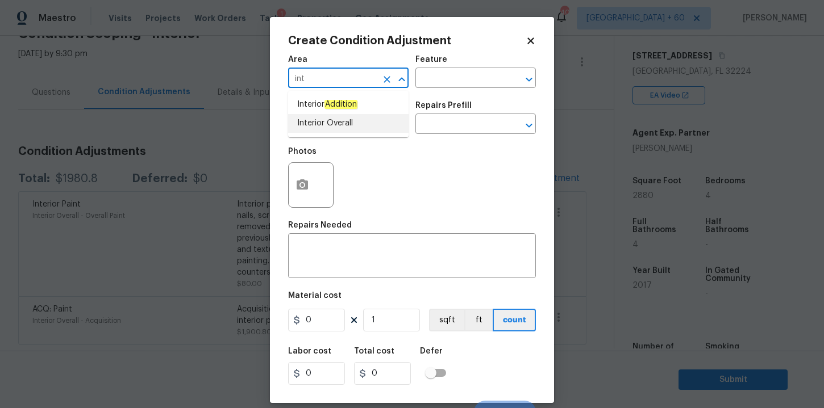
click at [313, 130] on li "Interior Overall" at bounding box center [348, 123] width 120 height 19
type input "Interior Overall"
click at [321, 124] on input "text" at bounding box center [332, 125] width 89 height 18
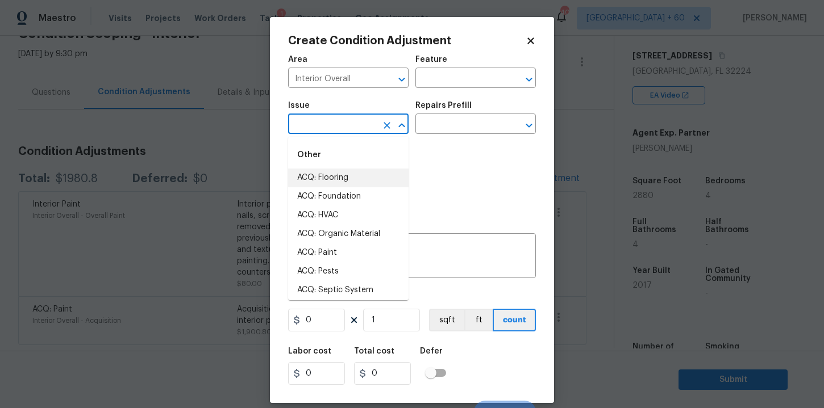
click at [335, 184] on li "ACQ: Flooring" at bounding box center [348, 178] width 120 height 19
type input "ACQ: Flooring"
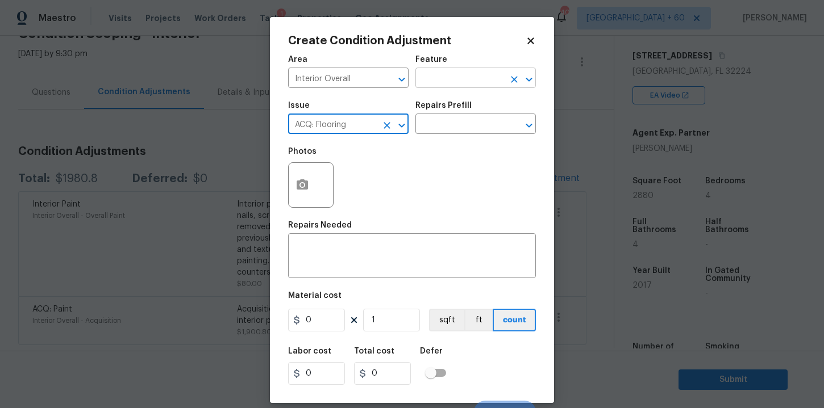
click at [460, 77] on input "text" at bounding box center [459, 79] width 89 height 18
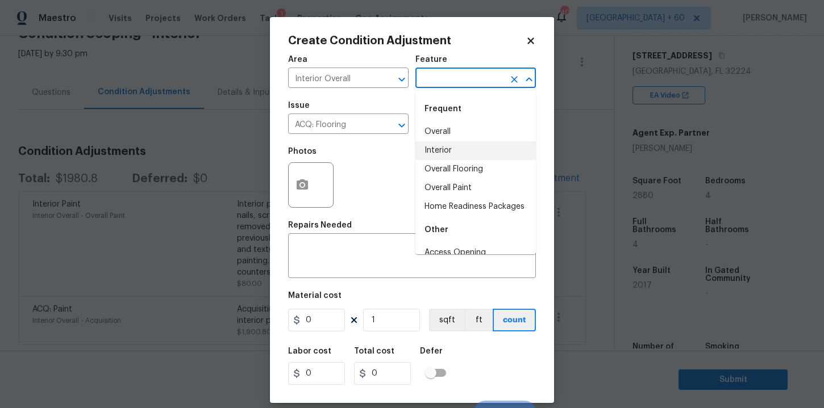
click at [452, 144] on li "Interior" at bounding box center [475, 150] width 120 height 19
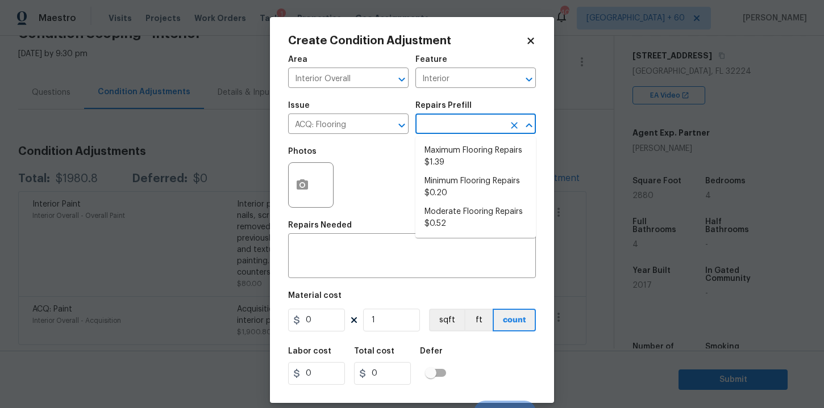
click at [450, 126] on input "text" at bounding box center [459, 125] width 89 height 18
click at [458, 216] on li "Moderate Flooring Repairs $0.52" at bounding box center [475, 218] width 120 height 31
type input "Acquisition"
type textarea "Acquisition Scope: Moderate flooring repairs"
type input "0.52"
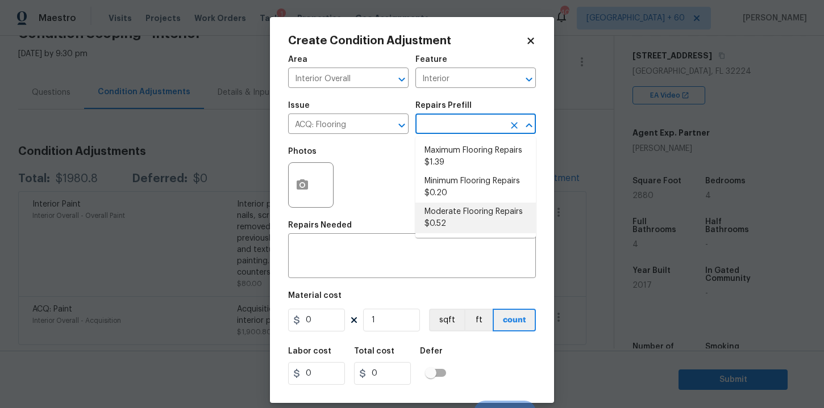
type input "0.52"
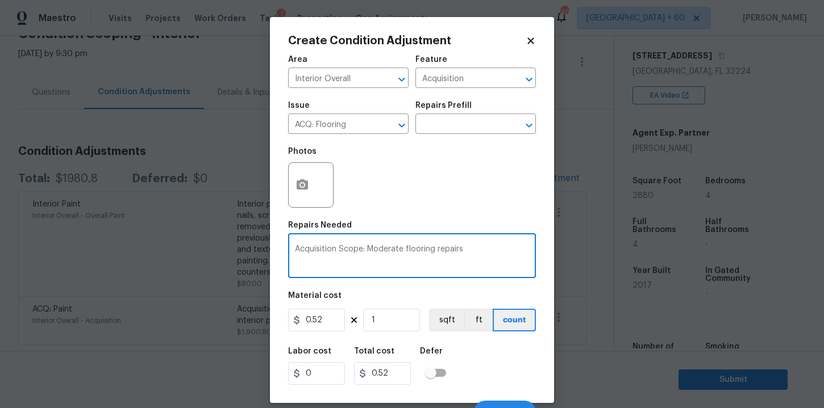
click at [417, 252] on textarea "Acquisition Scope: Moderate flooring repairs" at bounding box center [412, 257] width 234 height 24
paste textarea "Replace Carpet in Main Bedroom Closet and 2 guest bedrooms/closets."
type textarea "Replace Carpet in Main Bedroom Closet and 2 guest bedrooms/closets."
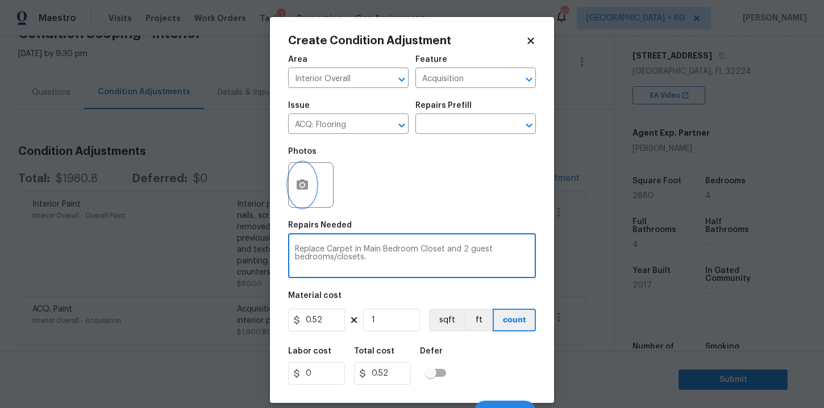
click at [308, 186] on icon "button" at bounding box center [302, 184] width 11 height 10
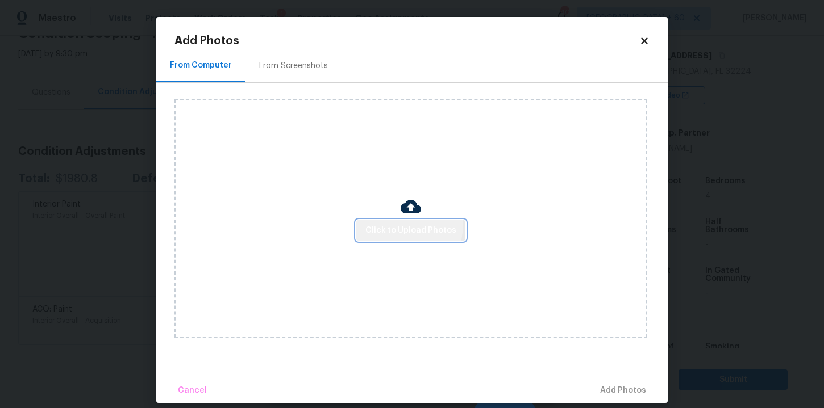
click at [390, 224] on span "Click to Upload Photos" at bounding box center [410, 231] width 91 height 14
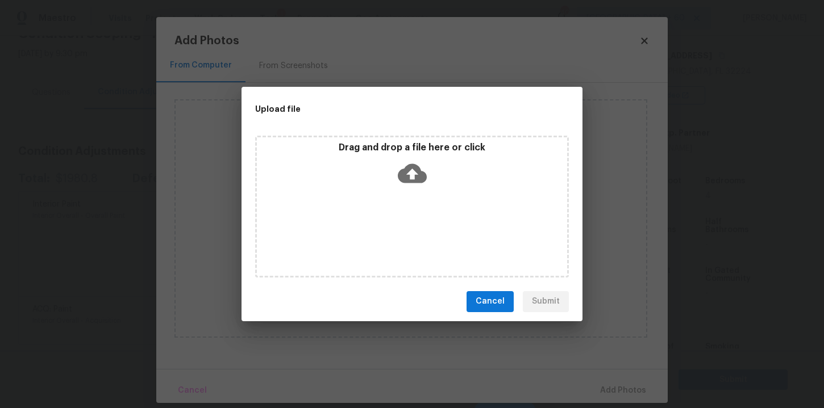
click at [414, 178] on icon at bounding box center [412, 173] width 29 height 29
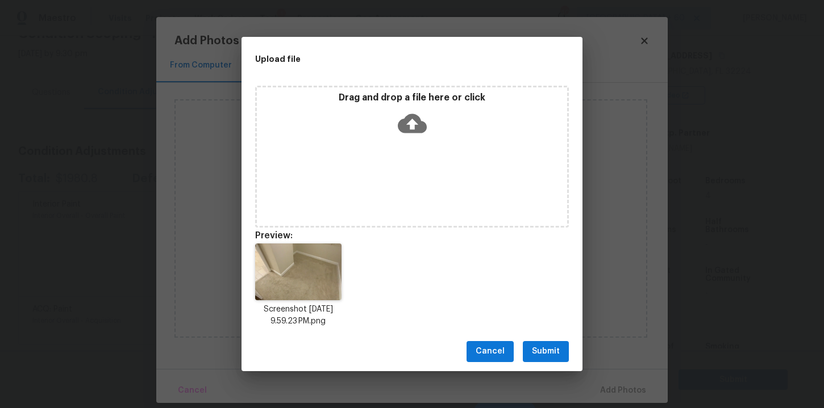
click at [404, 124] on icon at bounding box center [412, 123] width 29 height 19
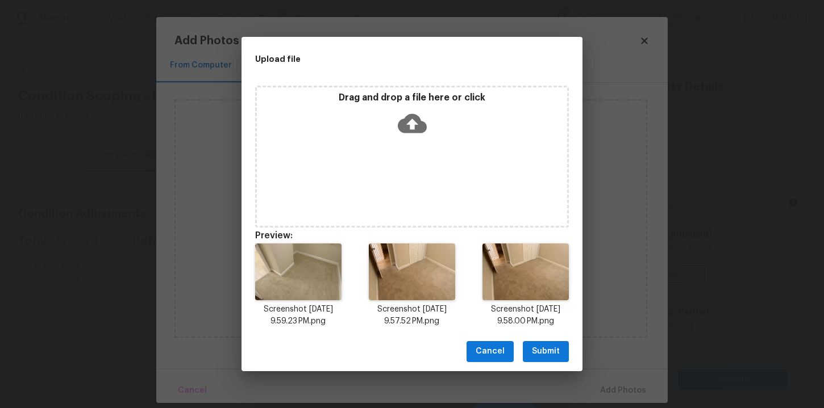
scroll to position [179, 0]
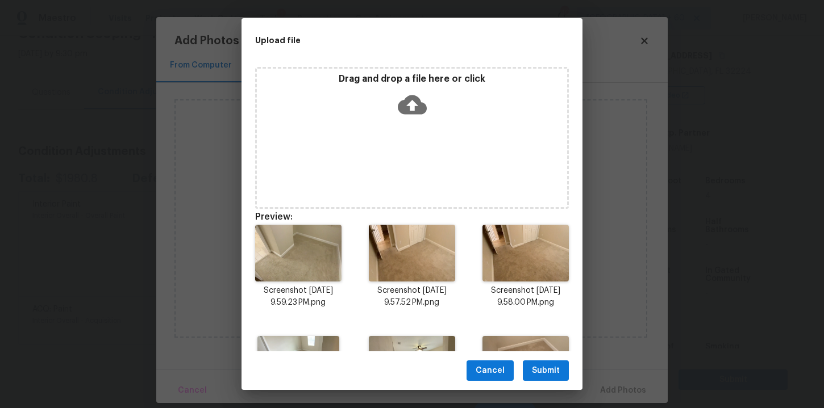
click at [544, 370] on span "Submit" at bounding box center [546, 371] width 28 height 14
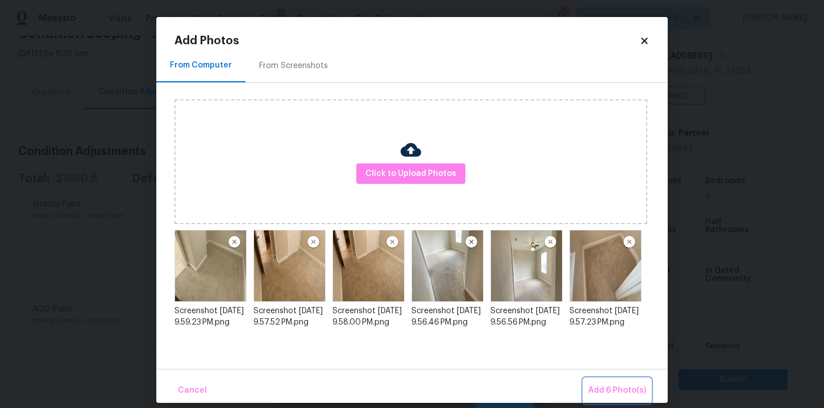
click at [609, 391] on span "Add 6 Photo(s)" at bounding box center [617, 391] width 58 height 14
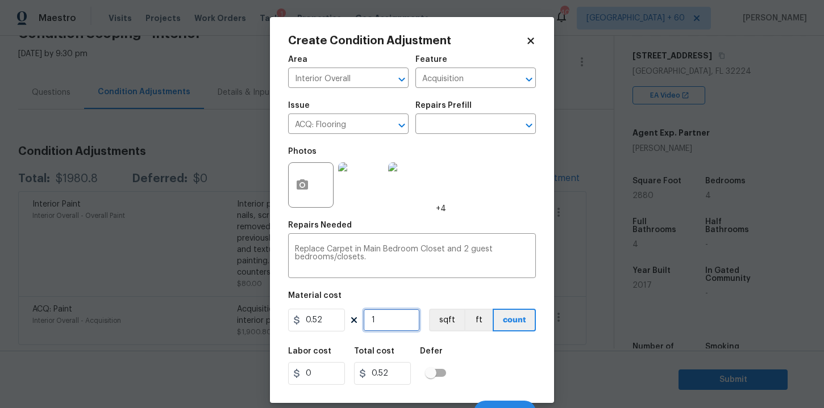
click at [391, 317] on input "1" at bounding box center [391, 320] width 57 height 23
type input "0"
type input "1"
type input "0.52"
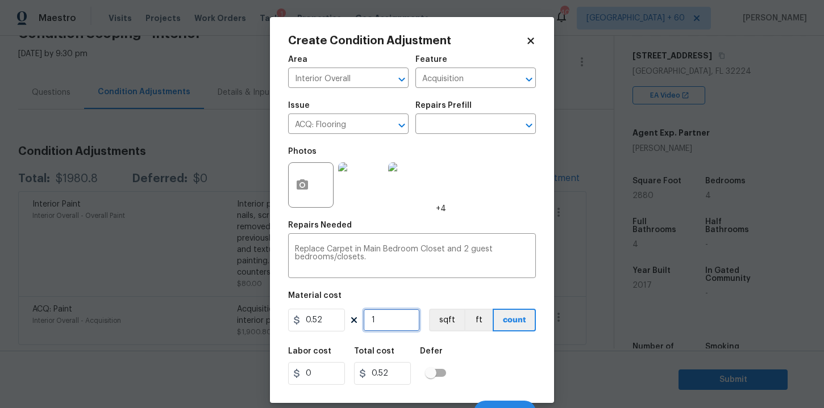
type input "10"
type input "5.2"
type input "100"
type input "52"
type input "1000"
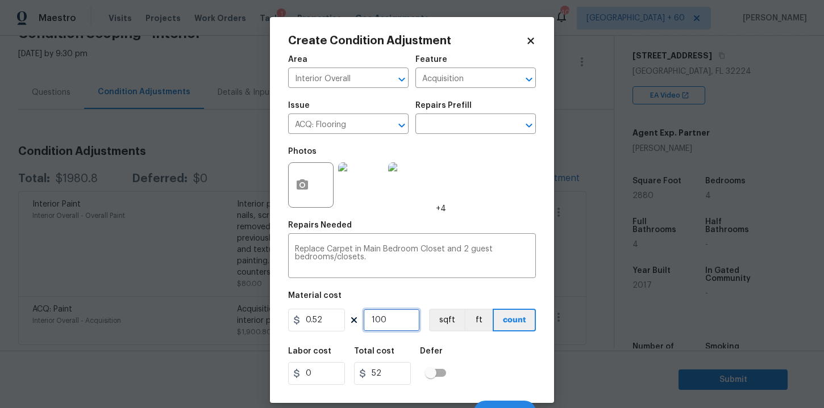
type input "520"
type input "100"
type input "52"
type input "10"
type input "5.2"
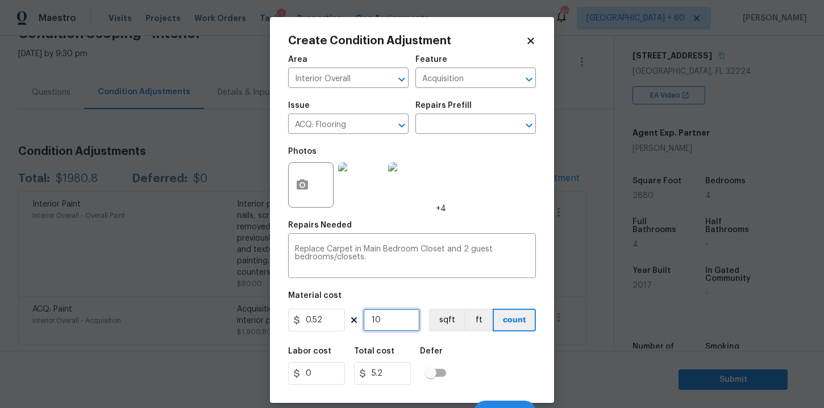
type input "1"
type input "0.52"
type input "0"
type input "8"
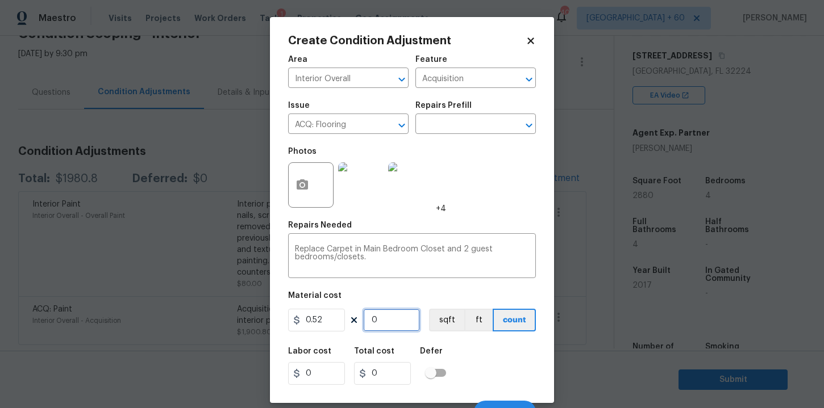
type input "4.16"
type input "80"
type input "41.6"
type input "800"
type input "416"
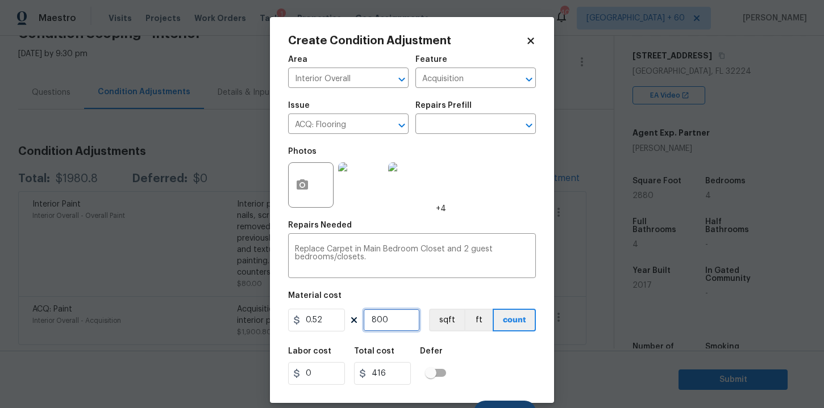
type input "800"
click at [513, 403] on button "Create" at bounding box center [505, 412] width 62 height 23
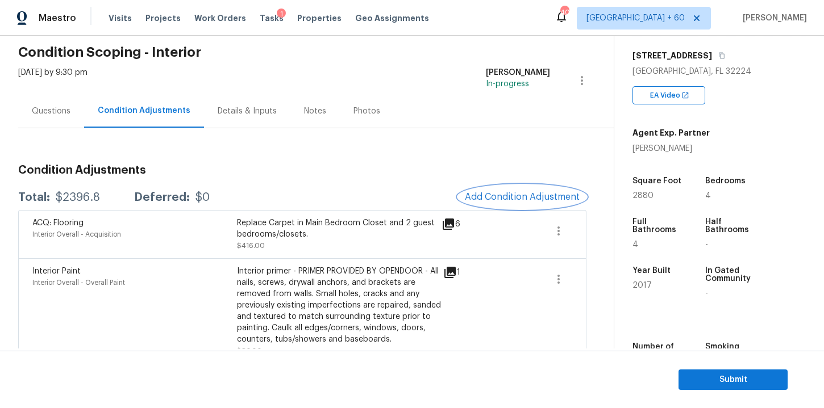
scroll to position [0, 0]
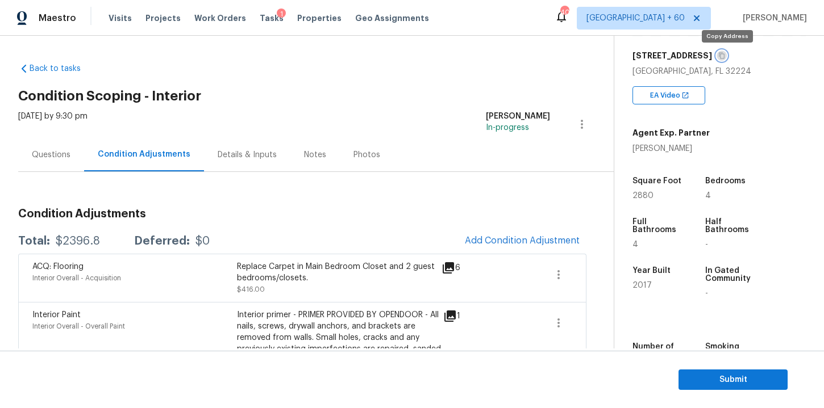
click at [725, 59] on button "button" at bounding box center [721, 56] width 10 height 10
click at [50, 157] on div "Questions" at bounding box center [51, 154] width 39 height 11
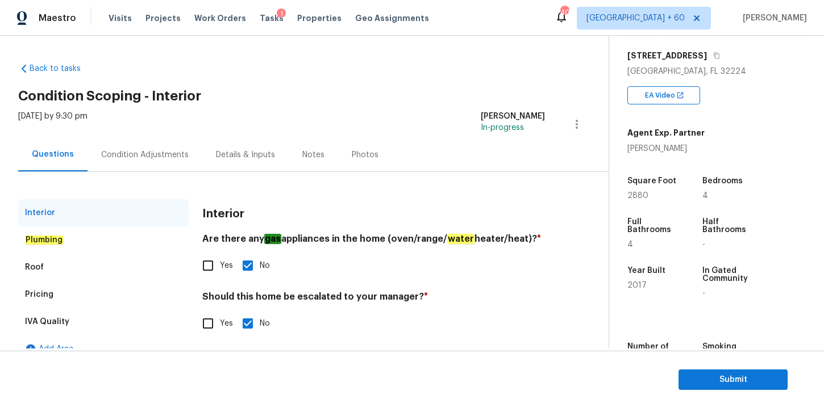
click at [49, 243] on em "Plumbing" at bounding box center [44, 240] width 38 height 9
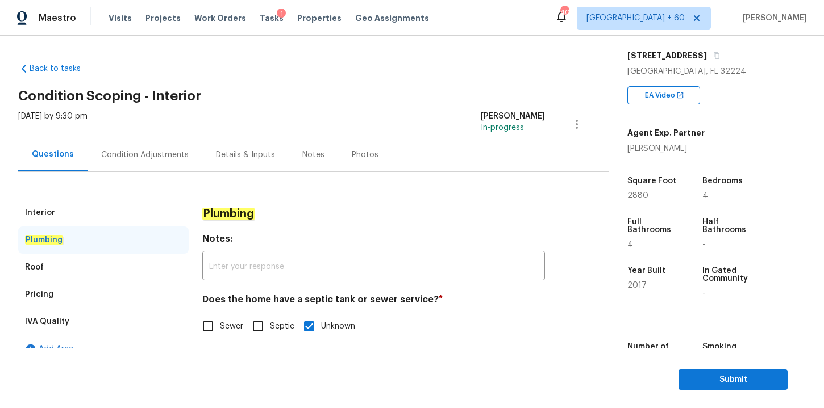
click at [206, 331] on input "Sewer" at bounding box center [208, 327] width 24 height 24
checkbox input "true"
checkbox input "false"
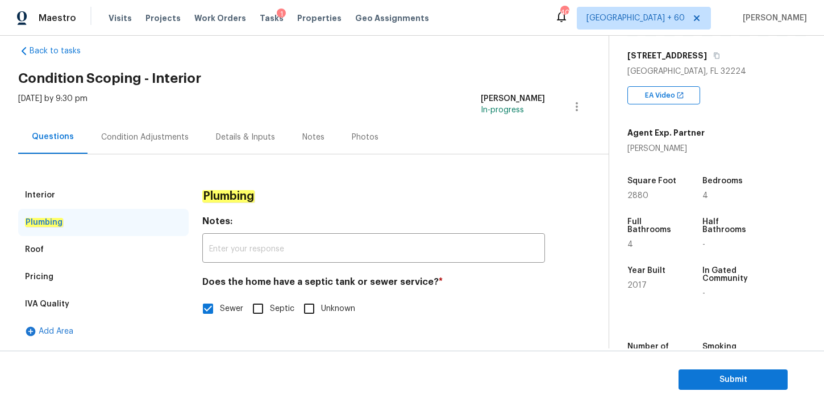
click at [68, 248] on div "Roof" at bounding box center [103, 249] width 170 height 27
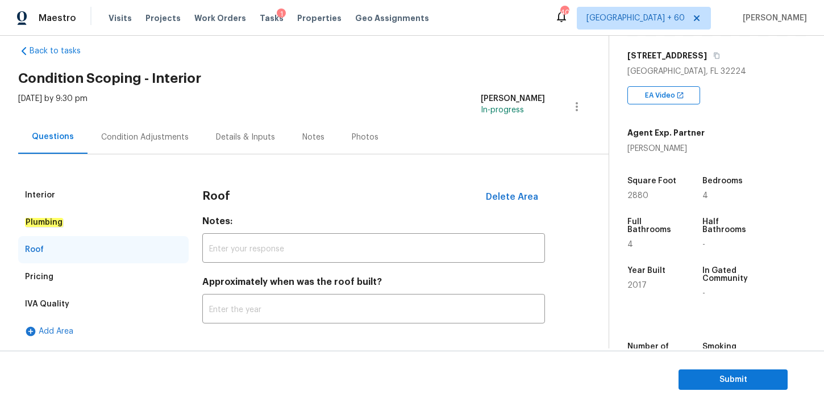
click at [64, 278] on div "Pricing" at bounding box center [103, 277] width 170 height 27
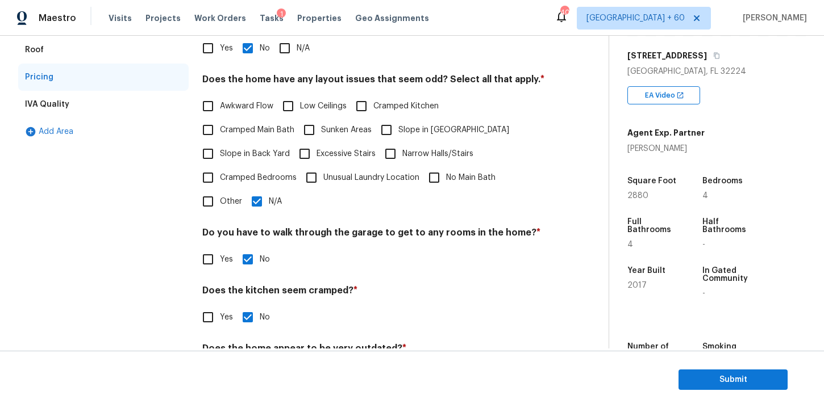
scroll to position [273, 0]
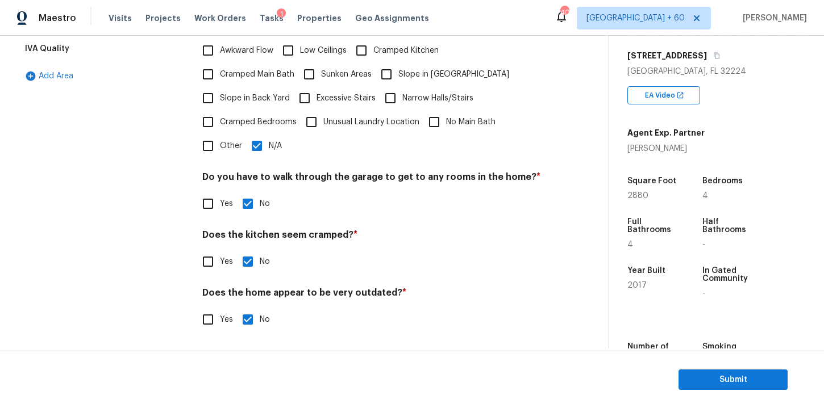
click at [80, 48] on div "IVA Quality" at bounding box center [103, 48] width 170 height 27
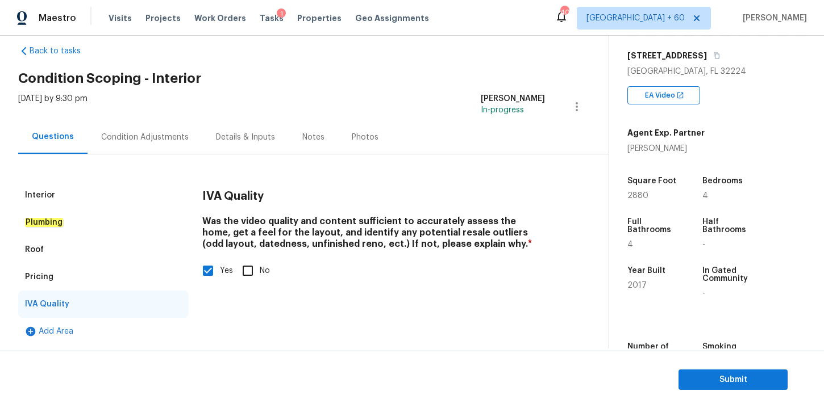
click at [156, 135] on div "Condition Adjustments" at bounding box center [144, 137] width 87 height 11
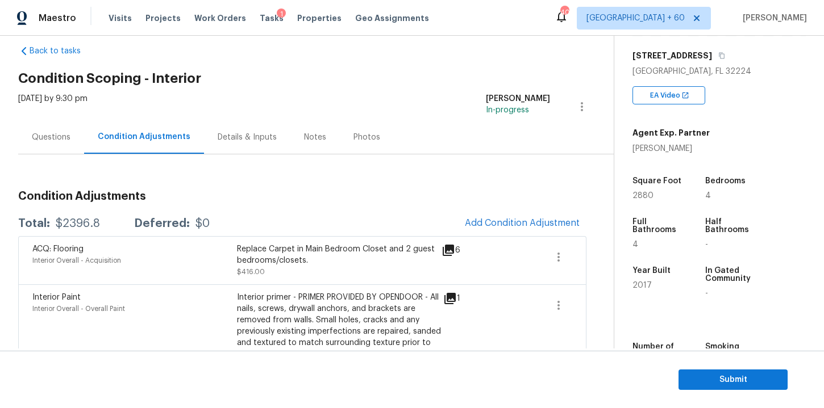
scroll to position [111, 0]
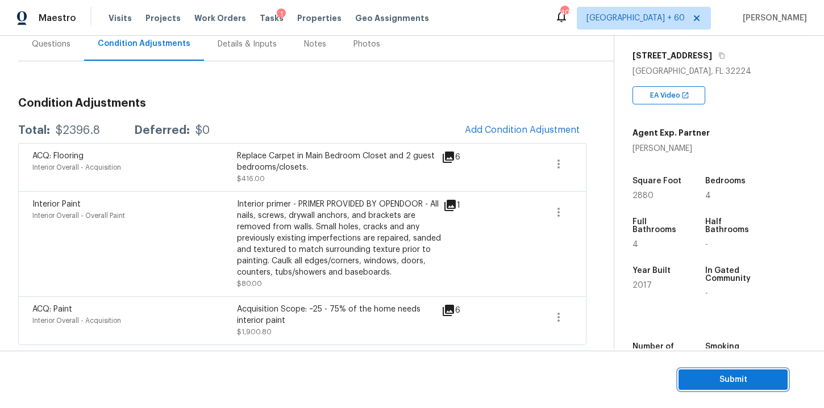
click at [707, 377] on span "Submit" at bounding box center [732, 380] width 91 height 14
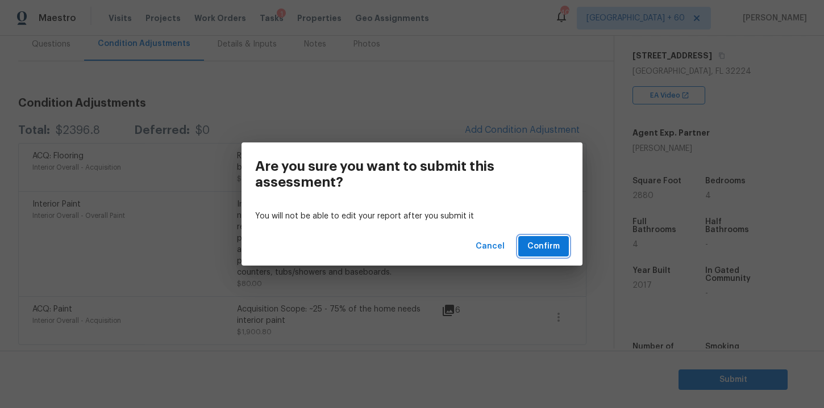
click at [545, 249] on span "Confirm" at bounding box center [543, 247] width 32 height 14
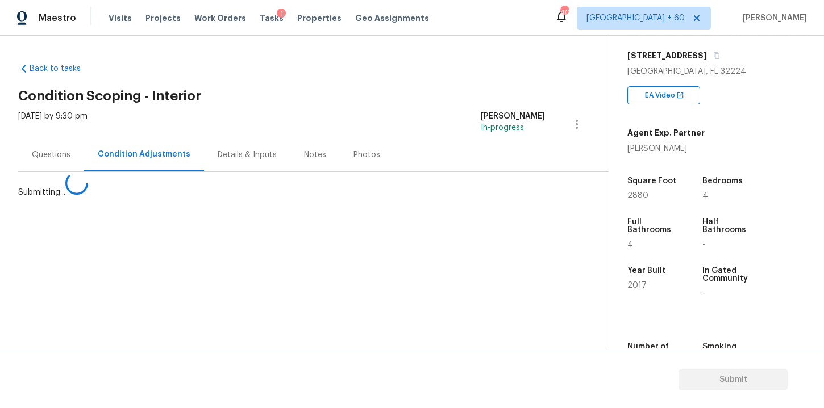
scroll to position [0, 0]
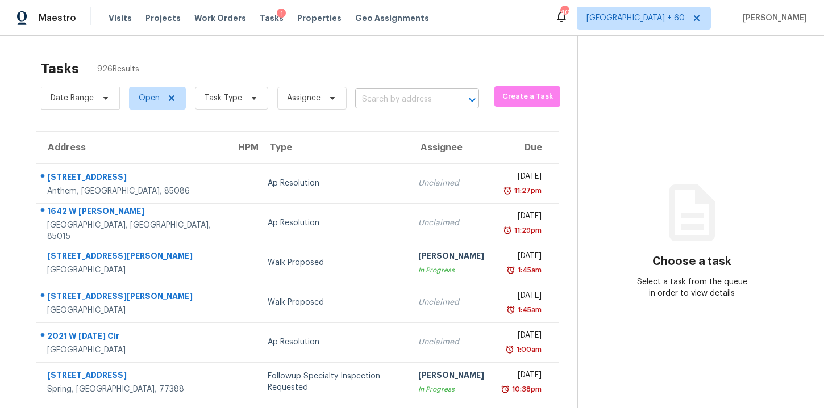
click at [381, 107] on input "text" at bounding box center [401, 100] width 92 height 18
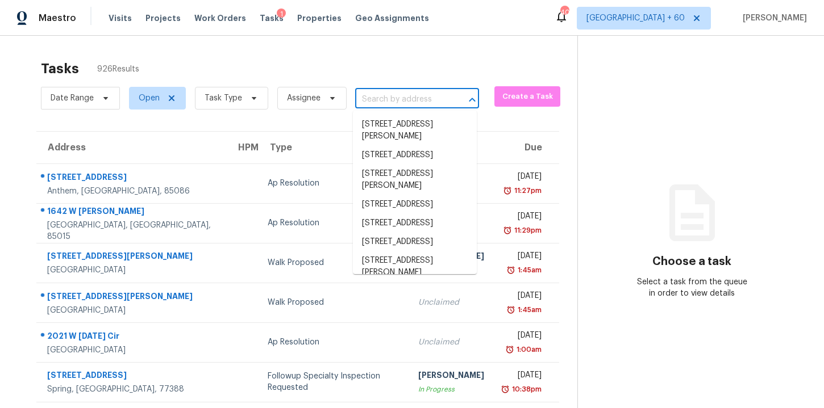
paste input "[STREET_ADDRESS]"
type input "[STREET_ADDRESS]"
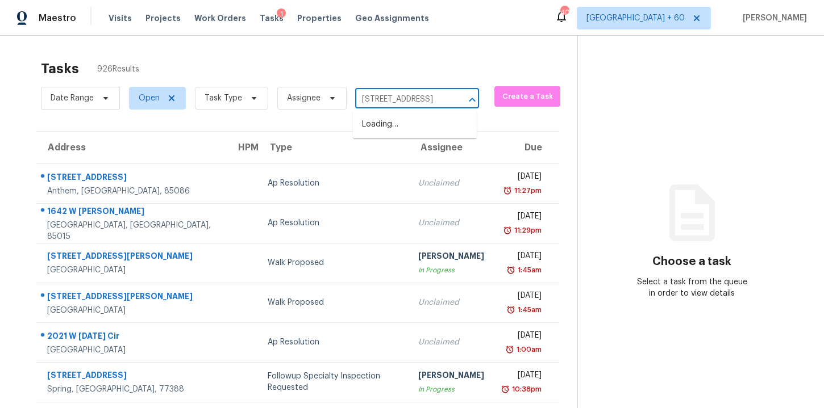
scroll to position [0, 108]
click at [396, 120] on li "[STREET_ADDRESS]" at bounding box center [415, 124] width 124 height 19
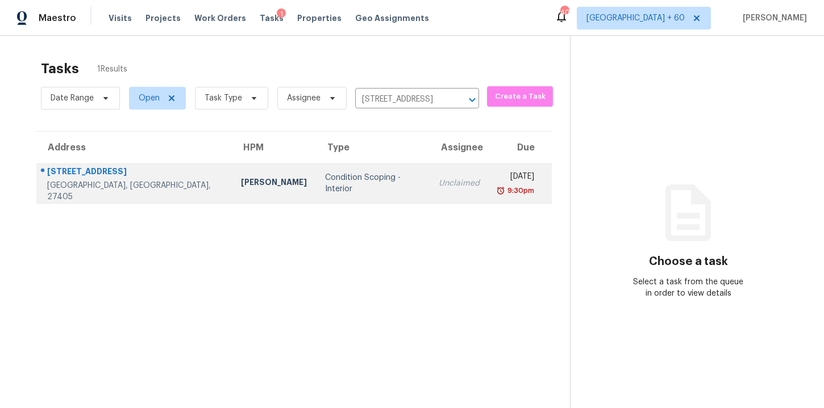
click at [360, 170] on td "Condition Scoping - Interior" at bounding box center [373, 184] width 114 height 40
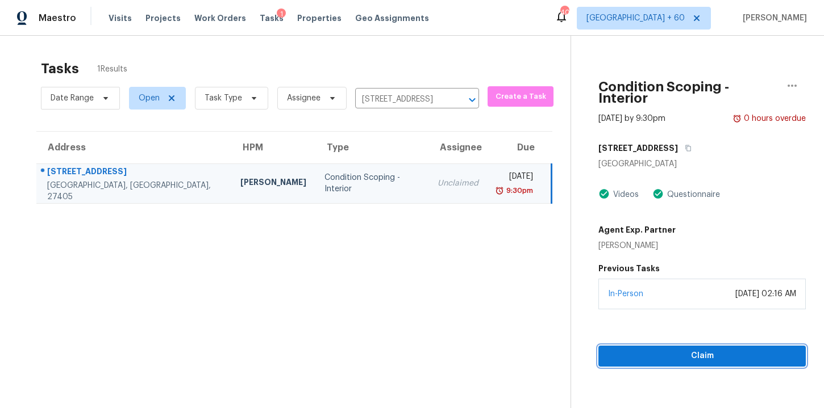
click at [616, 349] on span "Claim" at bounding box center [701, 356] width 189 height 14
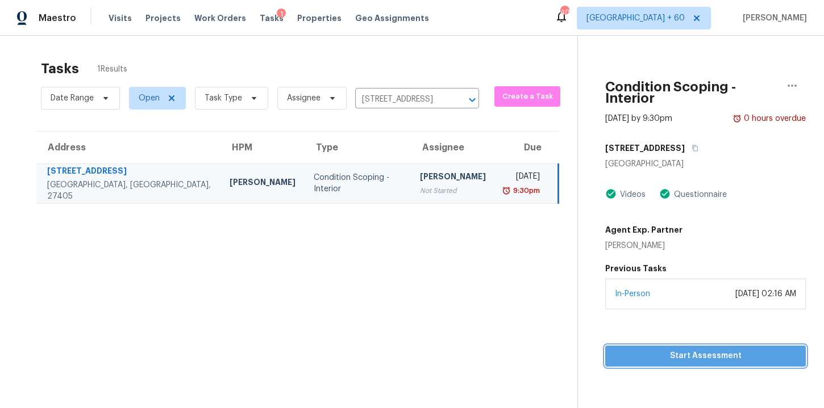
click at [633, 349] on span "Start Assessment" at bounding box center [705, 356] width 182 height 14
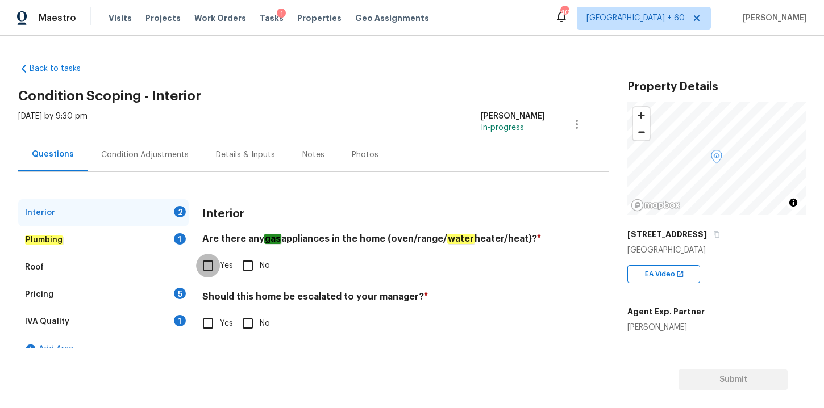
click at [208, 265] on input "Yes" at bounding box center [208, 266] width 24 height 24
checkbox input "true"
click at [252, 324] on input "No" at bounding box center [248, 324] width 24 height 24
checkbox input "true"
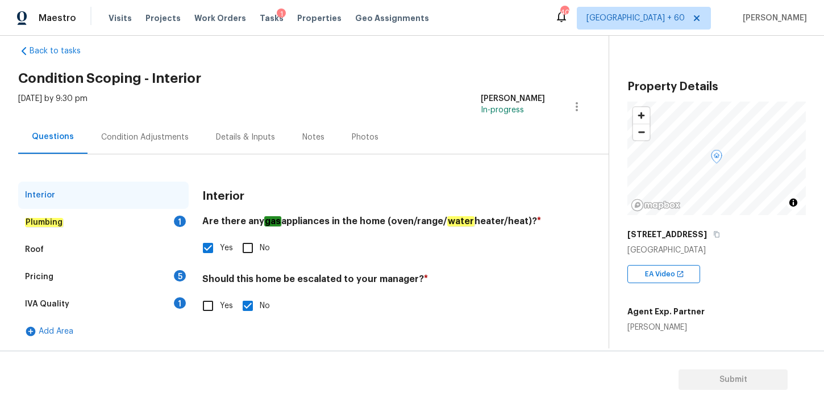
click at [69, 222] on div "Plumbing 1" at bounding box center [103, 222] width 170 height 27
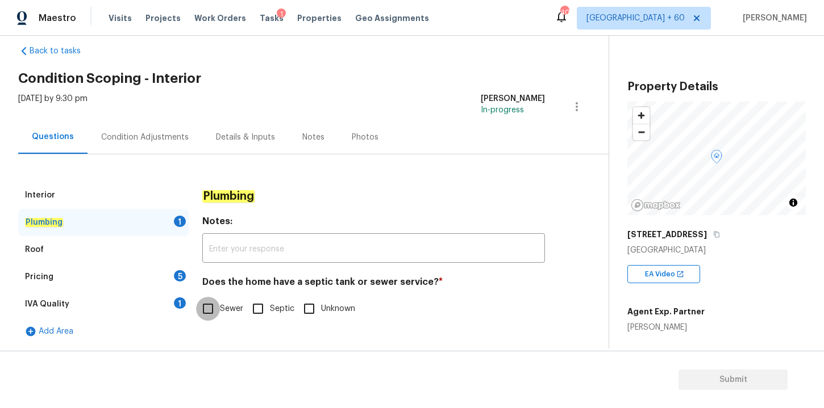
click at [208, 311] on input "Sewer" at bounding box center [208, 309] width 24 height 24
checkbox input "true"
click at [68, 252] on div "Roof" at bounding box center [103, 249] width 170 height 27
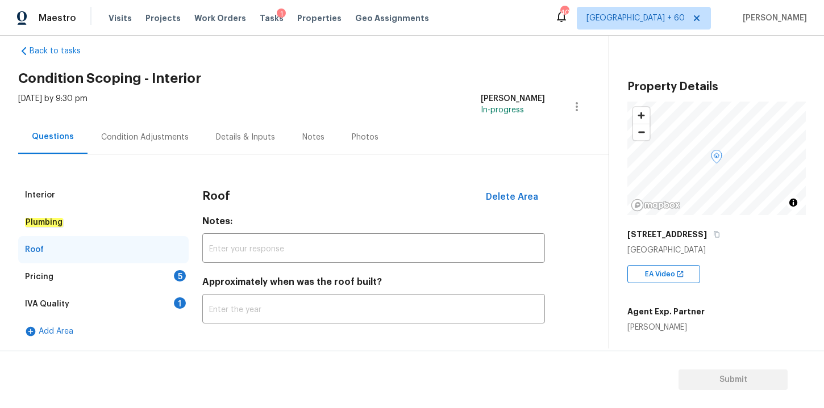
click at [71, 283] on div "Pricing 5" at bounding box center [103, 277] width 170 height 27
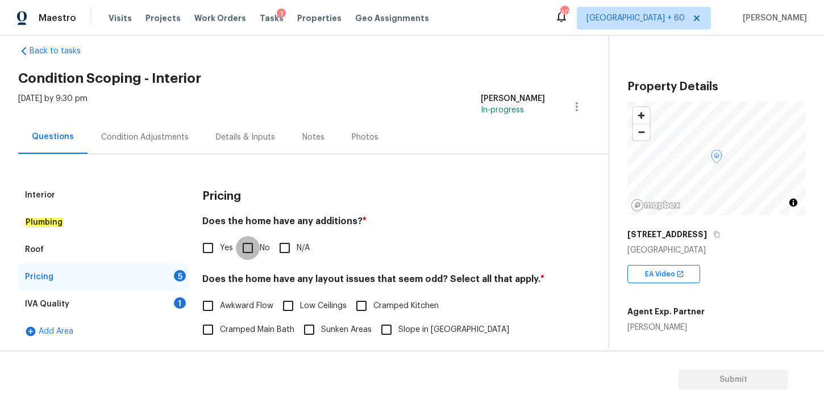
click at [245, 247] on input "No" at bounding box center [248, 248] width 24 height 24
checkbox input "true"
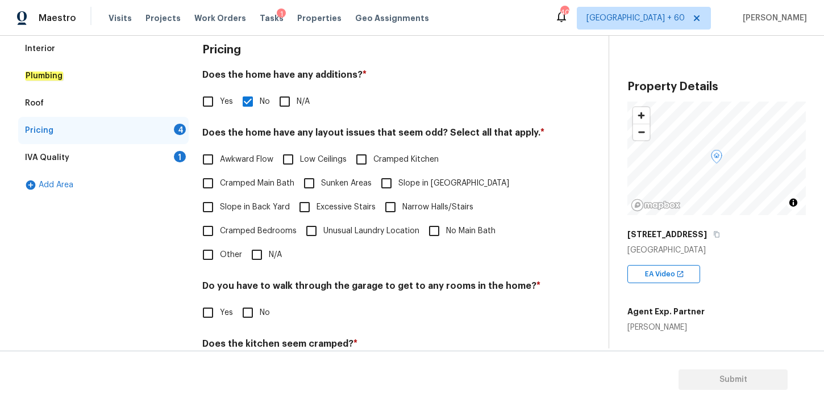
scroll to position [165, 0]
click at [260, 257] on input "N/A" at bounding box center [257, 255] width 24 height 24
checkbox input "true"
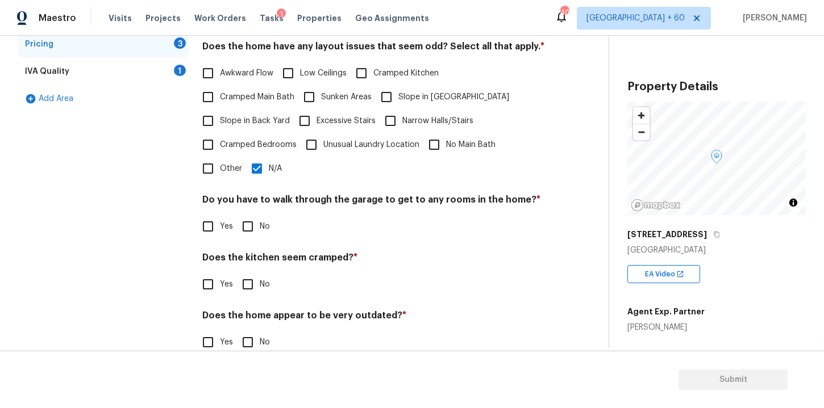
scroll to position [272, 0]
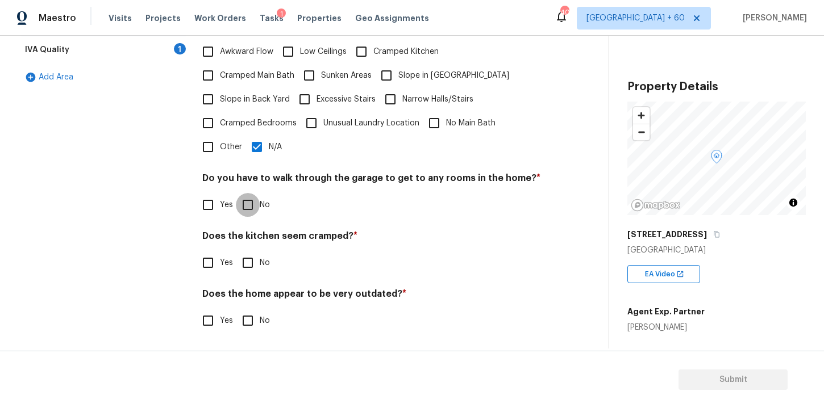
click at [249, 210] on input "No" at bounding box center [248, 205] width 24 height 24
checkbox input "true"
click at [248, 262] on input "No" at bounding box center [248, 263] width 24 height 24
checkbox input "true"
click at [250, 322] on input "No" at bounding box center [248, 321] width 24 height 24
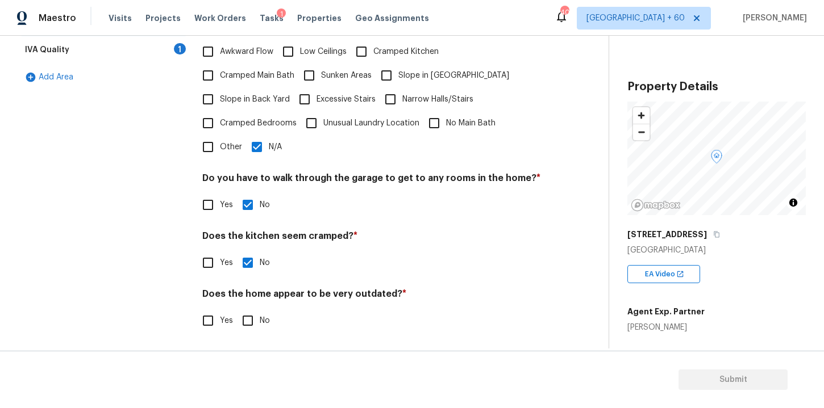
checkbox input "true"
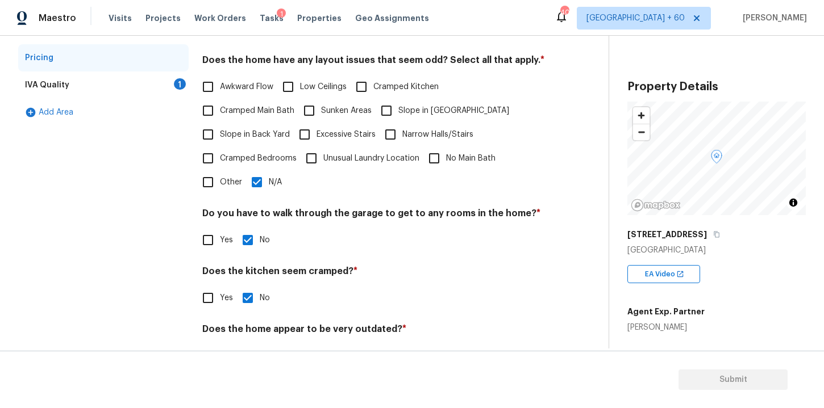
scroll to position [223, 0]
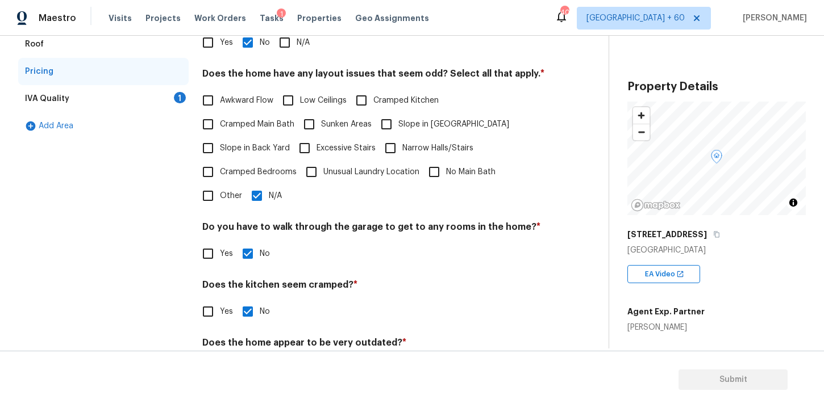
click at [101, 93] on div "IVA Quality 1" at bounding box center [103, 98] width 170 height 27
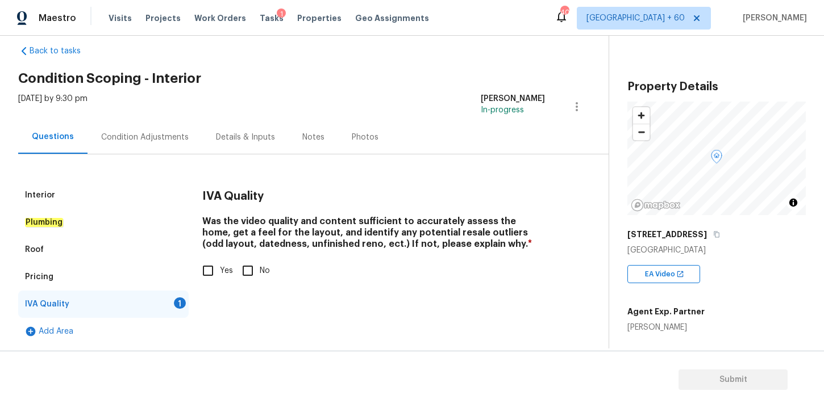
scroll to position [18, 0]
click at [211, 268] on input "Yes" at bounding box center [208, 271] width 24 height 24
checkbox input "true"
click at [149, 139] on div "Condition Adjustments" at bounding box center [144, 137] width 87 height 11
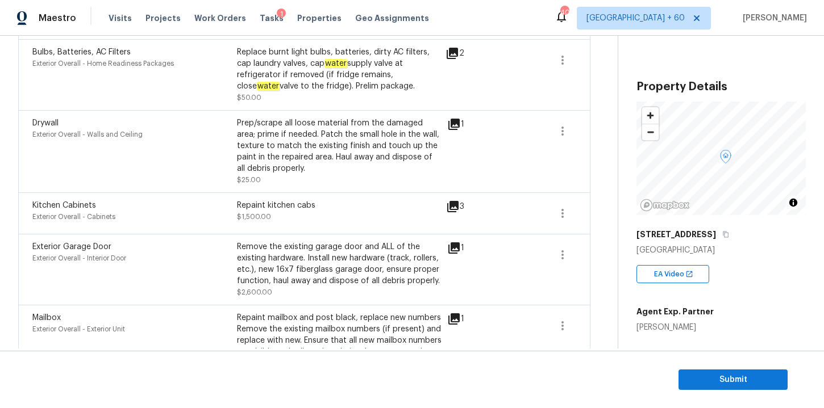
scroll to position [1225, 0]
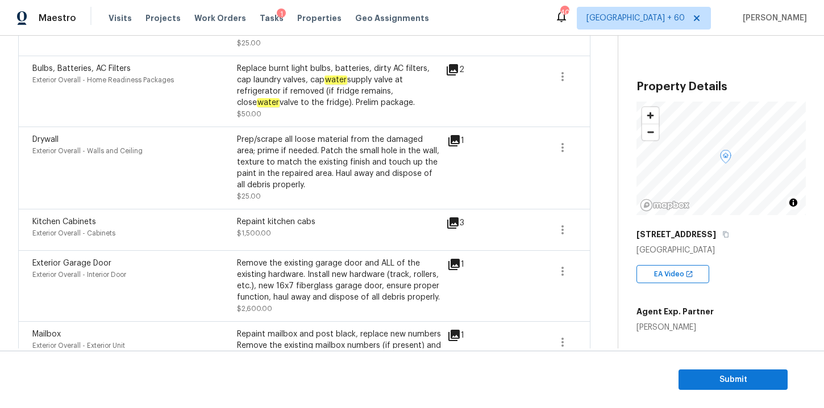
click at [330, 164] on div "Prep/scrape all loose material from the damaged area; prime if needed. Patch th…" at bounding box center [339, 162] width 204 height 57
click at [458, 136] on icon at bounding box center [453, 140] width 11 height 11
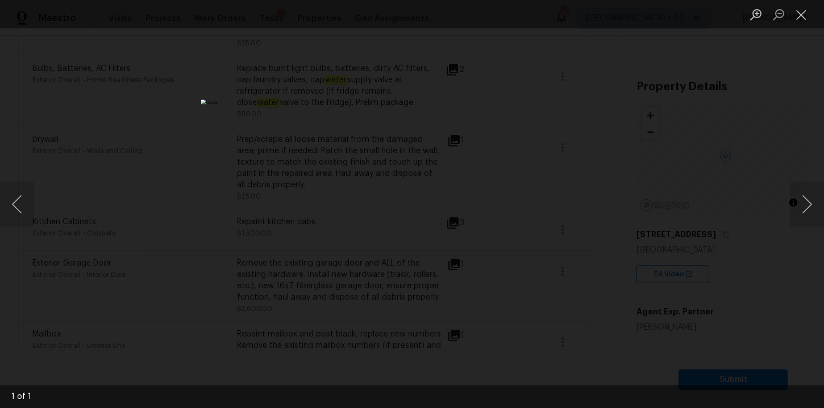
click at [630, 141] on div "Lightbox" at bounding box center [412, 204] width 824 height 408
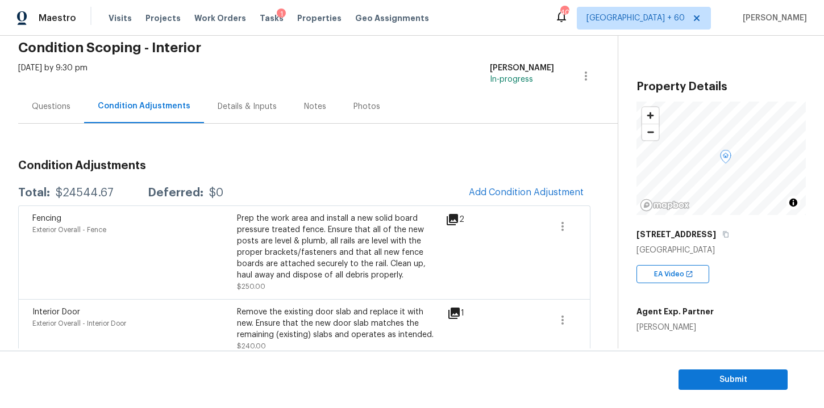
scroll to position [0, 0]
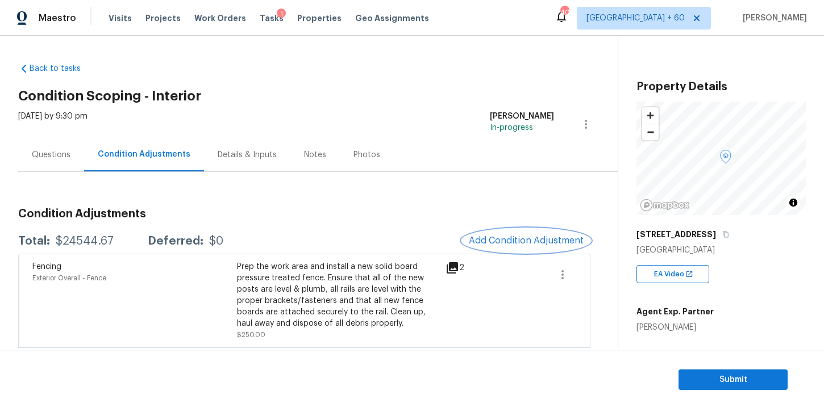
click at [480, 234] on button "Add Condition Adjustment" at bounding box center [526, 241] width 128 height 24
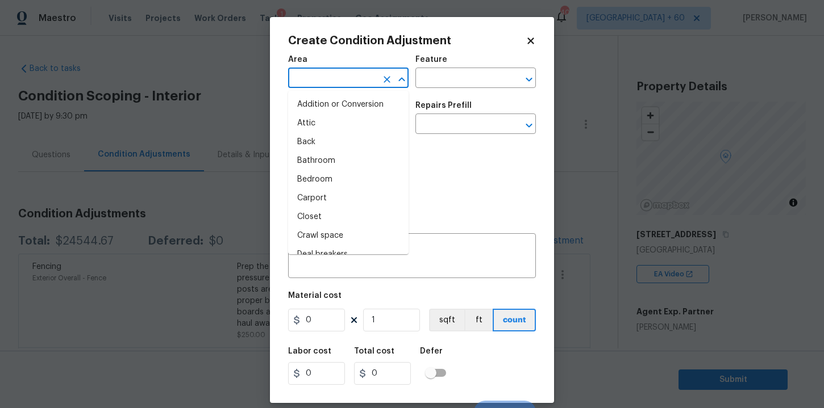
click at [355, 79] on input "text" at bounding box center [332, 79] width 89 height 18
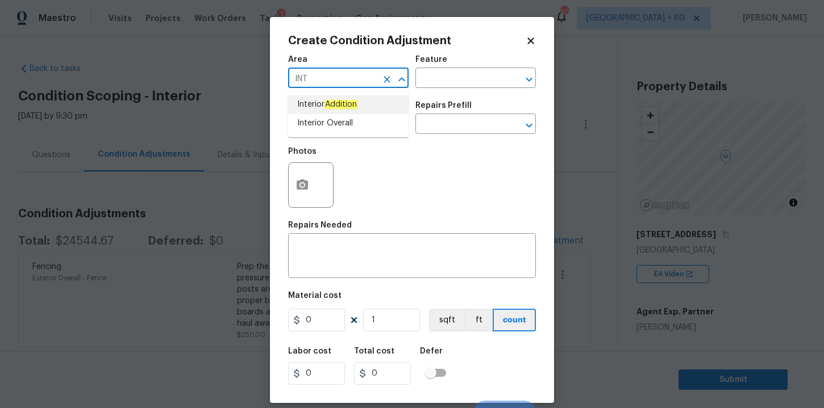
click at [337, 121] on li "Interior Overall" at bounding box center [348, 123] width 120 height 19
type input "Interior Overall"
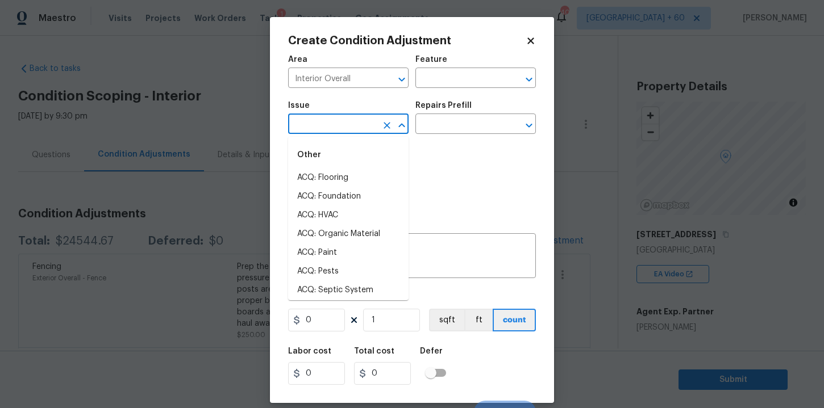
click at [337, 121] on input "text" at bounding box center [332, 125] width 89 height 18
click at [341, 268] on li "Interior Paint" at bounding box center [348, 271] width 120 height 19
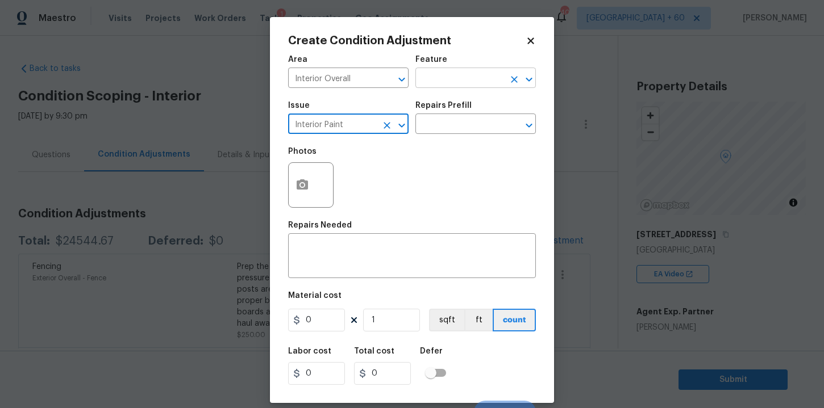
type input "Interior Paint"
click at [444, 82] on input "text" at bounding box center [459, 79] width 89 height 18
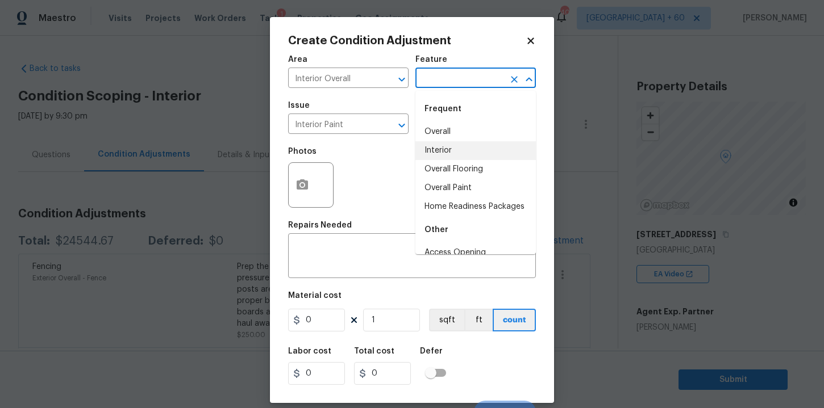
click at [453, 149] on li "Interior" at bounding box center [475, 150] width 120 height 19
type input "Interior"
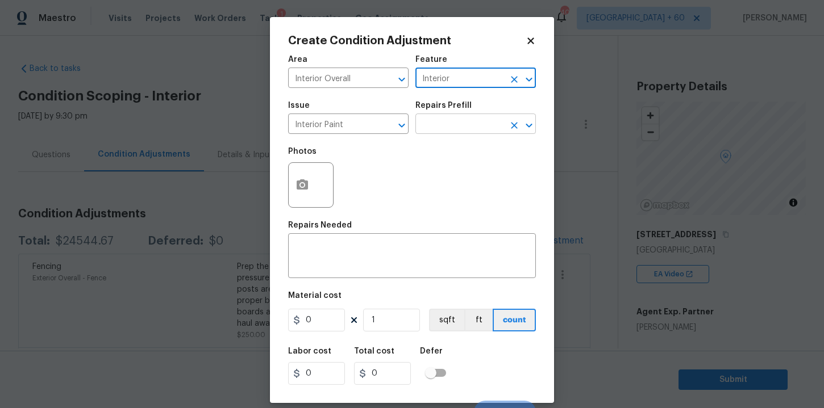
click at [454, 122] on input "text" at bounding box center [459, 125] width 89 height 18
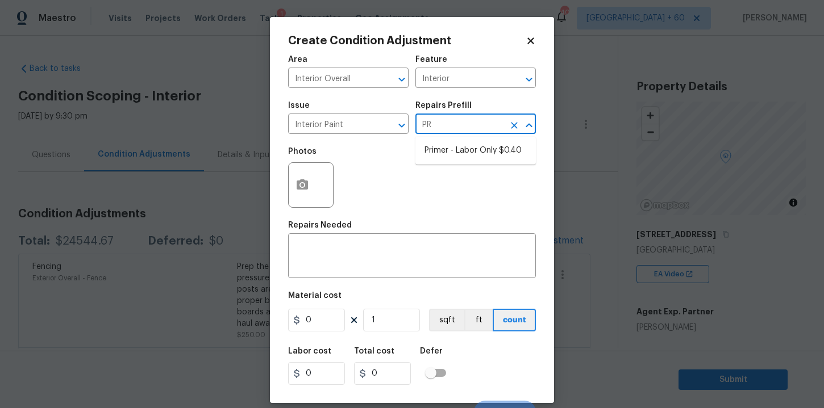
type input "PRI"
click at [457, 154] on li "Primer - Labor Only $0.40" at bounding box center [475, 150] width 120 height 19
type input "Overall Paint"
type textarea "Interior primer - PRIMER PROVIDED BY OPENDOOR - All nails, screws, drywall anch…"
type input "0.4"
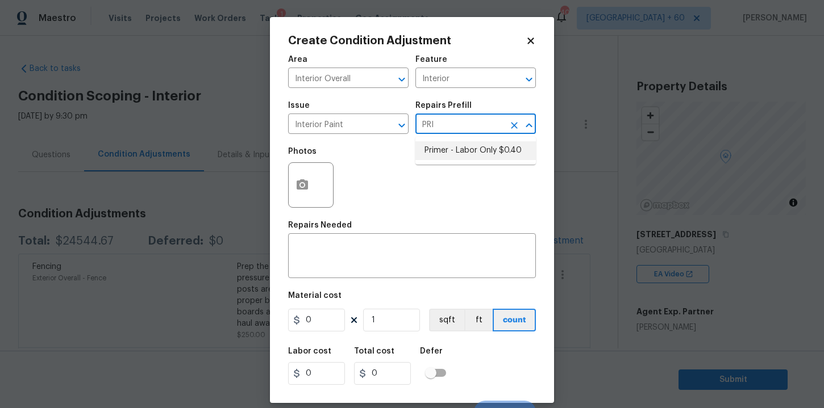
type input "0.4"
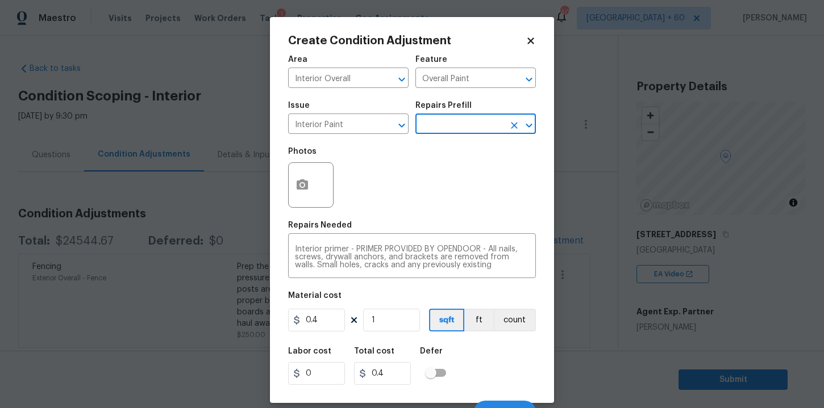
scroll to position [16, 0]
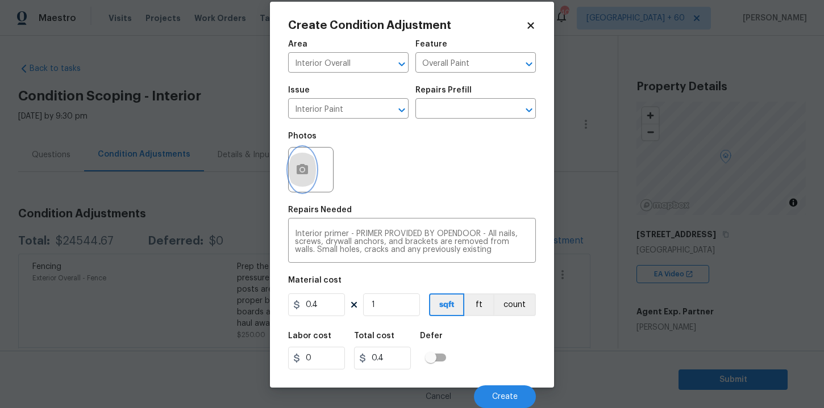
click at [301, 169] on circle "button" at bounding box center [301, 169] width 3 height 3
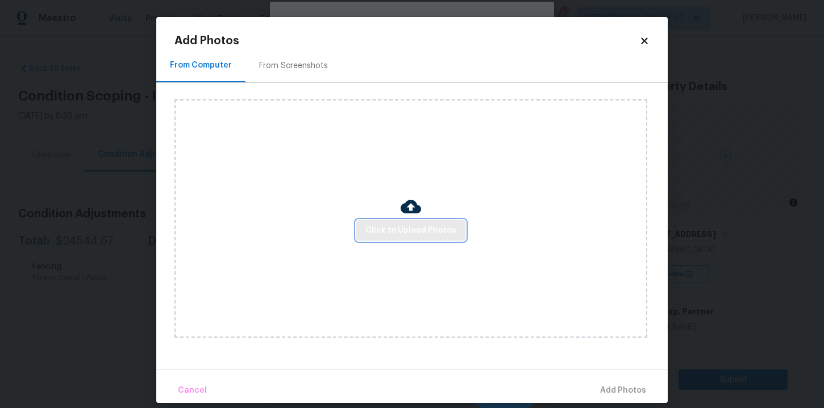
click at [392, 233] on span "Click to Upload Photos" at bounding box center [410, 231] width 91 height 14
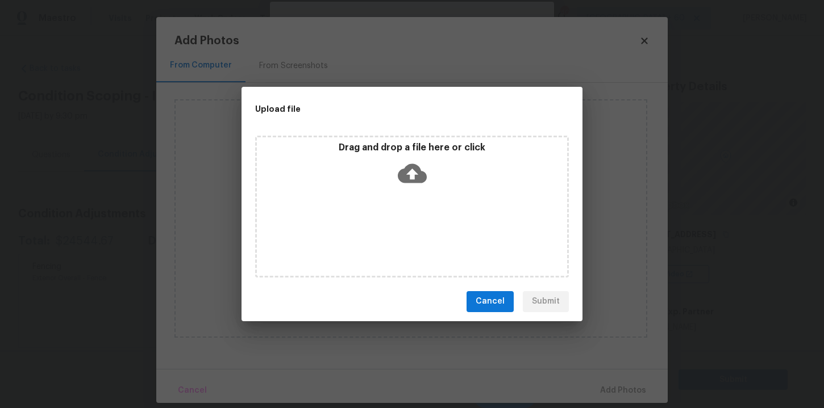
click at [414, 179] on icon at bounding box center [412, 173] width 29 height 19
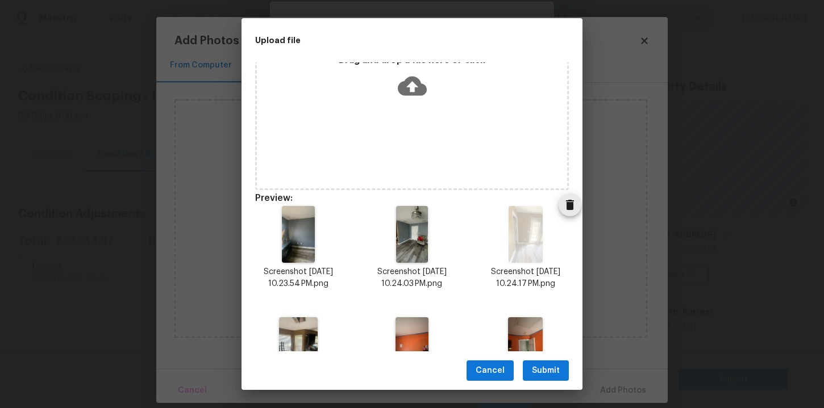
scroll to position [0, 0]
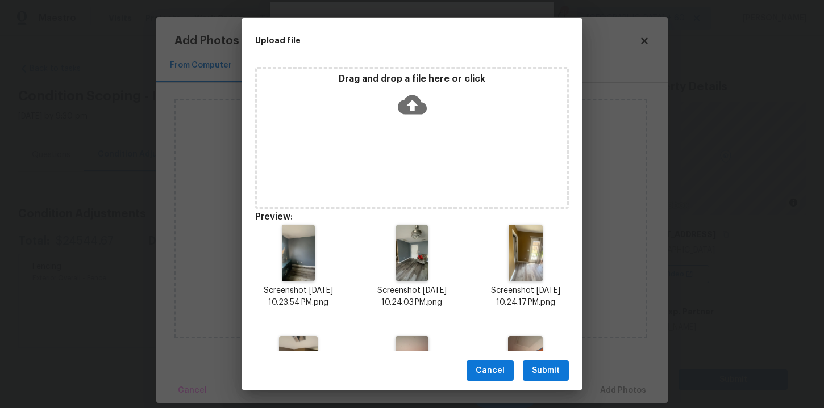
click at [406, 98] on icon at bounding box center [412, 104] width 29 height 19
click at [545, 370] on span "Submit" at bounding box center [546, 371] width 28 height 14
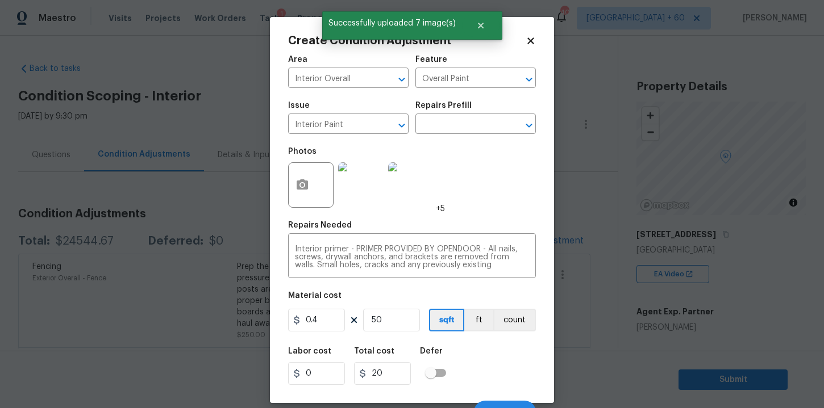
type input "500"
type input "200"
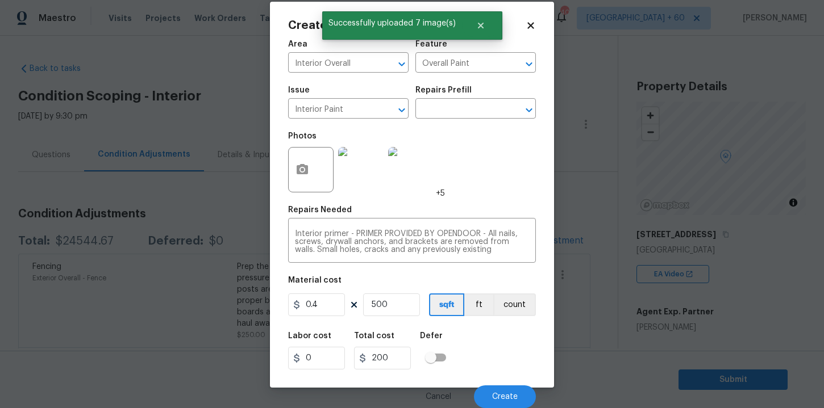
type input "50"
type input "20"
type input "5"
type input "2"
type input "0"
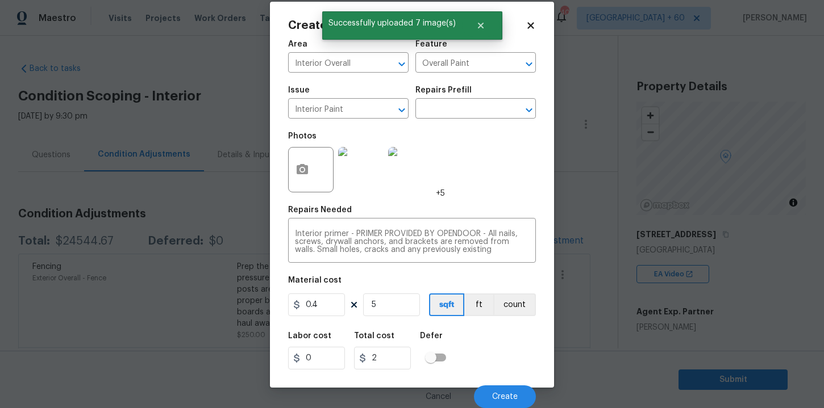
type input "0"
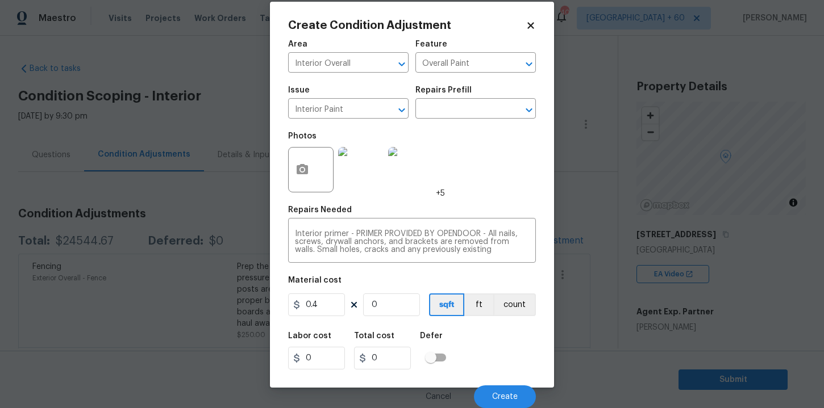
type input "7"
type input "2.8"
type input "70"
type input "28"
type input "700"
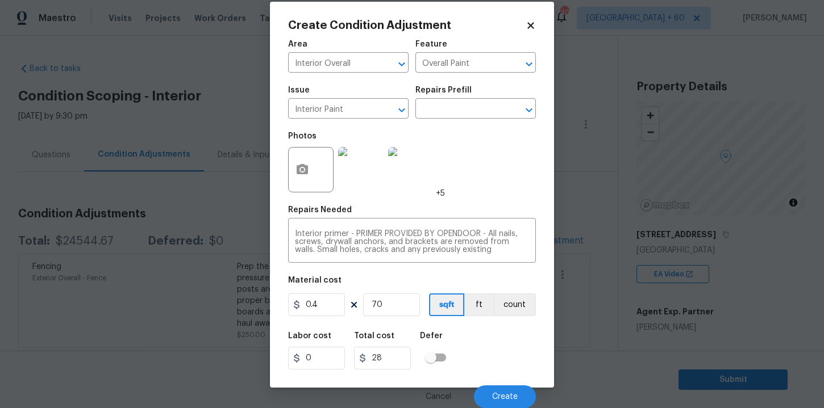
type input "280"
type input "700"
click at [508, 392] on button "Create" at bounding box center [505, 397] width 62 height 23
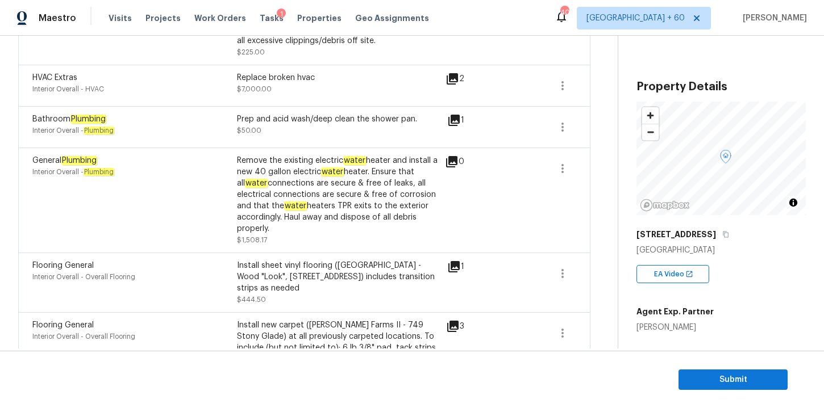
scroll to position [668, 0]
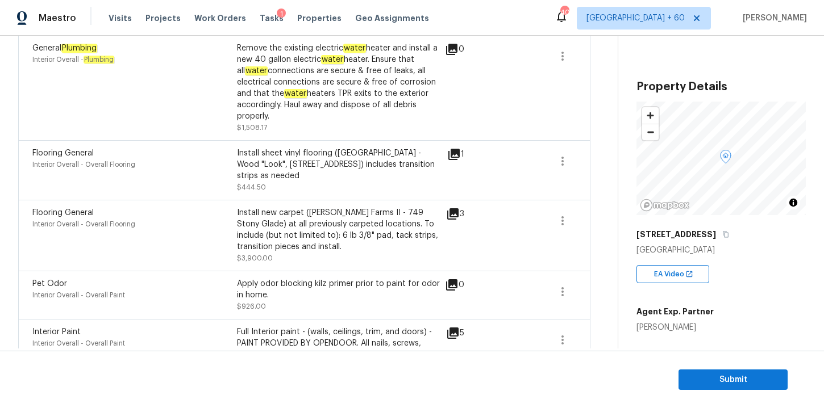
click at [450, 208] on icon at bounding box center [452, 213] width 11 height 11
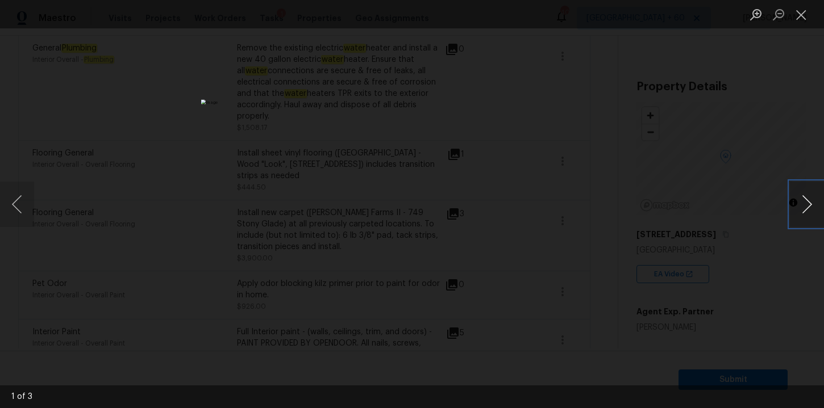
click at [813, 207] on button "Next image" at bounding box center [807, 204] width 34 height 45
click at [756, 173] on div "Lightbox" at bounding box center [412, 204] width 824 height 408
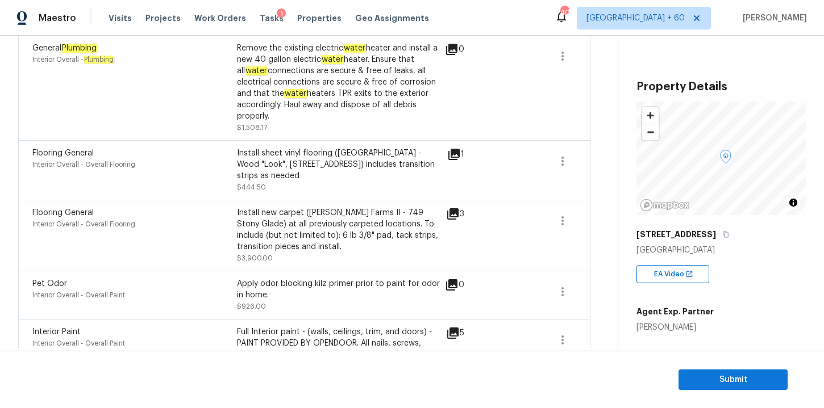
click at [453, 155] on icon at bounding box center [453, 154] width 11 height 11
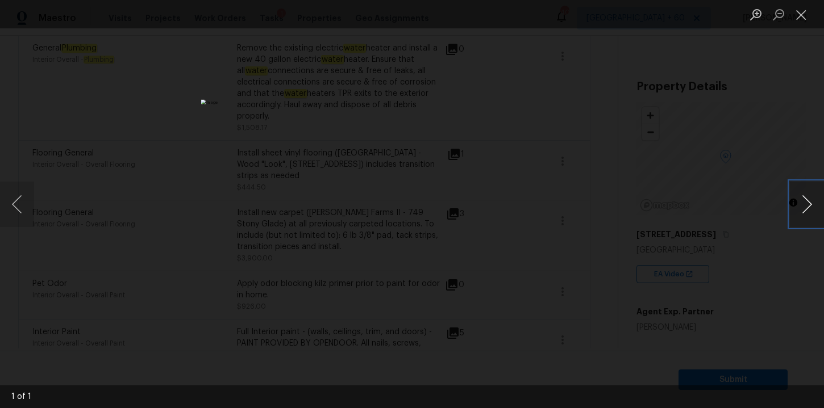
click at [804, 204] on button "Next image" at bounding box center [807, 204] width 34 height 45
click at [737, 89] on div "Lightbox" at bounding box center [412, 204] width 824 height 408
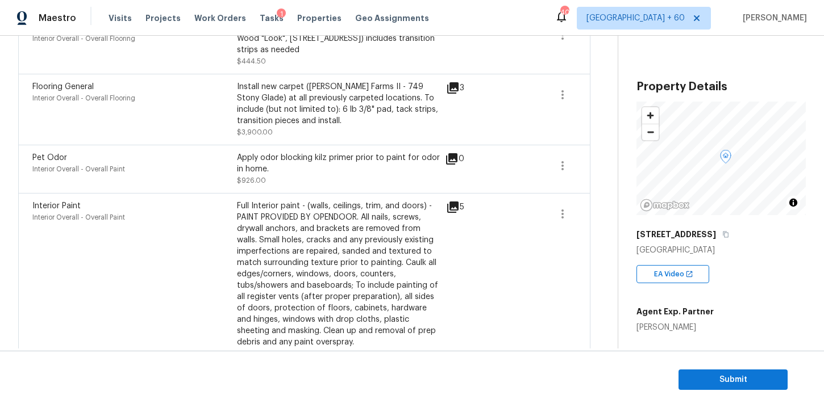
scroll to position [801, 0]
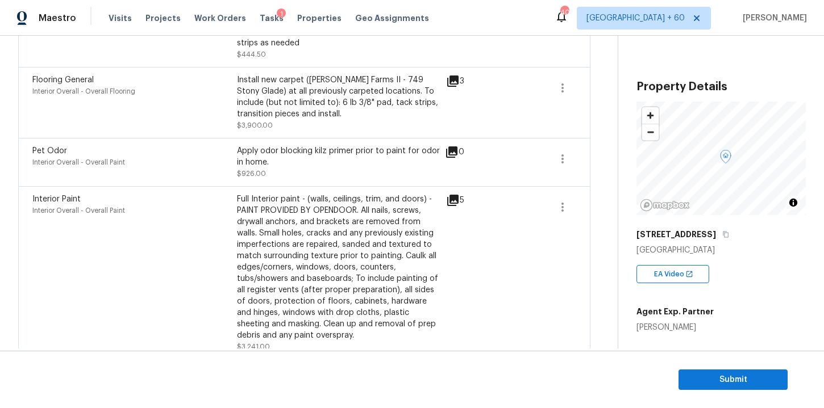
click at [450, 195] on icon at bounding box center [452, 200] width 11 height 11
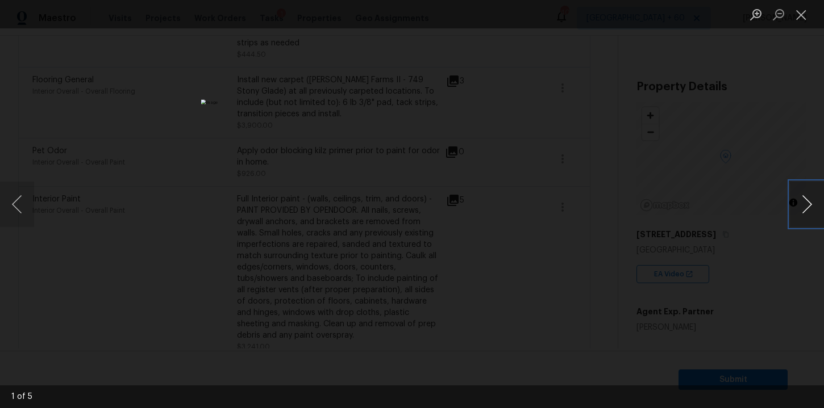
click at [808, 211] on button "Next image" at bounding box center [807, 204] width 34 height 45
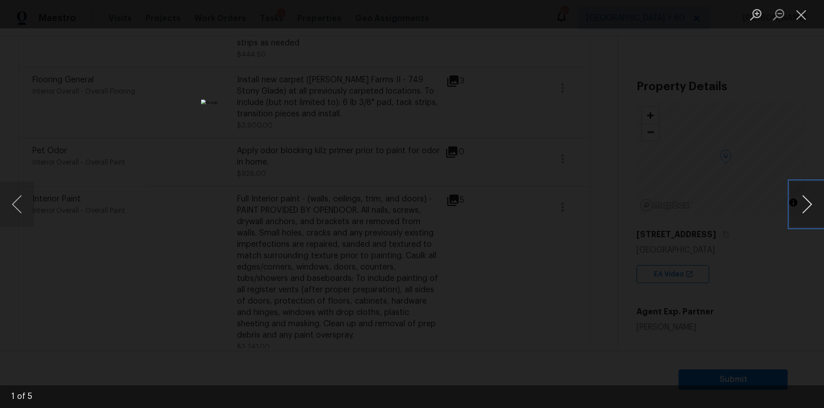
click at [807, 211] on button "Next image" at bounding box center [807, 204] width 34 height 45
click at [720, 164] on div "Lightbox" at bounding box center [412, 204] width 824 height 408
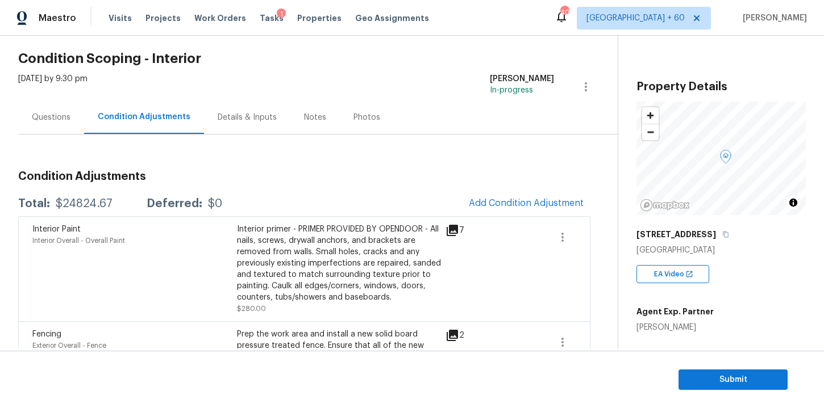
scroll to position [20, 0]
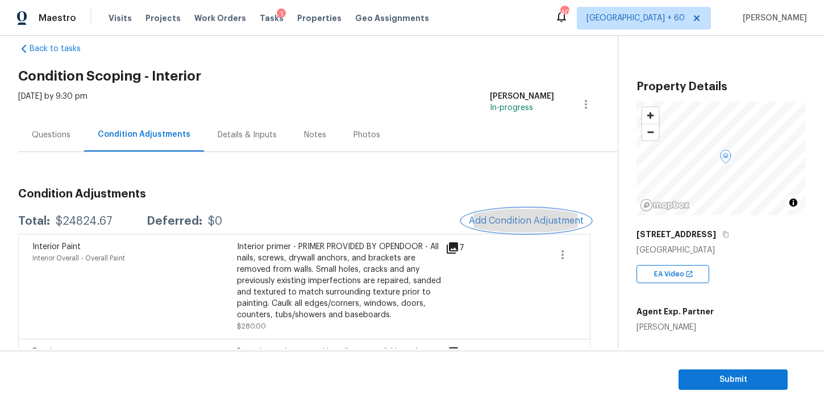
click at [506, 222] on span "Add Condition Adjustment" at bounding box center [526, 221] width 115 height 10
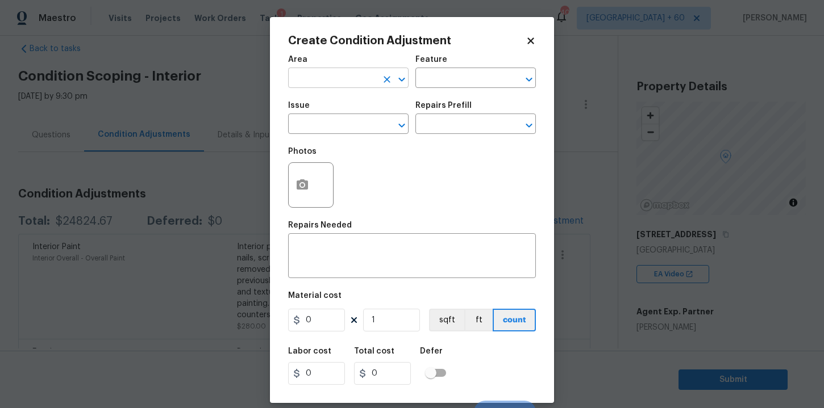
click at [369, 82] on input "text" at bounding box center [332, 79] width 89 height 18
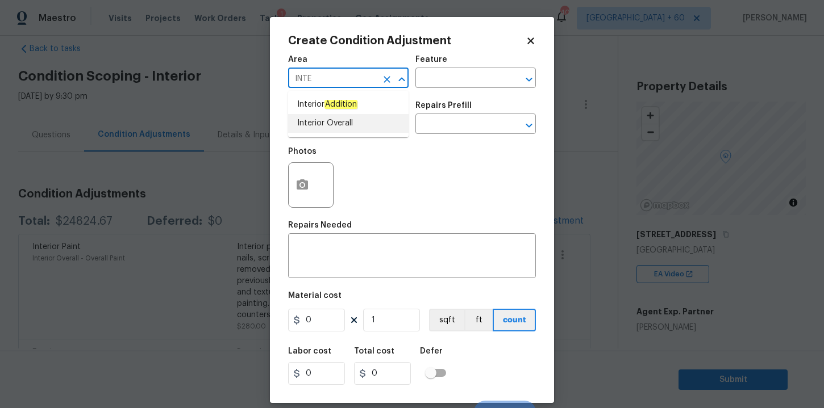
click at [352, 126] on li "Interior Overall" at bounding box center [348, 123] width 120 height 19
type input "Interior Overall"
click at [346, 124] on input "text" at bounding box center [332, 125] width 89 height 18
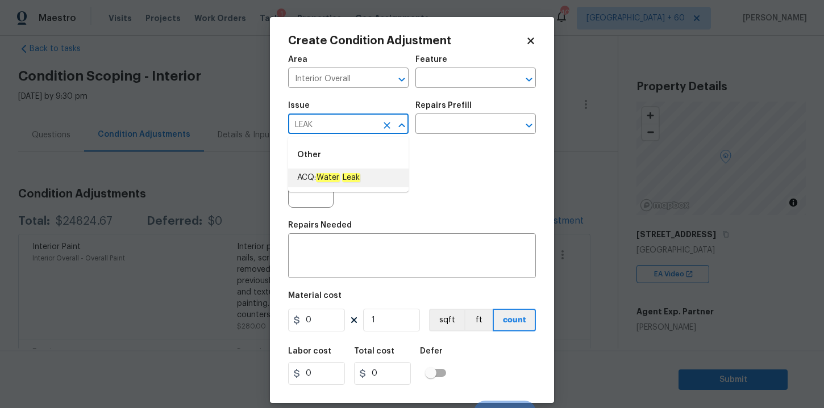
click at [345, 180] on em "Leak" at bounding box center [351, 177] width 18 height 9
type input "ACQ: Water Leak"
click at [436, 76] on input "text" at bounding box center [459, 79] width 89 height 18
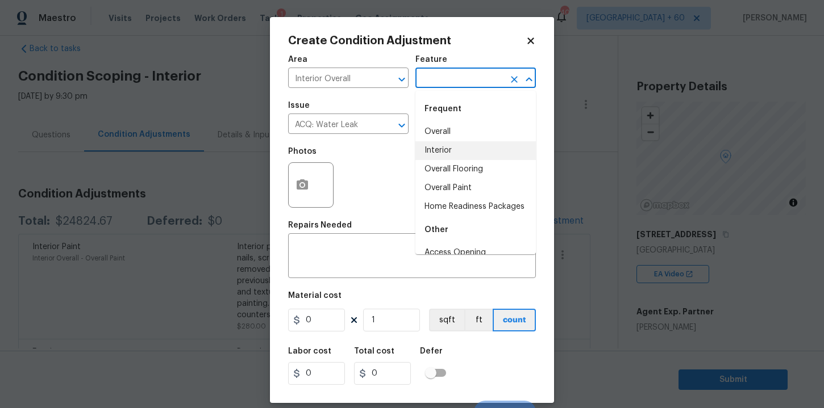
click at [452, 149] on li "Interior" at bounding box center [475, 150] width 120 height 19
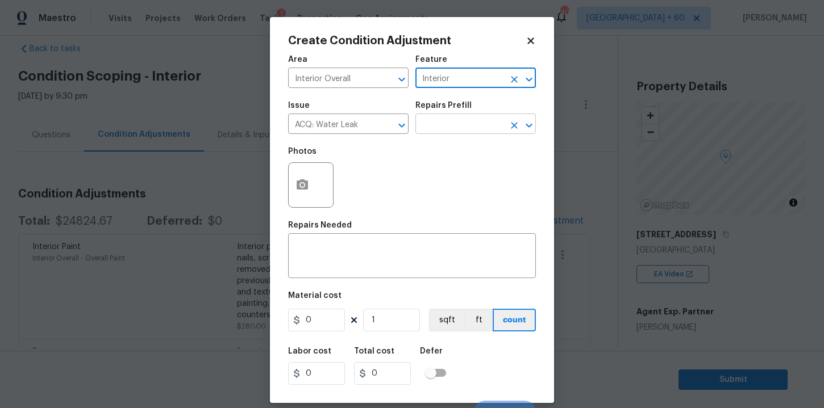
click at [452, 120] on input "text" at bounding box center [459, 125] width 89 height 18
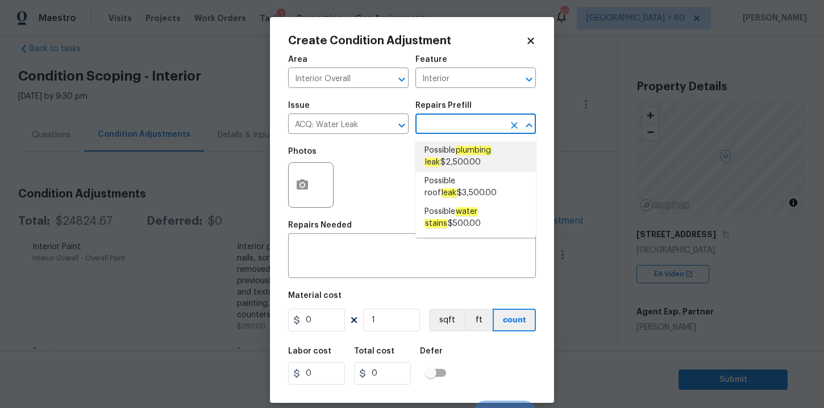
click at [426, 162] on span "Possible plumbing leak $2,500.00" at bounding box center [475, 157] width 102 height 24
type input "Acquisition"
type textarea "Acquisition Scope: Possible plumbing leak"
type input "2500"
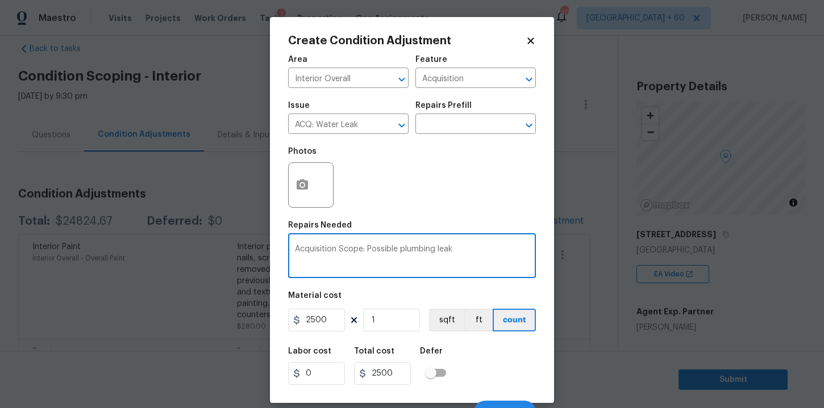
click at [383, 249] on textarea "Acquisition Scope: Possible plumbing leak" at bounding box center [412, 257] width 234 height 24
paste textarea "Leaks in ceilings"
type textarea "Leaks in ceilings"
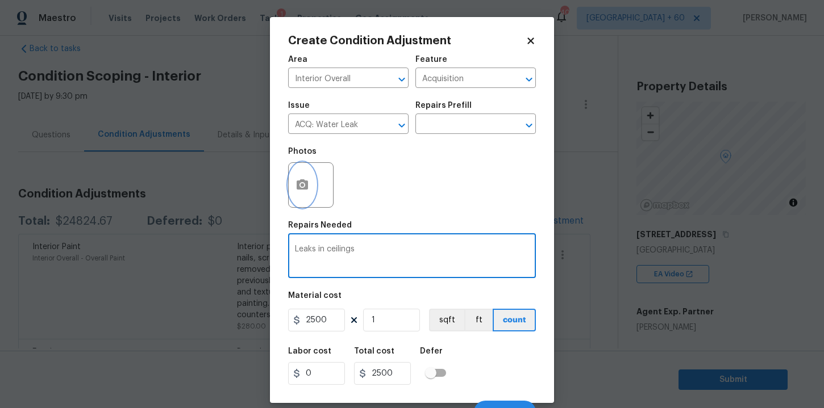
click at [301, 187] on icon "button" at bounding box center [302, 185] width 14 height 14
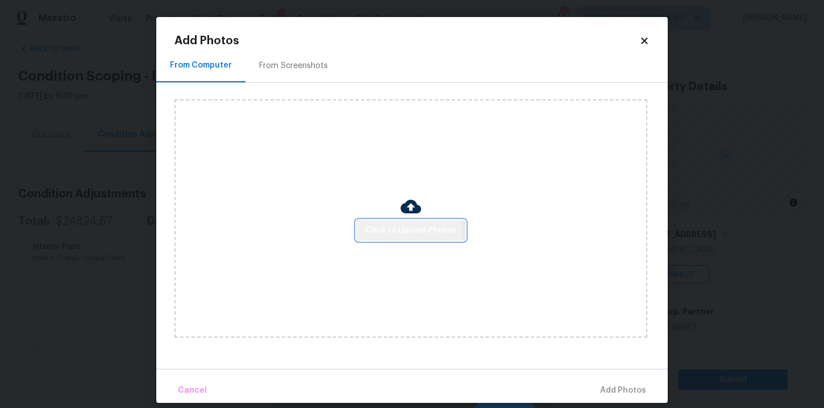
click at [378, 232] on span "Click to Upload Photos" at bounding box center [410, 231] width 91 height 14
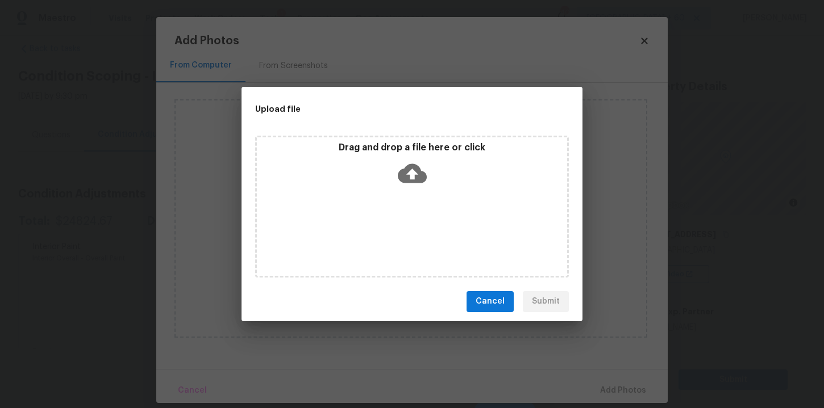
click at [417, 165] on icon at bounding box center [412, 173] width 29 height 19
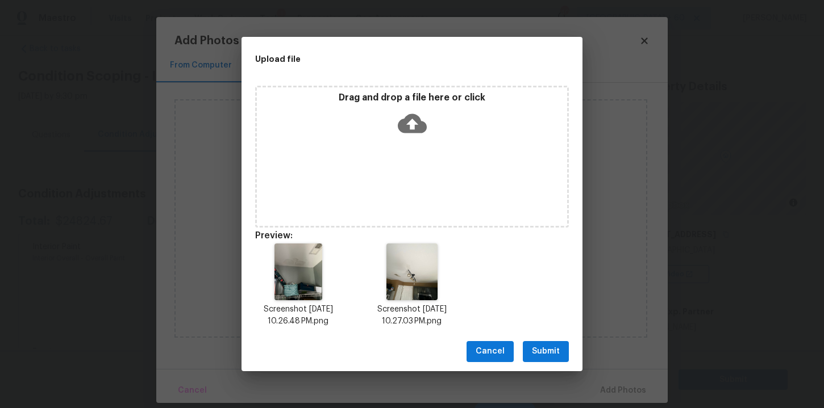
click at [545, 355] on span "Submit" at bounding box center [546, 352] width 28 height 14
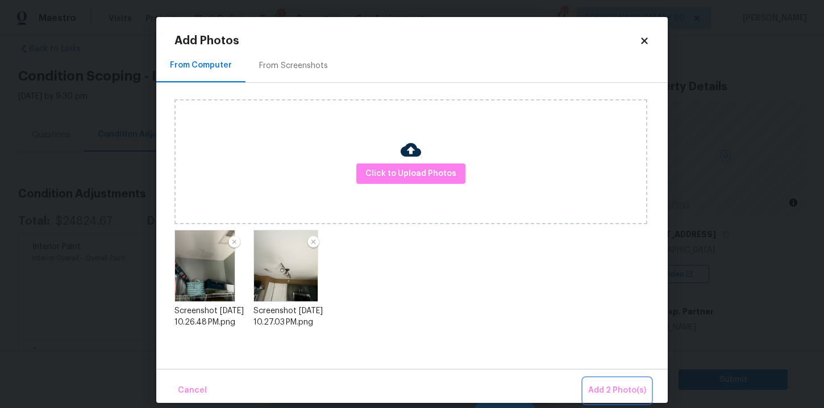
click at [609, 387] on span "Add 2 Photo(s)" at bounding box center [617, 391] width 58 height 14
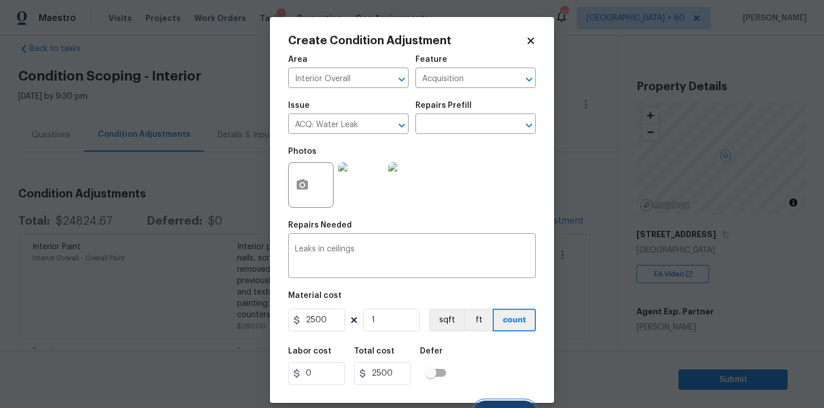
click at [510, 404] on button "Create" at bounding box center [505, 412] width 62 height 23
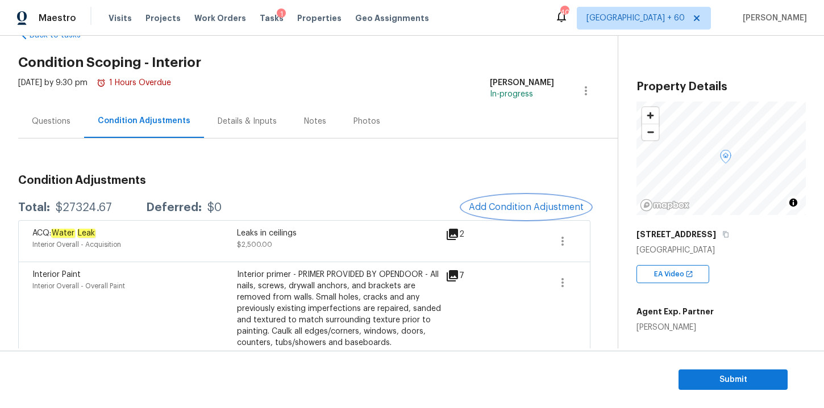
scroll to position [0, 0]
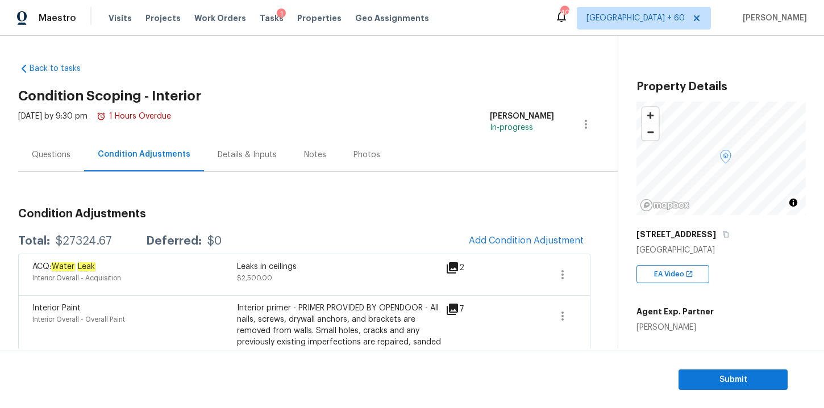
click at [52, 157] on div "Questions" at bounding box center [51, 154] width 39 height 11
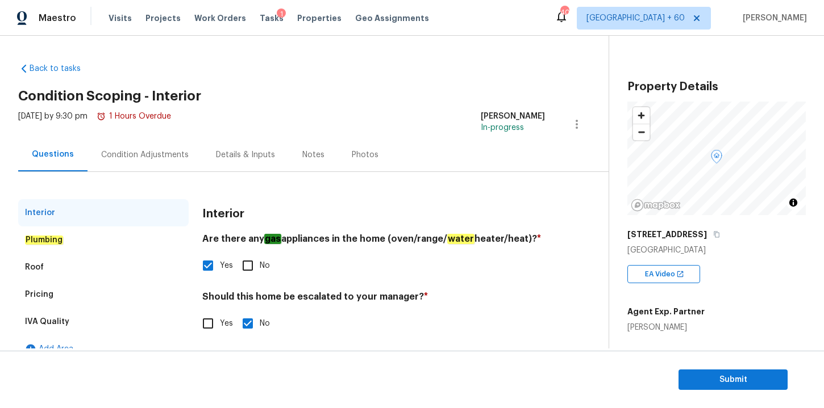
scroll to position [18, 0]
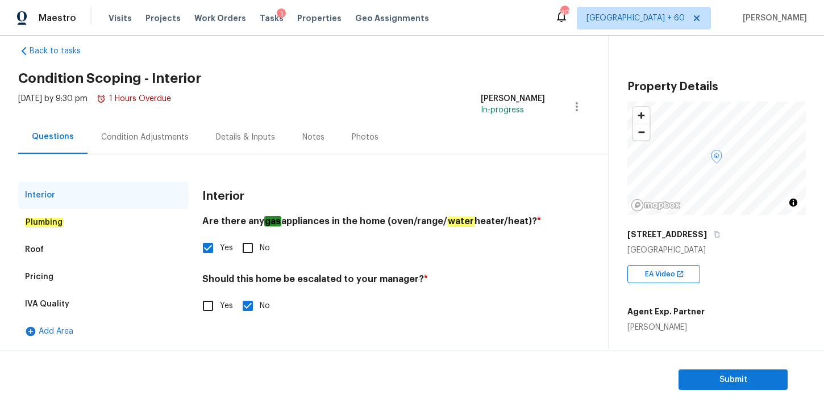
click at [48, 224] on em "Plumbing" at bounding box center [44, 222] width 38 height 9
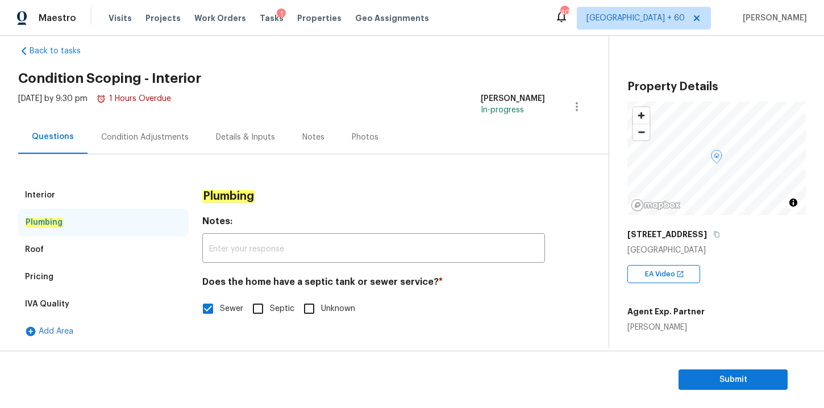
click at [62, 252] on div "Roof" at bounding box center [103, 249] width 170 height 27
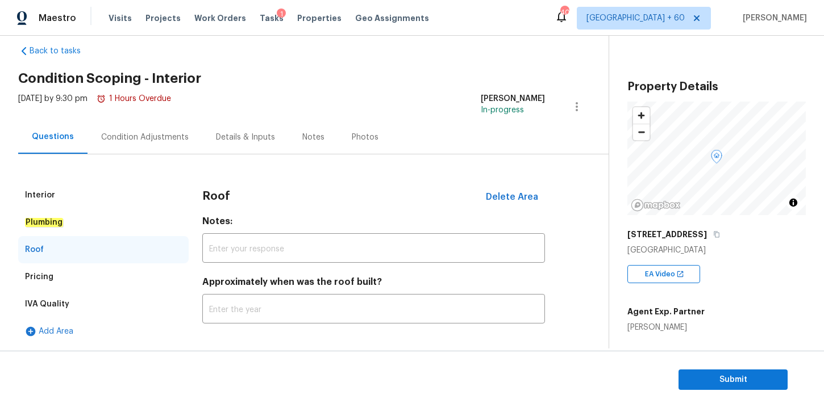
click at [87, 275] on div "Pricing" at bounding box center [103, 277] width 170 height 27
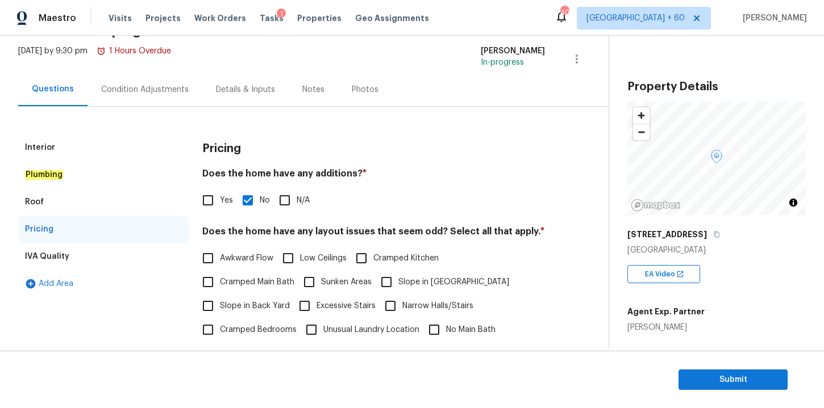
scroll to position [143, 0]
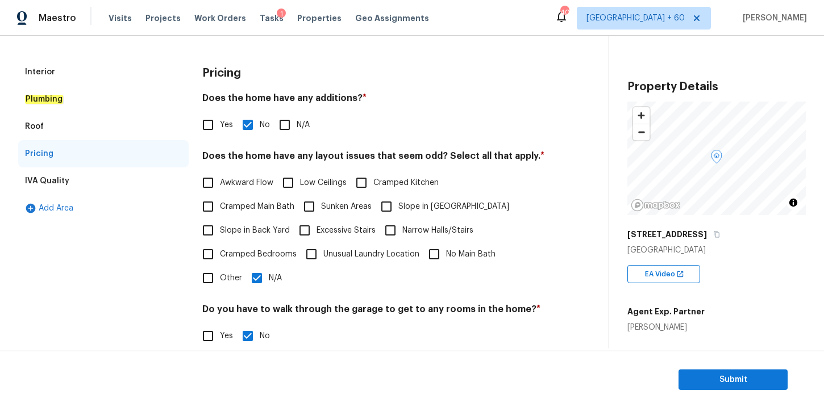
click at [111, 173] on div "IVA Quality" at bounding box center [103, 181] width 170 height 27
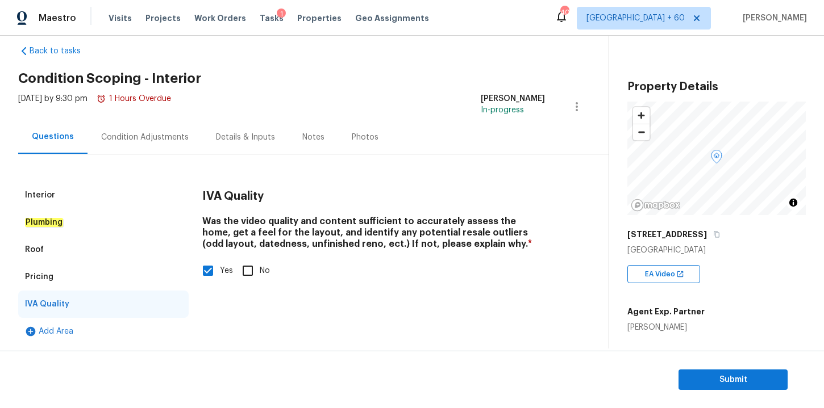
scroll to position [18, 0]
click at [152, 134] on div "Condition Adjustments" at bounding box center [144, 137] width 87 height 11
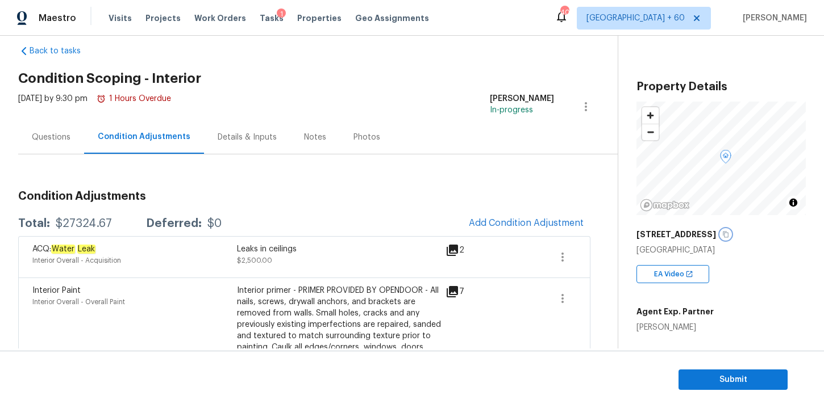
click at [730, 233] on button "button" at bounding box center [725, 234] width 10 height 10
click at [369, 97] on div "[DATE] by 9:30 pm 1 Hours Overdue [PERSON_NAME] In-progress" at bounding box center [317, 106] width 599 height 27
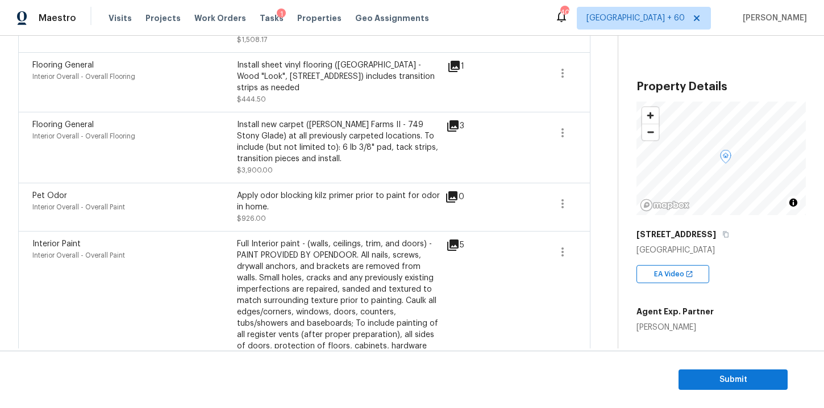
scroll to position [986, 0]
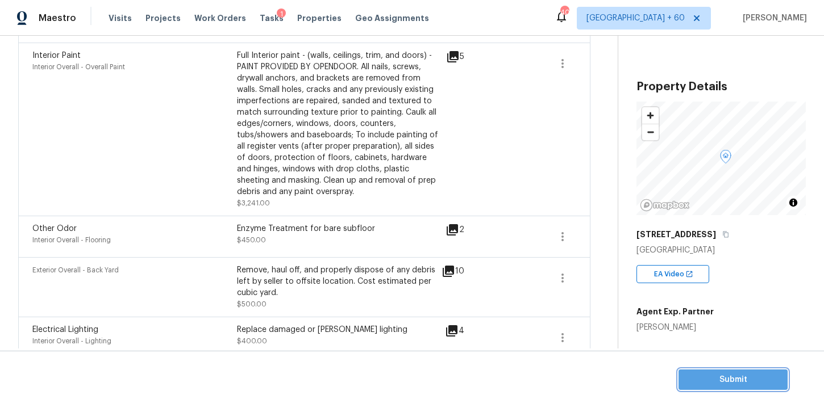
click at [699, 374] on span "Submit" at bounding box center [732, 380] width 91 height 14
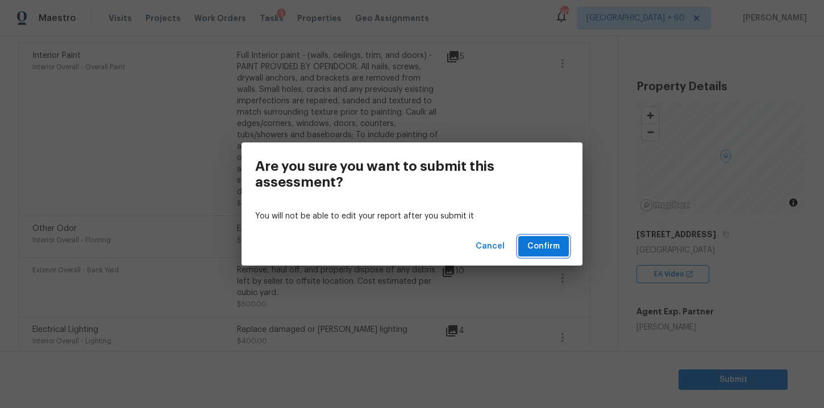
click at [542, 240] on span "Confirm" at bounding box center [543, 247] width 32 height 14
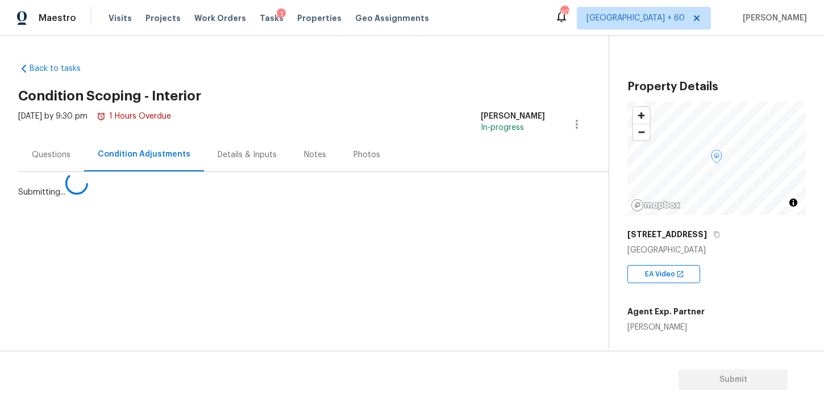
scroll to position [0, 0]
